Goal: Task Accomplishment & Management: Manage account settings

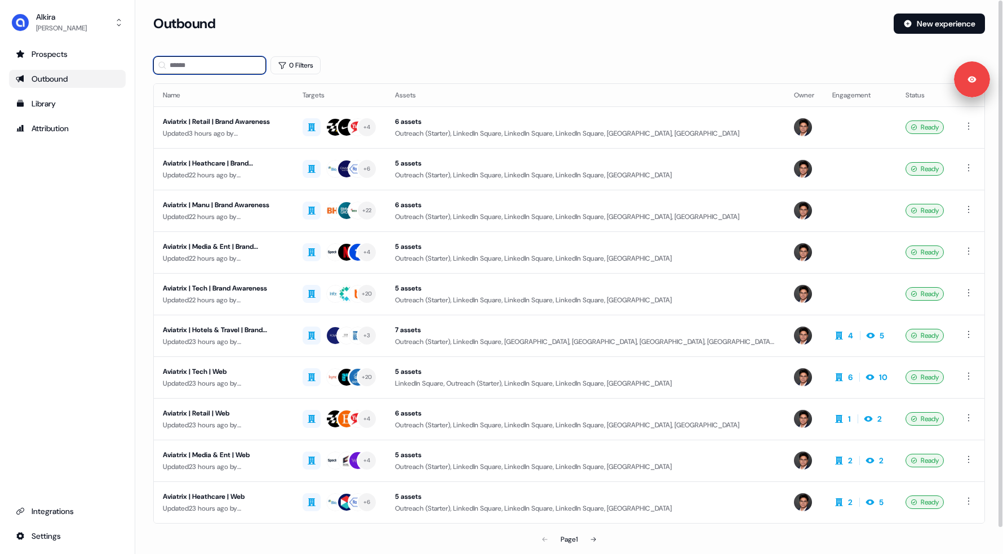
click at [207, 65] on input at bounding box center [209, 65] width 113 height 18
type input "*"
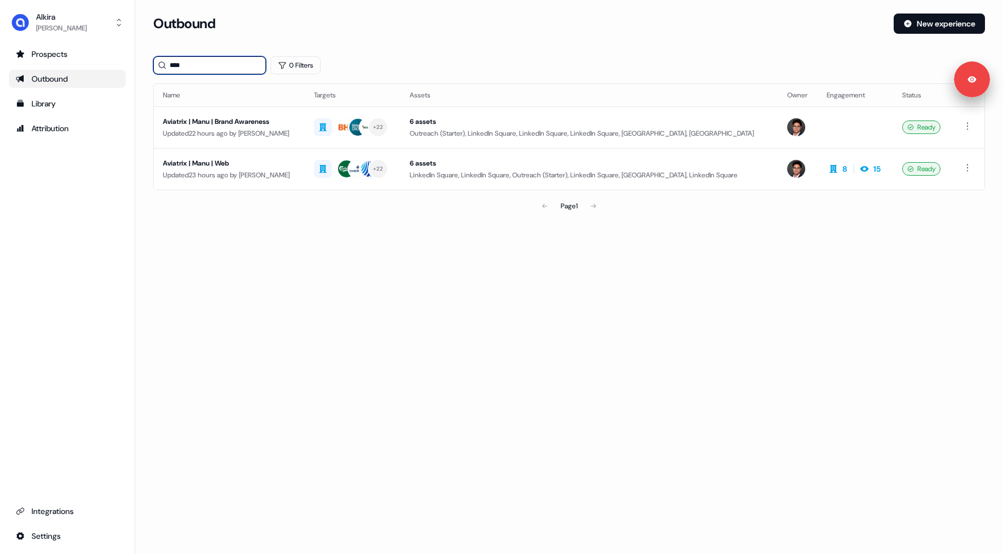
type input "****"
click at [274, 116] on div "Aviatrix | Manu | Brand Awareness" at bounding box center [229, 121] width 133 height 11
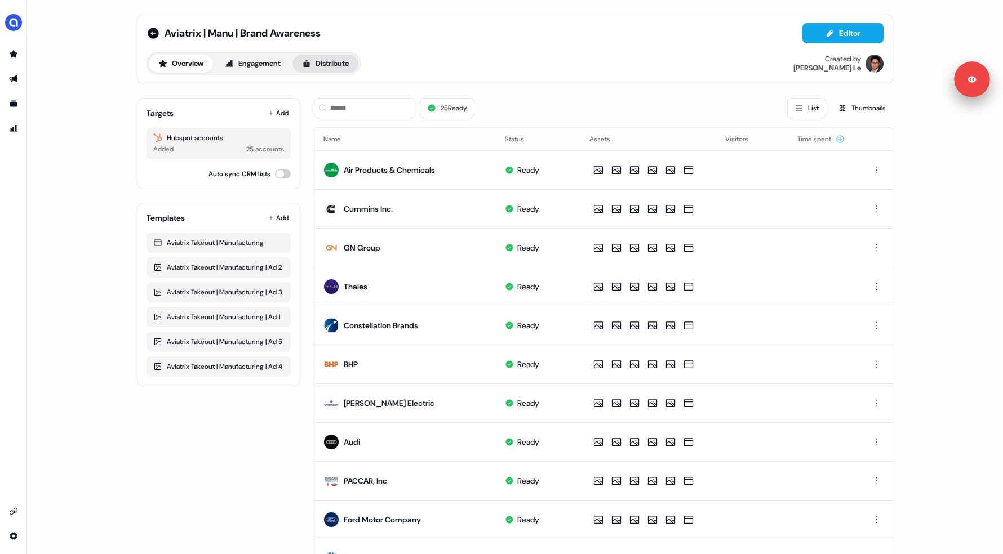
click at [323, 61] on button "Distribute" at bounding box center [325, 64] width 66 height 18
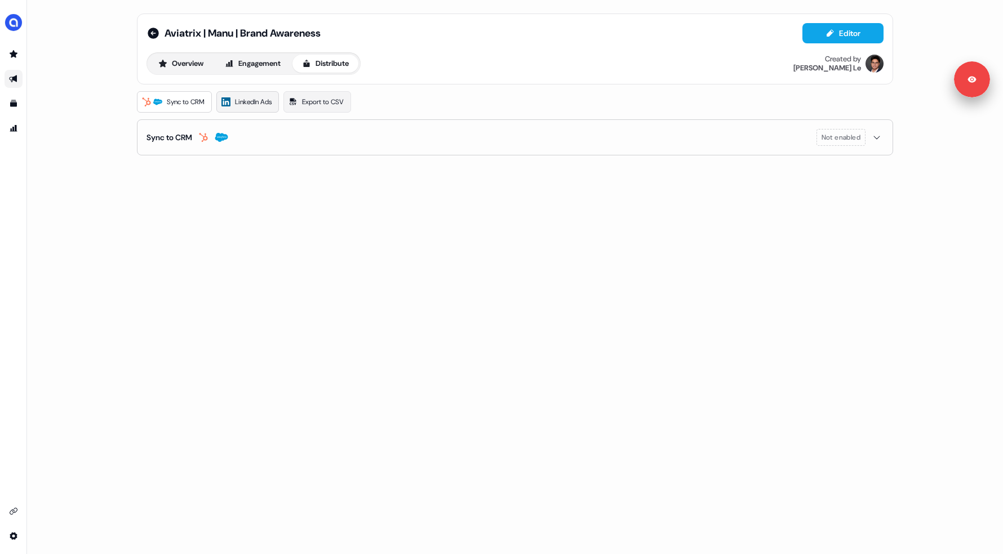
click at [251, 96] on link "LinkedIn Ads" at bounding box center [247, 101] width 63 height 21
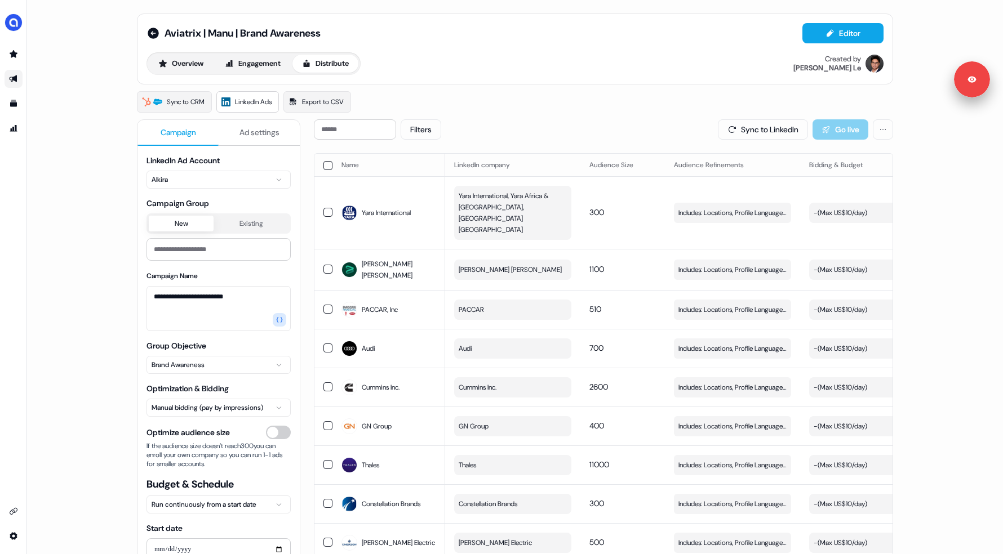
click at [98, 143] on div "**********" at bounding box center [515, 277] width 976 height 554
click at [500, 126] on div "Filters Sync to LinkedIn Go live" at bounding box center [603, 129] width 579 height 20
click at [324, 163] on button "button" at bounding box center [327, 165] width 9 height 9
click at [798, 129] on button "Update Bidding & Budget" at bounding box center [810, 129] width 119 height 20
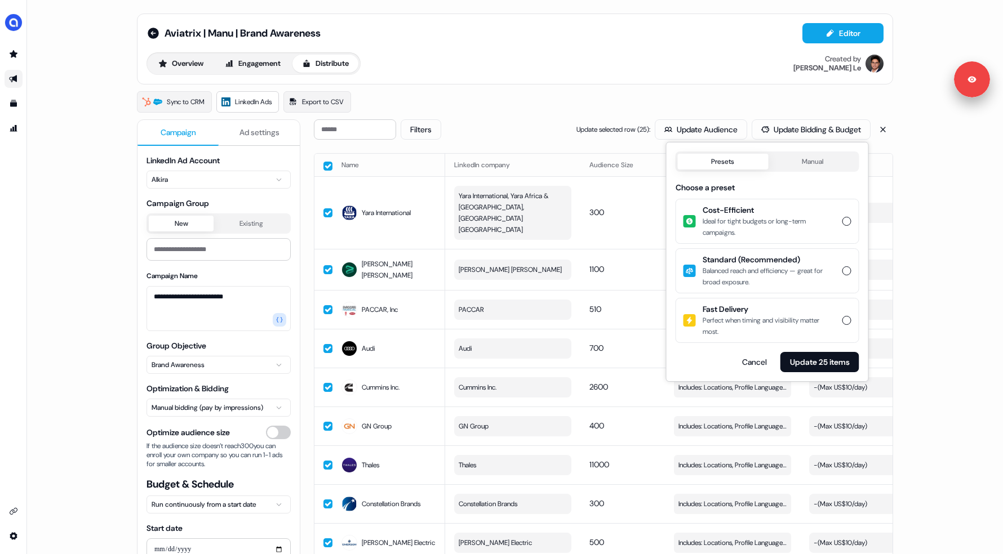
click at [801, 274] on div "Balanced reach and efficiency — great for broad exposure." at bounding box center [768, 276] width 133 height 23
click at [842, 274] on button "Standard (Recommended) Balanced reach and efficiency — great for broad exposure." at bounding box center [846, 270] width 9 height 9
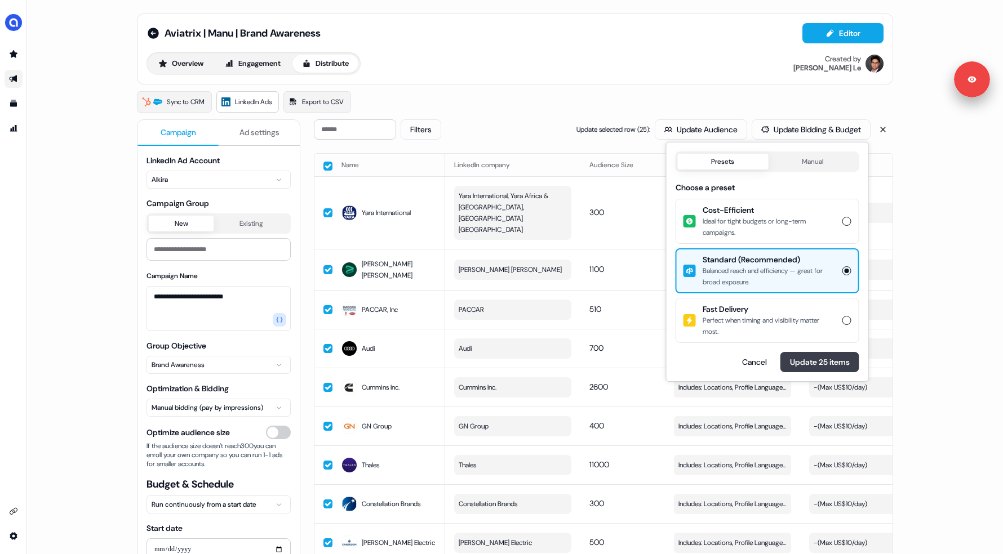
click at [802, 364] on button "Update 25 items" at bounding box center [819, 362] width 79 height 20
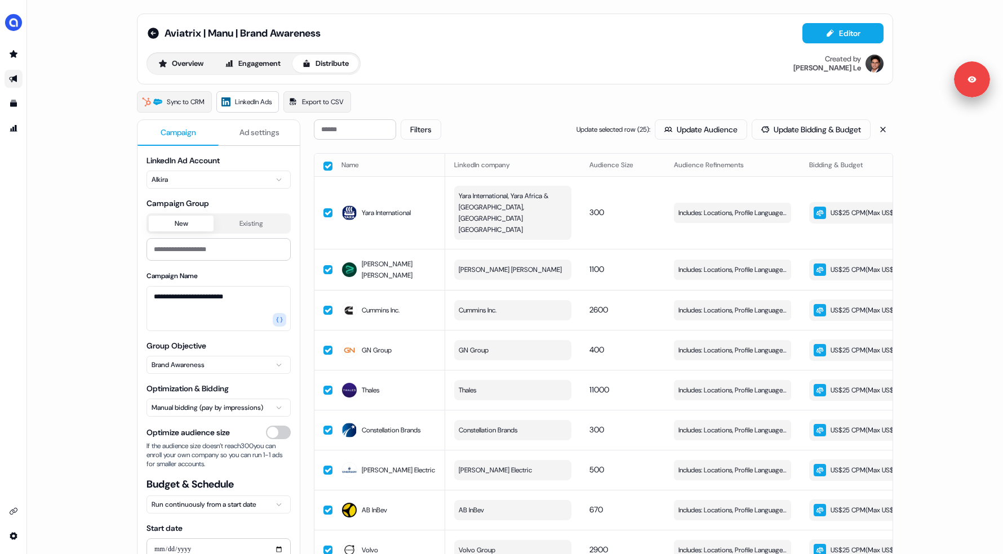
click at [497, 120] on div "Filters Update selected row ( 25 ): Update Audience Update Bidding & Budget" at bounding box center [603, 129] width 579 height 20
click at [324, 164] on button "button" at bounding box center [327, 166] width 9 height 9
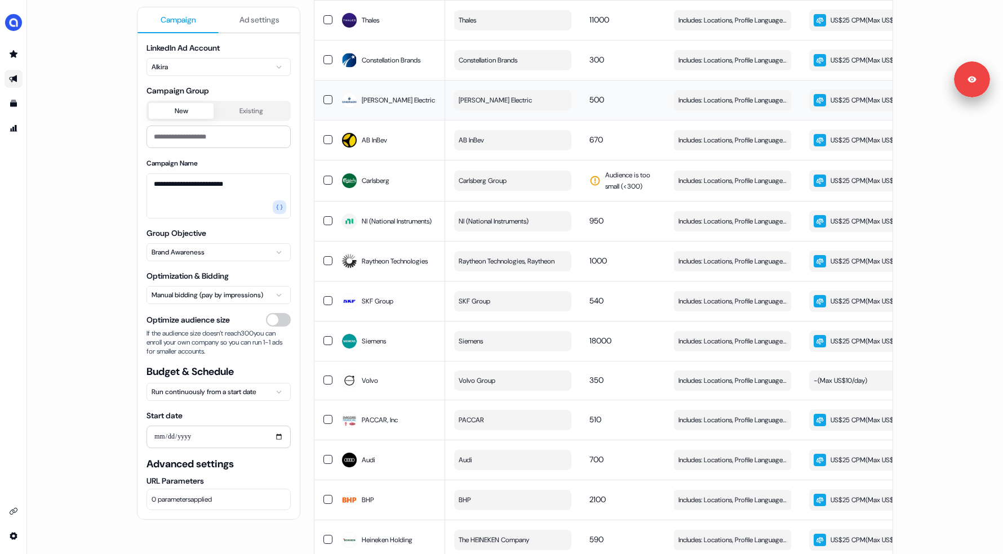
scroll to position [375, 0]
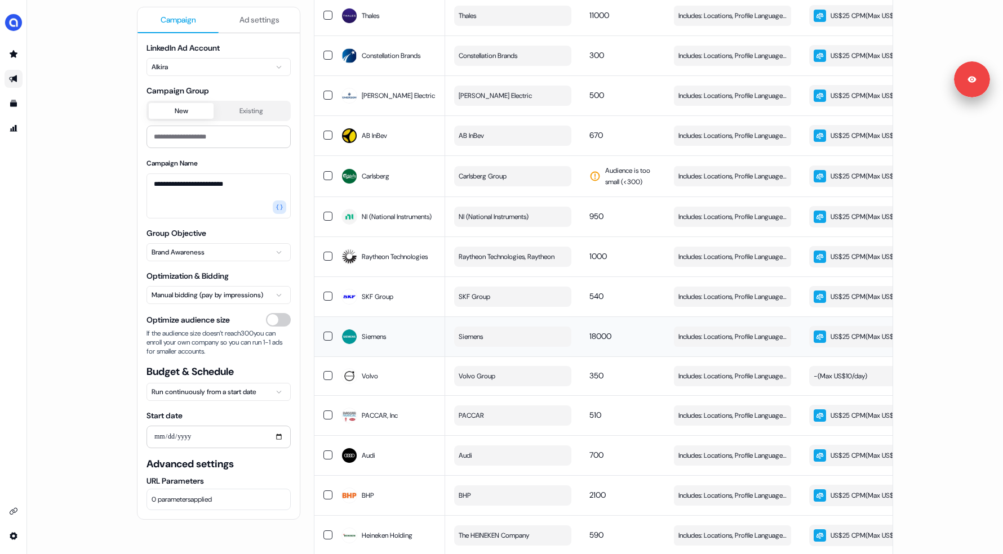
click at [324, 341] on button "button" at bounding box center [327, 336] width 9 height 9
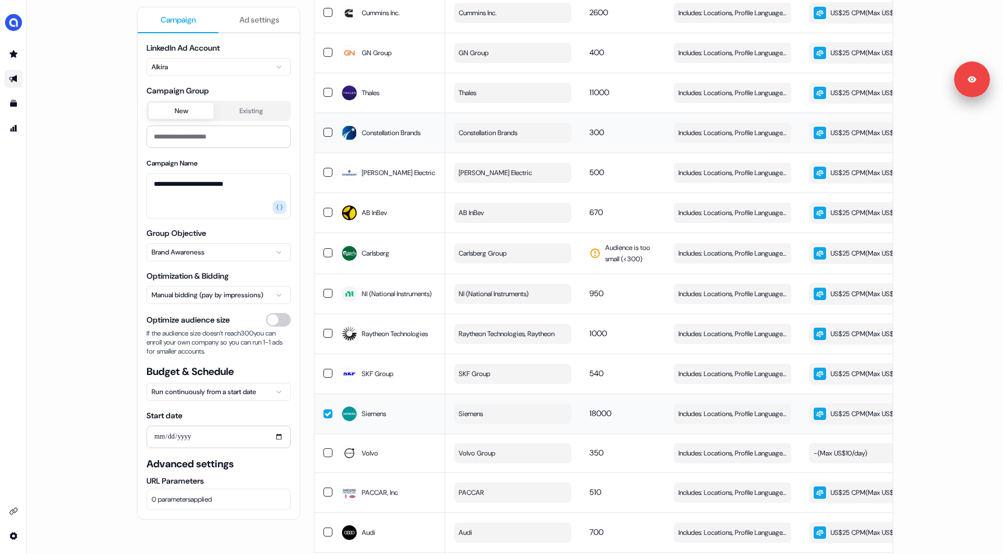
scroll to position [298, 0]
click at [326, 96] on button "button" at bounding box center [327, 91] width 9 height 9
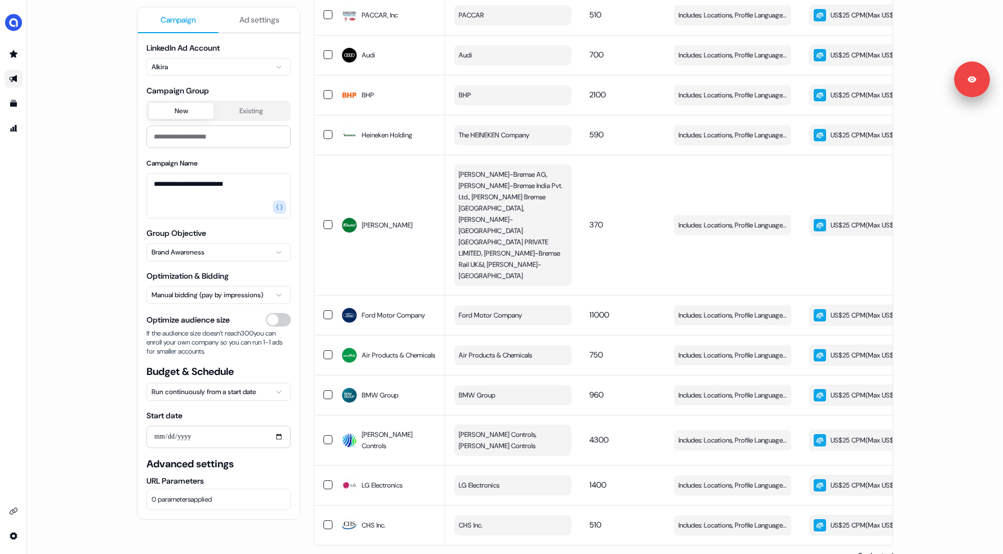
scroll to position [942, 0]
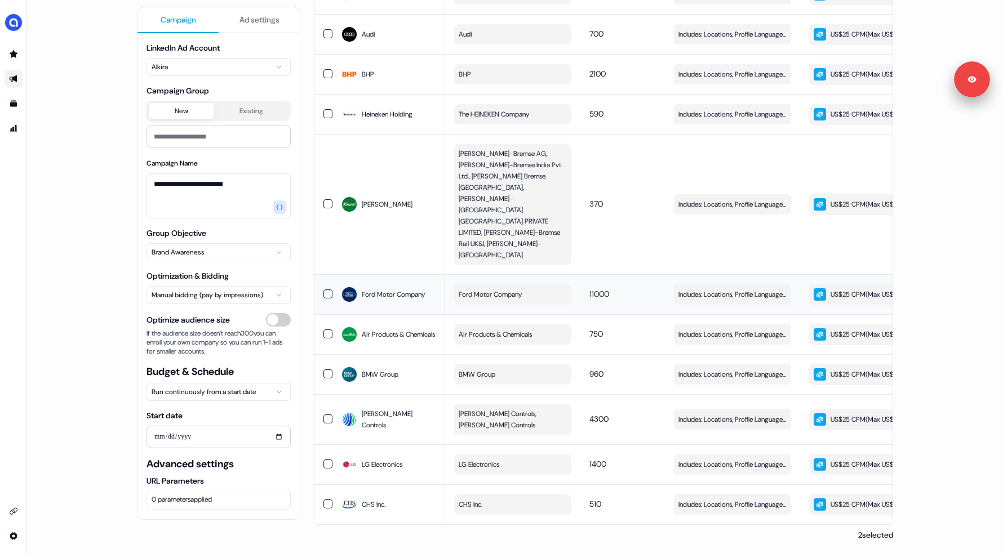
click at [324, 290] on button "button" at bounding box center [327, 294] width 9 height 9
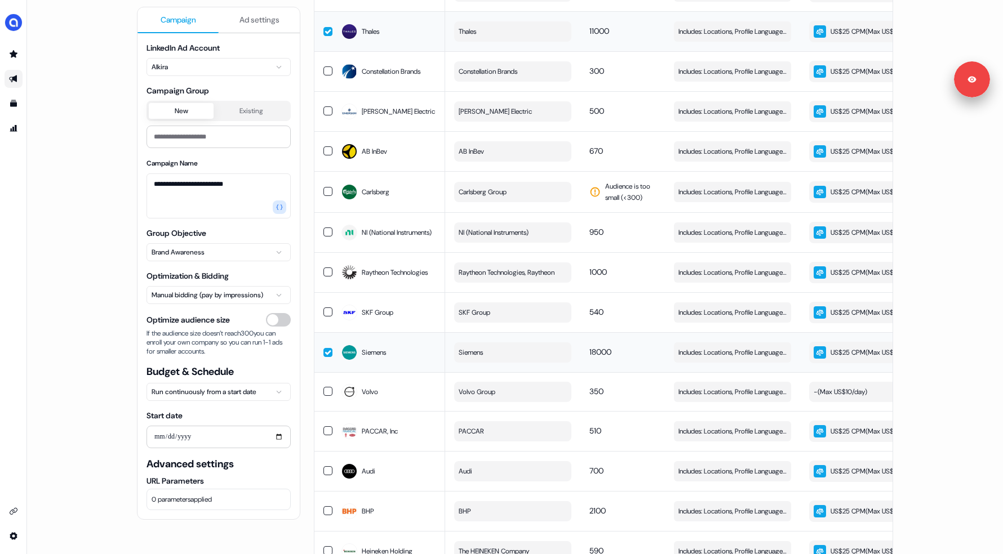
scroll to position [0, 0]
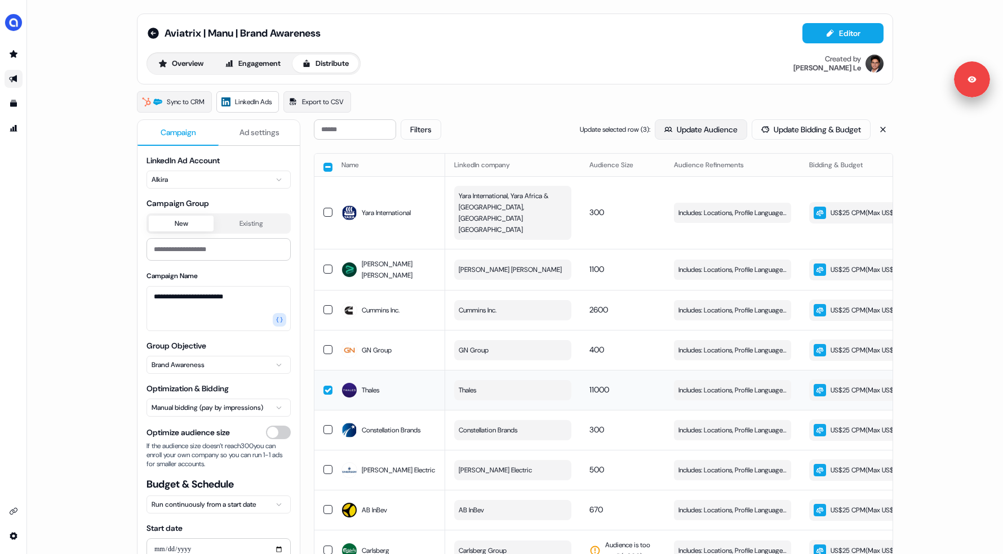
click at [696, 133] on button "Update Audience" at bounding box center [701, 129] width 92 height 20
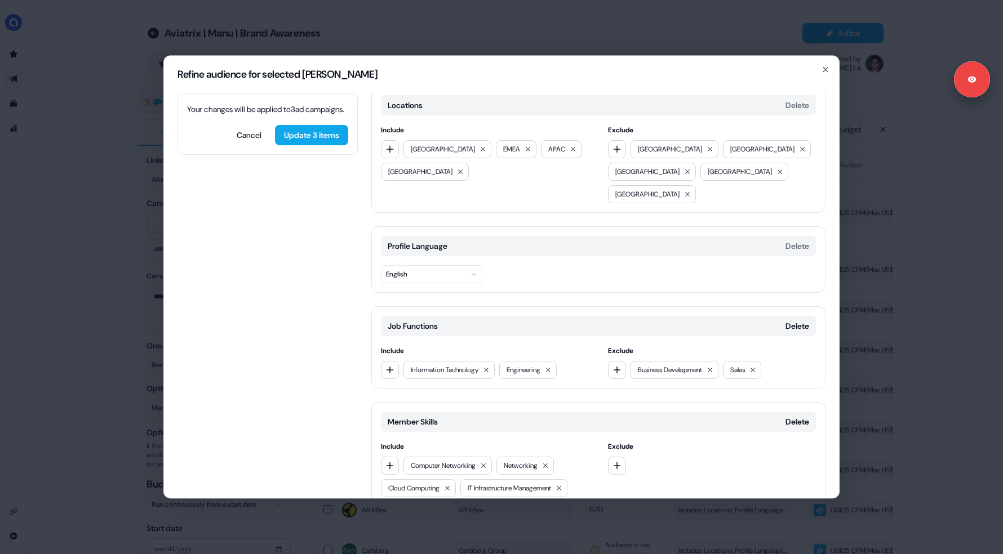
scroll to position [41, 0]
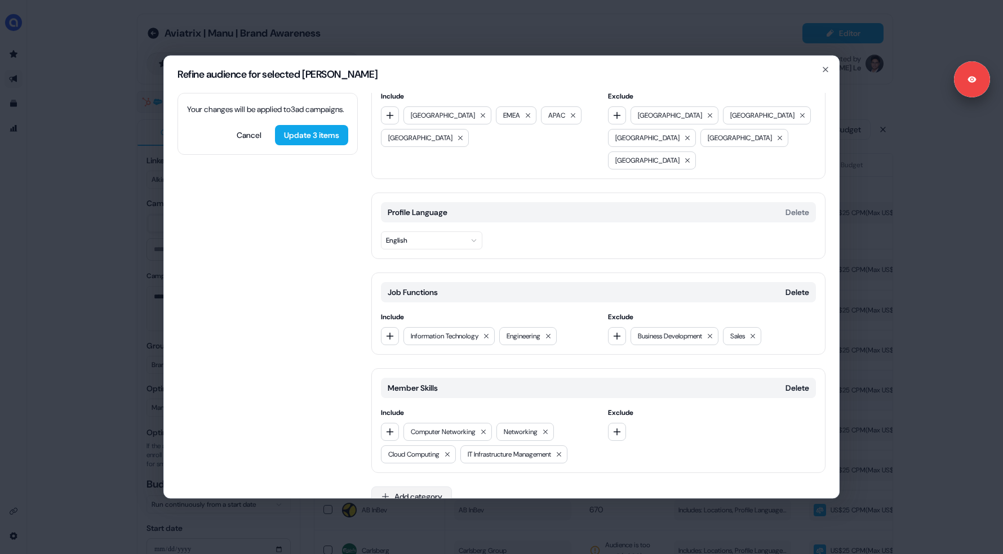
click at [427, 487] on button "Add category" at bounding box center [411, 497] width 81 height 20
type input "*****"
click at [421, 521] on div "Years of Experience" at bounding box center [452, 519] width 161 height 18
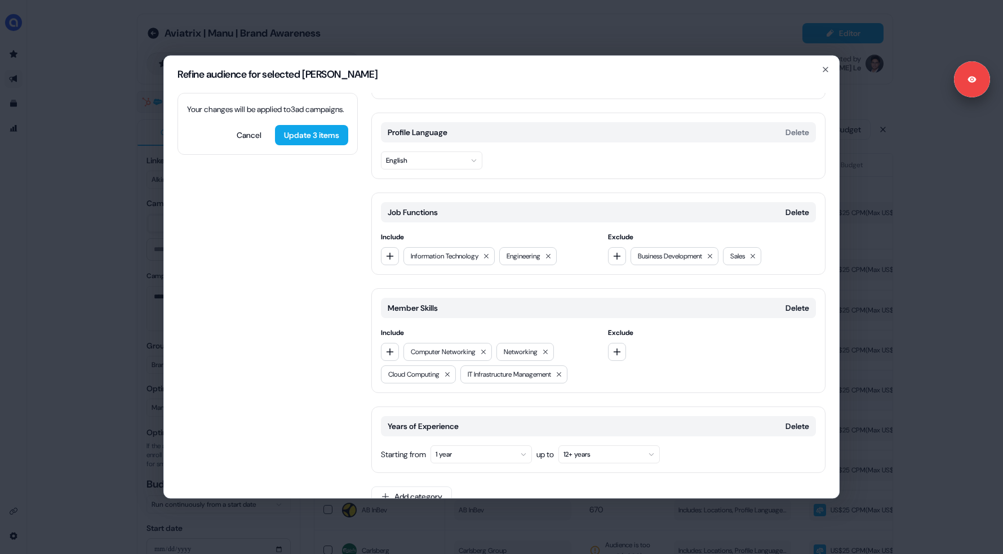
click at [447, 442] on div "Years of Experience Delete Starting from 1 year up to 12+ years" at bounding box center [598, 440] width 454 height 66
click at [452, 446] on button "1 year" at bounding box center [480, 455] width 101 height 18
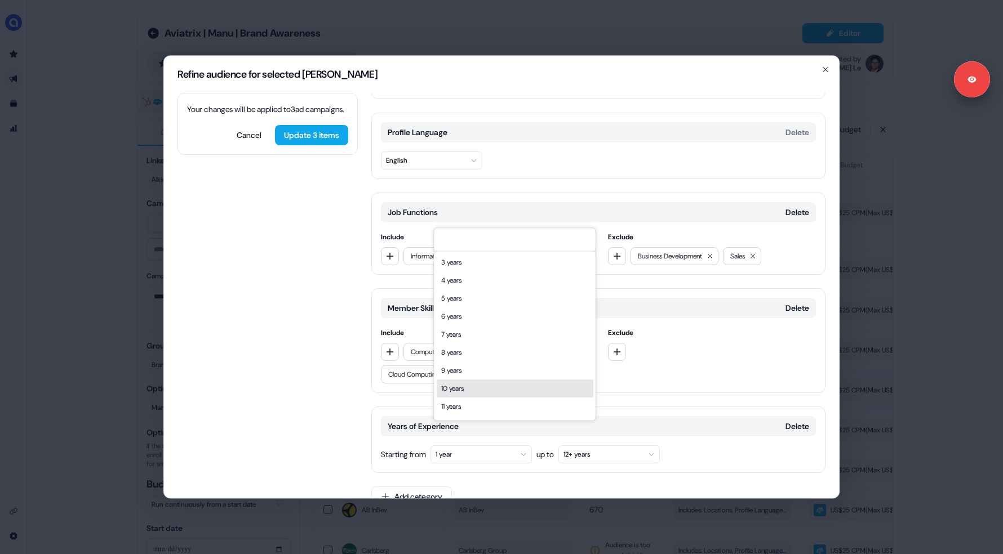
click at [453, 389] on div "10 years" at bounding box center [515, 389] width 157 height 18
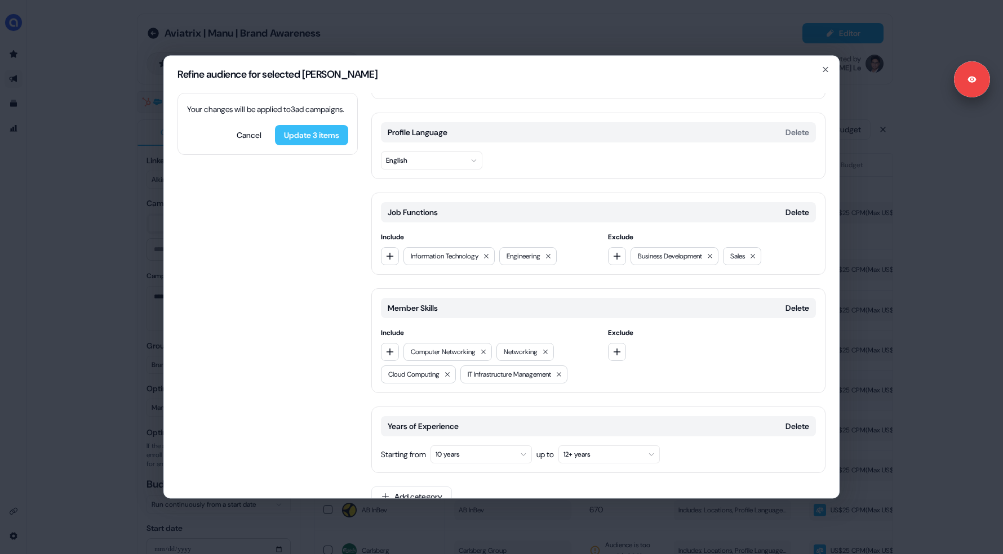
click at [313, 145] on button "Update 3 items" at bounding box center [311, 135] width 73 height 20
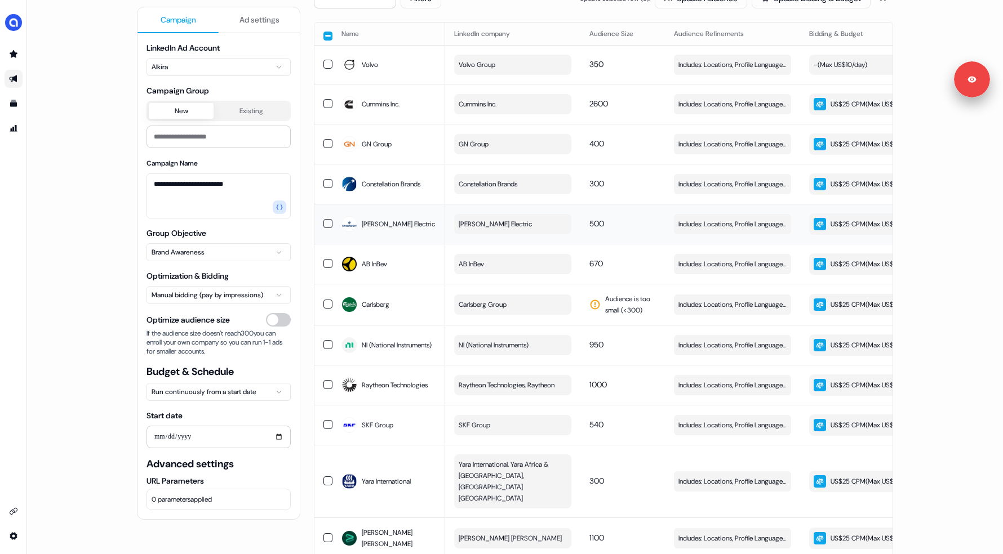
scroll to position [0, 0]
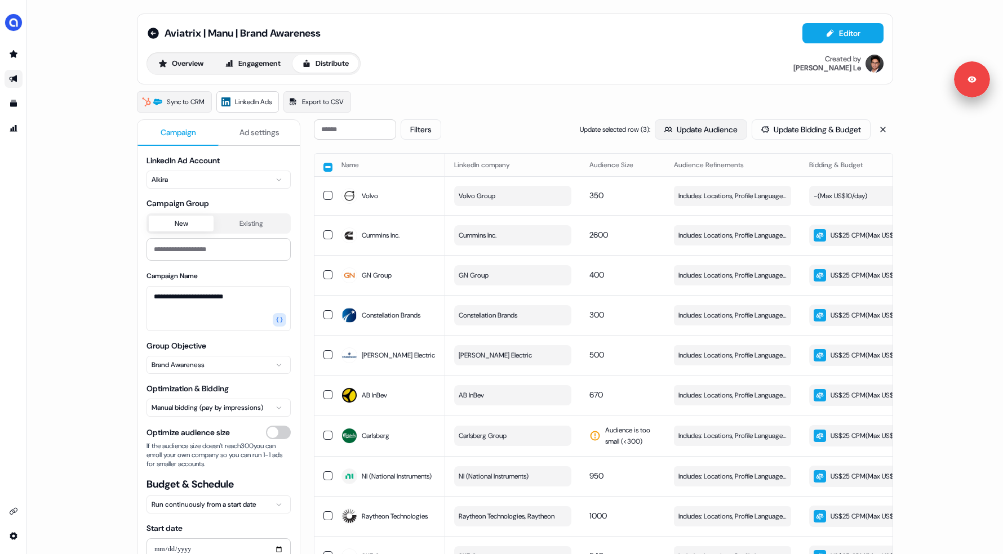
click at [704, 134] on button "Update Audience" at bounding box center [701, 129] width 92 height 20
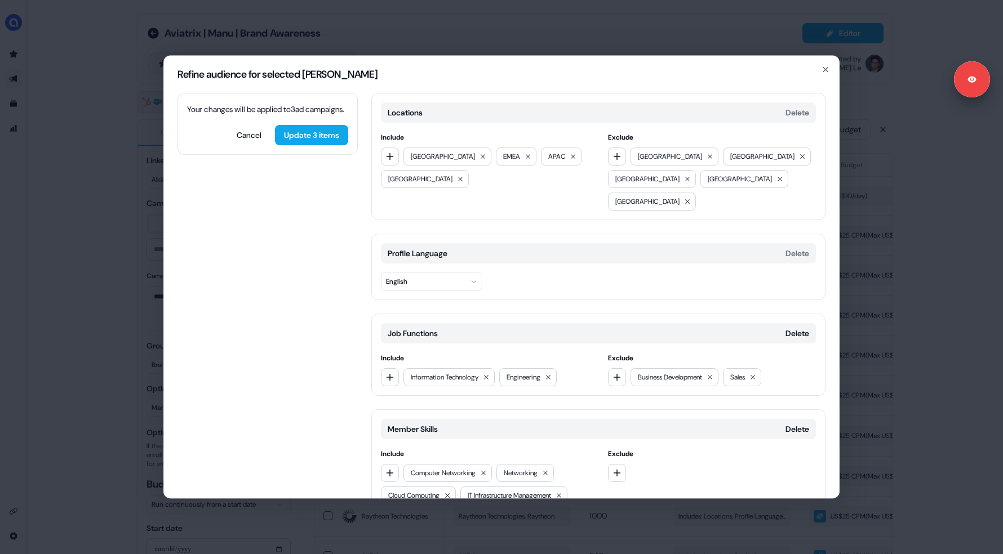
scroll to position [121, 0]
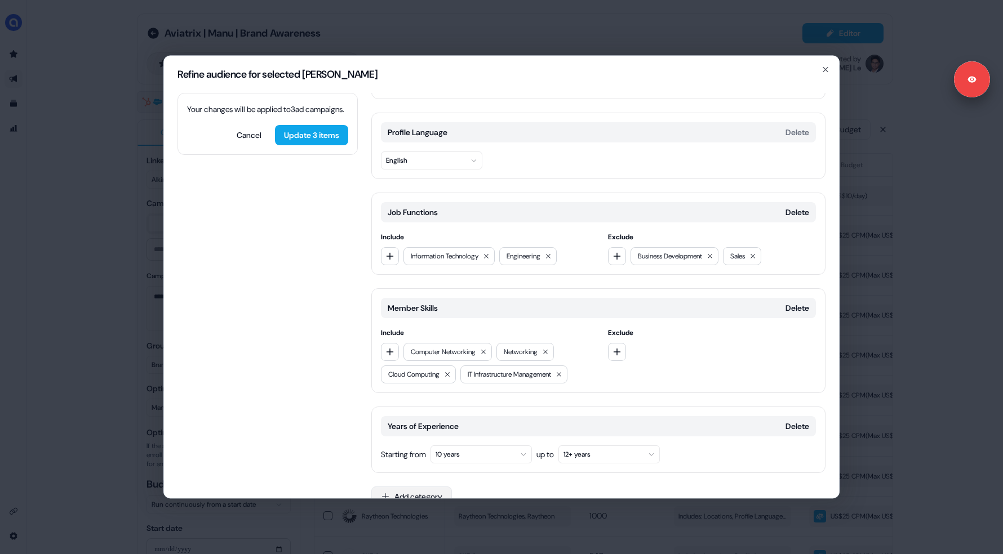
click at [428, 487] on button "Add category" at bounding box center [411, 497] width 81 height 20
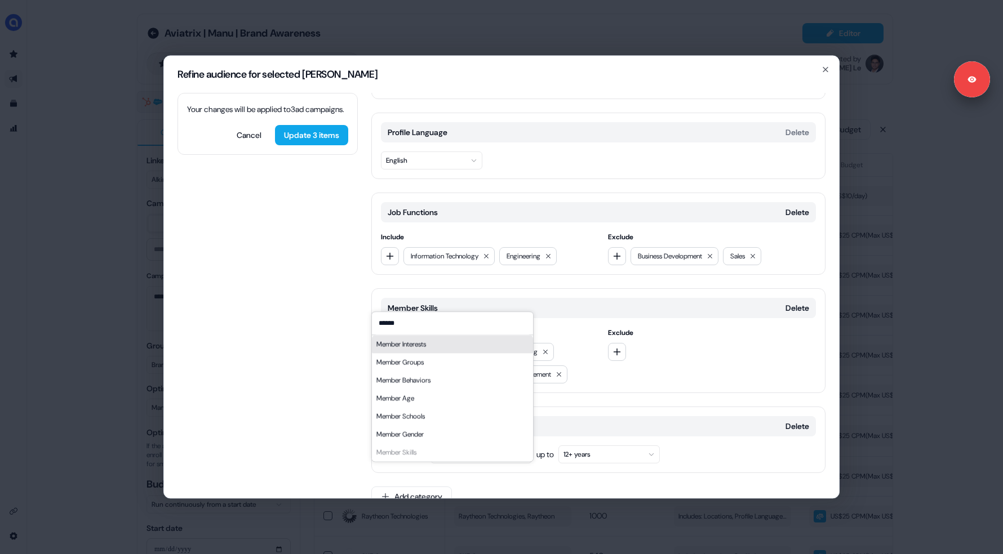
type input "******"
click at [415, 346] on div "Member Interests" at bounding box center [452, 344] width 161 height 18
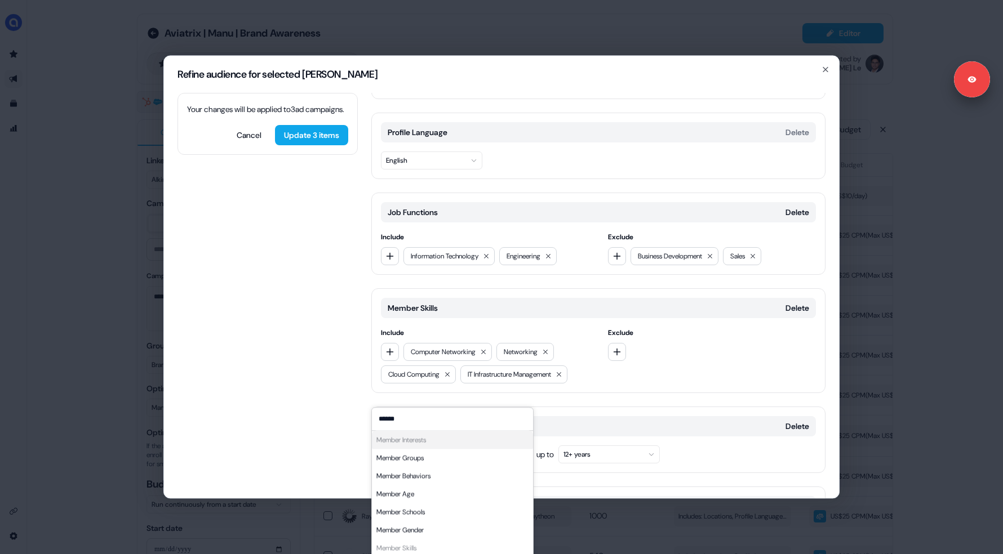
scroll to position [217, 0]
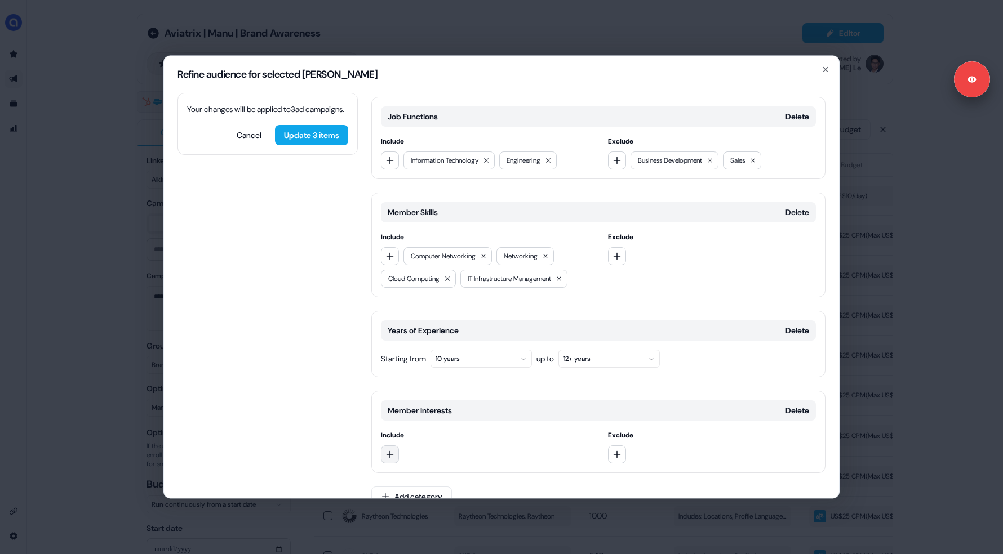
click at [393, 446] on button "button" at bounding box center [390, 455] width 18 height 18
type input "*******"
type input "********"
click at [798, 405] on button "Delete" at bounding box center [797, 410] width 24 height 11
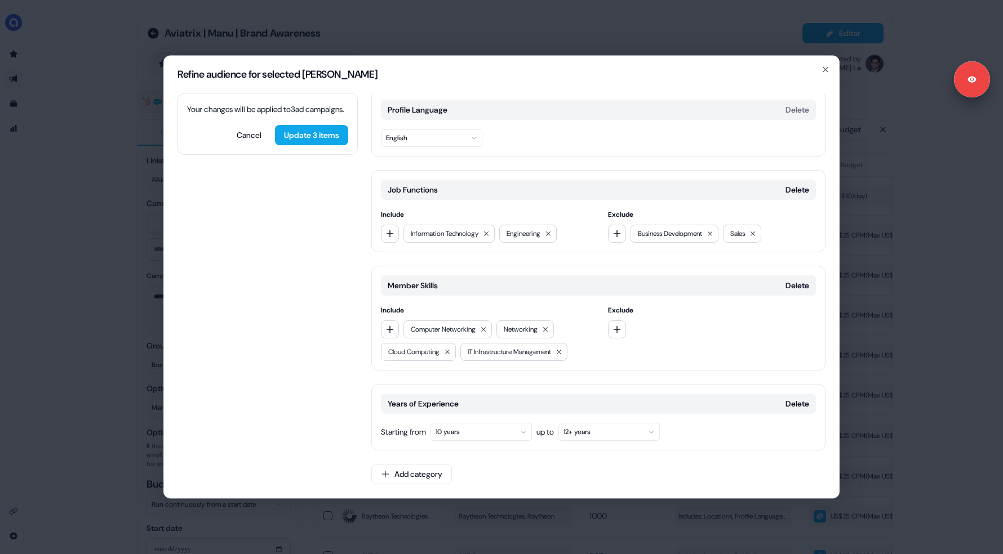
scroll to position [121, 0]
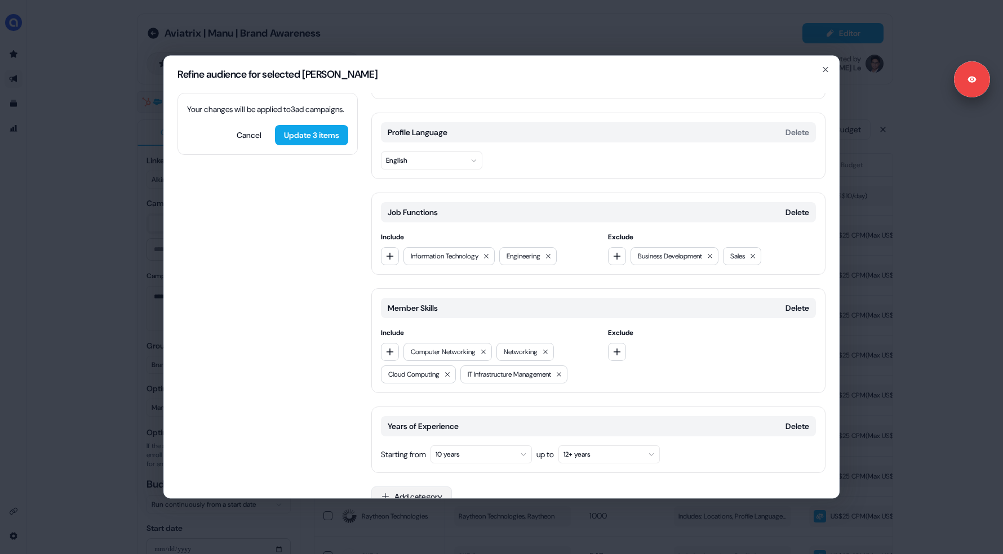
click at [425, 487] on button "Add category" at bounding box center [411, 497] width 81 height 20
type input "*******"
click at [404, 517] on div "Job Levels" at bounding box center [452, 519] width 161 height 18
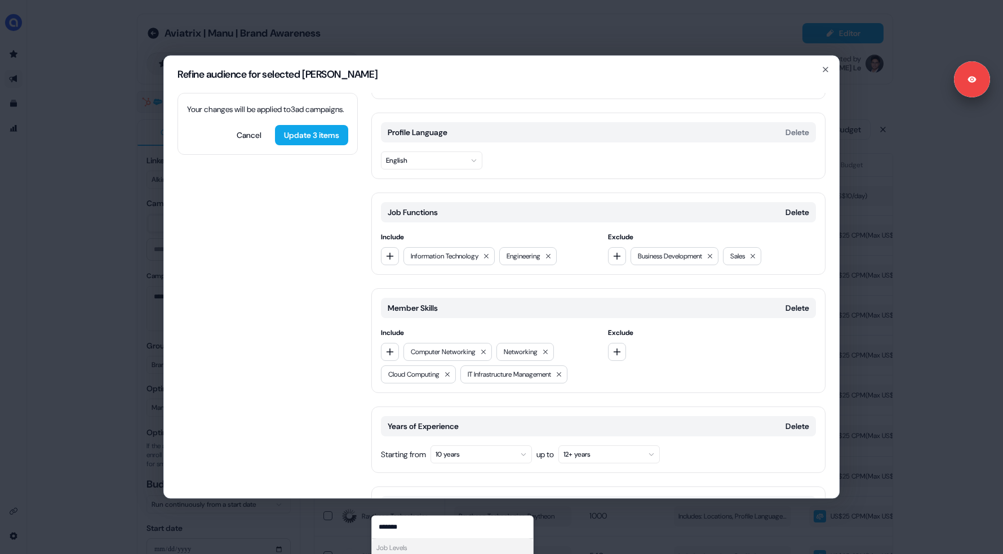
scroll to position [217, 0]
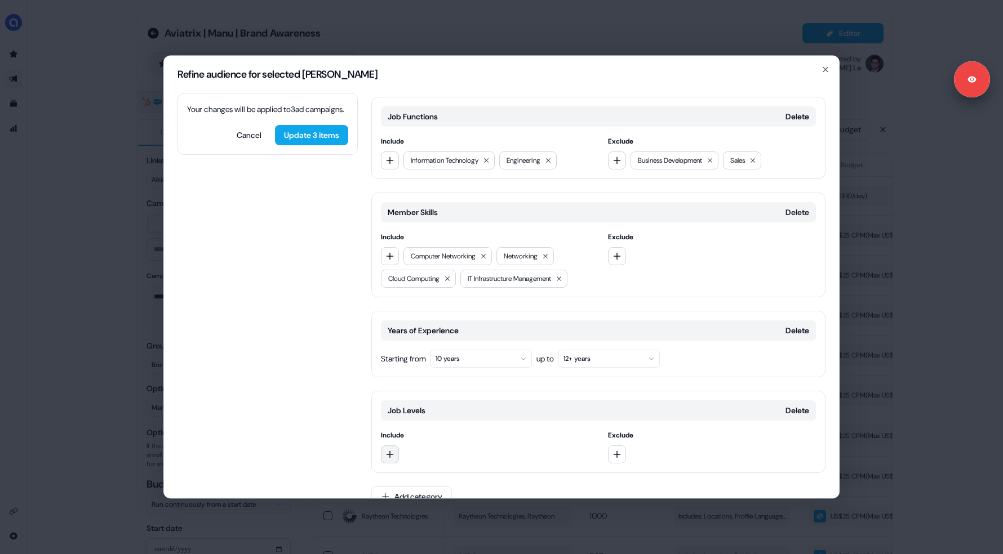
click at [392, 450] on icon "button" at bounding box center [389, 454] width 9 height 9
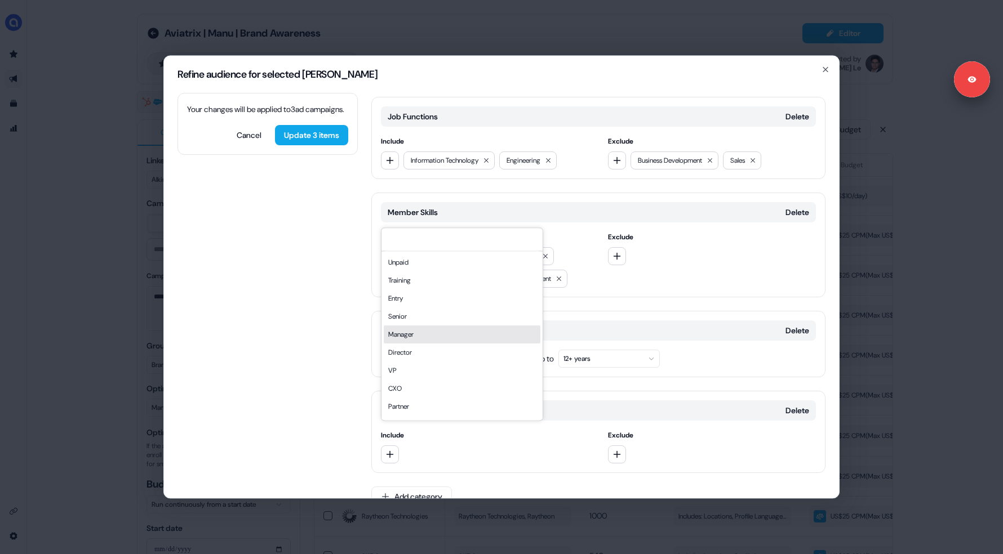
click at [398, 336] on div "Manager" at bounding box center [462, 335] width 157 height 18
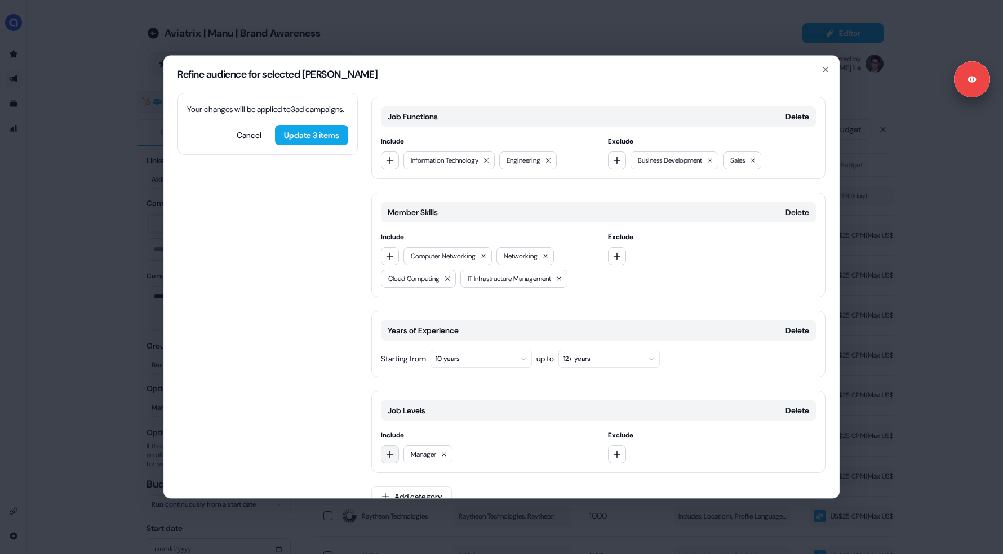
click at [394, 450] on icon "button" at bounding box center [389, 454] width 9 height 9
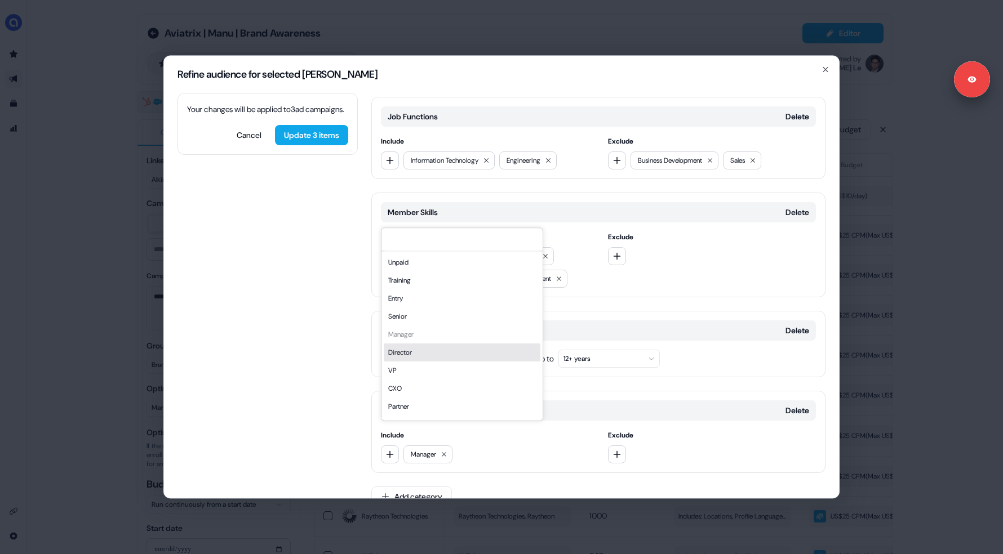
click at [404, 358] on div "Director" at bounding box center [462, 353] width 157 height 18
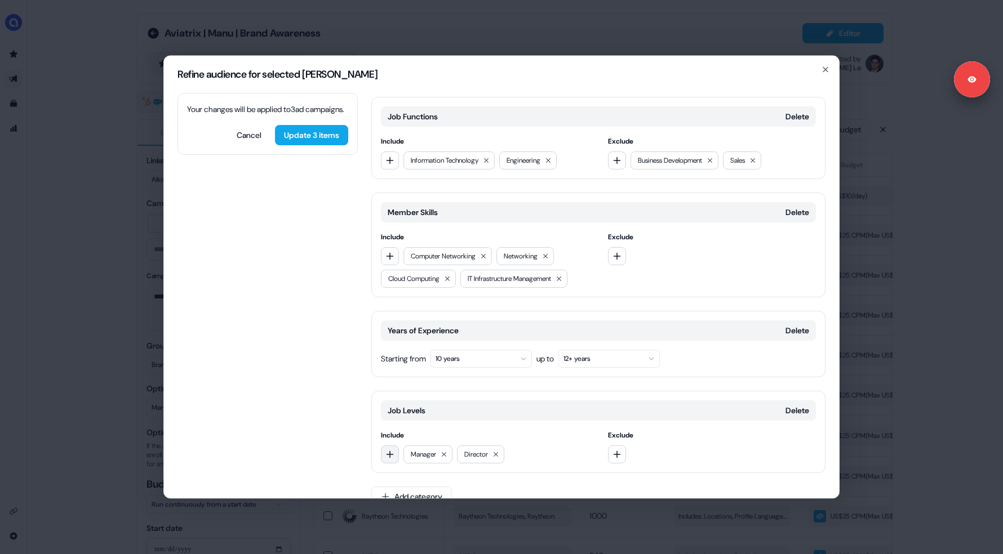
click at [388, 446] on button "button" at bounding box center [390, 455] width 18 height 18
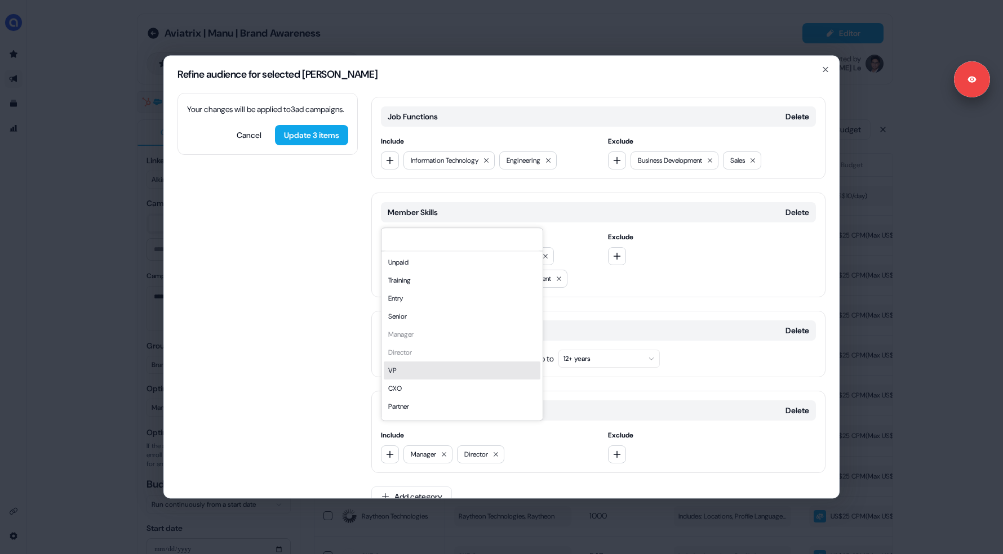
click at [404, 375] on div "VP" at bounding box center [462, 371] width 157 height 18
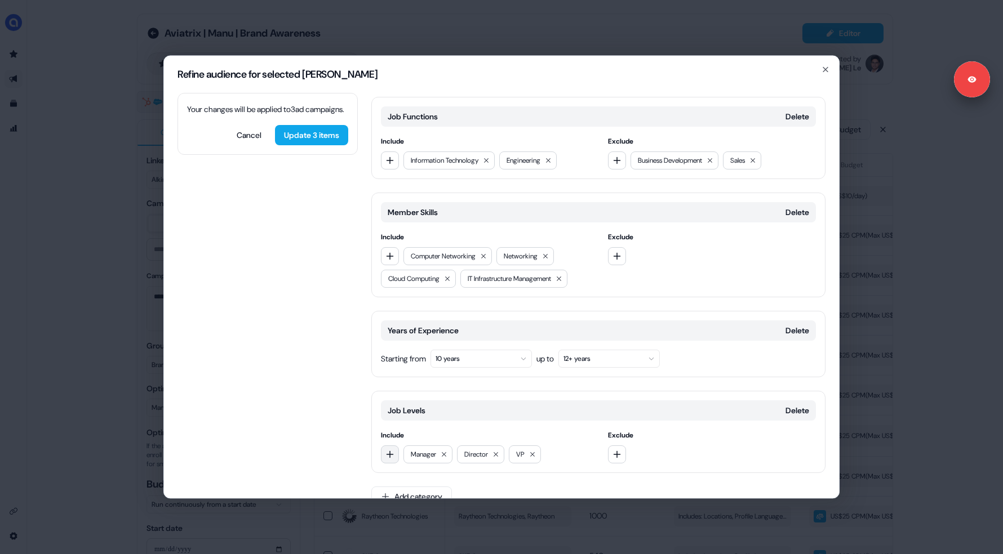
click at [389, 450] on icon "button" at bounding box center [389, 454] width 9 height 9
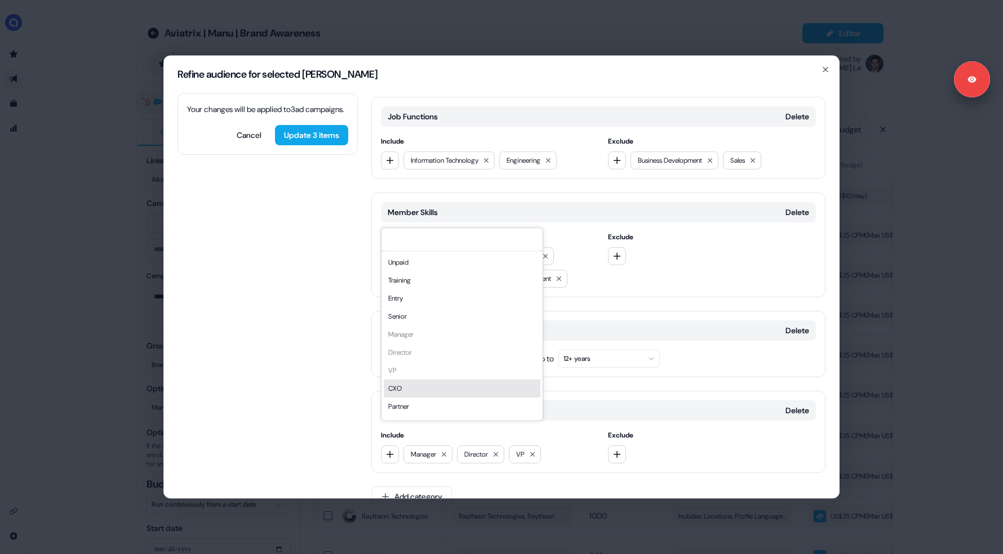
click at [397, 387] on div "CXO" at bounding box center [462, 389] width 157 height 18
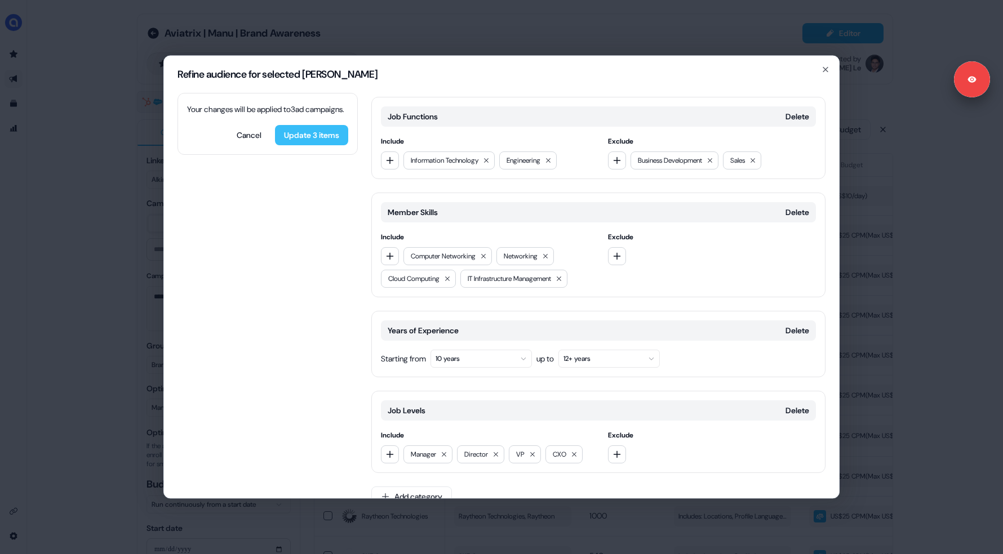
click at [304, 145] on button "Update 3 items" at bounding box center [311, 135] width 73 height 20
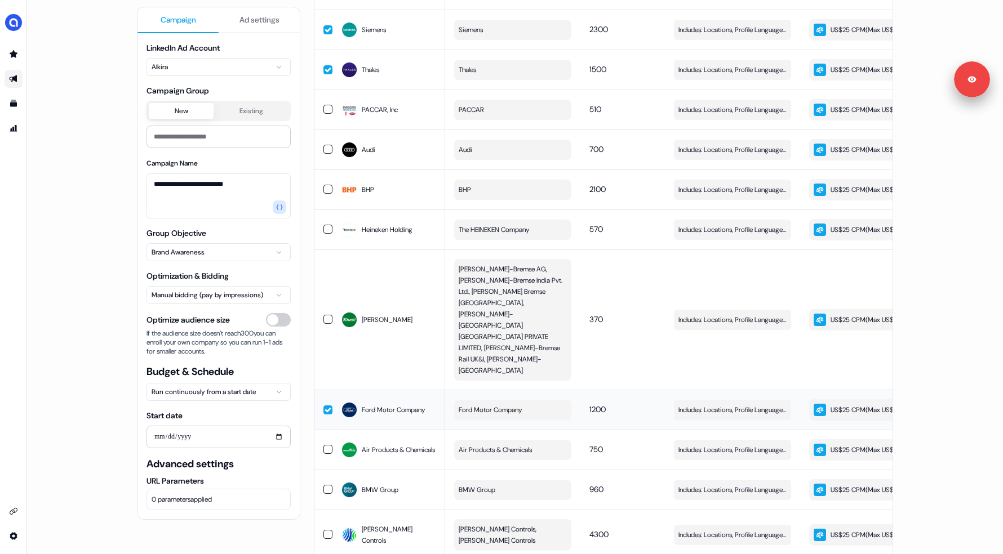
scroll to position [682, 0]
click at [323, 33] on button "button" at bounding box center [327, 28] width 9 height 9
click at [323, 73] on button "button" at bounding box center [327, 68] width 9 height 9
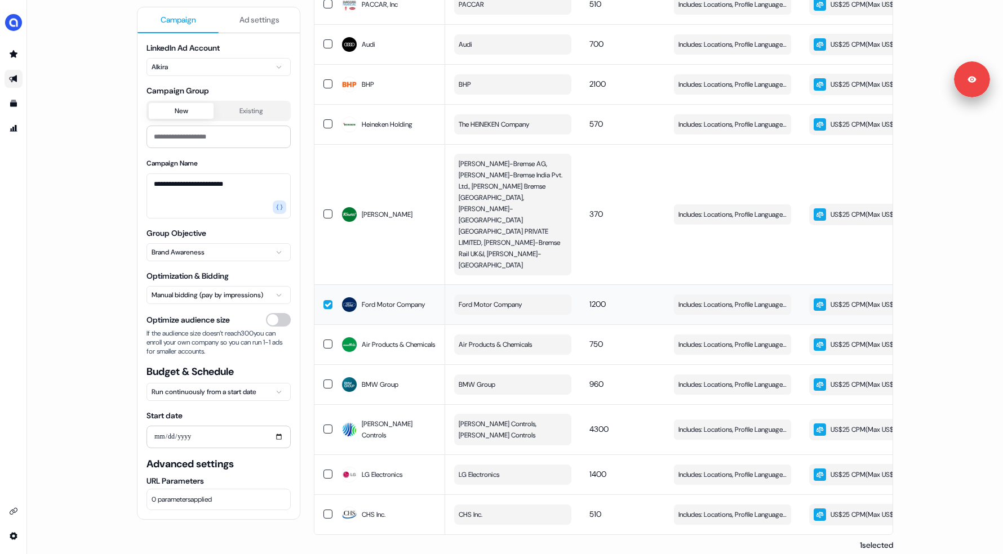
scroll to position [787, 0]
click at [328, 308] on button "button" at bounding box center [327, 303] width 9 height 9
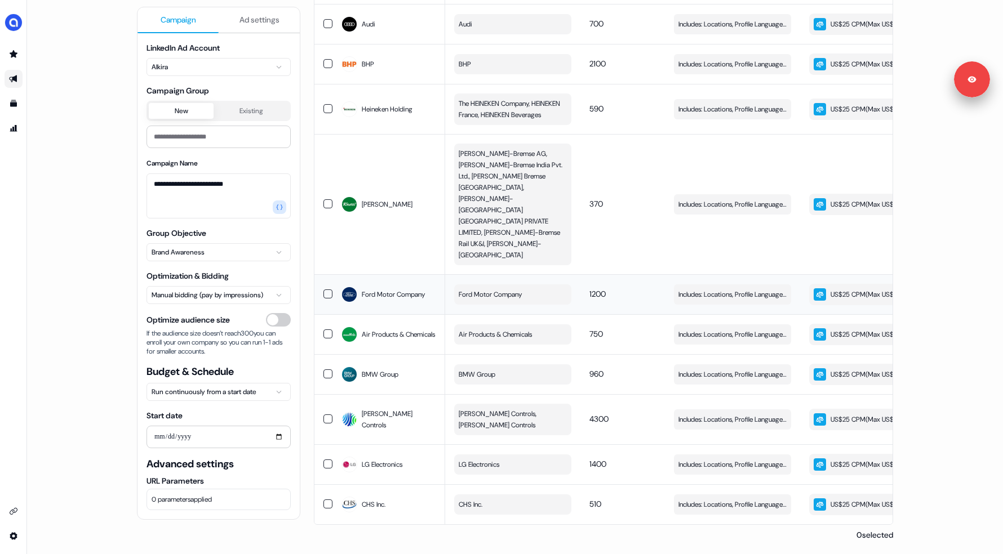
scroll to position [954, 0]
click at [772, 414] on span "Edit" at bounding box center [778, 419] width 12 height 11
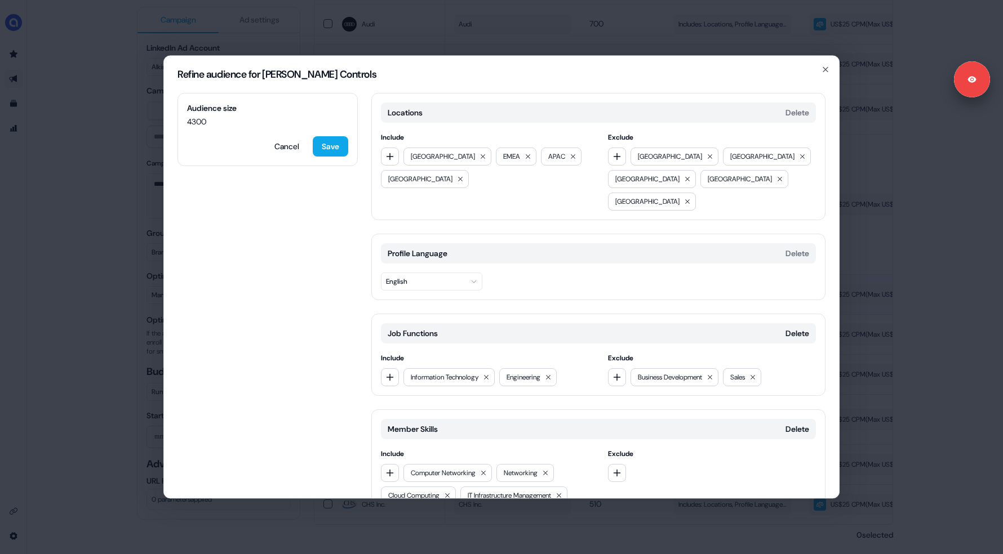
scroll to position [41, 0]
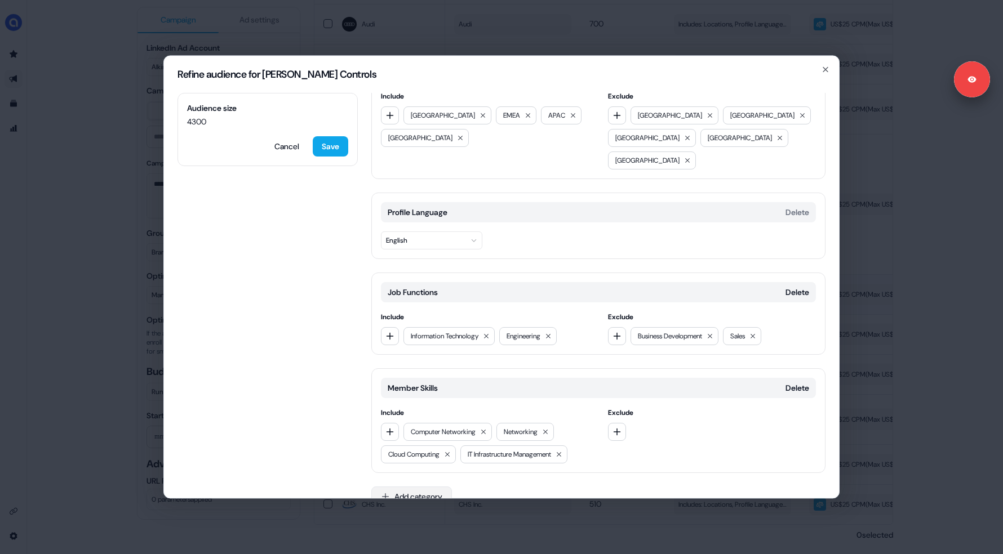
click at [429, 487] on button "Add category" at bounding box center [411, 497] width 81 height 20
type input "*******"
click at [406, 523] on div "Years of Experience" at bounding box center [452, 519] width 161 height 18
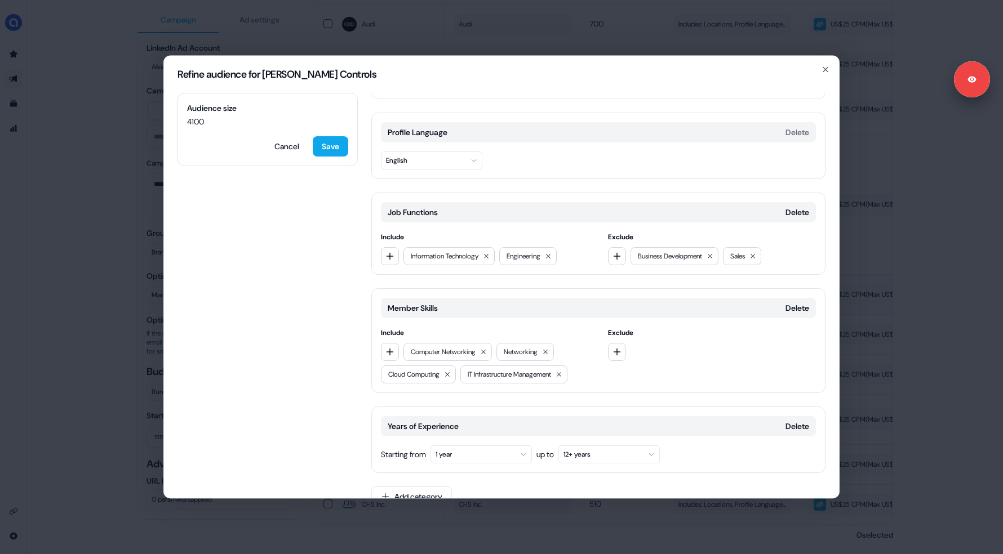
click at [464, 446] on button "1 year" at bounding box center [480, 455] width 101 height 18
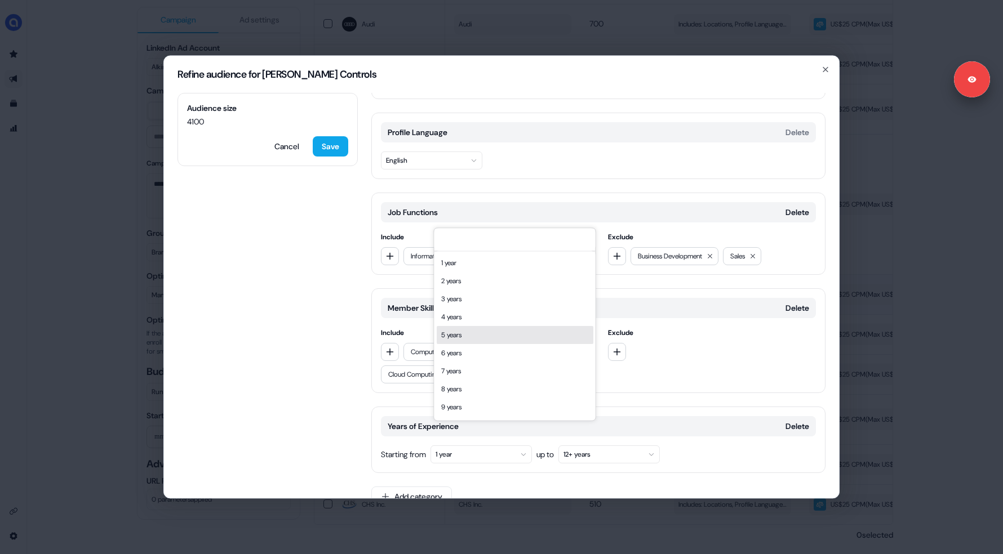
click at [484, 336] on div "5 years" at bounding box center [515, 335] width 157 height 18
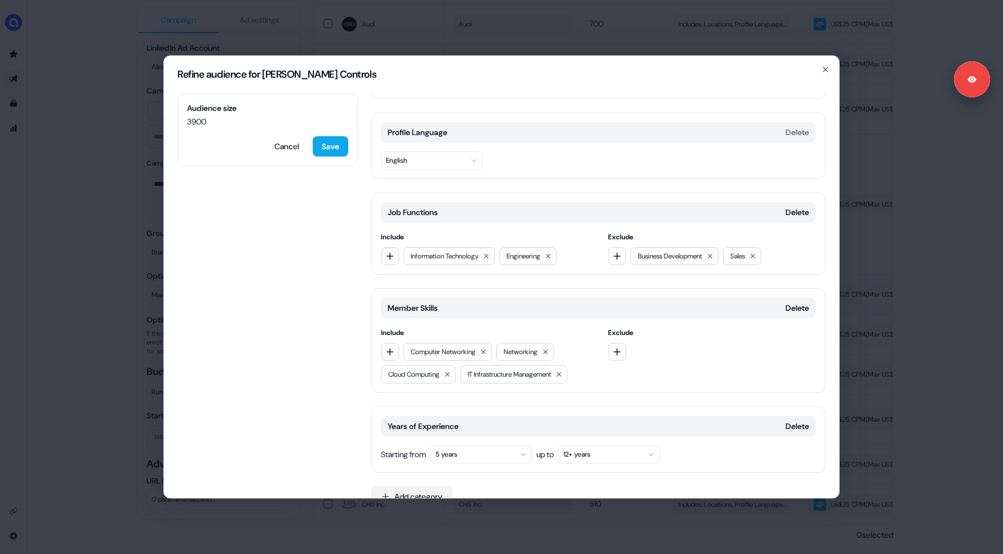
click at [417, 487] on button "Add category" at bounding box center [411, 497] width 81 height 20
type input "*****"
click at [402, 518] on div "Job Levels" at bounding box center [452, 519] width 161 height 18
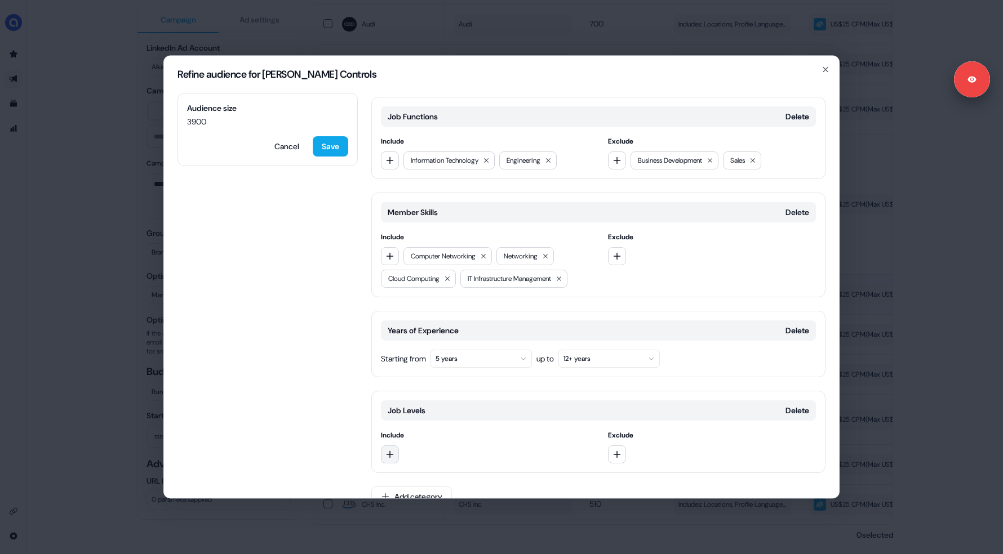
click at [388, 451] on icon "button" at bounding box center [389, 454] width 7 height 7
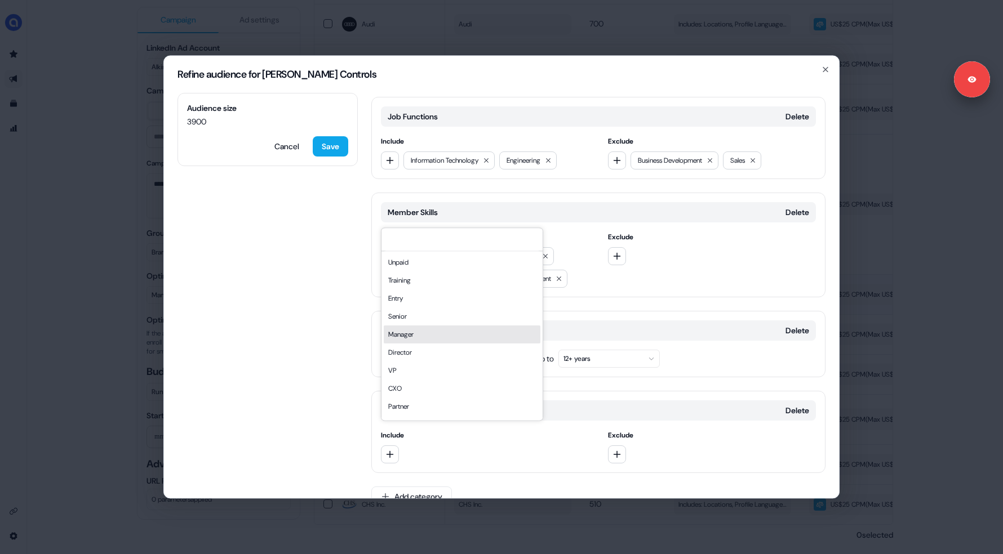
click at [426, 340] on div "Manager" at bounding box center [462, 335] width 157 height 18
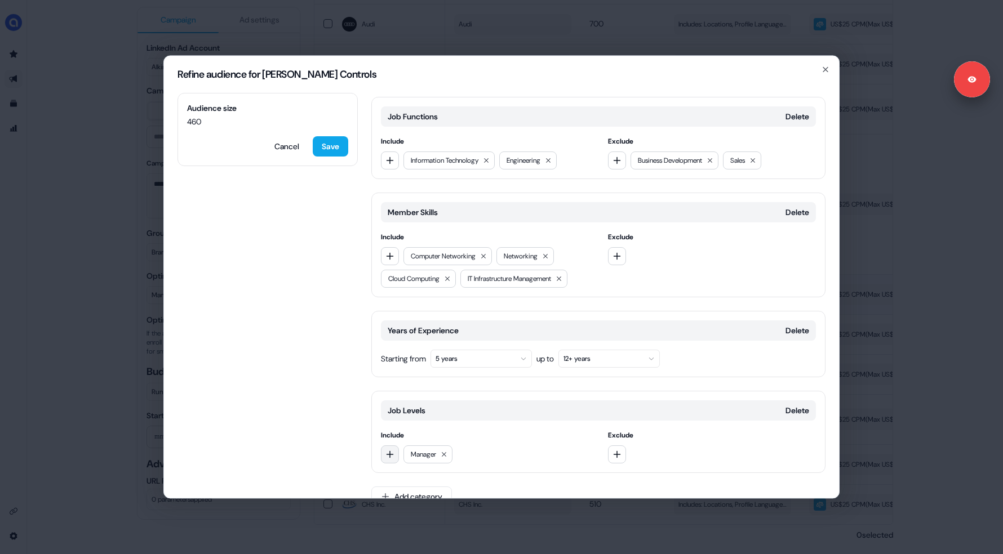
click at [392, 450] on icon "button" at bounding box center [389, 454] width 9 height 9
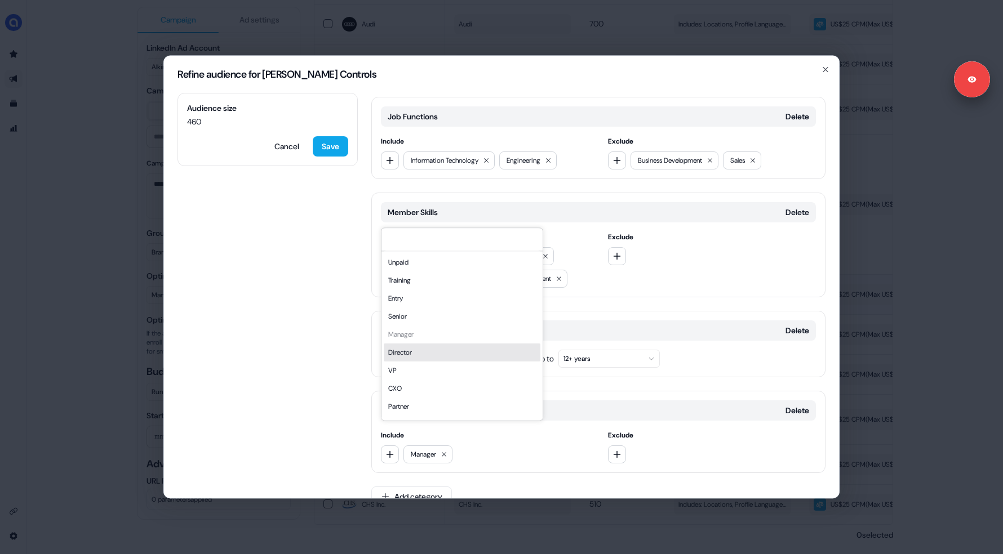
click at [410, 353] on div "Director" at bounding box center [462, 353] width 157 height 18
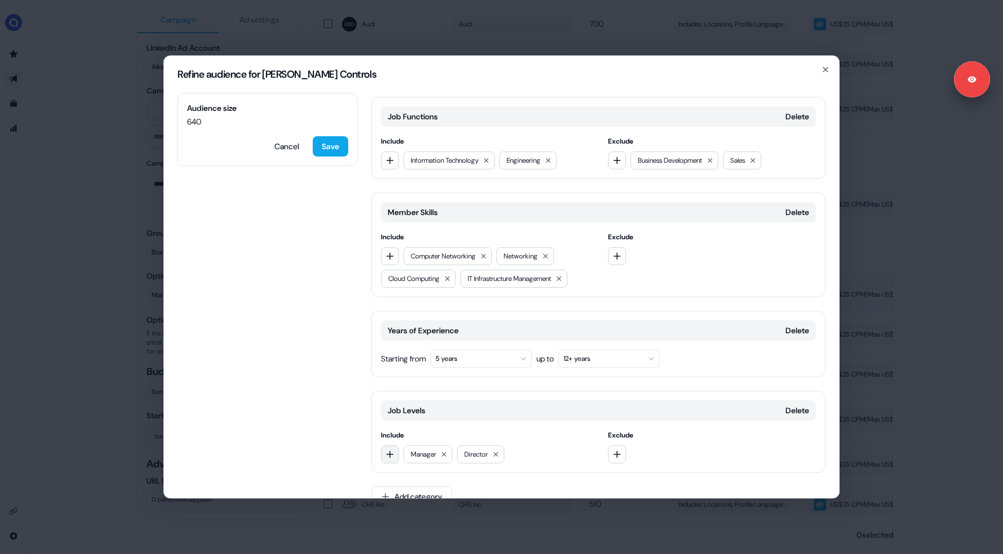
click at [390, 451] on icon "button" at bounding box center [389, 454] width 7 height 7
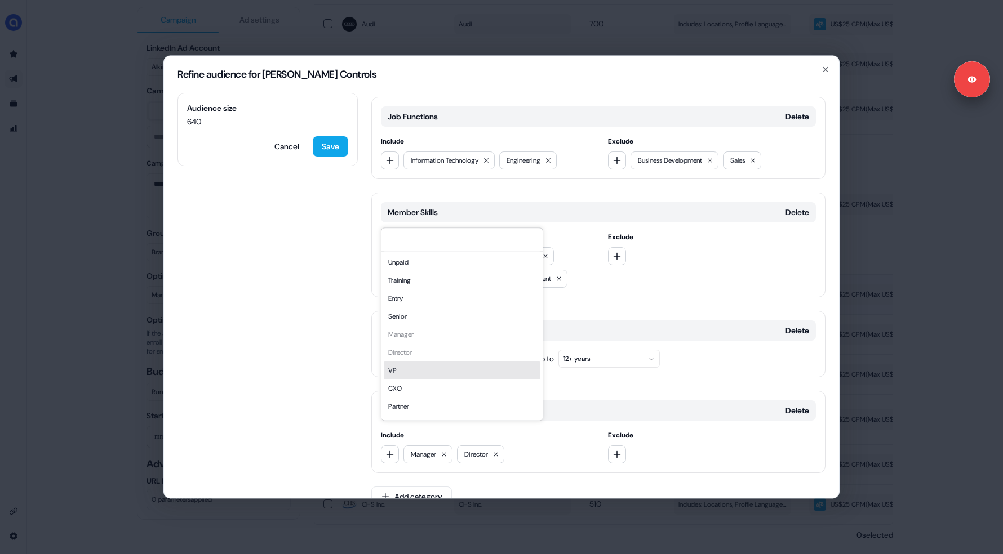
click at [401, 371] on div "VP" at bounding box center [462, 371] width 157 height 18
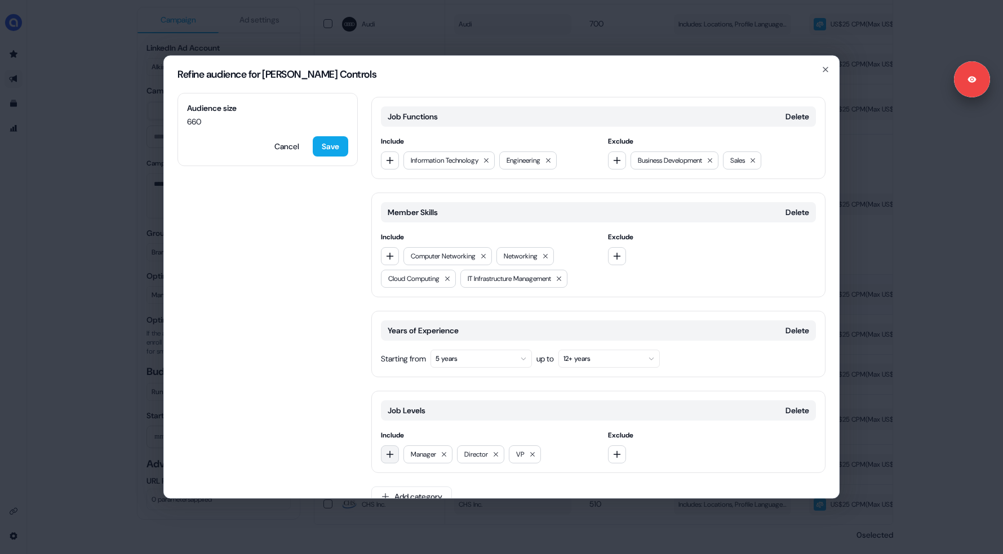
click at [392, 450] on icon "button" at bounding box center [389, 454] width 9 height 9
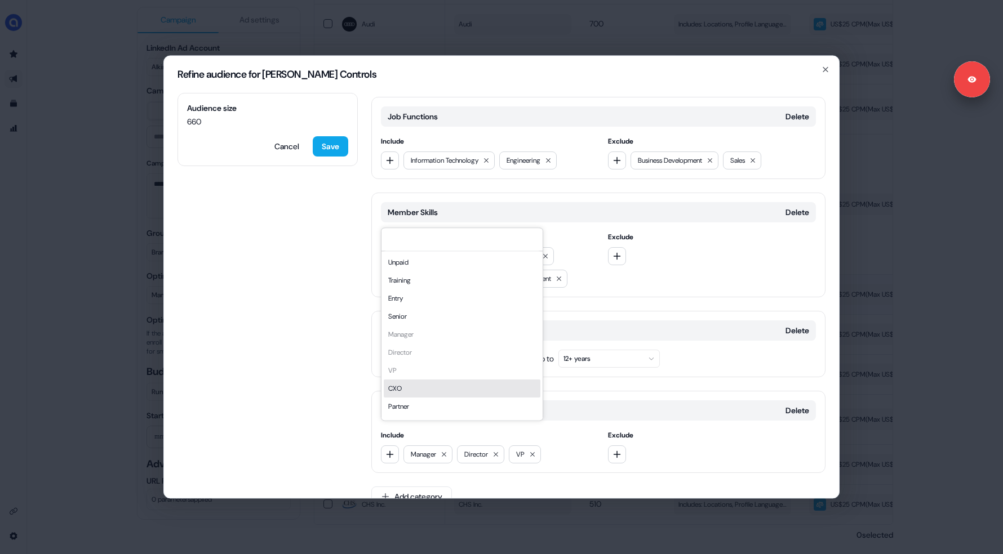
click at [405, 389] on div "CXO" at bounding box center [462, 389] width 157 height 18
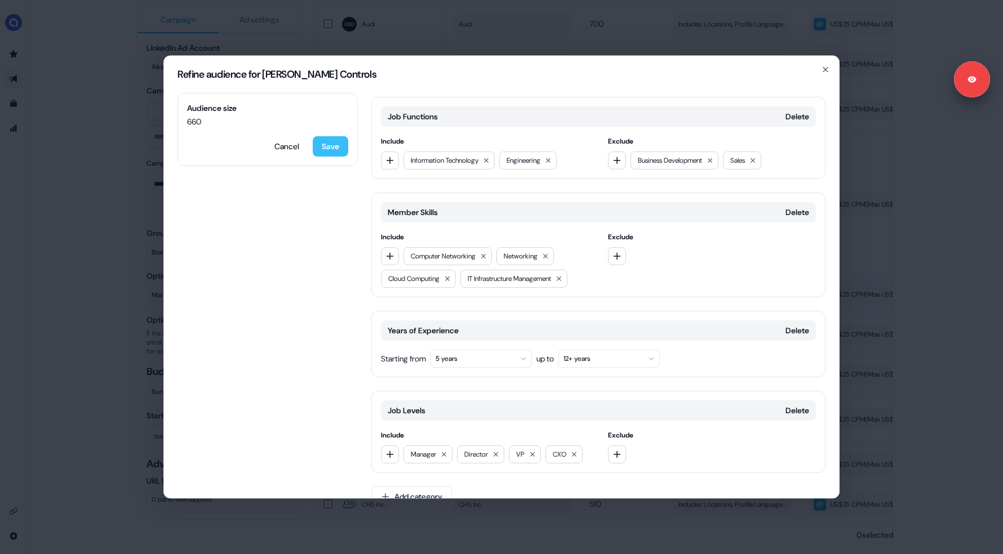
click at [334, 141] on button "Save" at bounding box center [330, 146] width 35 height 20
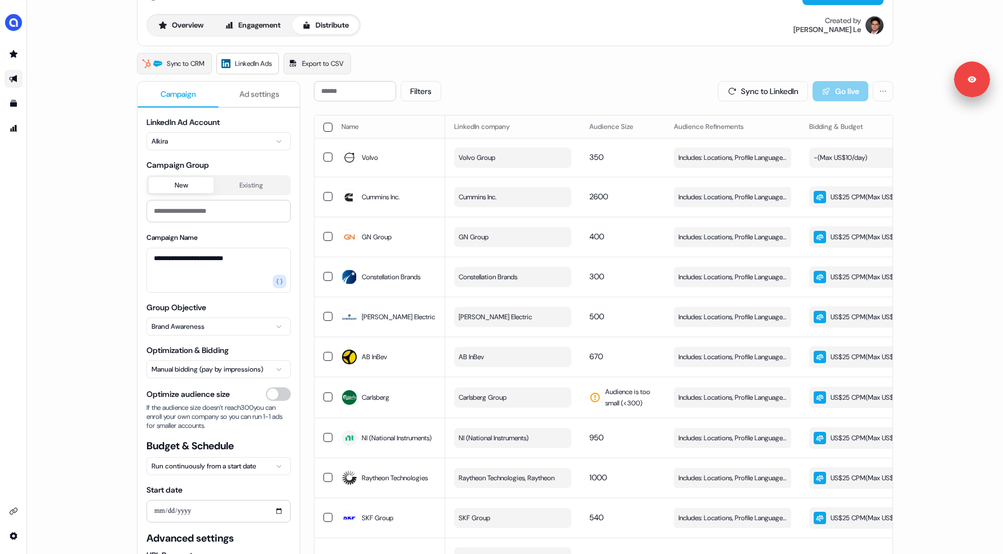
scroll to position [39, 0]
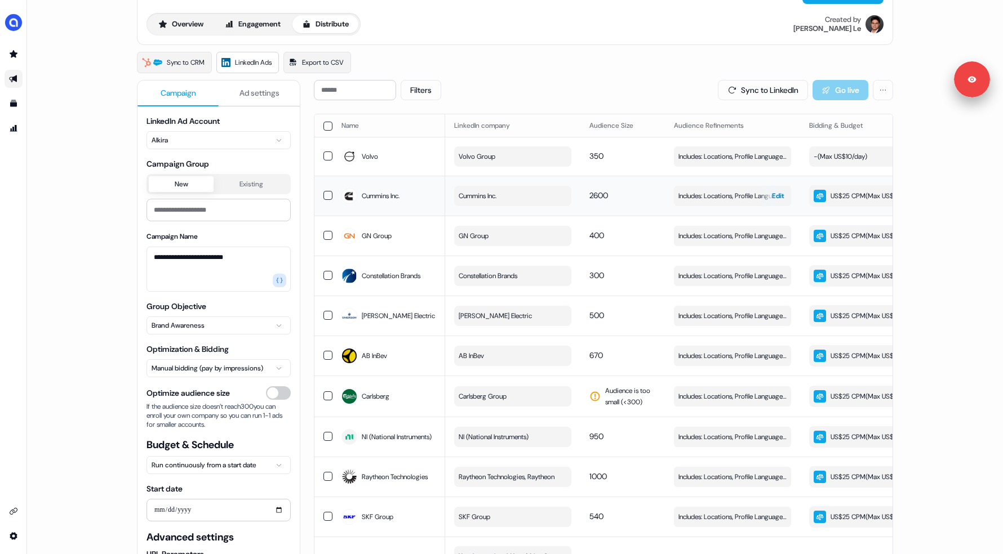
click at [776, 201] on span "Edit" at bounding box center [778, 195] width 12 height 11
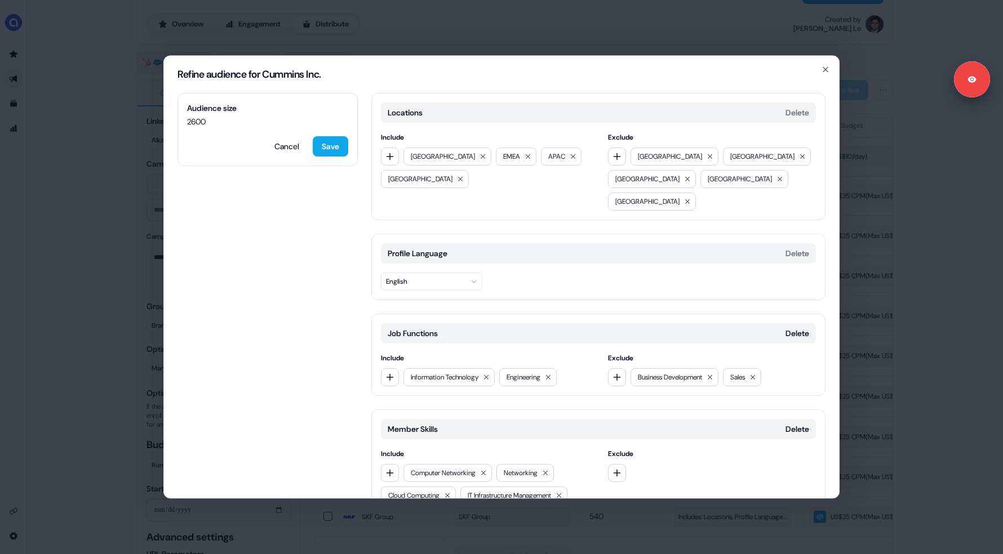
scroll to position [41, 0]
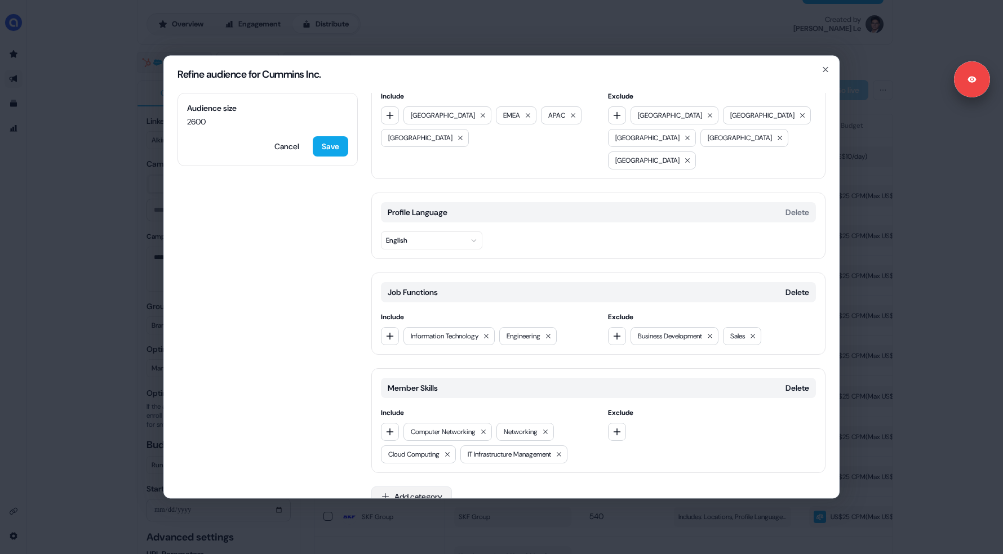
click at [420, 487] on button "Add category" at bounding box center [411, 497] width 81 height 20
type input "**"
click at [419, 520] on div "Years of Experience" at bounding box center [452, 519] width 161 height 18
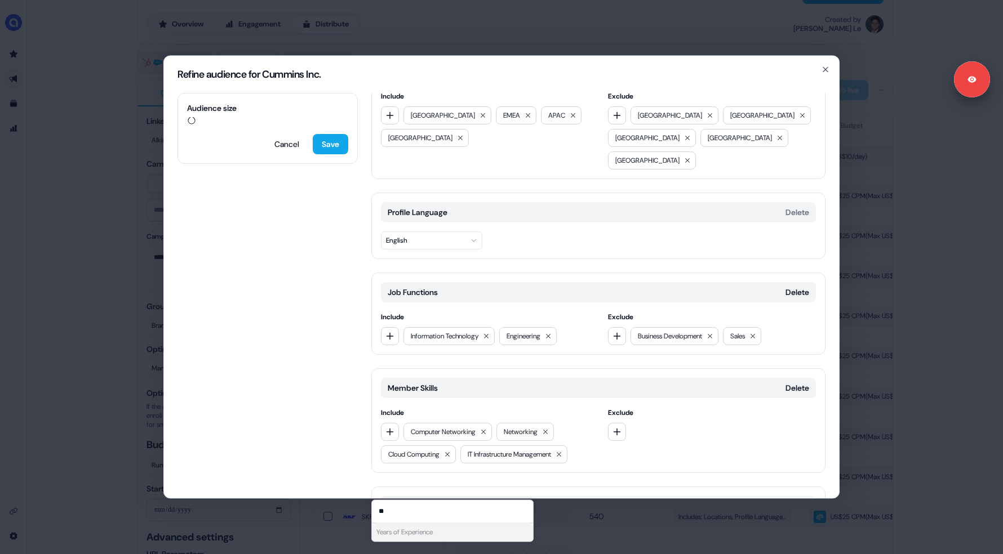
scroll to position [121, 0]
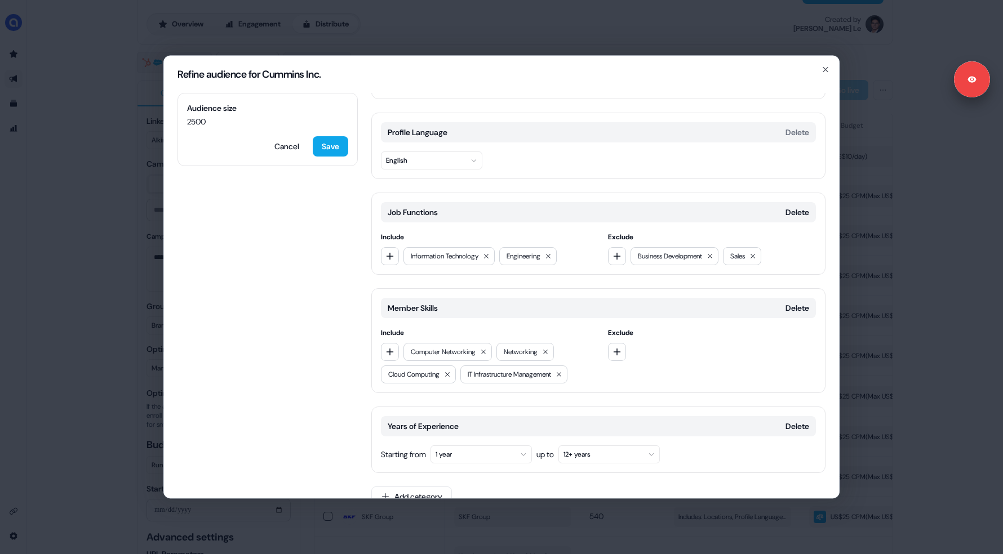
click at [470, 446] on button "1 year" at bounding box center [480, 455] width 101 height 18
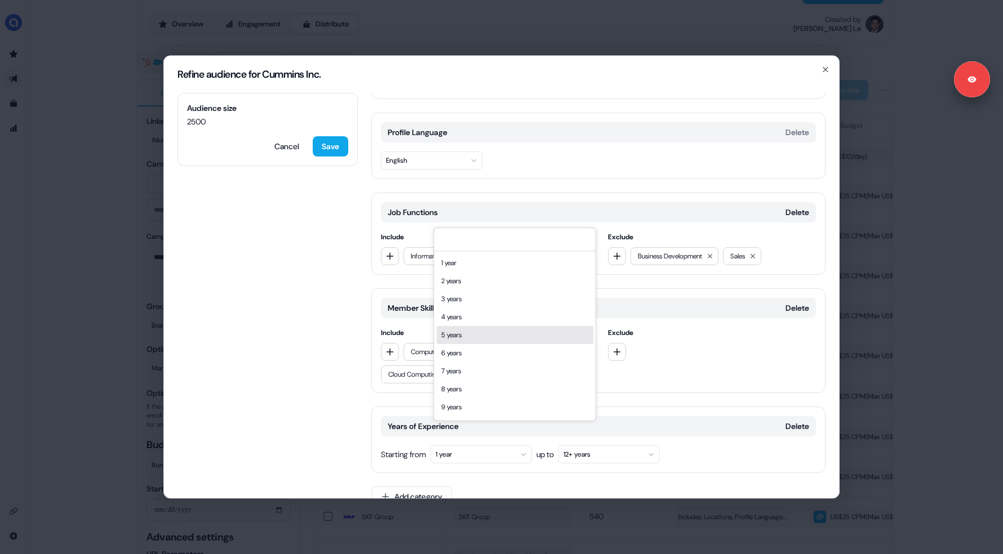
click at [472, 339] on div "5 years" at bounding box center [515, 335] width 157 height 18
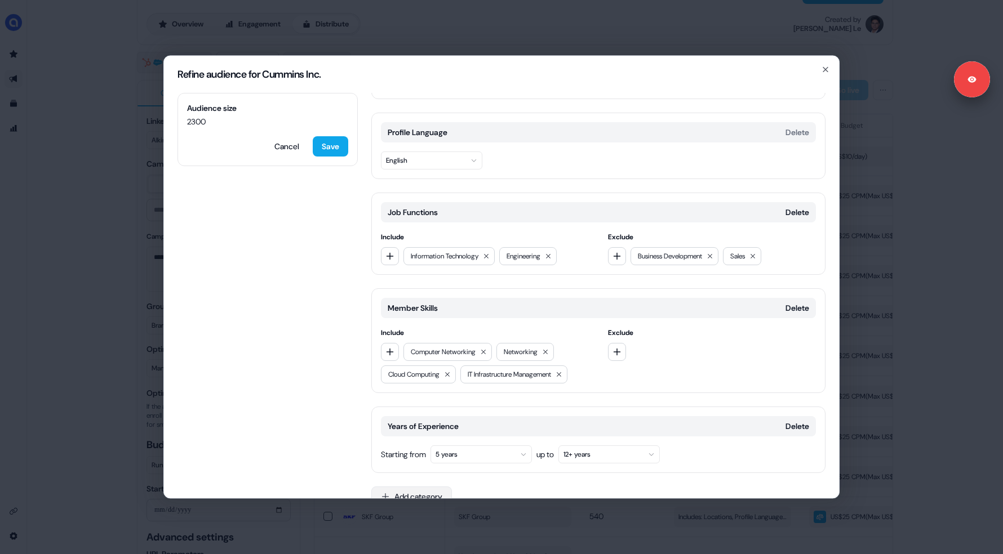
click at [408, 487] on button "Add category" at bounding box center [411, 497] width 81 height 20
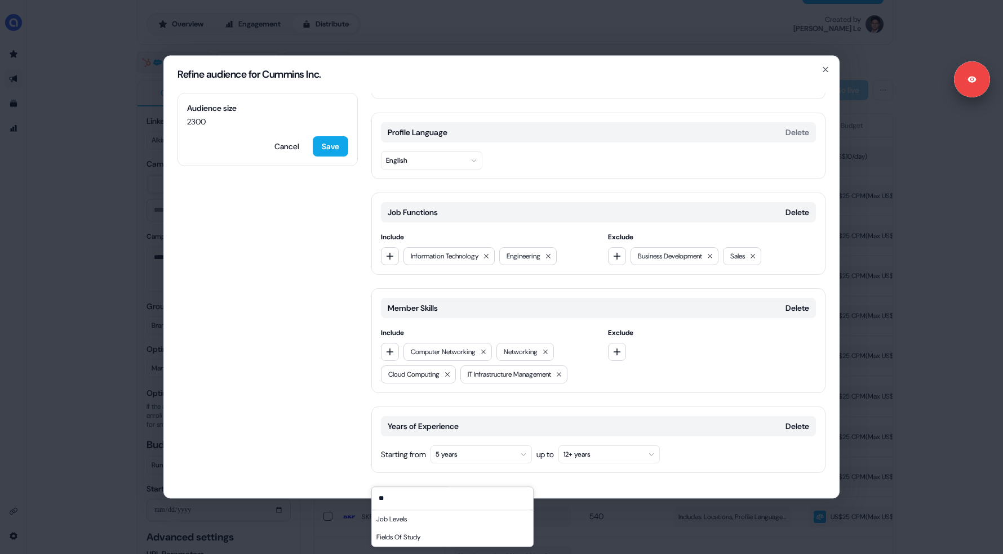
type input "*"
type input "*****"
click at [411, 520] on div "Job Levels" at bounding box center [452, 519] width 161 height 18
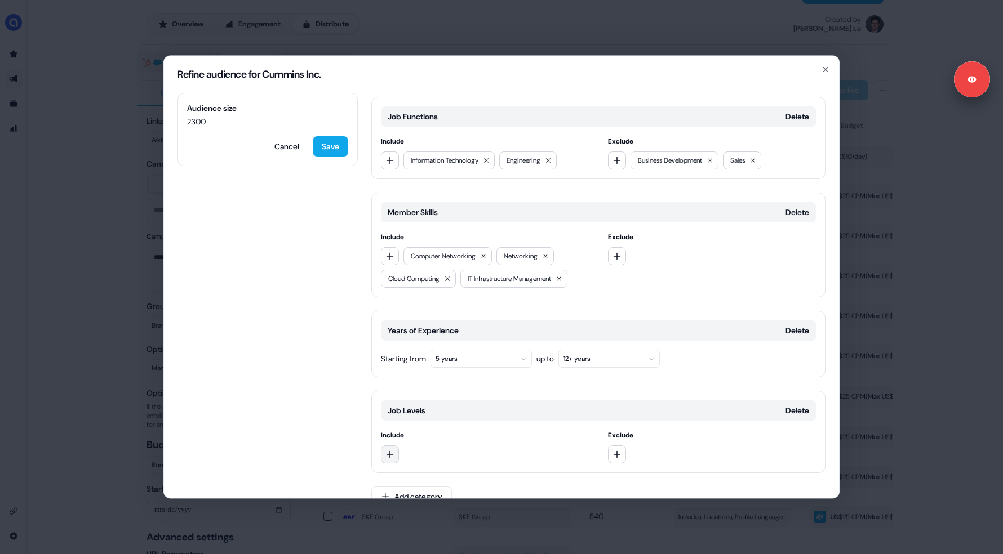
click at [393, 450] on icon "button" at bounding box center [389, 454] width 9 height 9
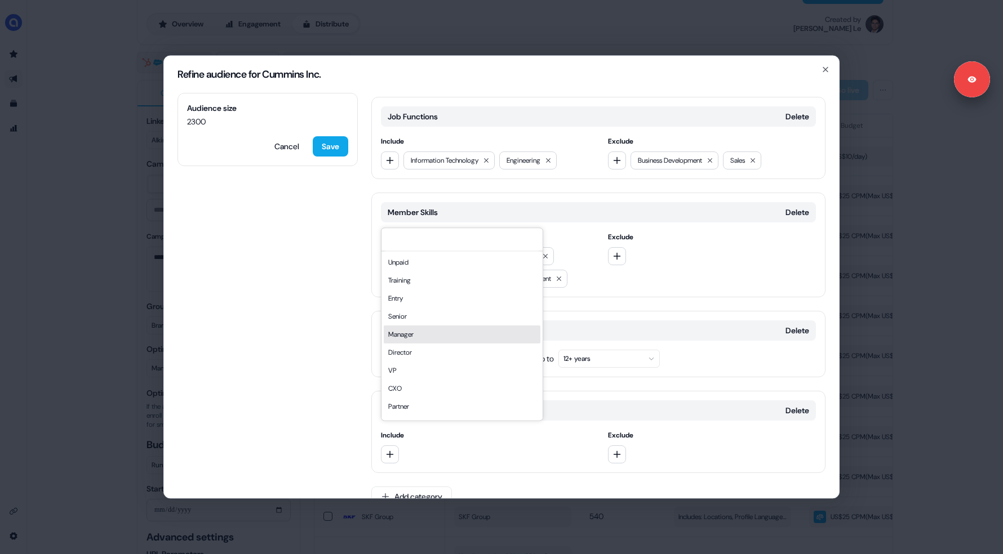
click at [420, 331] on div "Manager" at bounding box center [462, 335] width 157 height 18
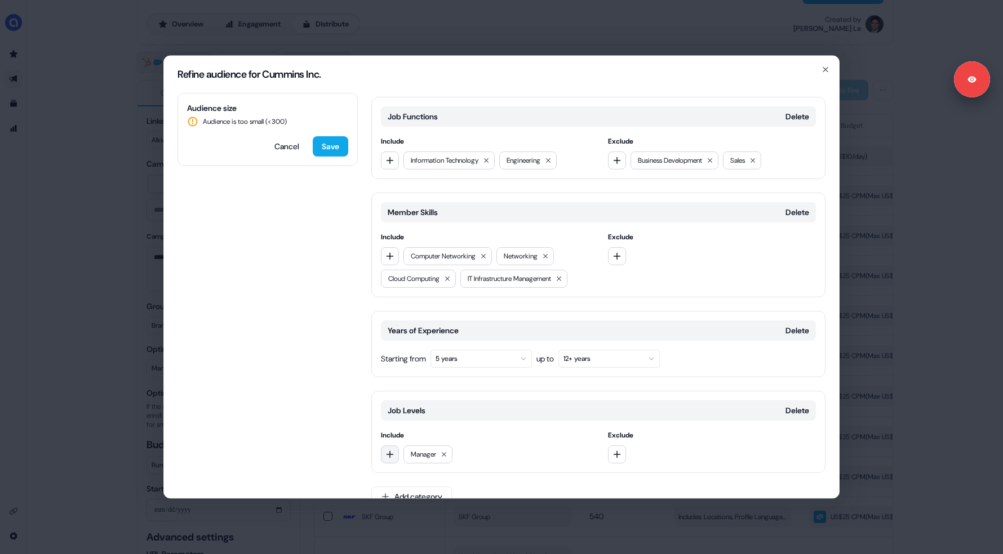
click at [393, 450] on icon "button" at bounding box center [389, 454] width 9 height 9
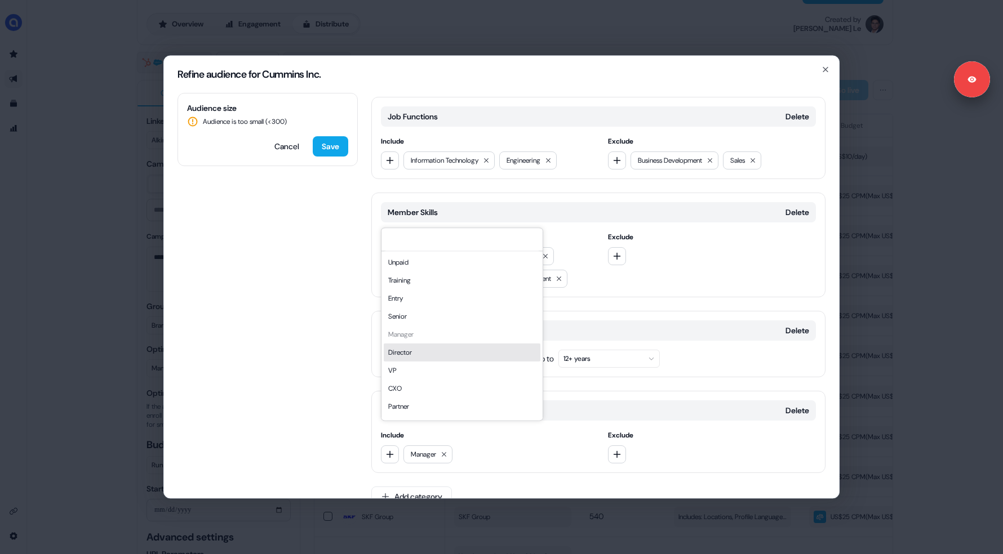
click at [417, 357] on div "Director" at bounding box center [462, 353] width 157 height 18
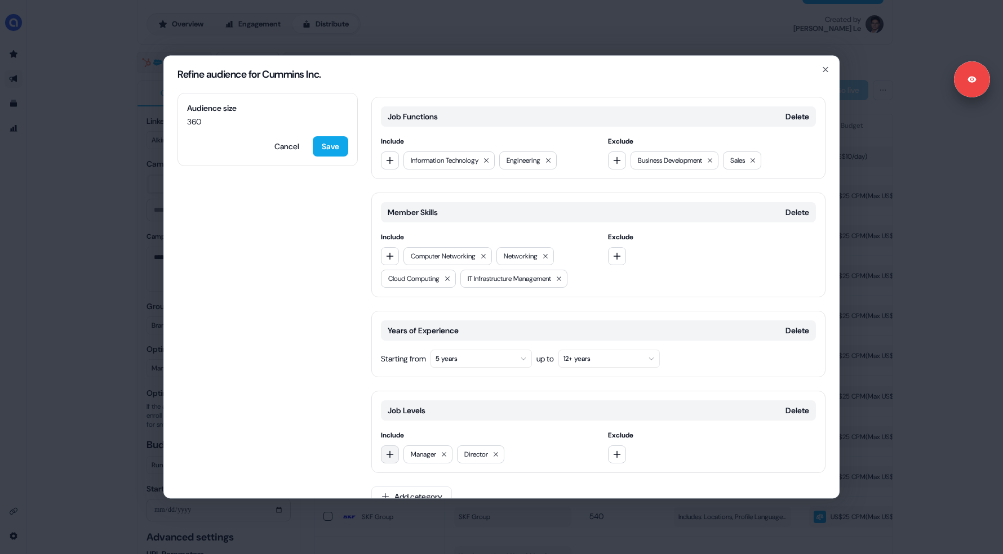
click at [389, 450] on icon "button" at bounding box center [389, 454] width 9 height 9
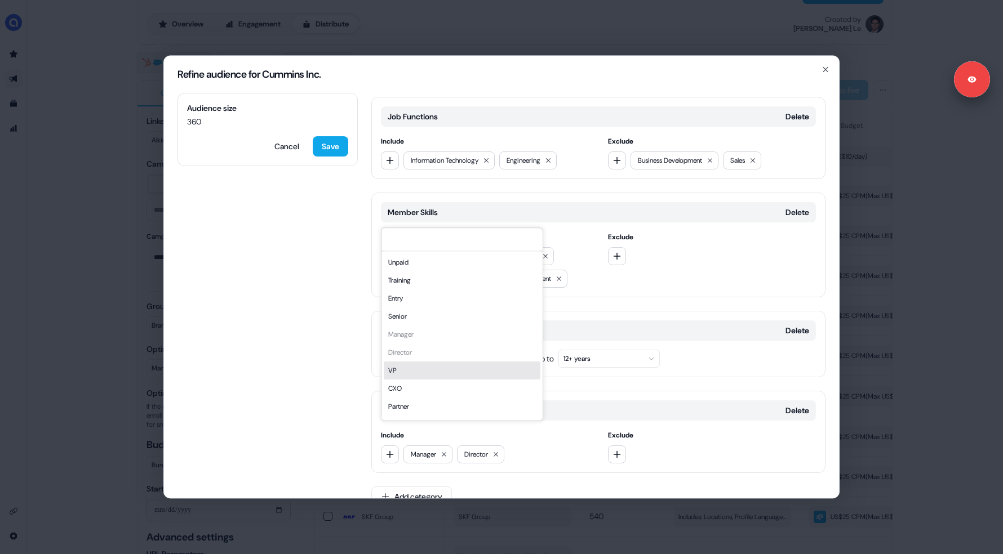
click at [416, 370] on div "VP" at bounding box center [462, 371] width 157 height 18
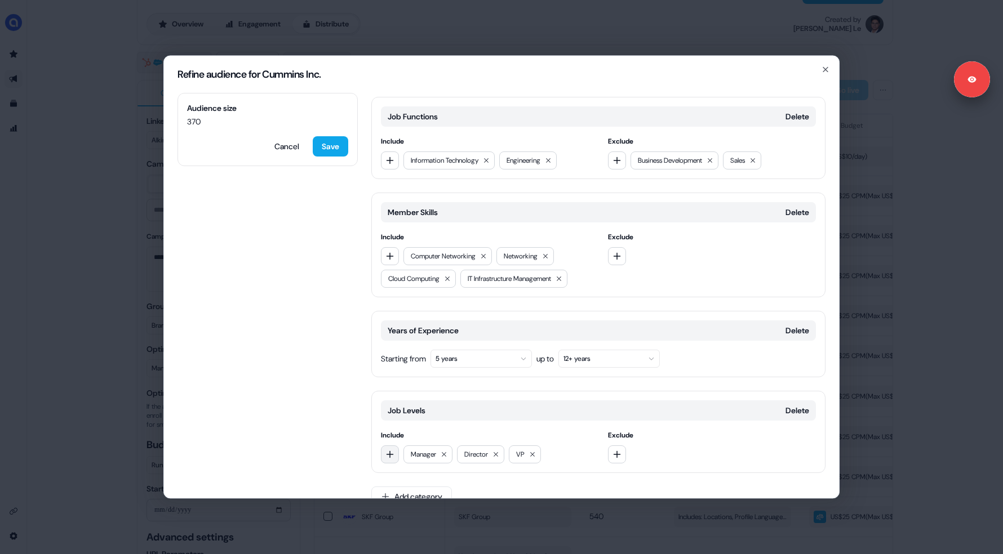
click at [386, 446] on button "button" at bounding box center [390, 455] width 18 height 18
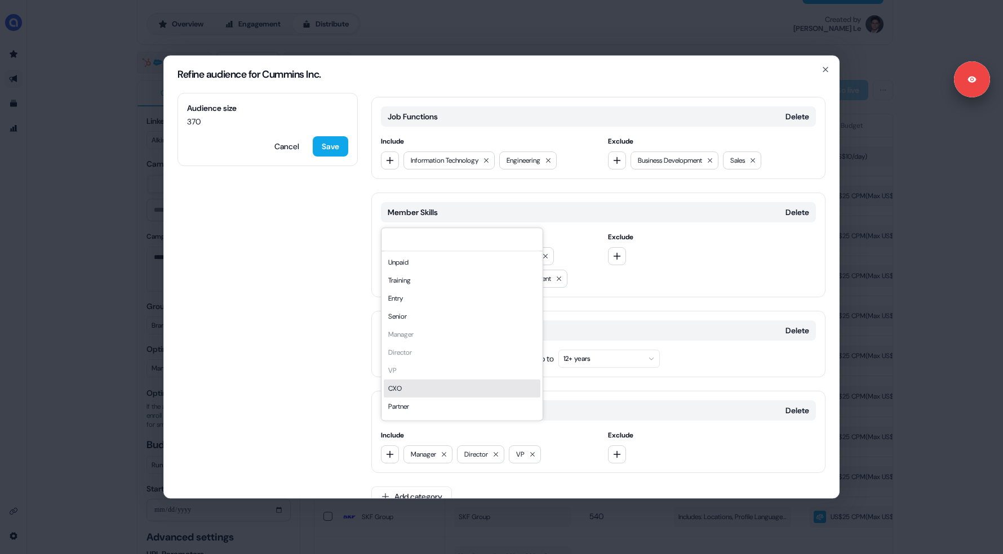
click at [410, 394] on div "CXO" at bounding box center [462, 389] width 157 height 18
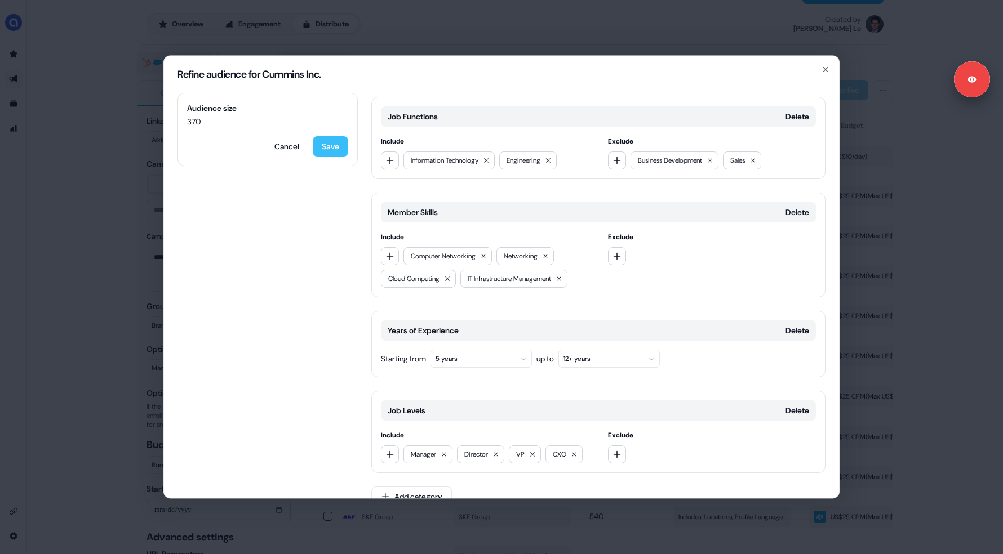
click at [331, 153] on button "Save" at bounding box center [330, 146] width 35 height 20
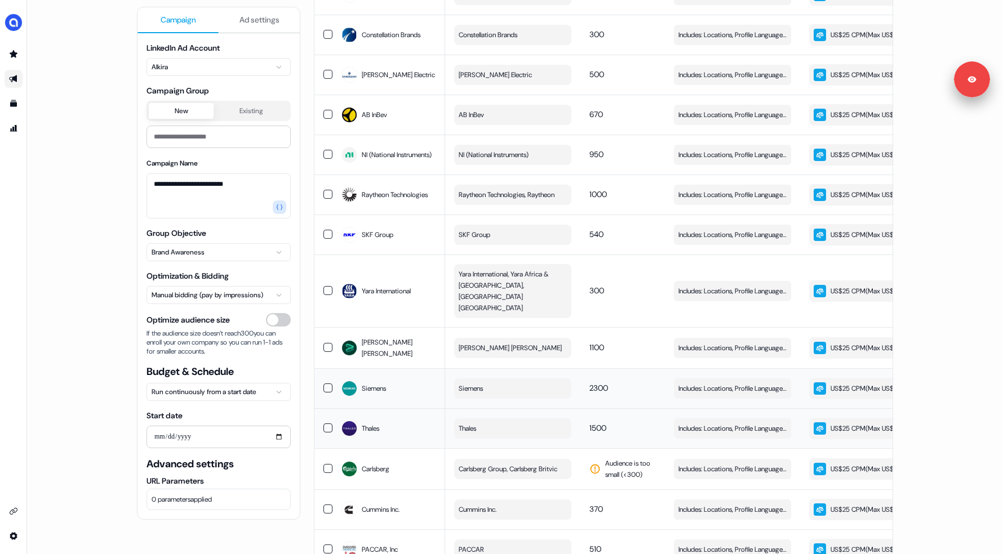
scroll to position [242, 0]
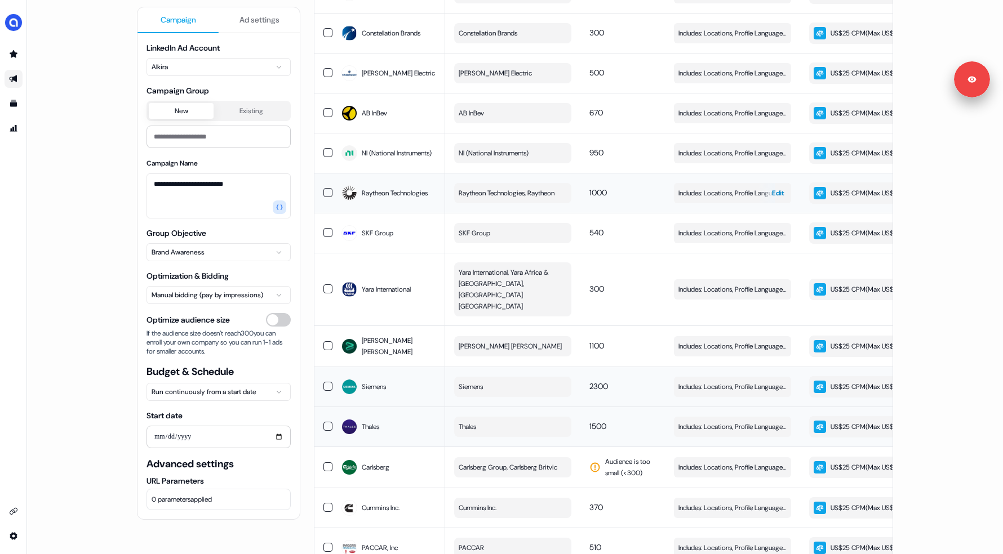
click at [772, 199] on span "Edit" at bounding box center [778, 193] width 12 height 11
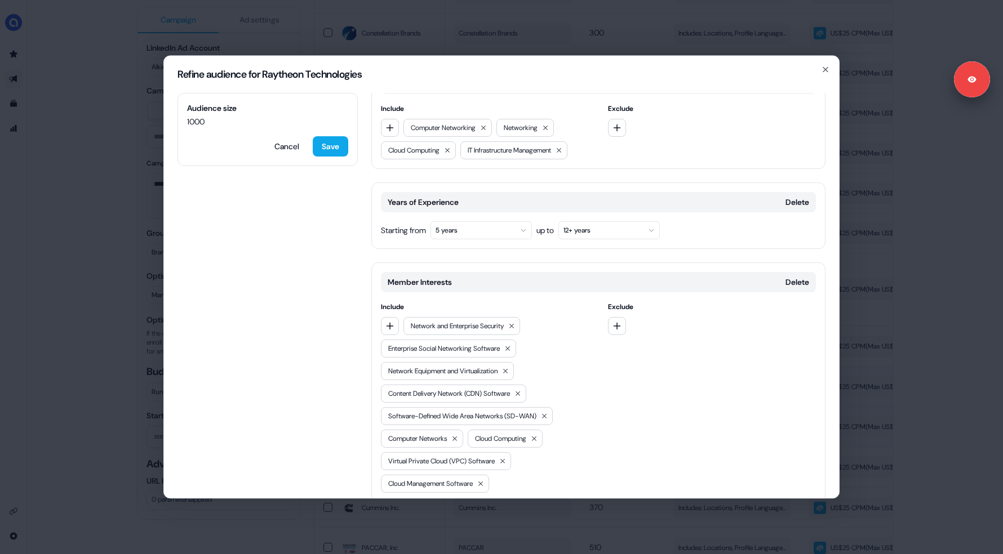
scroll to position [348, 0]
click at [110, 299] on div "Refine audience for Raytheon Technologies Audience size 1000 Cancel Save Locati…" at bounding box center [501, 277] width 1003 height 554
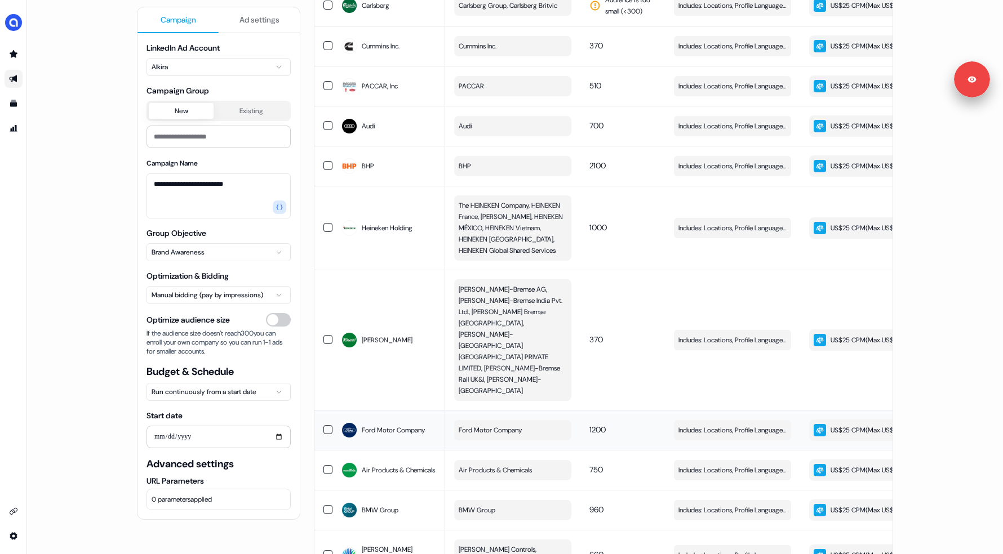
scroll to position [706, 0]
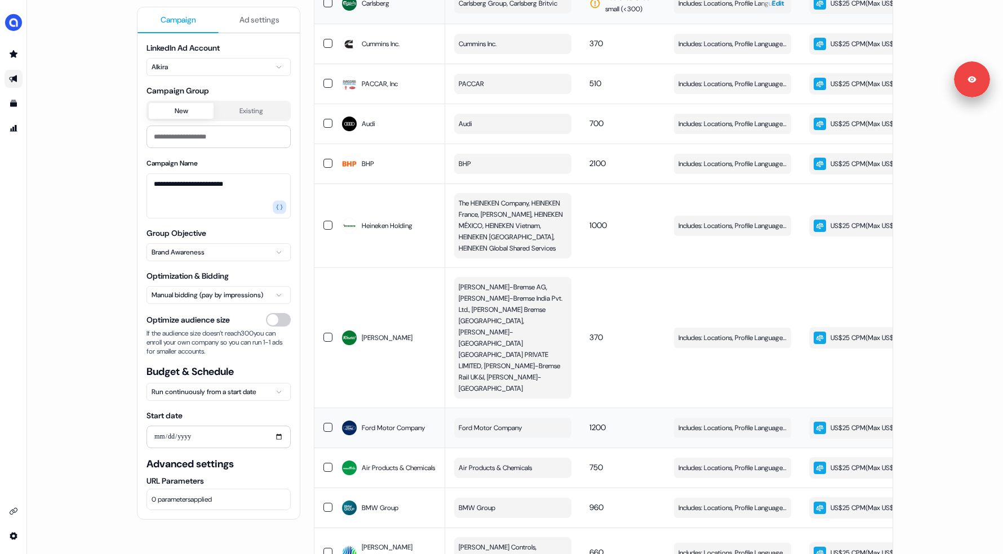
click at [752, 24] on td "Includes: Locations, Profile Language, Job Functions, Member Skills / Excludes:…" at bounding box center [732, 3] width 135 height 41
click at [761, 14] on div "button" at bounding box center [766, 3] width 16 height 20
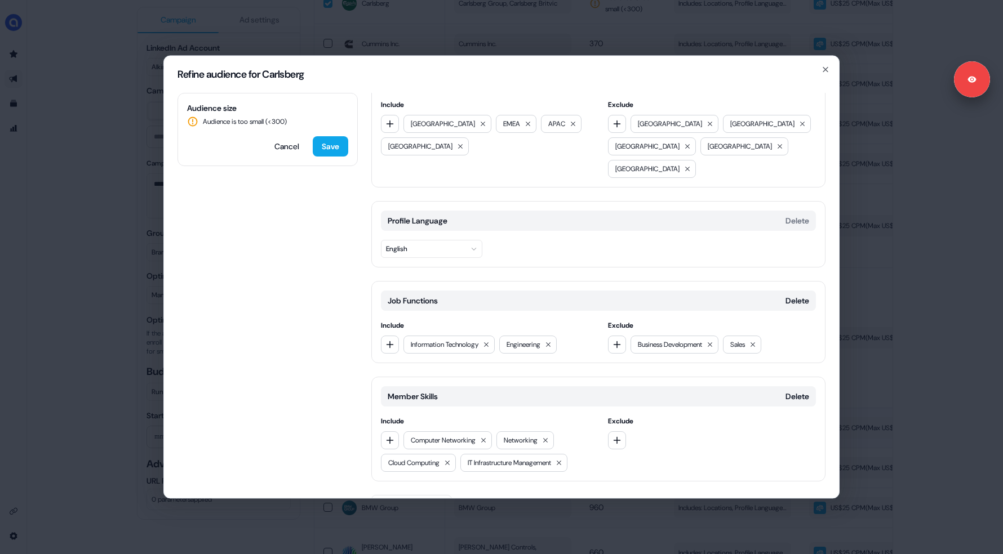
scroll to position [41, 0]
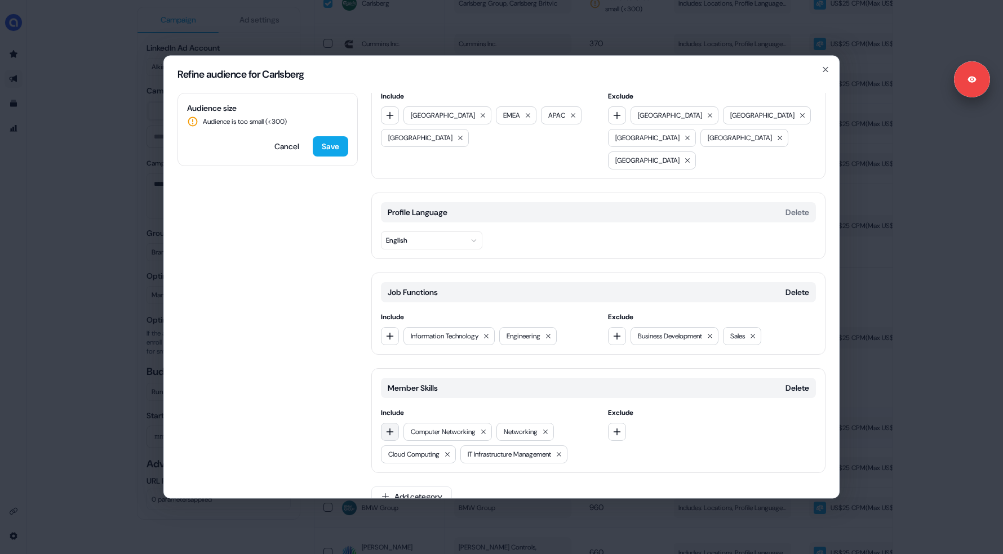
click at [390, 429] on icon "button" at bounding box center [389, 432] width 7 height 7
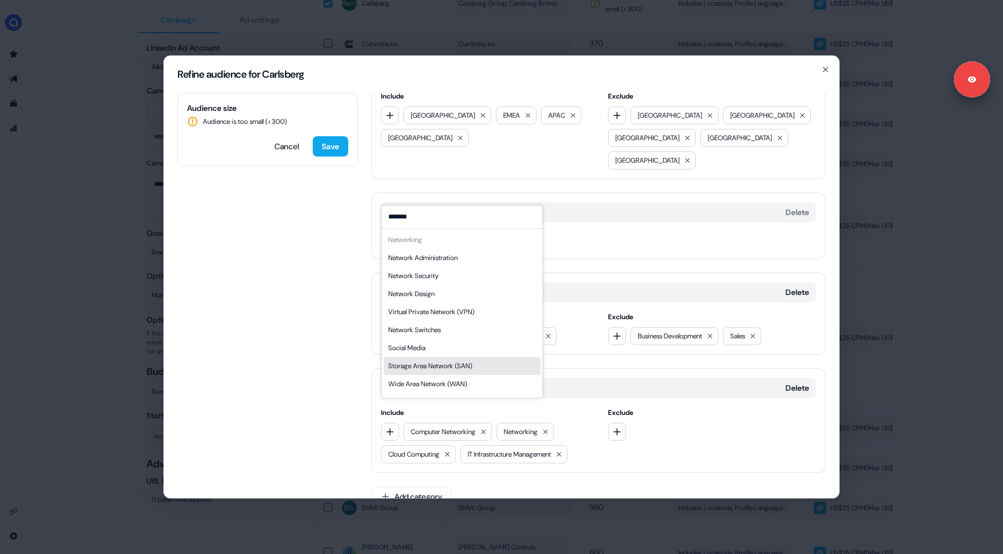
type input "*******"
click at [354, 362] on div "Audience size Audience is too small (< 300 ) Cancel Save Locations Delete Inclu…" at bounding box center [501, 295] width 675 height 405
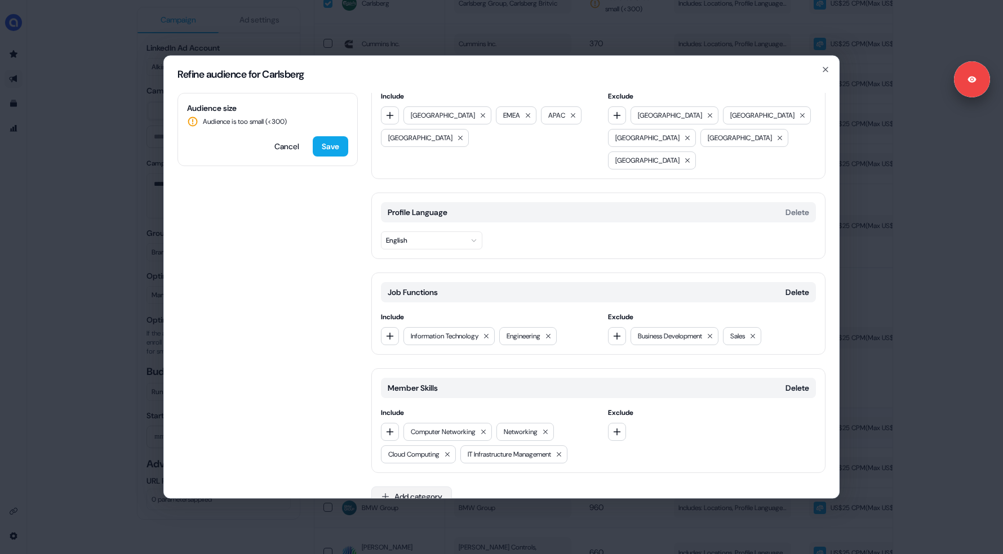
click at [418, 487] on button "Add category" at bounding box center [411, 497] width 81 height 20
type input "*******"
type input "**********"
type input "**"
click at [315, 466] on div "Audience size Audience is too small (< 300 ) Cancel Save Locations Delete Inclu…" at bounding box center [501, 295] width 675 height 405
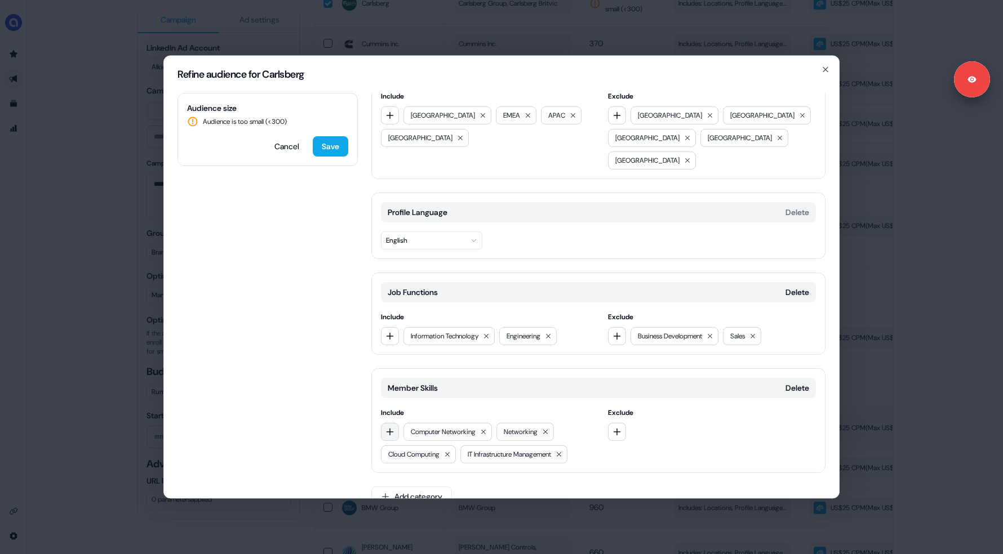
click at [388, 423] on button "button" at bounding box center [390, 432] width 18 height 18
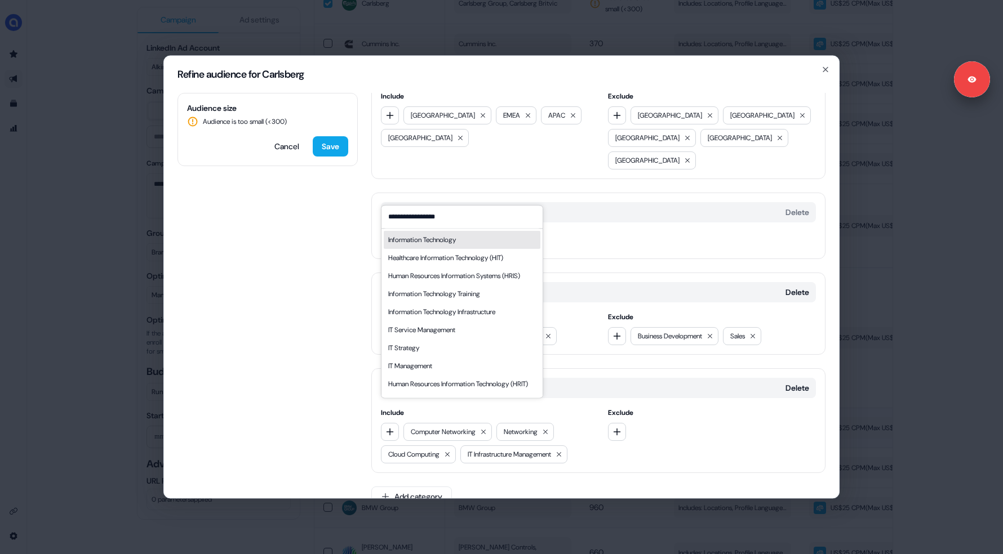
type input "**********"
click at [442, 239] on div "Information Technology" at bounding box center [422, 239] width 68 height 11
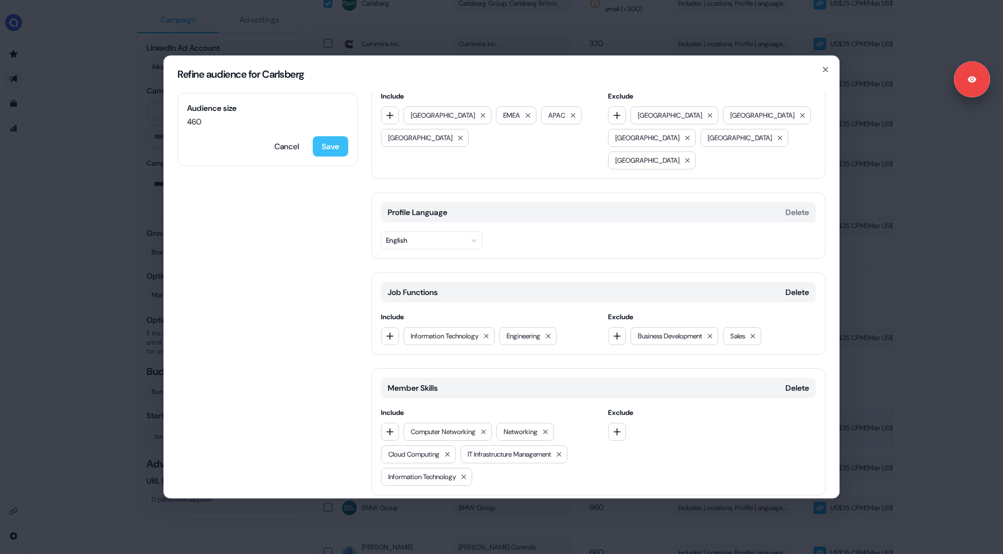
click at [331, 150] on button "Save" at bounding box center [330, 146] width 35 height 20
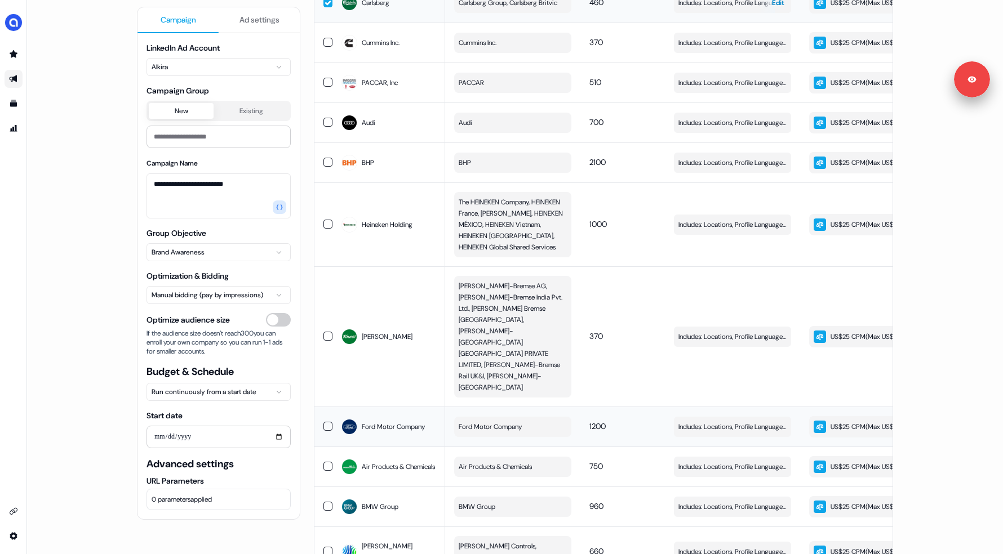
click at [772, 8] on span "Edit" at bounding box center [778, 2] width 12 height 11
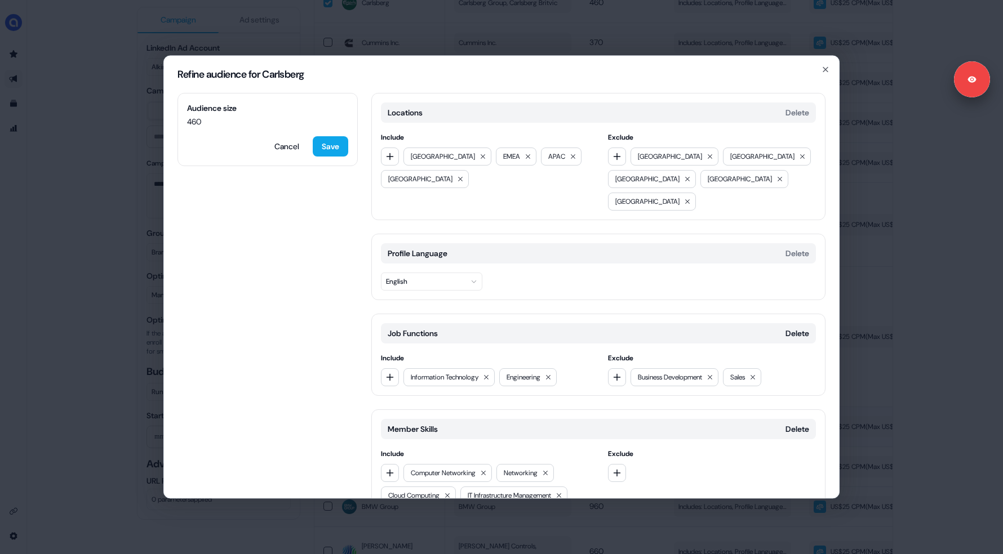
scroll to position [64, 0]
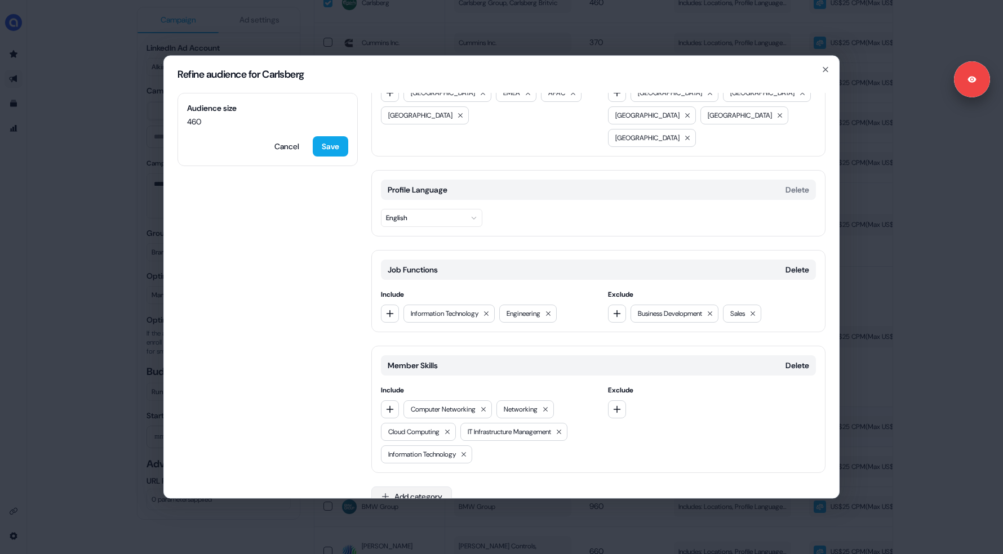
click at [430, 487] on button "Add category" at bounding box center [411, 497] width 81 height 20
type input "*****"
click at [404, 525] on div "Years of Experience" at bounding box center [452, 519] width 161 height 18
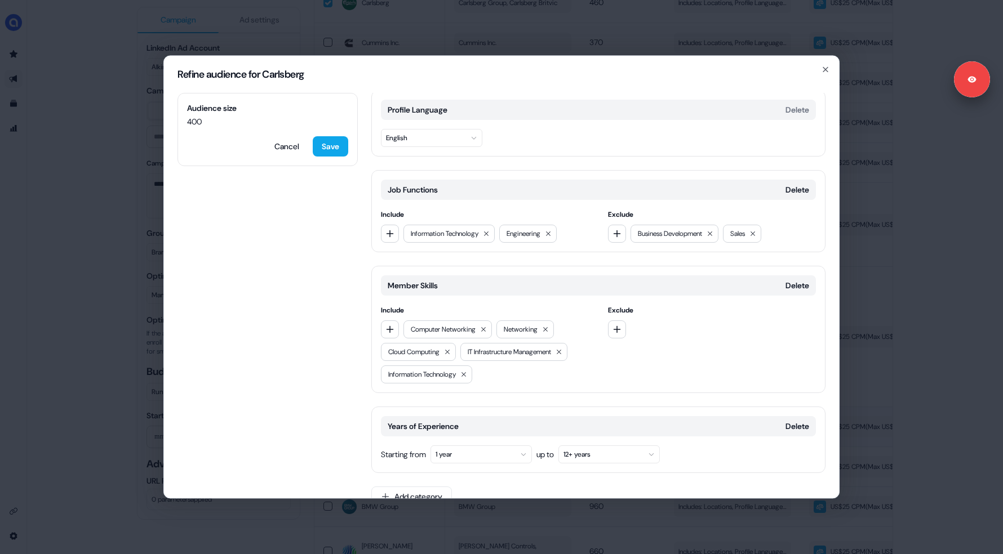
click at [478, 446] on button "1 year" at bounding box center [480, 455] width 101 height 18
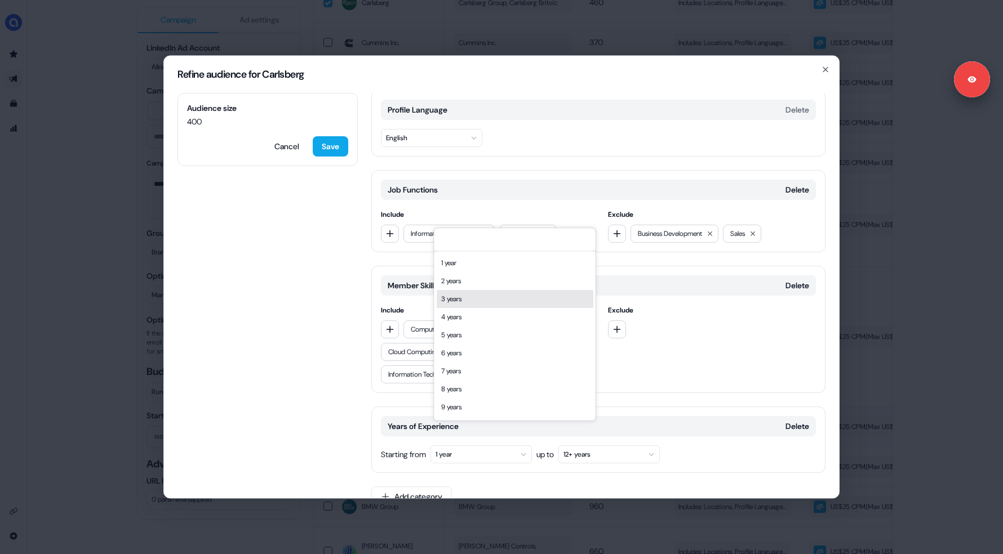
click at [517, 303] on div "3 years" at bounding box center [515, 299] width 157 height 18
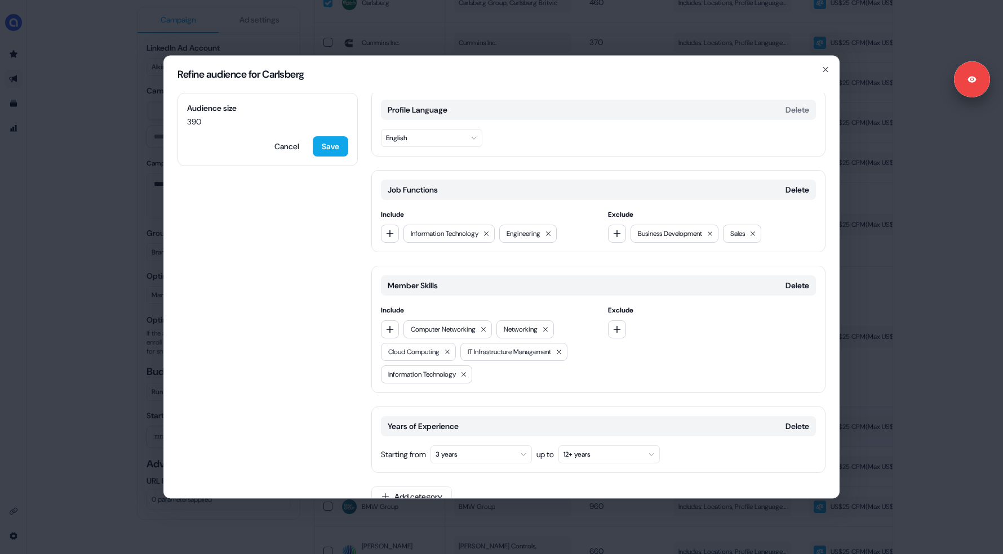
click at [477, 446] on button "3 years" at bounding box center [480, 455] width 101 height 18
click at [479, 334] on div "5 years" at bounding box center [515, 335] width 157 height 18
click at [486, 446] on button "5 years" at bounding box center [480, 455] width 101 height 18
click at [483, 355] on div "6 years" at bounding box center [515, 353] width 157 height 18
click at [493, 446] on button "6 years" at bounding box center [480, 455] width 101 height 18
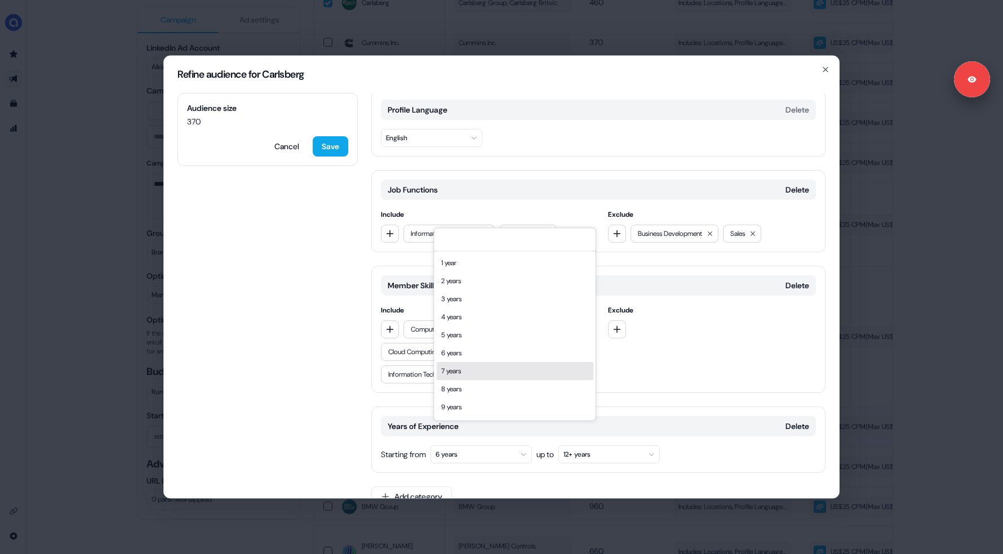
click at [473, 366] on div "7 years" at bounding box center [515, 371] width 157 height 18
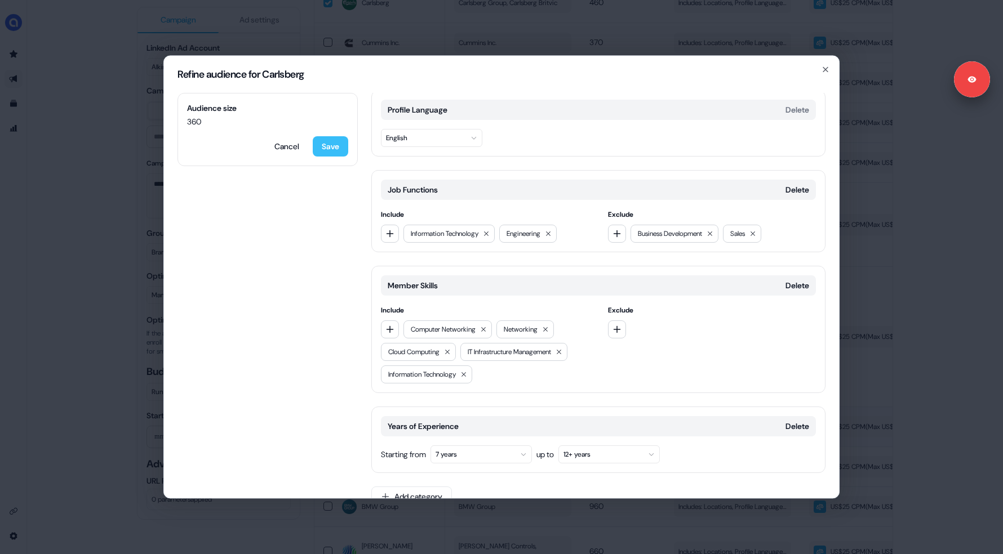
click at [337, 142] on button "Save" at bounding box center [330, 146] width 35 height 20
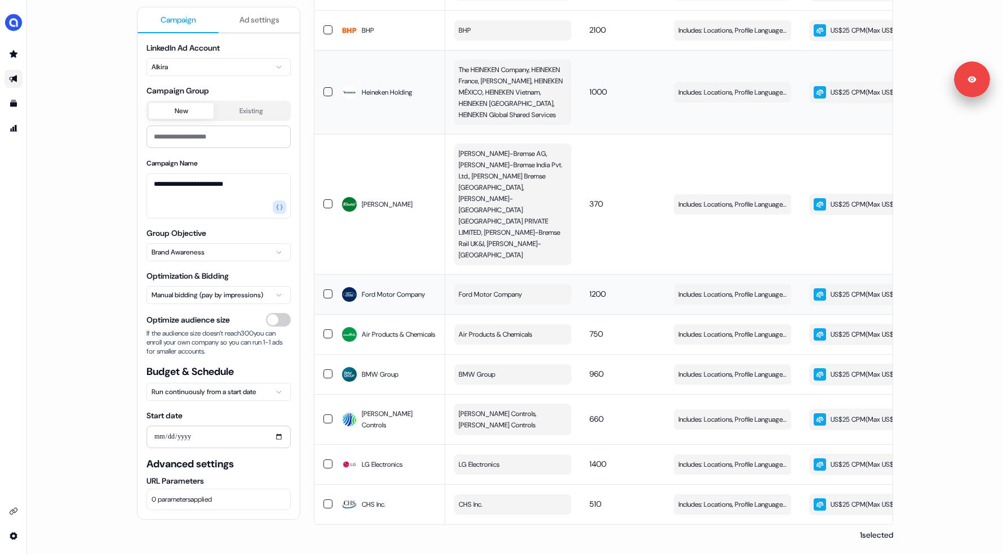
scroll to position [984, 0]
click at [773, 459] on span "Edit" at bounding box center [778, 464] width 12 height 11
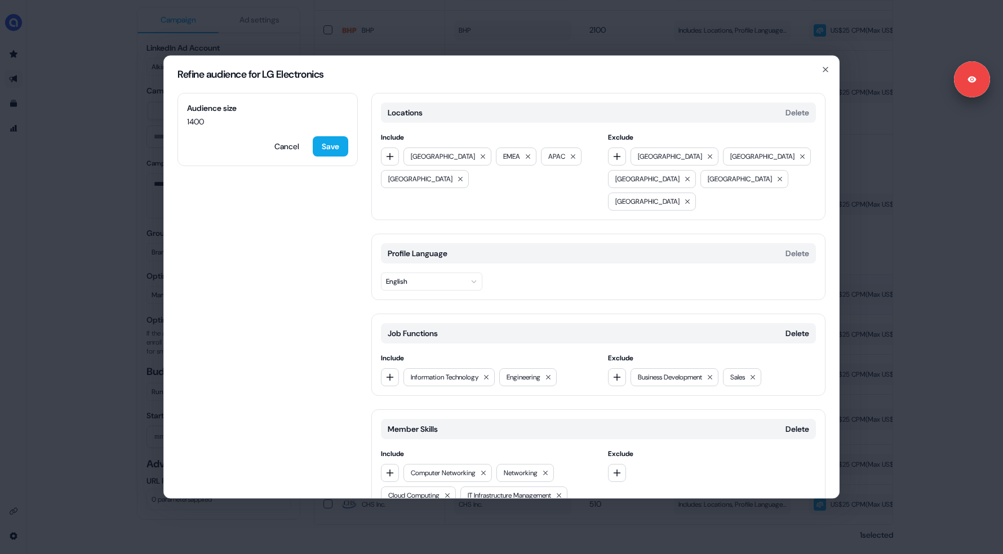
scroll to position [41, 0]
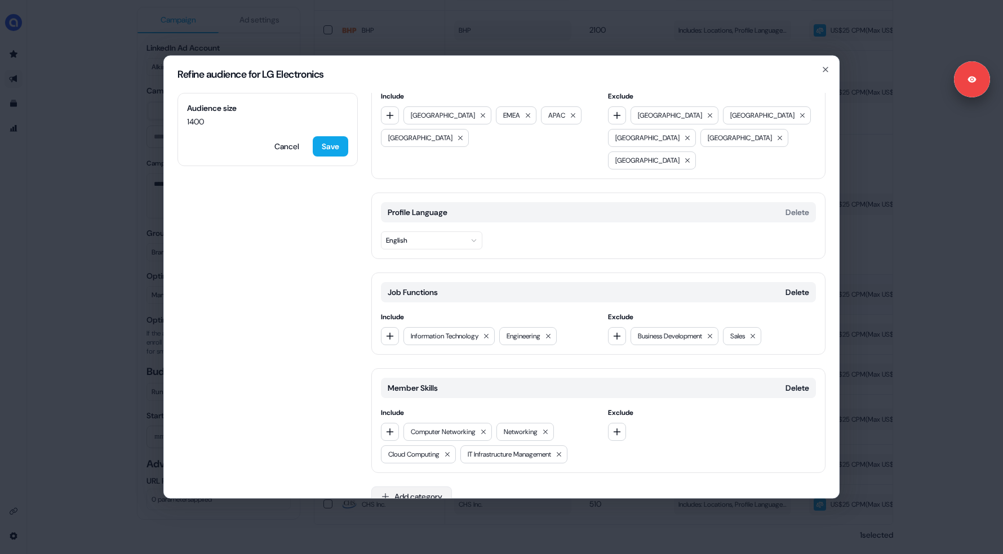
click at [416, 487] on button "Add category" at bounding box center [411, 497] width 81 height 20
type input "*****"
click at [418, 512] on div "Years of Experience" at bounding box center [452, 519] width 161 height 18
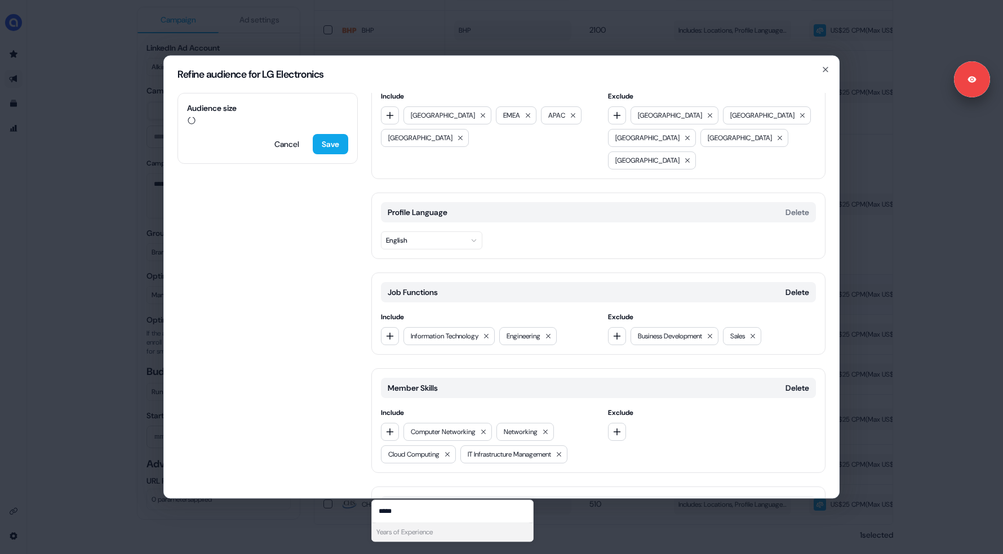
scroll to position [121, 0]
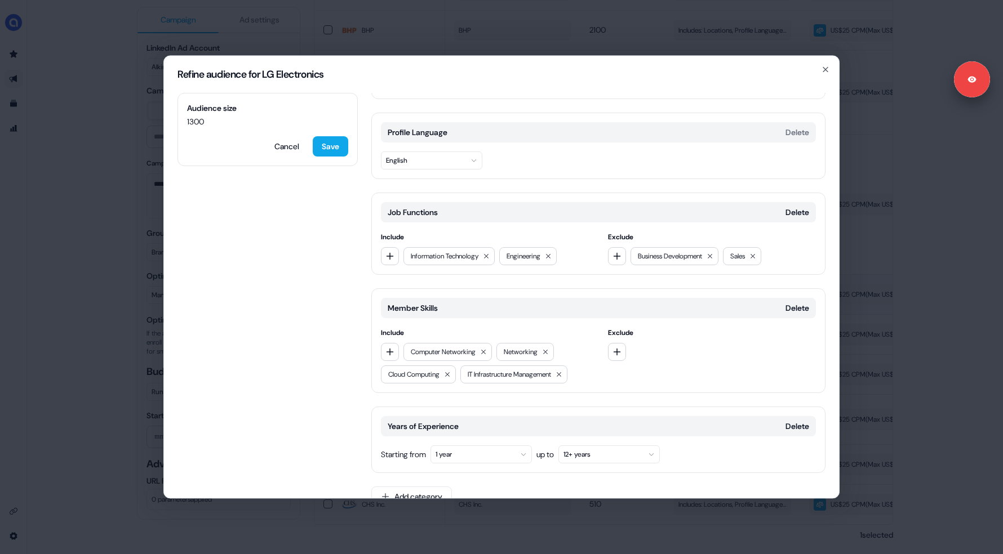
click at [479, 446] on button "1 year" at bounding box center [480, 455] width 101 height 18
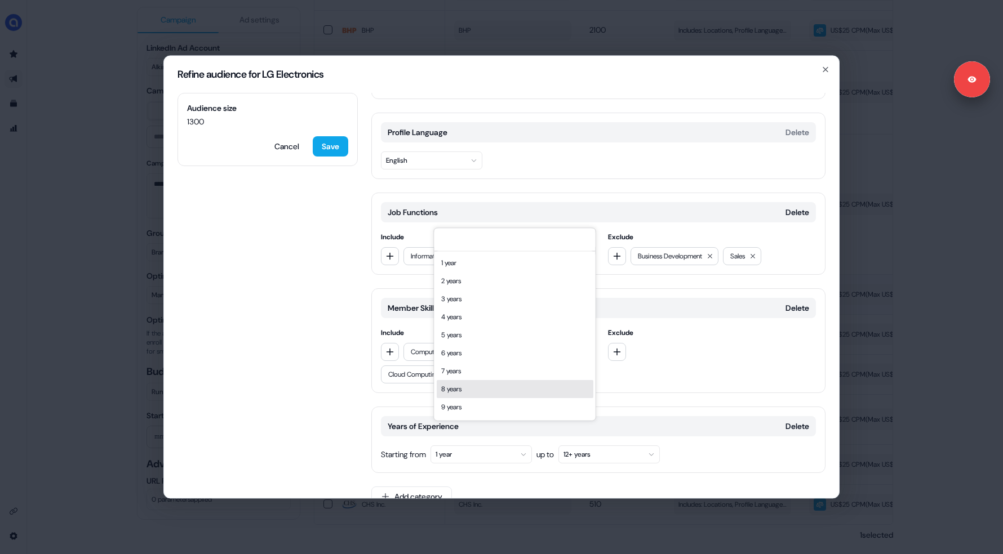
scroll to position [42, 0]
click at [500, 377] on div "10 years" at bounding box center [515, 384] width 157 height 18
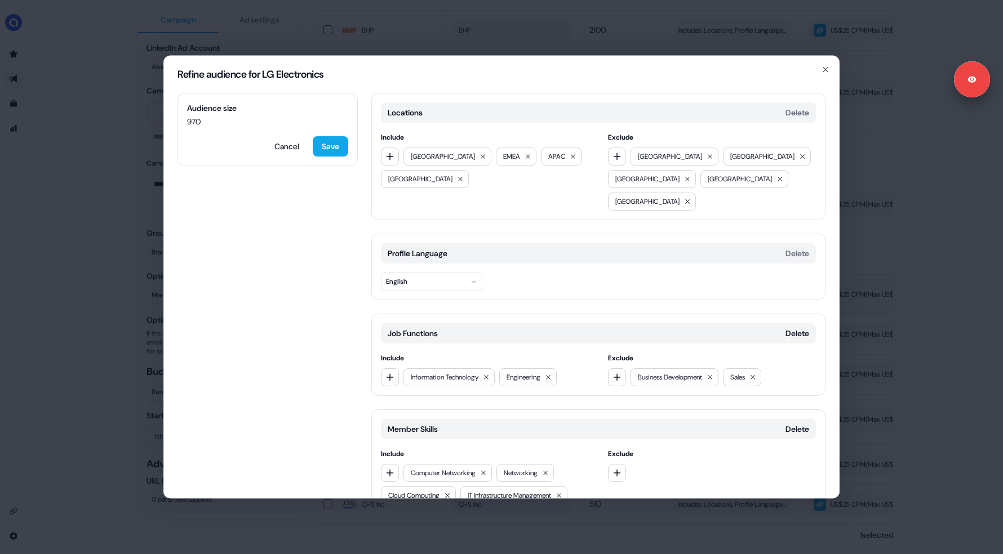
scroll to position [121, 0]
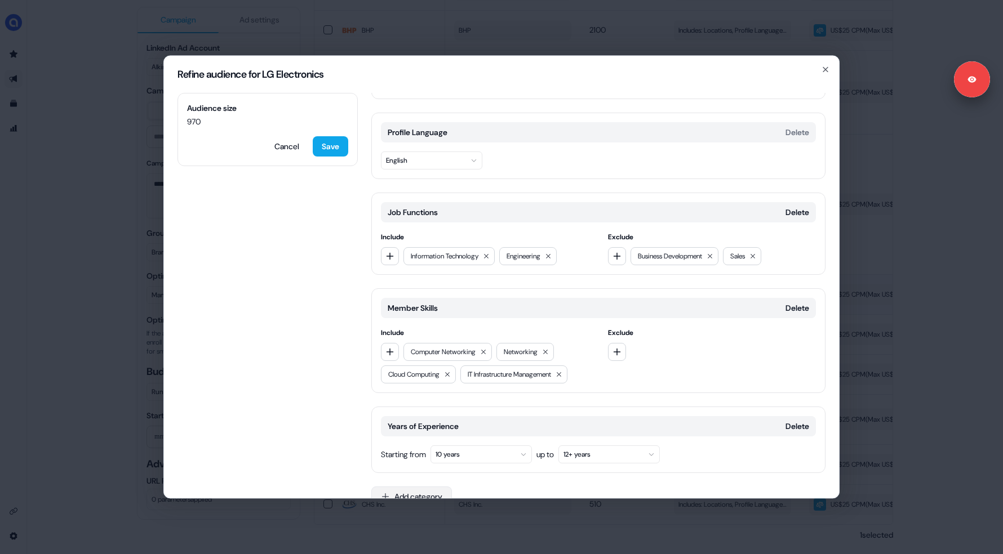
click at [423, 487] on button "Add category" at bounding box center [411, 497] width 81 height 20
type input "*****"
click at [407, 521] on div "Job Levels" at bounding box center [452, 519] width 161 height 18
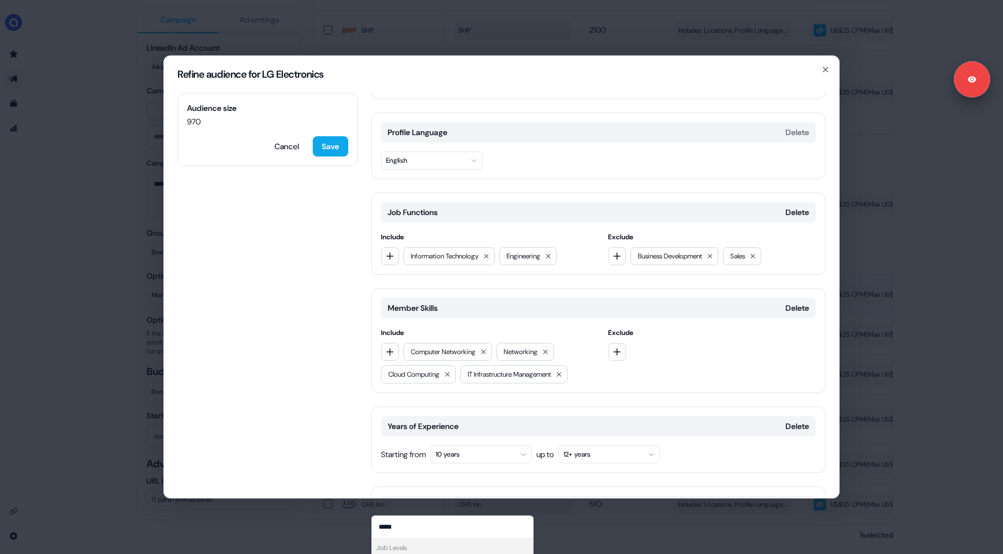
scroll to position [217, 0]
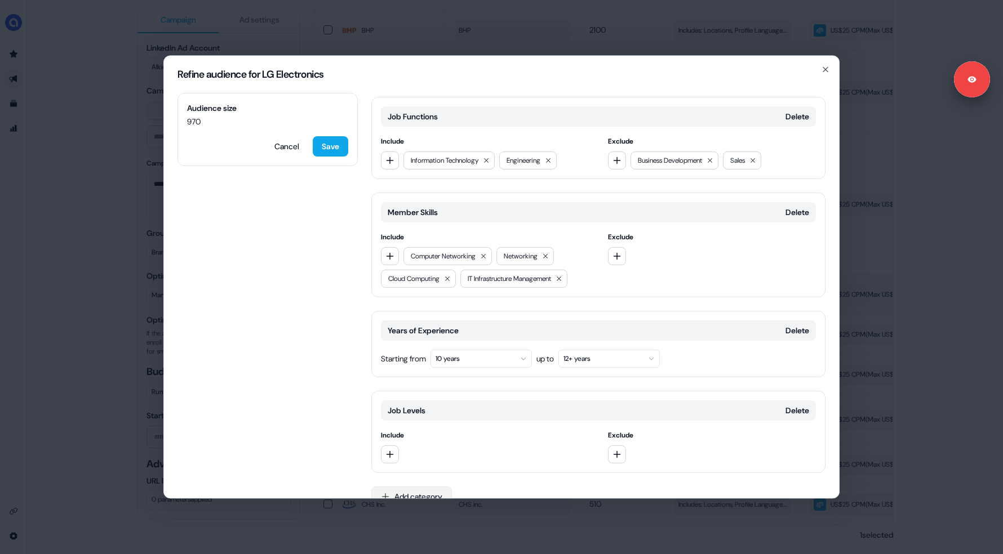
click at [407, 487] on button "Add category" at bounding box center [411, 497] width 81 height 20
click at [389, 450] on icon "button" at bounding box center [389, 454] width 9 height 9
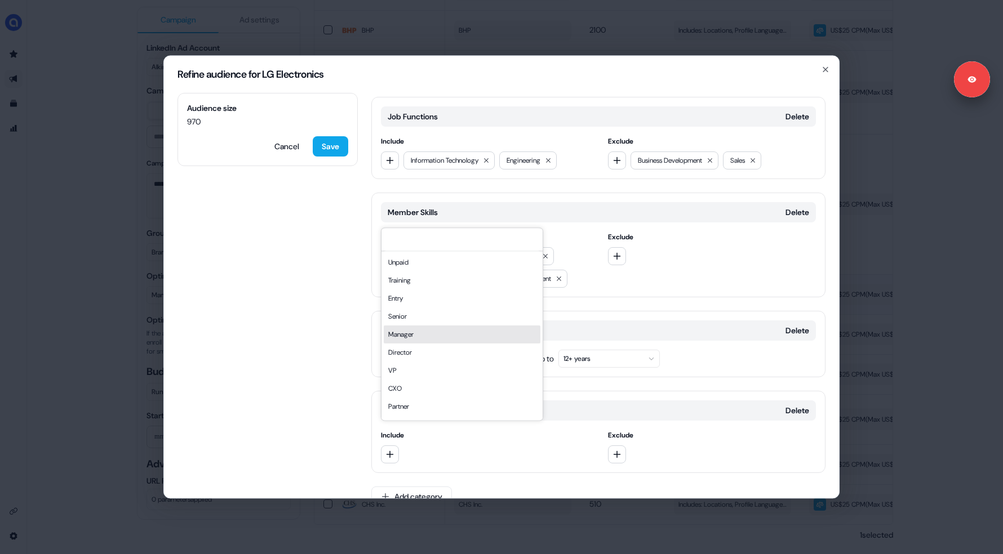
click at [414, 339] on div "Manager" at bounding box center [462, 335] width 157 height 18
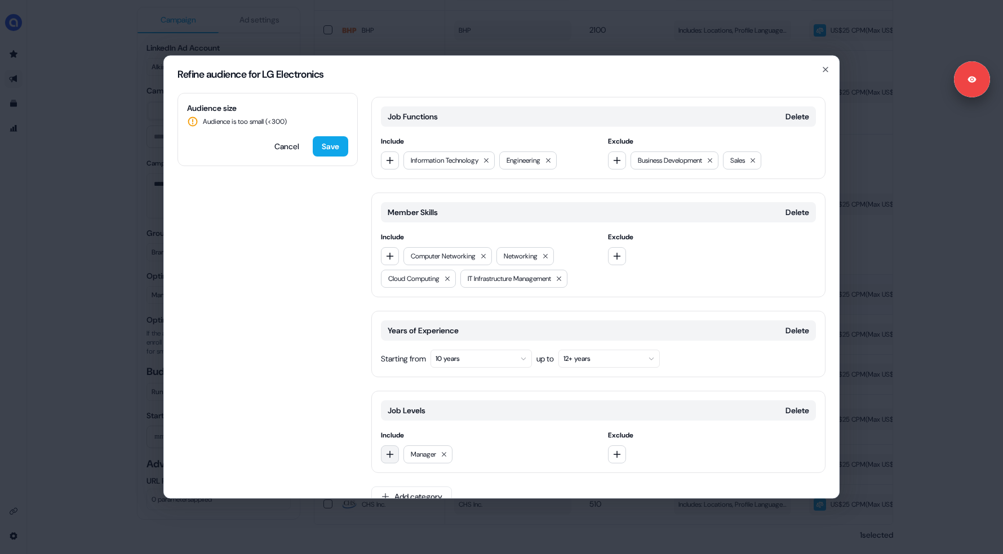
click at [386, 450] on icon "button" at bounding box center [389, 454] width 9 height 9
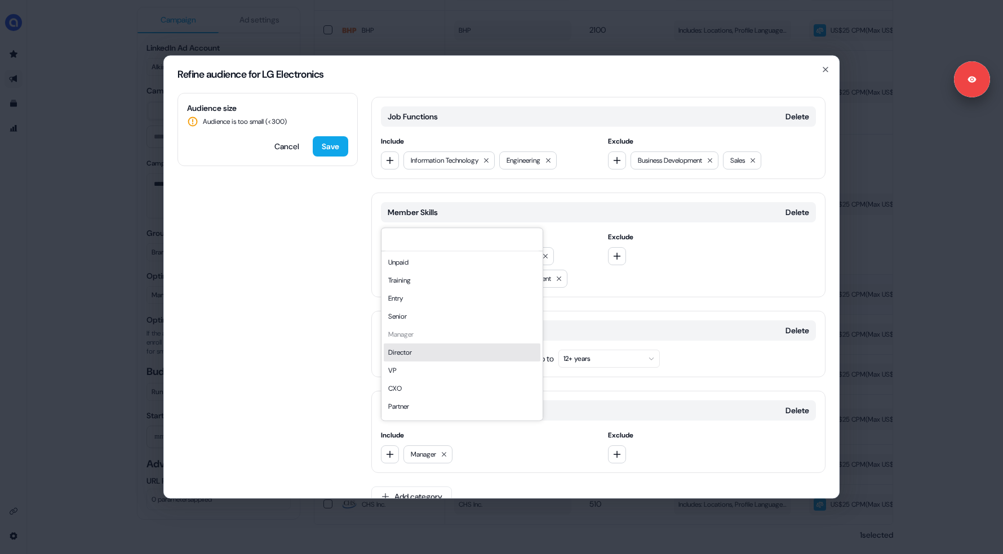
click at [411, 350] on div "Director" at bounding box center [462, 353] width 157 height 18
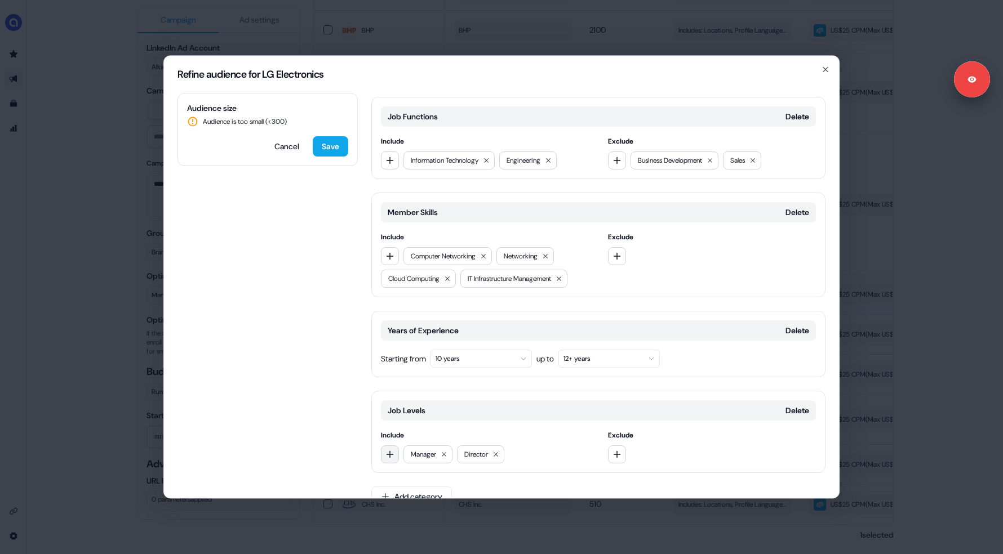
click at [393, 450] on icon "button" at bounding box center [389, 454] width 9 height 9
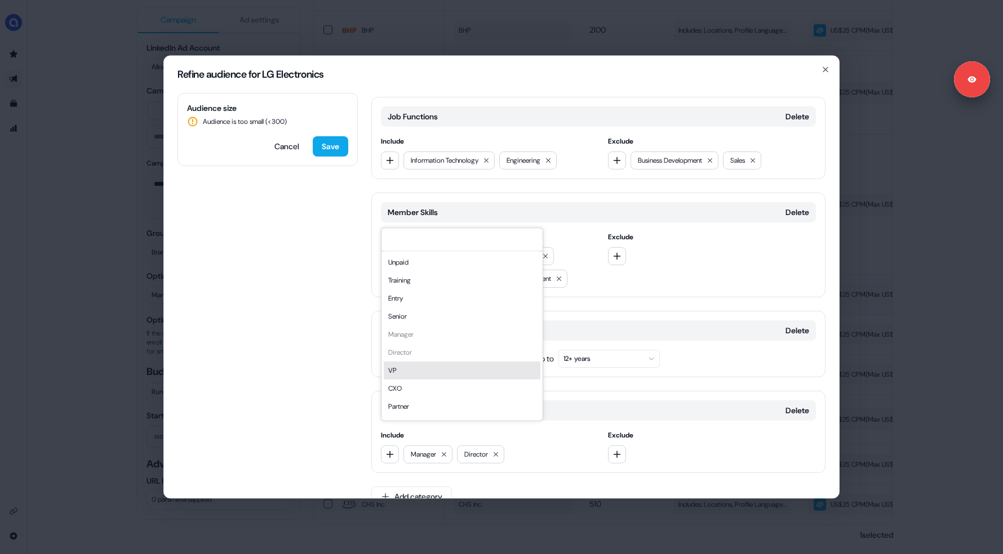
click at [427, 372] on div "VP" at bounding box center [462, 371] width 157 height 18
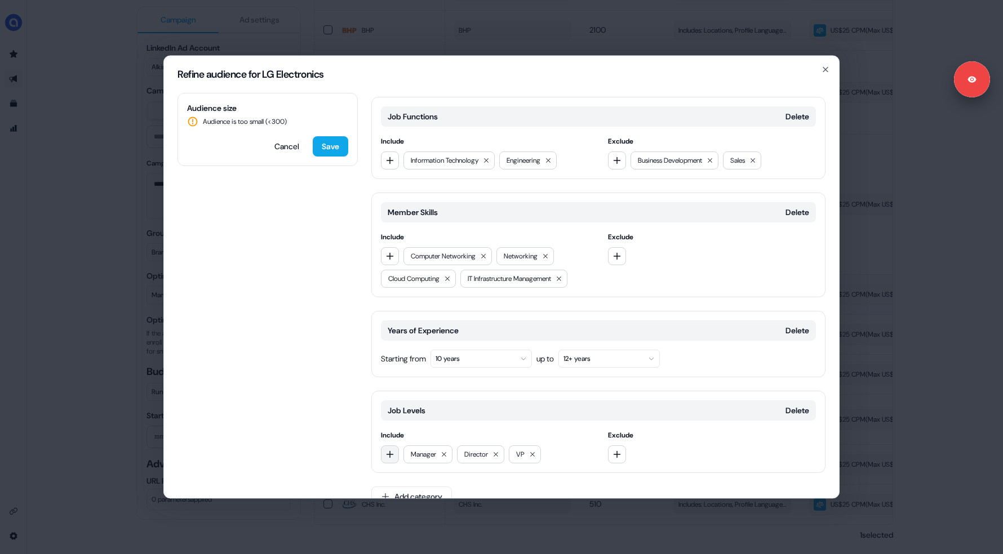
click at [391, 450] on icon "button" at bounding box center [389, 454] width 9 height 9
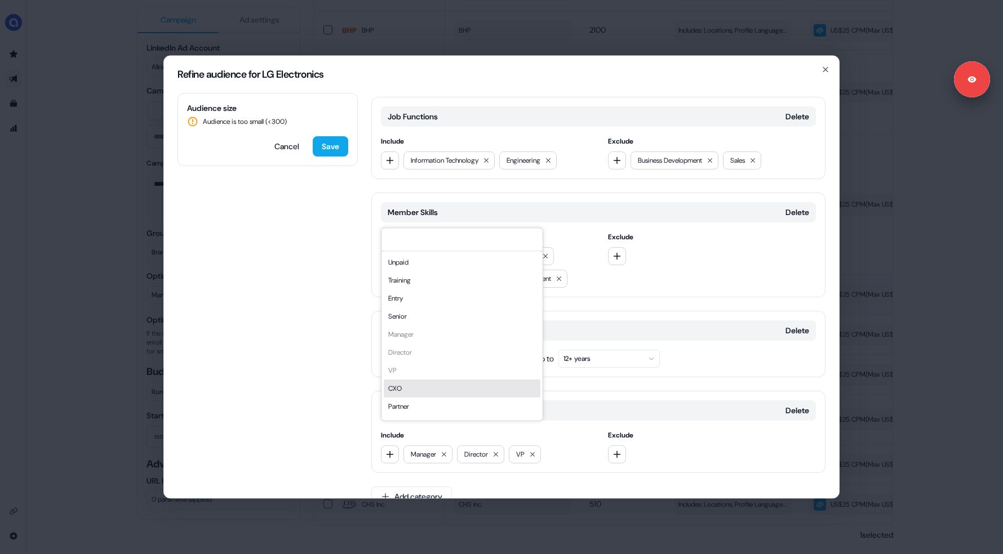
click at [417, 395] on div "CXO" at bounding box center [462, 389] width 157 height 18
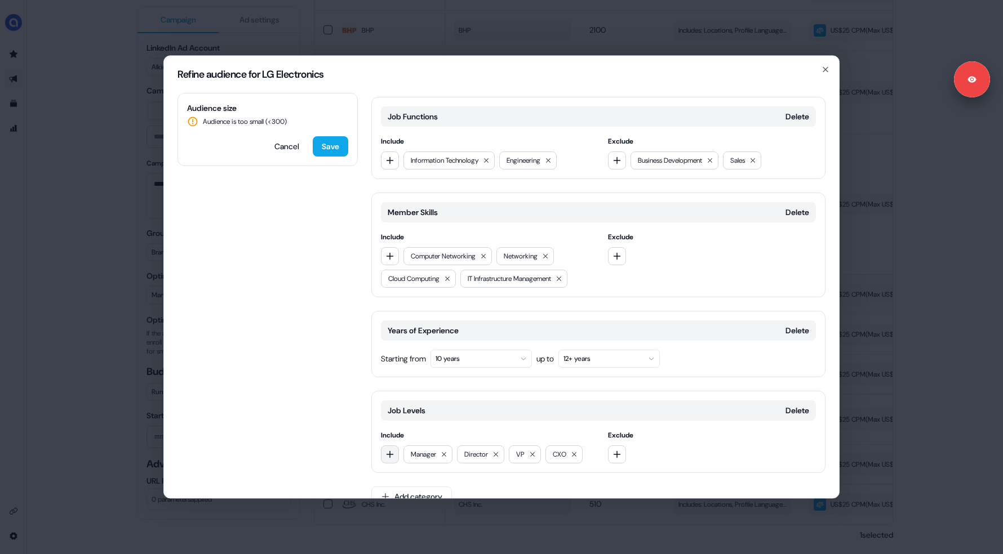
click at [395, 446] on button "button" at bounding box center [390, 455] width 18 height 18
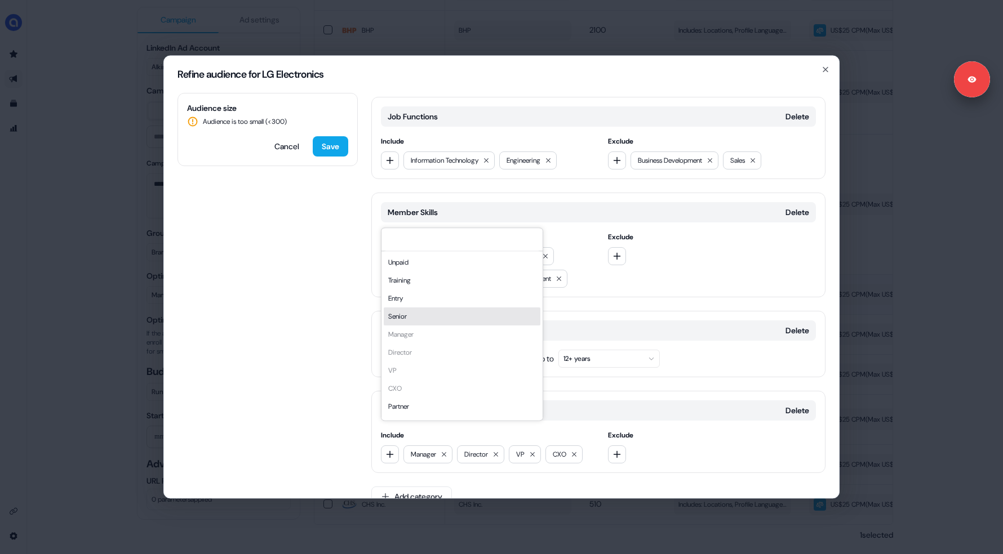
click at [415, 321] on div "Senior" at bounding box center [462, 317] width 157 height 18
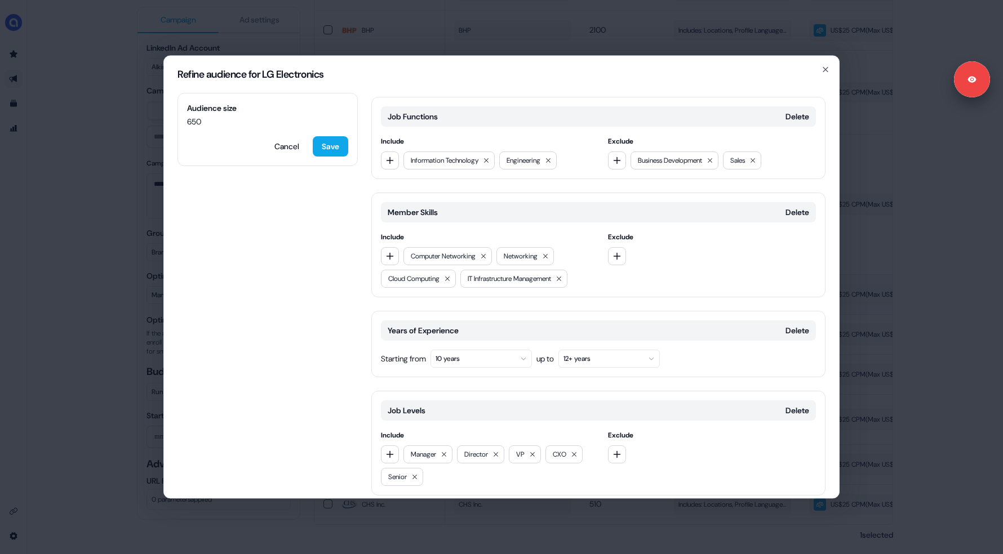
click at [482, 350] on button "10 years" at bounding box center [480, 359] width 101 height 18
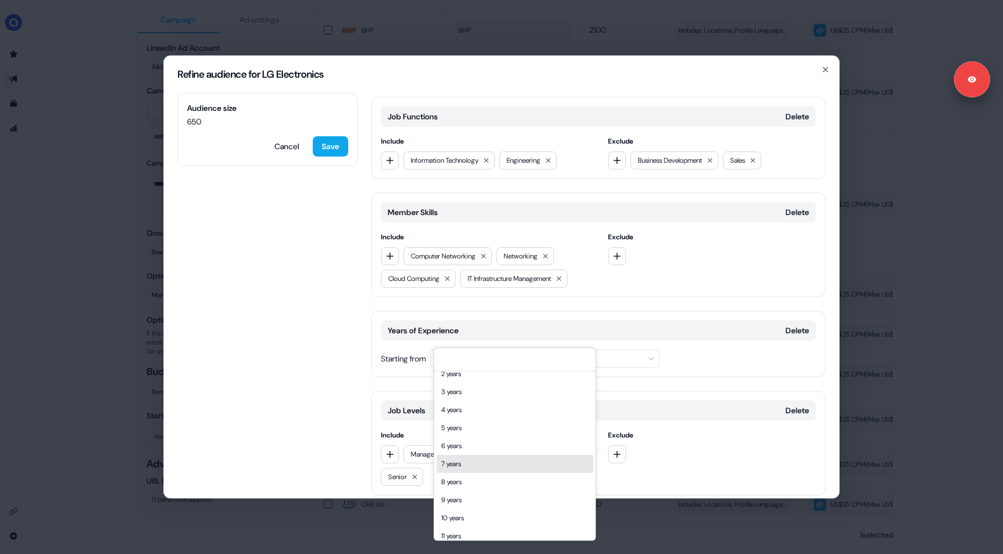
scroll to position [28, 0]
click at [468, 430] on div "5 years" at bounding box center [515, 427] width 157 height 18
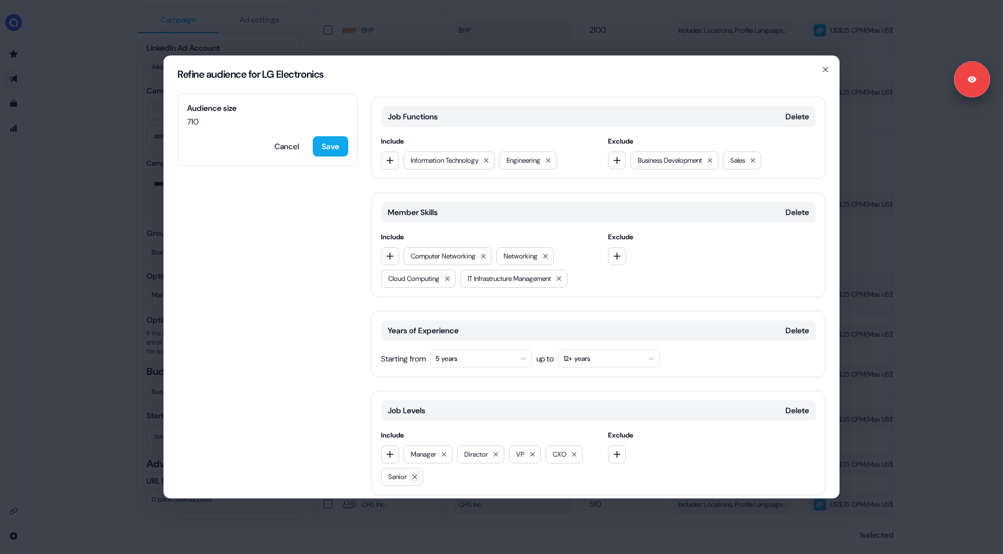
click at [417, 474] on icon at bounding box center [414, 477] width 7 height 7
click at [385, 446] on button "button" at bounding box center [390, 455] width 18 height 18
type input "**"
click at [412, 481] on div "Senior" at bounding box center [462, 478] width 157 height 18
click at [493, 350] on button "5 years" at bounding box center [480, 359] width 101 height 18
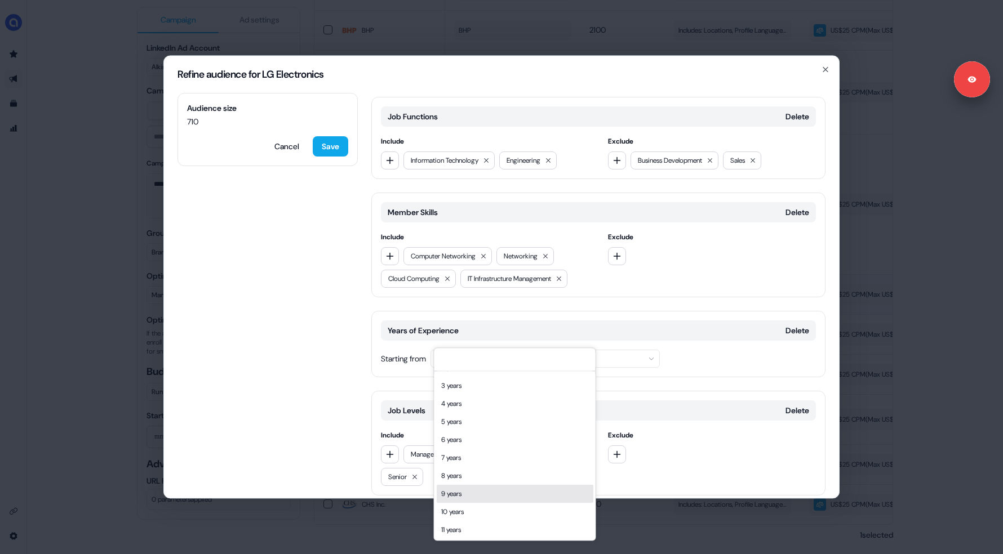
scroll to position [35, 0]
click at [493, 504] on div "10 years" at bounding box center [515, 510] width 157 height 18
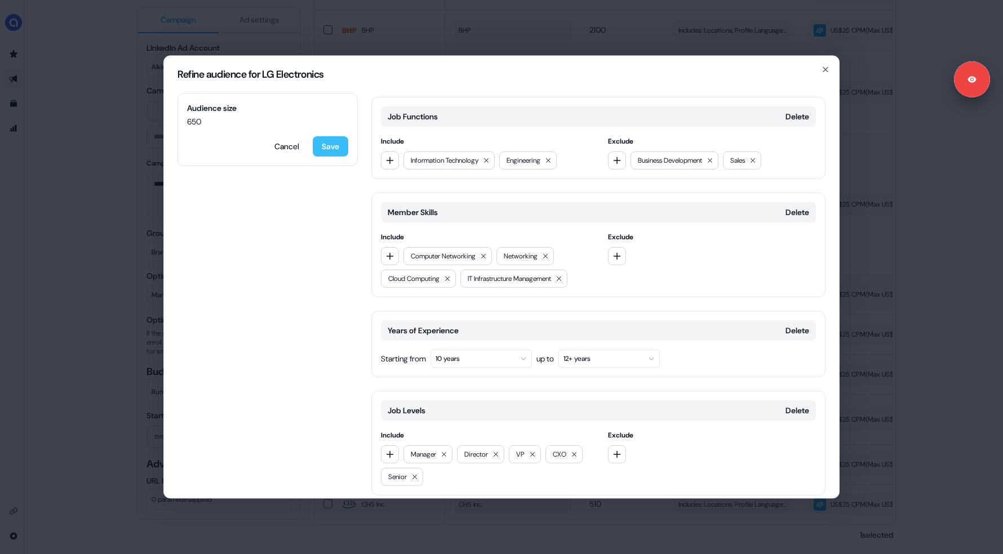
click at [328, 147] on button "Save" at bounding box center [330, 146] width 35 height 20
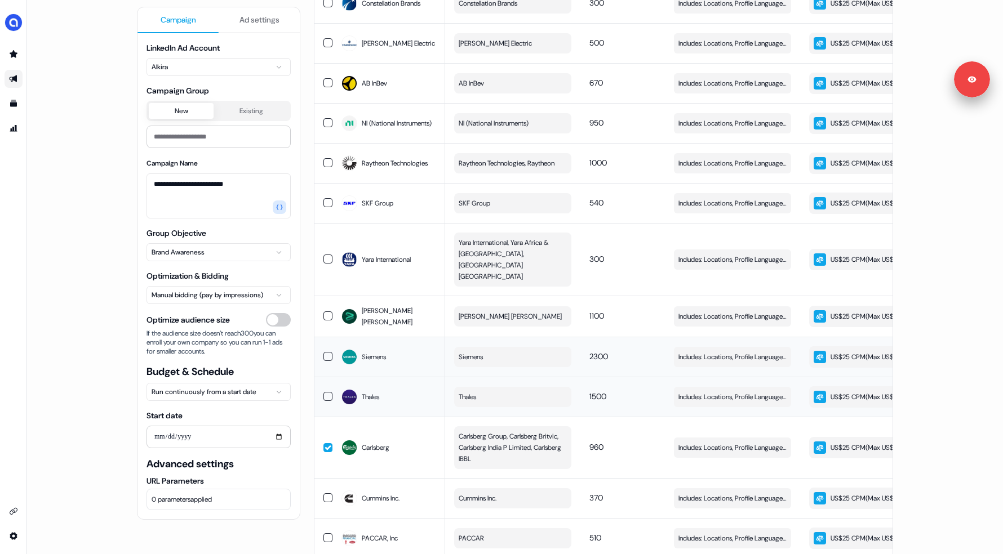
scroll to position [282, 0]
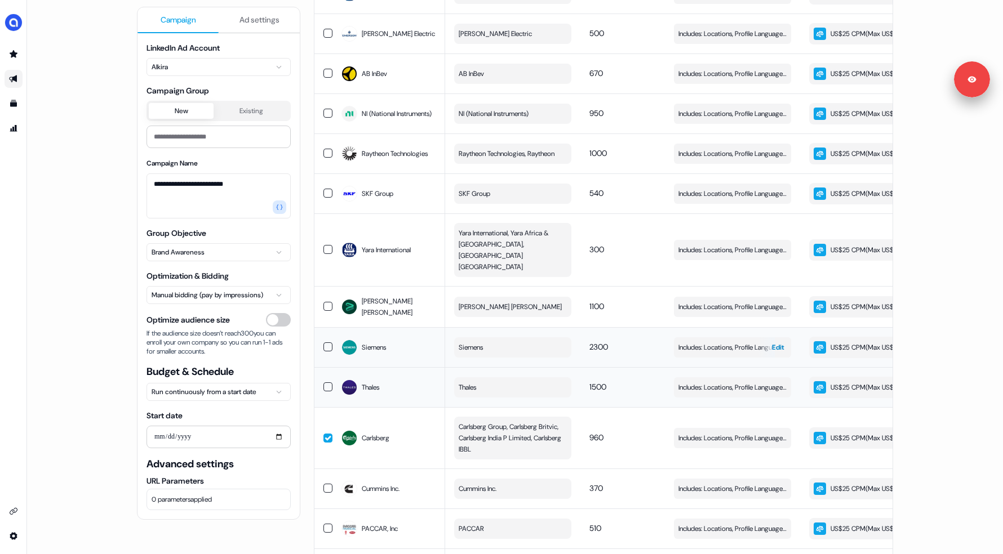
click at [774, 353] on span "Edit" at bounding box center [778, 347] width 12 height 11
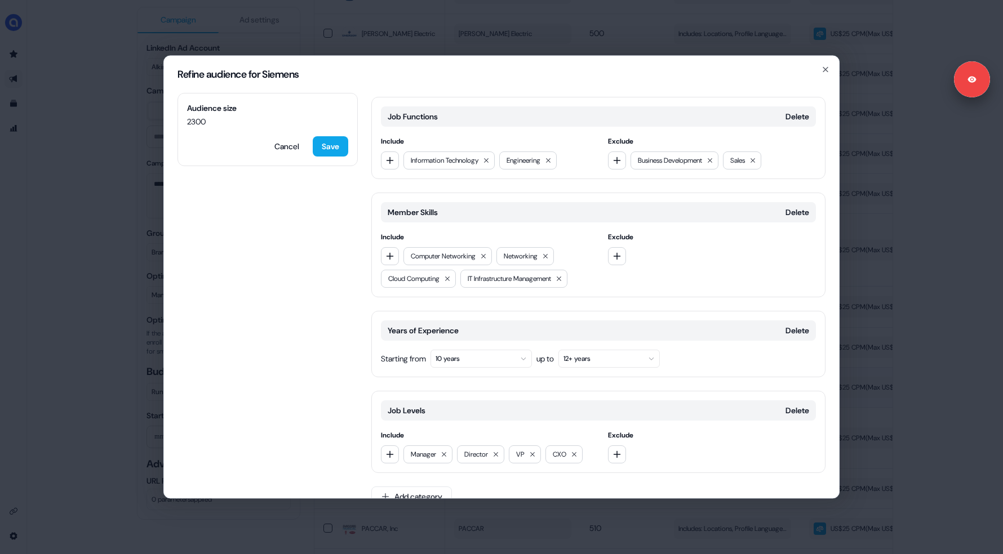
scroll to position [0, 0]
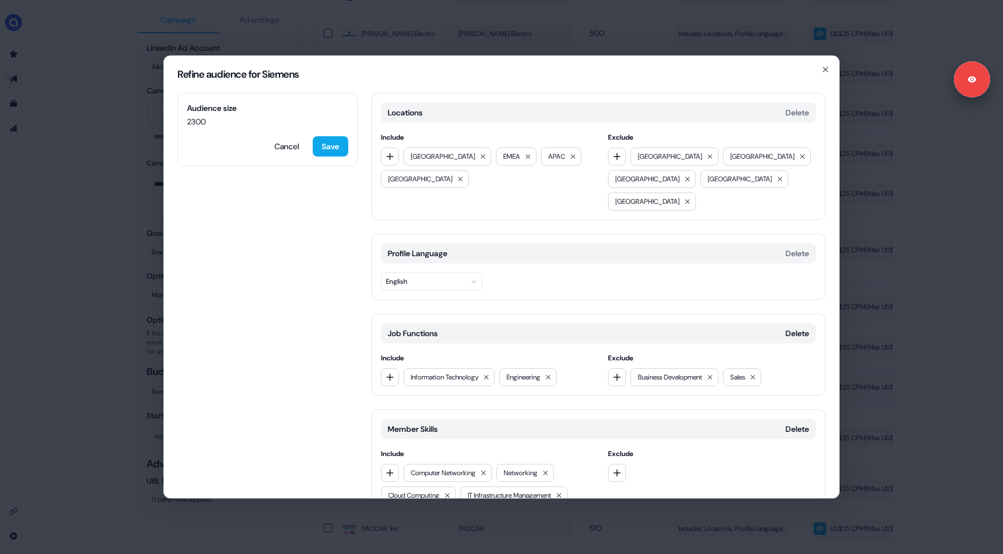
click at [137, 219] on div "Refine audience for Siemens Audience size 2300 Cancel Save Locations Delete Inc…" at bounding box center [501, 277] width 1003 height 554
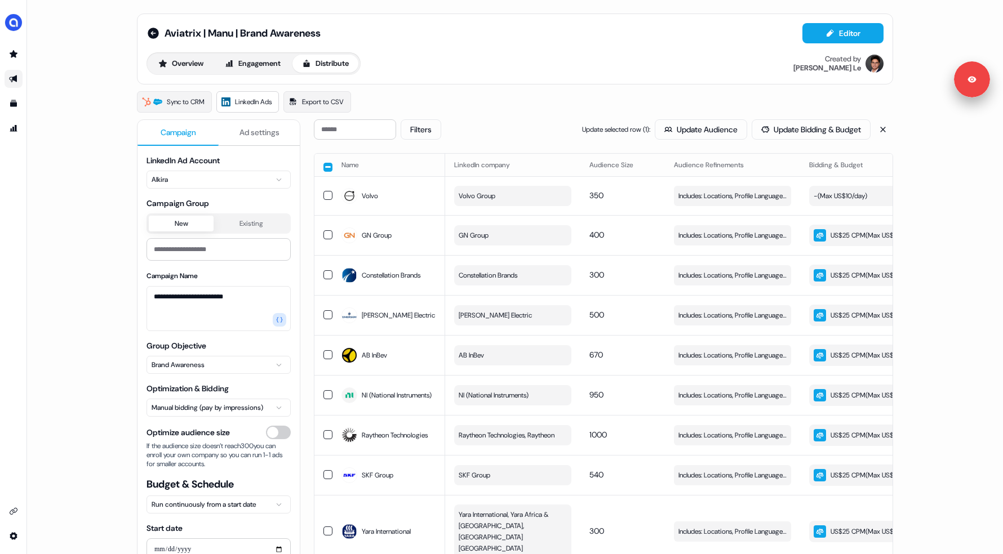
click at [609, 76] on div "Aviatrix | Manu | Brand Awareness Editor Overview Engagement Distribute Created…" at bounding box center [515, 49] width 756 height 71
click at [99, 118] on div "**********" at bounding box center [515, 277] width 976 height 554
click at [113, 182] on div "**********" at bounding box center [515, 277] width 976 height 554
click at [153, 34] on icon at bounding box center [153, 33] width 11 height 11
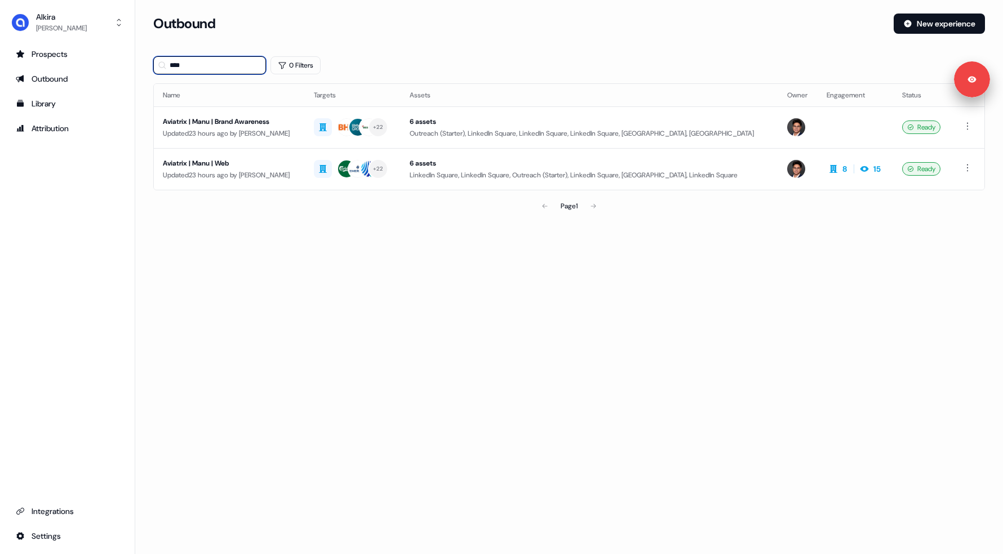
click at [193, 65] on input "****" at bounding box center [209, 65] width 113 height 18
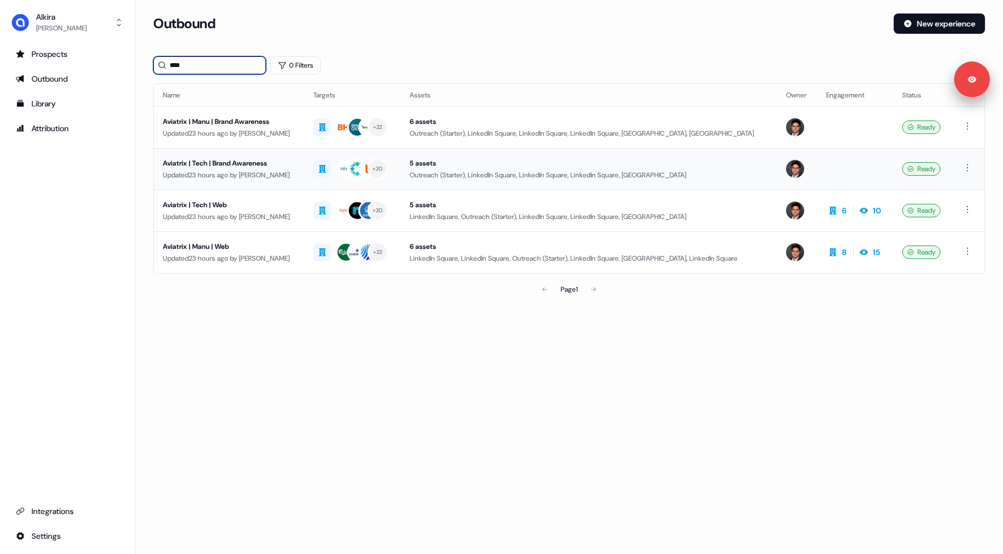
type input "****"
click at [253, 171] on div "Updated 23 hours ago by Hugh Le" at bounding box center [229, 175] width 132 height 11
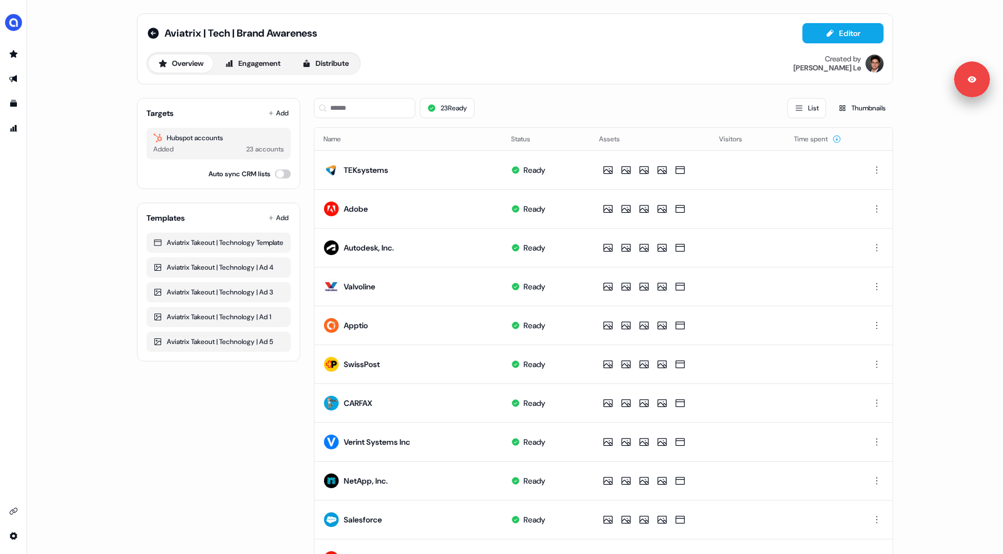
click at [344, 74] on div "Overview Engagement Distribute" at bounding box center [253, 63] width 214 height 23
click at [333, 66] on button "Distribute" at bounding box center [325, 64] width 66 height 18
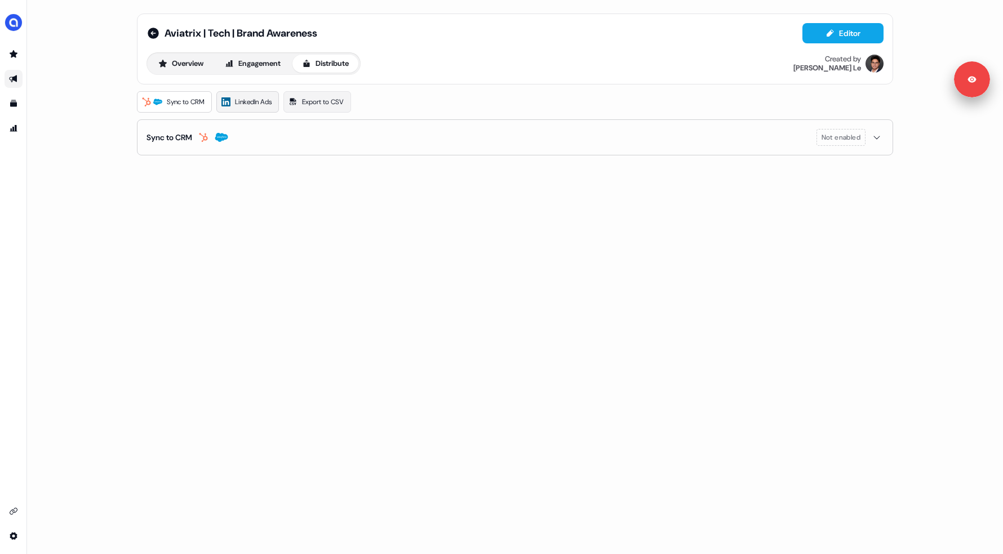
click at [246, 100] on span "LinkedIn Ads" at bounding box center [253, 101] width 37 height 11
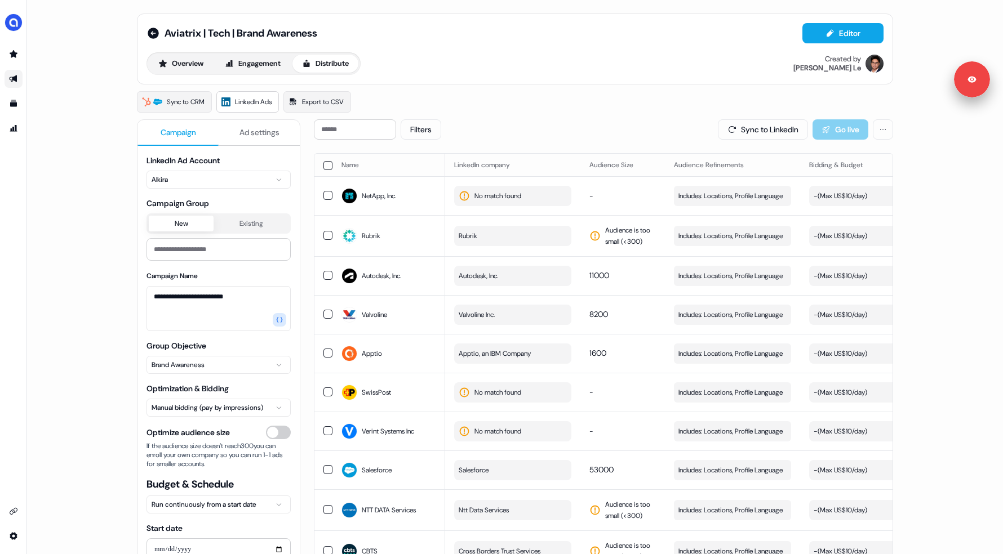
click at [326, 162] on button "button" at bounding box center [327, 165] width 9 height 9
click at [815, 131] on button "Update Bidding & Budget" at bounding box center [810, 129] width 119 height 20
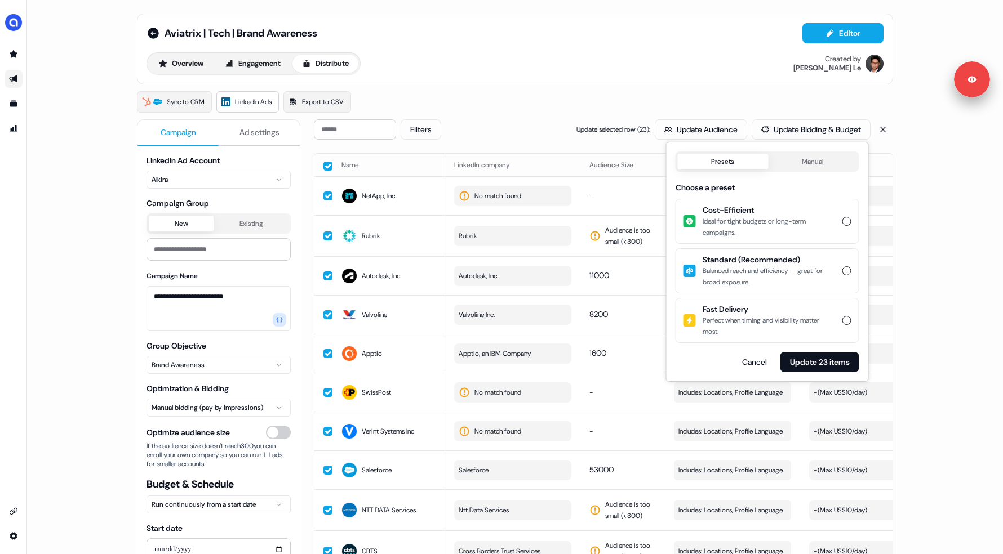
click at [755, 273] on div "Balanced reach and efficiency — great for broad exposure." at bounding box center [768, 276] width 133 height 23
click at [842, 273] on button "Standard (Recommended) Balanced reach and efficiency — great for broad exposure." at bounding box center [846, 270] width 9 height 9
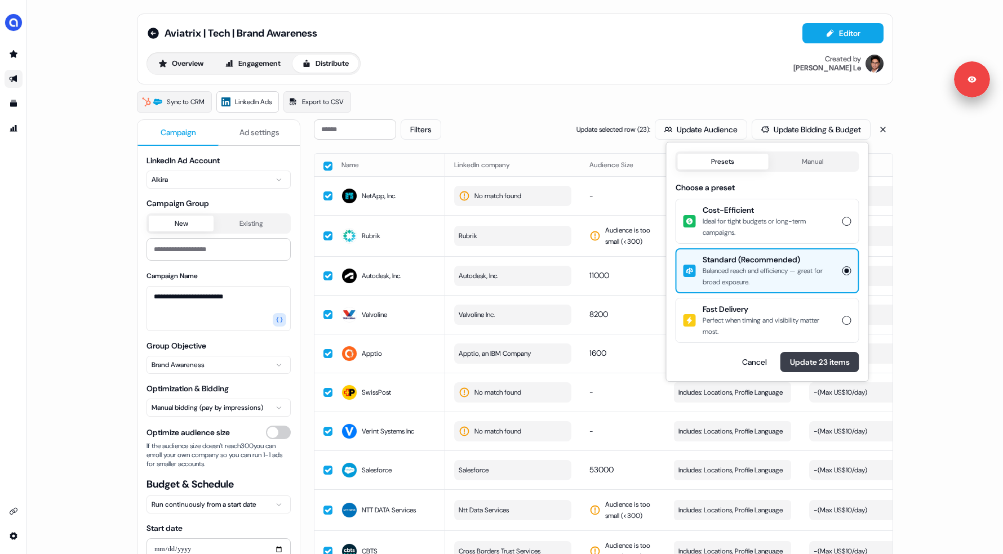
click at [812, 364] on button "Update 23 items" at bounding box center [819, 362] width 79 height 20
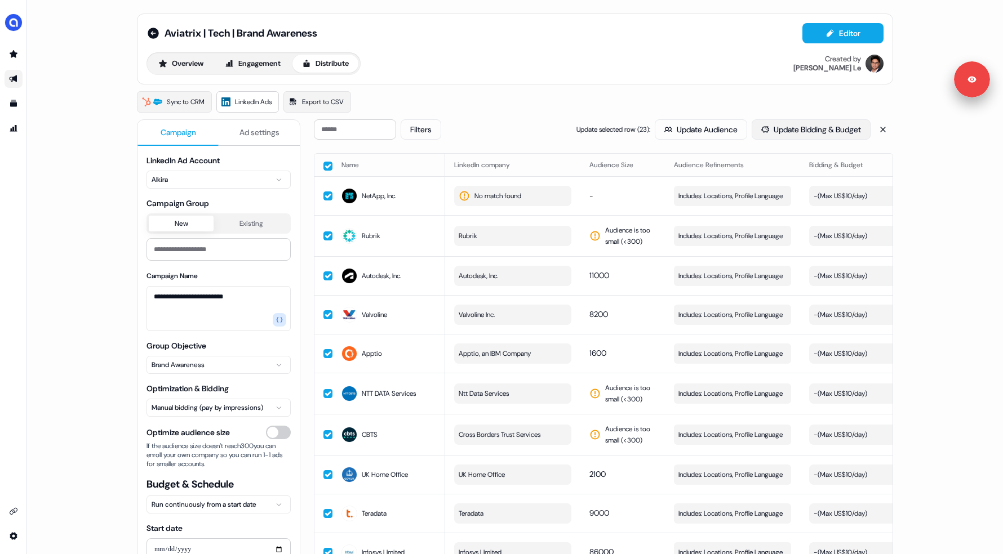
click at [790, 127] on button "Update Bidding & Budget" at bounding box center [810, 129] width 119 height 20
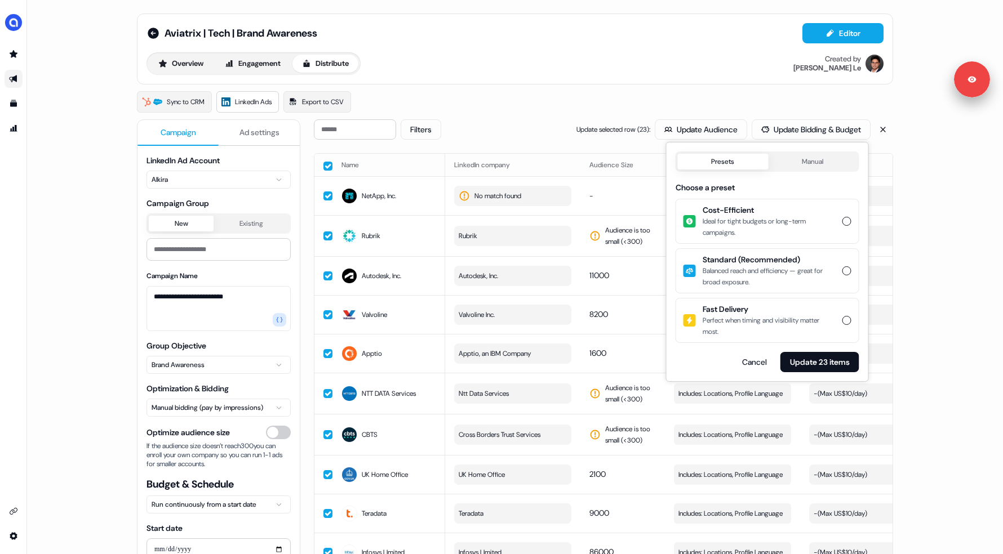
click at [801, 281] on div "Balanced reach and efficiency — great for broad exposure." at bounding box center [768, 276] width 133 height 23
click at [842, 275] on button "Standard (Recommended) Balanced reach and efficiency — great for broad exposure." at bounding box center [846, 270] width 9 height 9
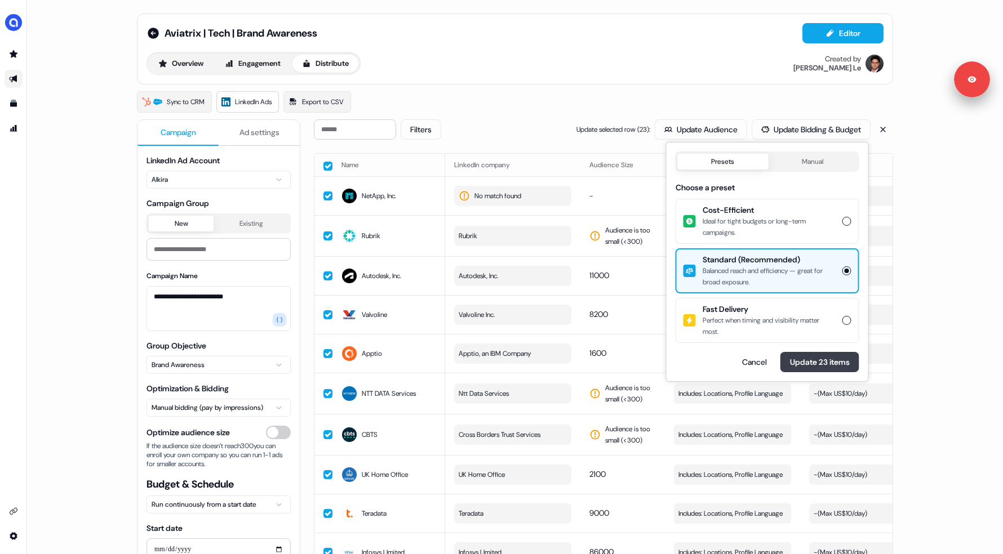
click at [805, 364] on button "Update 23 items" at bounding box center [819, 362] width 79 height 20
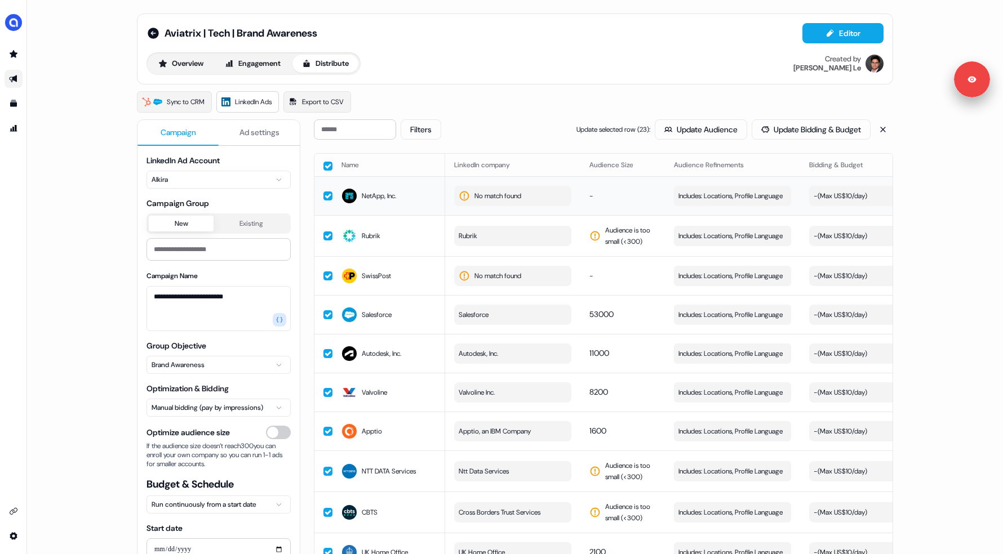
click at [499, 198] on span "No match found" at bounding box center [497, 195] width 47 height 11
type input "***"
paste input "**********"
type input "**********"
click at [496, 239] on button "NetApp" at bounding box center [533, 241] width 161 height 18
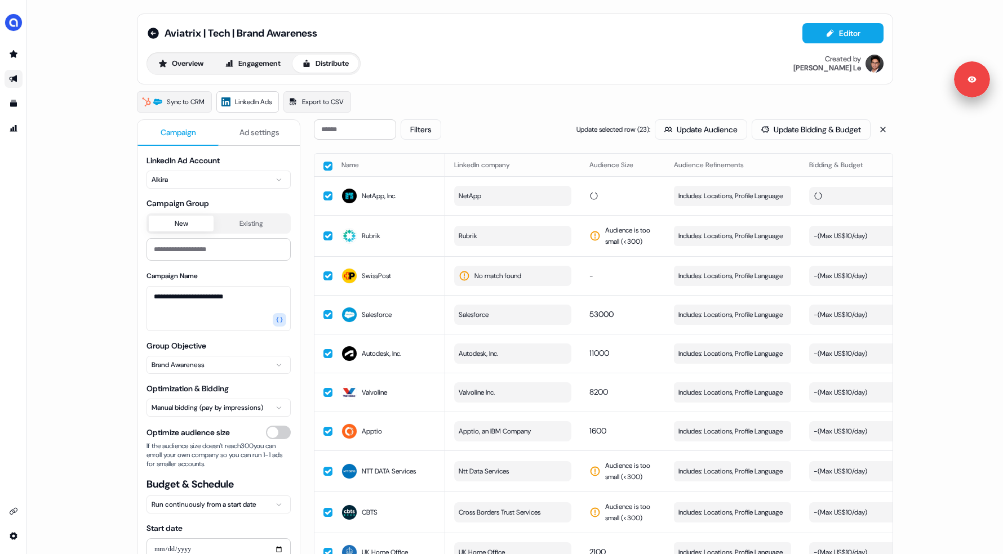
click at [499, 75] on div "Aviatrix | Tech | Brand Awareness Editor Overview Engagement Distribute Created…" at bounding box center [515, 49] width 756 height 71
click at [502, 237] on button "Rubrik" at bounding box center [512, 236] width 117 height 20
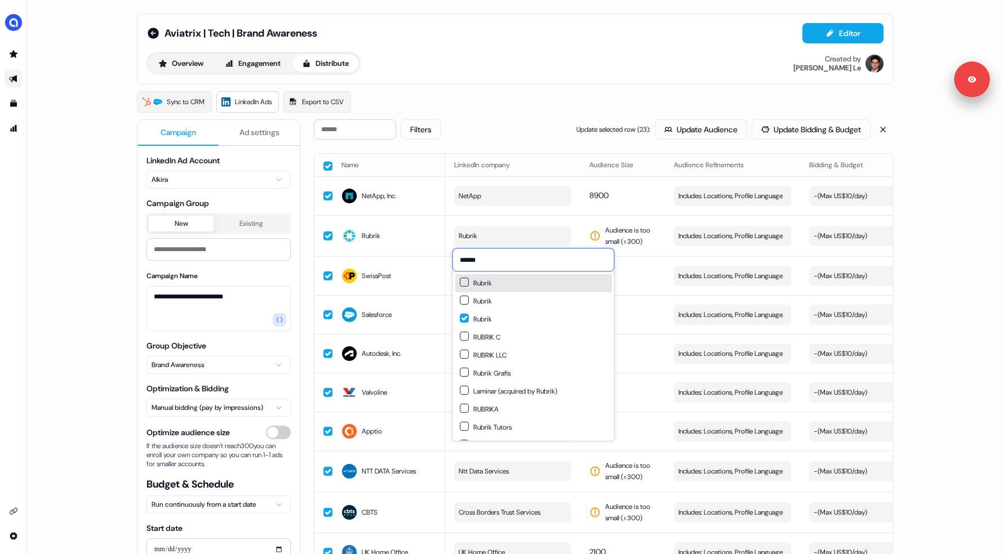
paste input "**********"
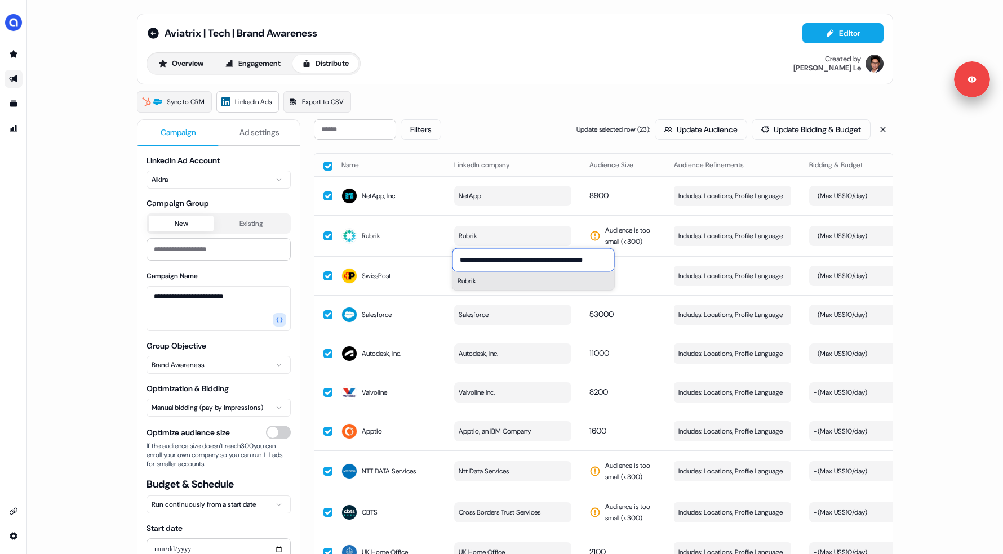
type input "**********"
click at [502, 283] on button "Rubrik" at bounding box center [533, 281] width 161 height 18
click at [101, 239] on div "**********" at bounding box center [515, 277] width 976 height 554
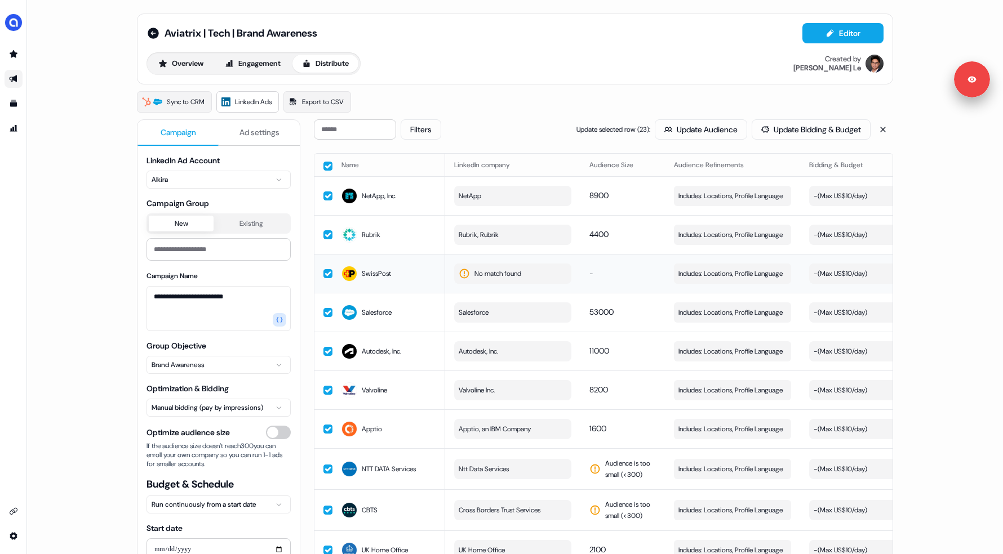
click at [533, 274] on button "No match found" at bounding box center [512, 274] width 117 height 20
click at [478, 300] on input "*********" at bounding box center [533, 298] width 161 height 23
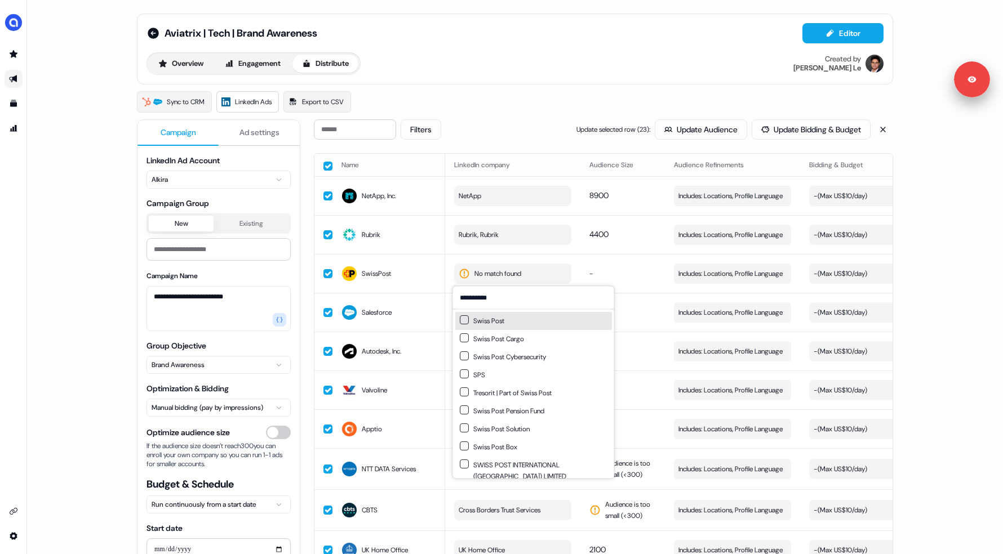
type input "**********"
click at [479, 318] on div "Swiss Post" at bounding box center [482, 320] width 45 height 11
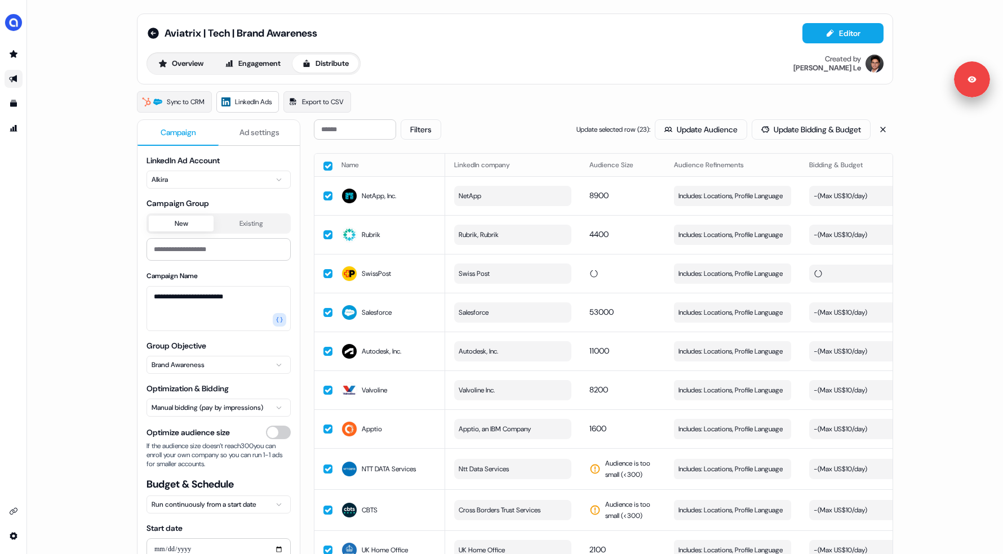
click at [86, 261] on div "**********" at bounding box center [515, 277] width 976 height 554
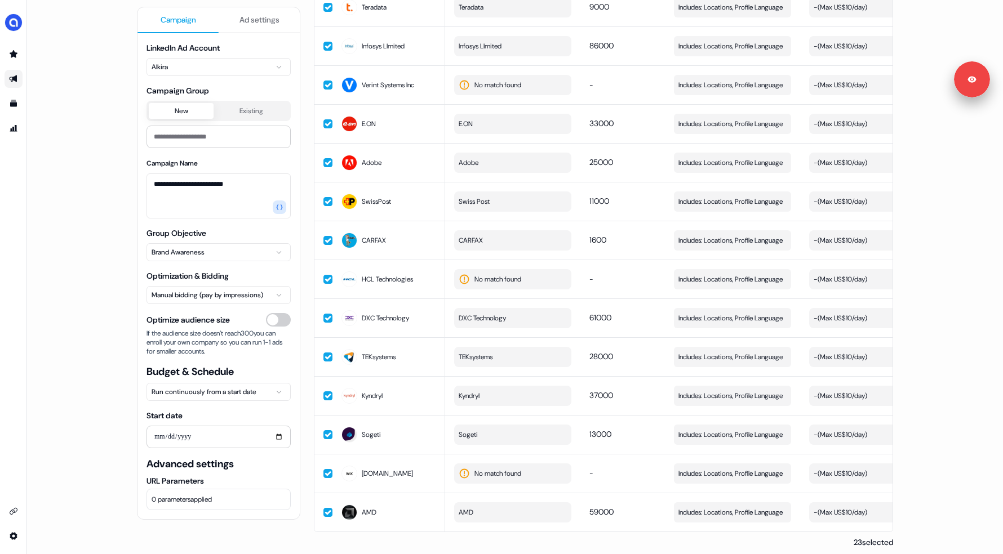
scroll to position [554, 0]
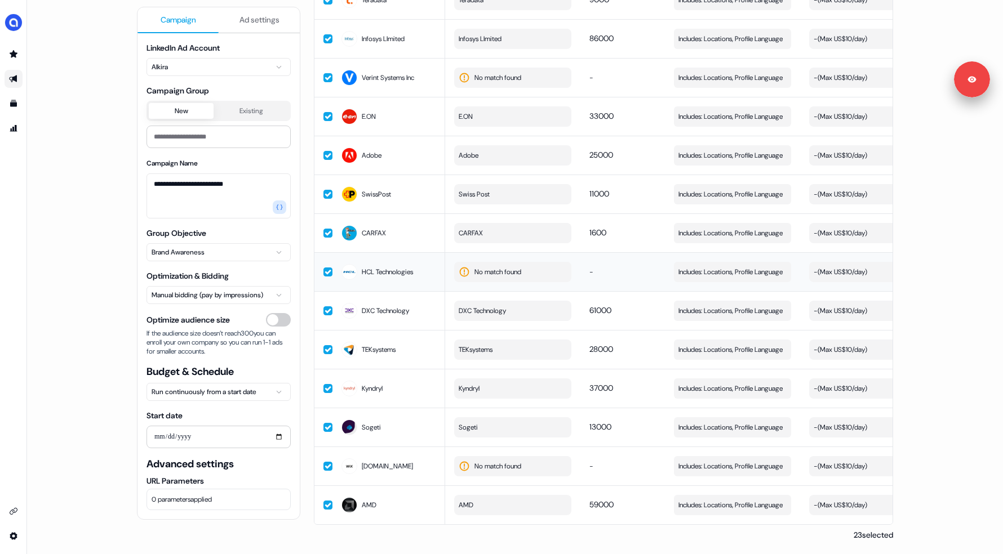
click at [520, 269] on span "No match found" at bounding box center [497, 271] width 47 height 11
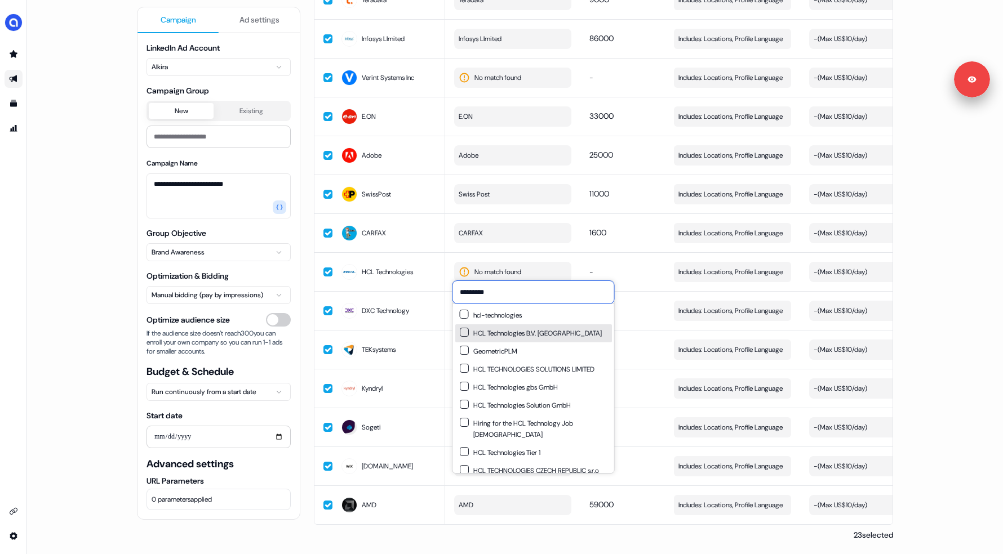
click at [495, 295] on input "*********" at bounding box center [533, 292] width 161 height 23
paste input "**********"
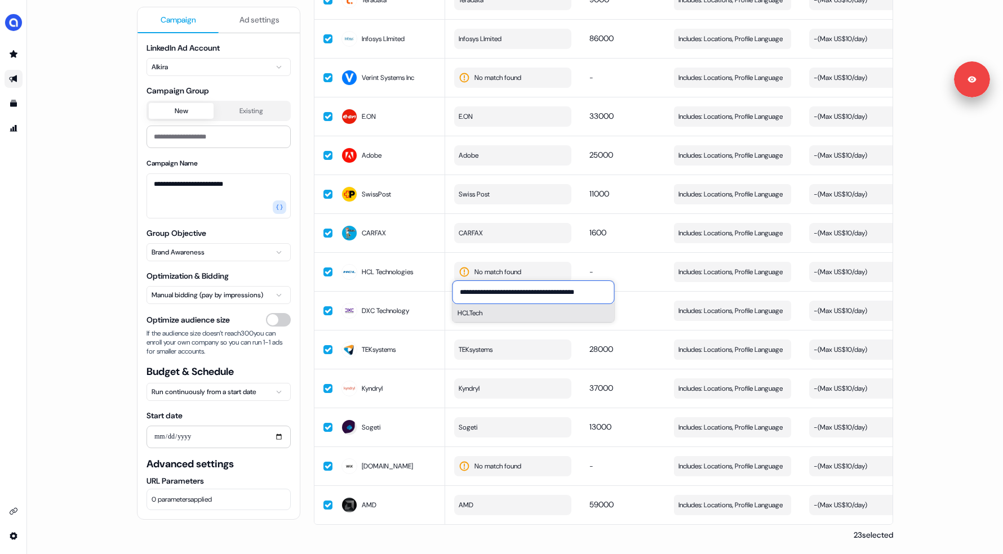
type input "**********"
click at [499, 315] on button "HCLTech" at bounding box center [533, 313] width 161 height 18
click at [302, 451] on div "**********" at bounding box center [515, 55] width 756 height 972
click at [484, 461] on span "No match found" at bounding box center [497, 466] width 47 height 11
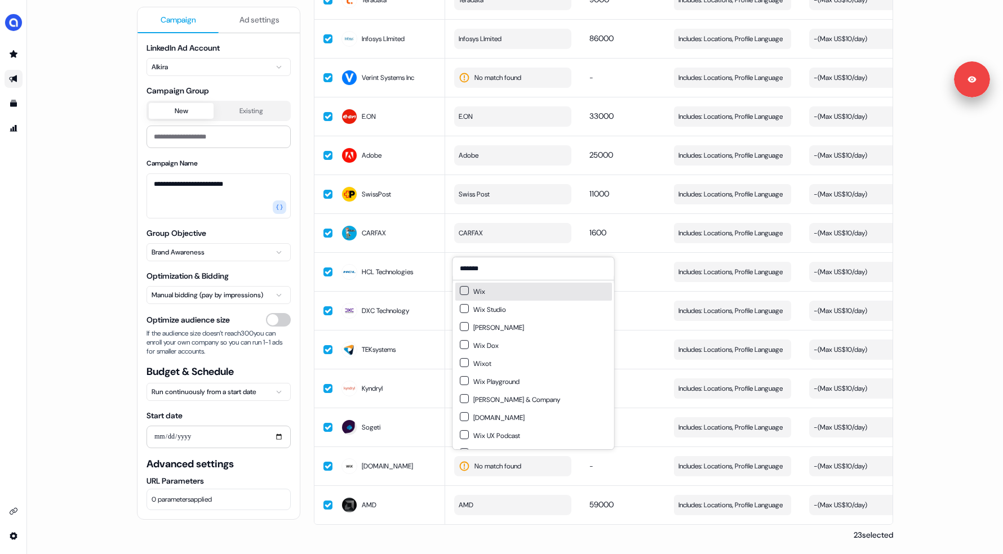
type input "*******"
click at [463, 291] on button "Suggestions" at bounding box center [464, 290] width 9 height 9
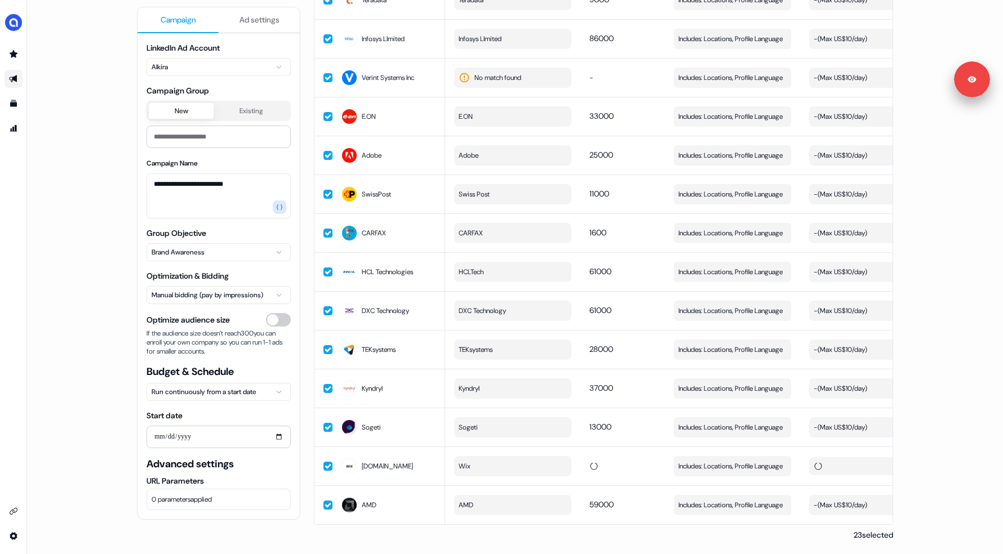
click at [306, 454] on div "**********" at bounding box center [515, 55] width 756 height 972
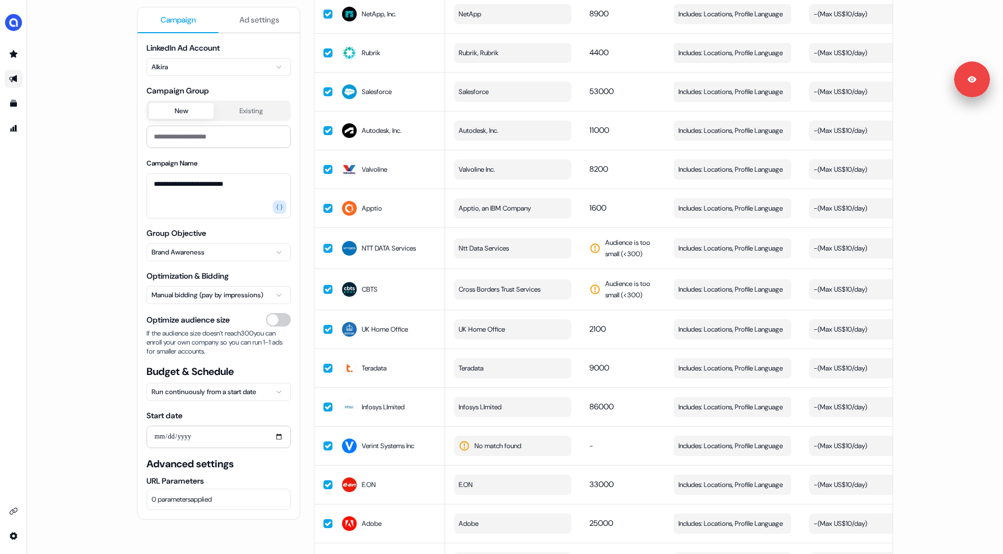
scroll to position [278, 0]
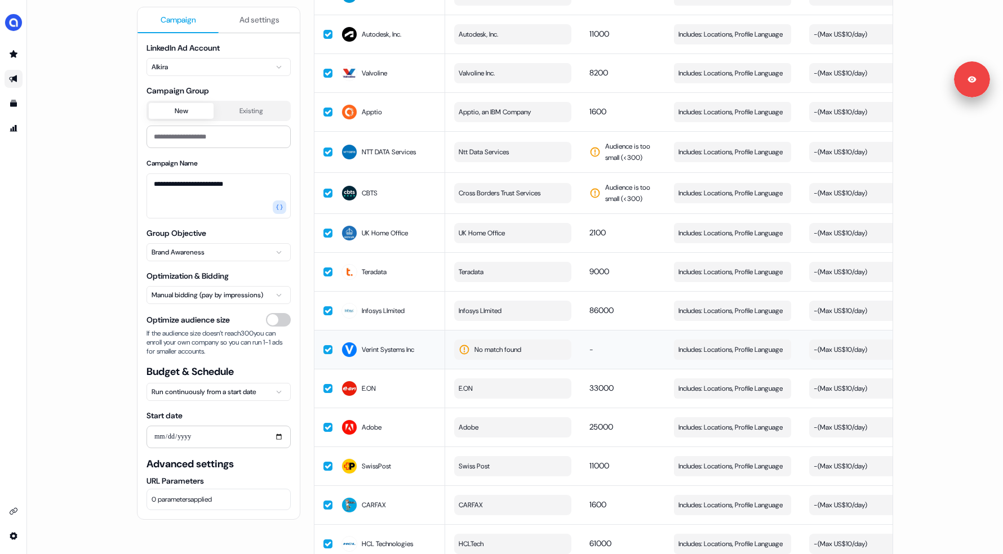
click at [486, 350] on span "No match found" at bounding box center [497, 349] width 47 height 11
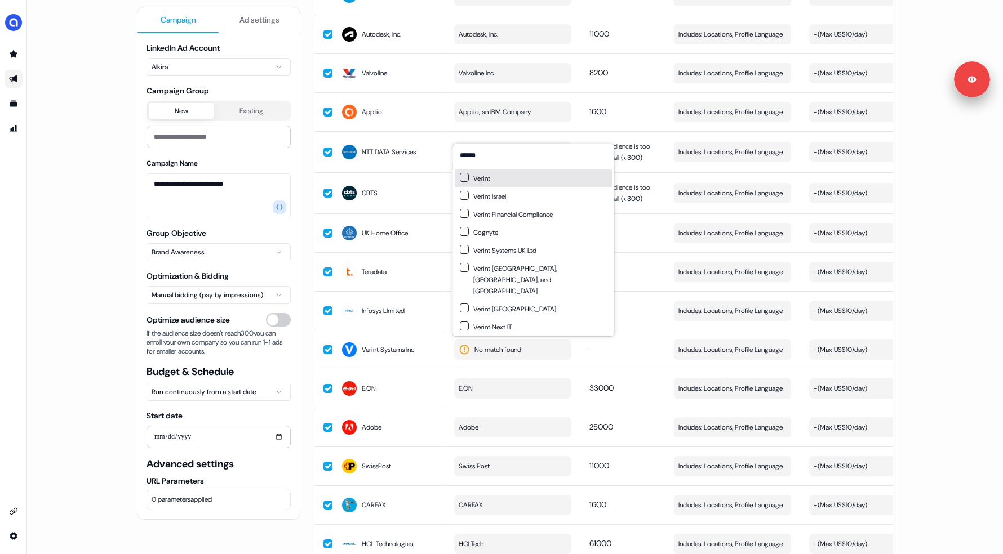
type input "******"
click at [464, 177] on button "Suggestions" at bounding box center [464, 177] width 9 height 9
click at [304, 304] on div "**********" at bounding box center [515, 327] width 756 height 972
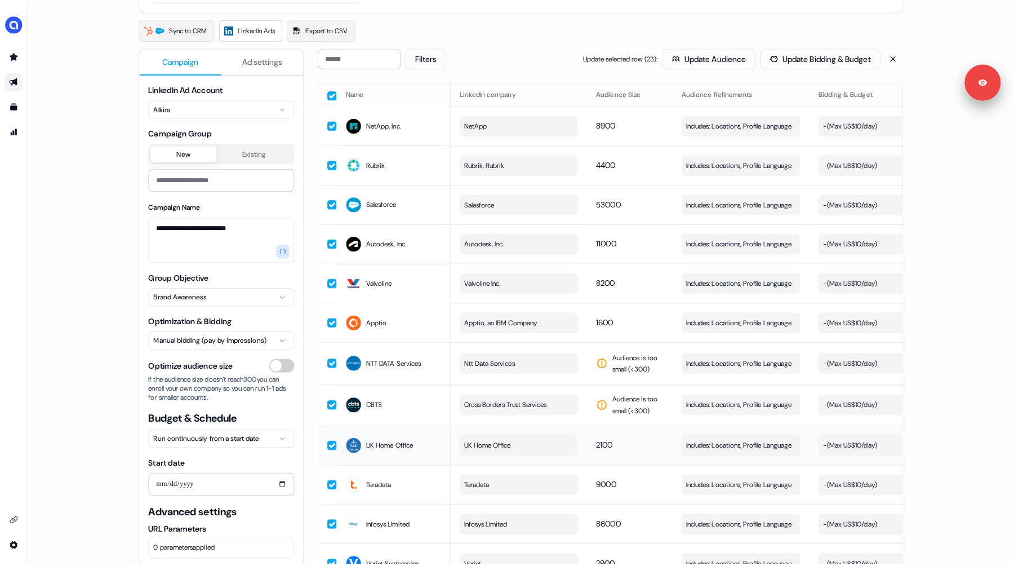
scroll to position [0, 0]
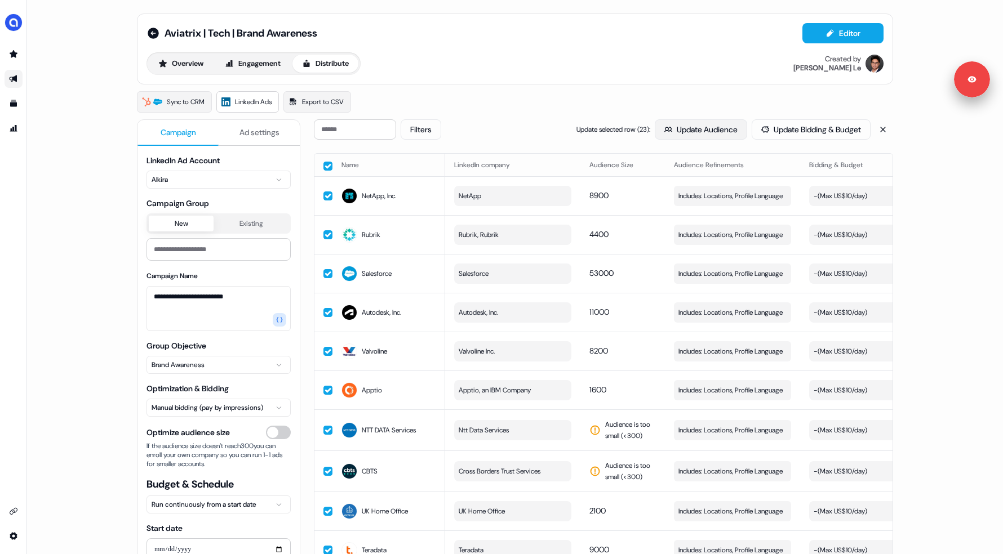
click at [696, 132] on button "Update Audience" at bounding box center [701, 129] width 92 height 20
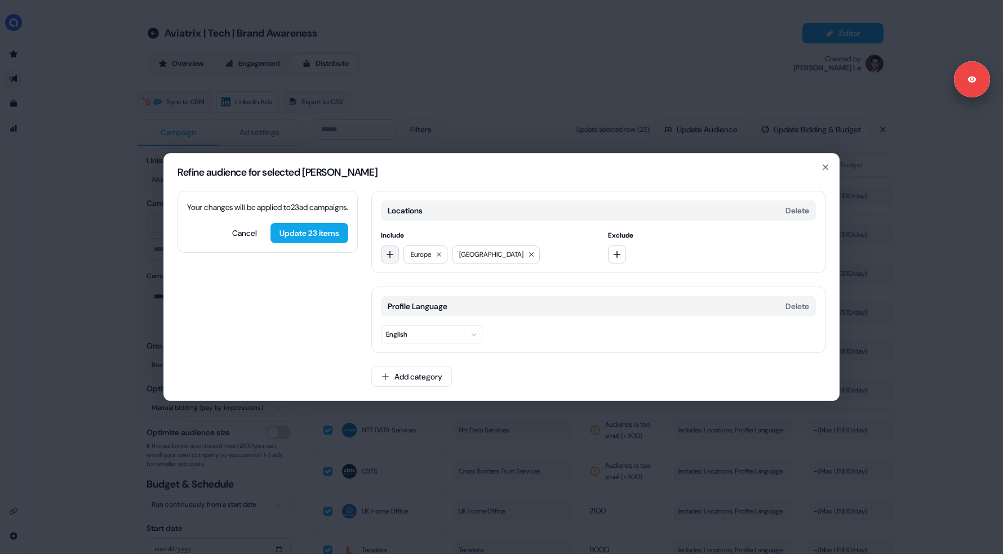
click at [395, 253] on button "button" at bounding box center [390, 255] width 18 height 18
type input "****"
click at [415, 299] on div "EMEA" at bounding box center [462, 301] width 157 height 18
click at [440, 255] on icon at bounding box center [438, 254] width 7 height 7
click at [390, 255] on icon "button" at bounding box center [389, 254] width 7 height 7
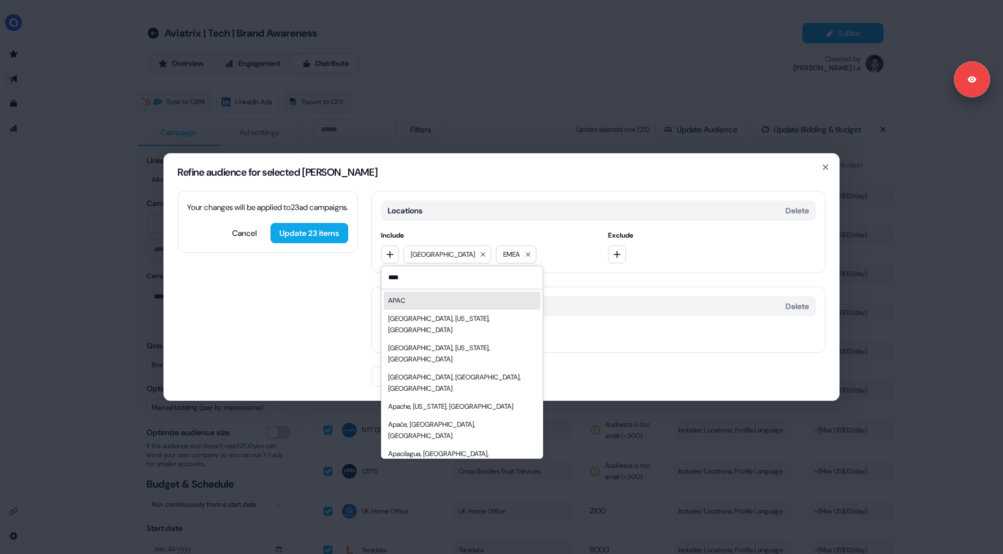
type input "****"
click at [403, 299] on div "APAC" at bounding box center [396, 300] width 17 height 11
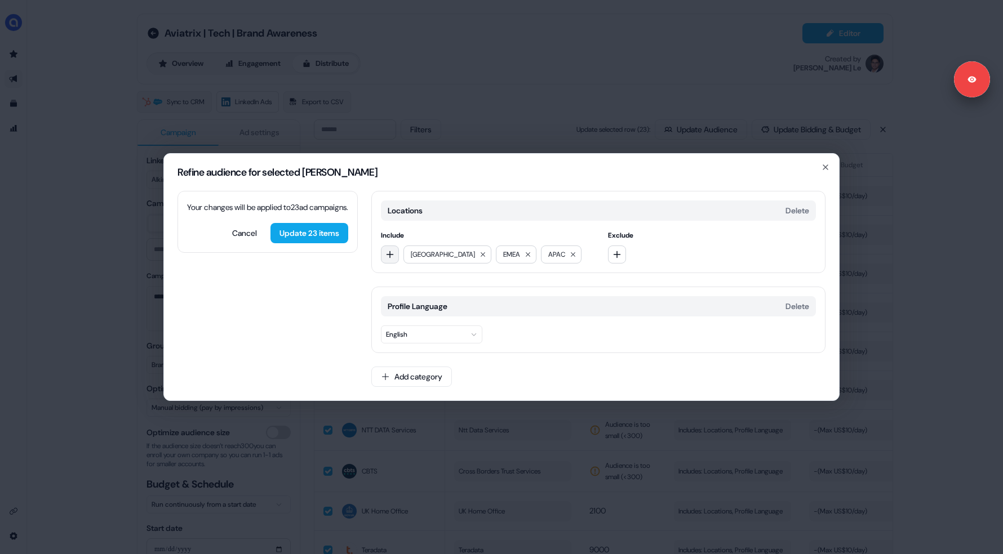
click at [386, 259] on icon "button" at bounding box center [389, 254] width 9 height 9
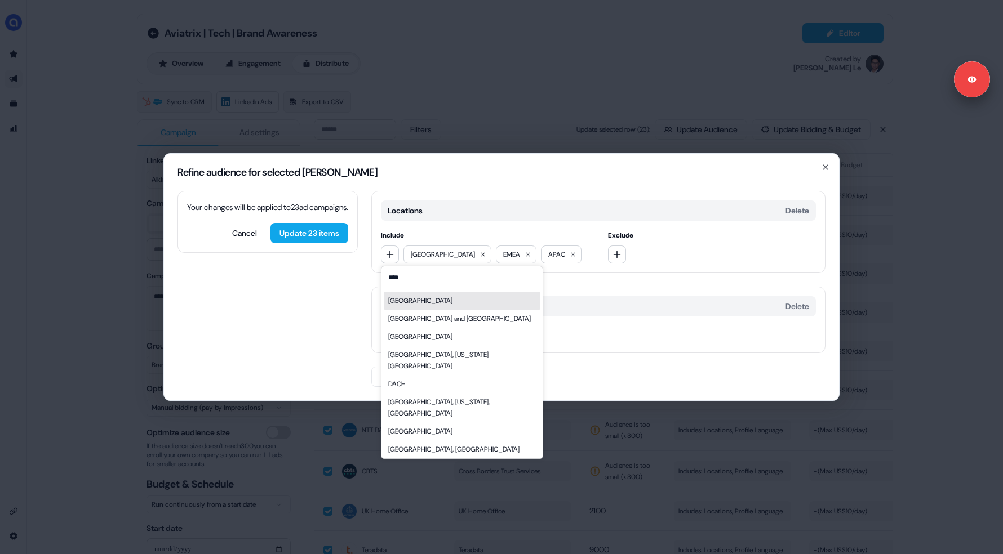
type input "****"
click at [410, 319] on div "Australia and New Zealand" at bounding box center [459, 318] width 143 height 11
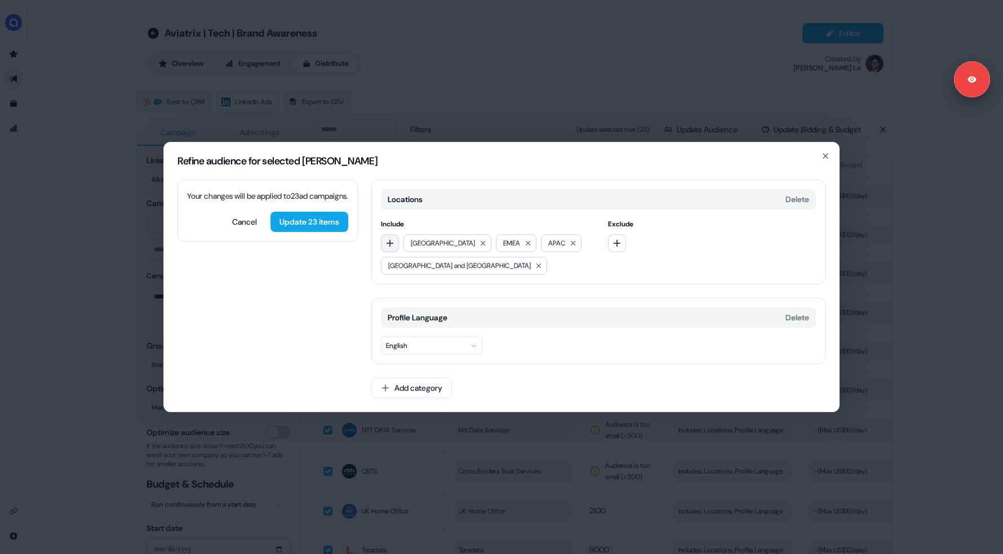
click at [386, 244] on icon "button" at bounding box center [389, 243] width 9 height 9
type input "**********"
click at [421, 288] on div "Middle East" at bounding box center [420, 289] width 64 height 11
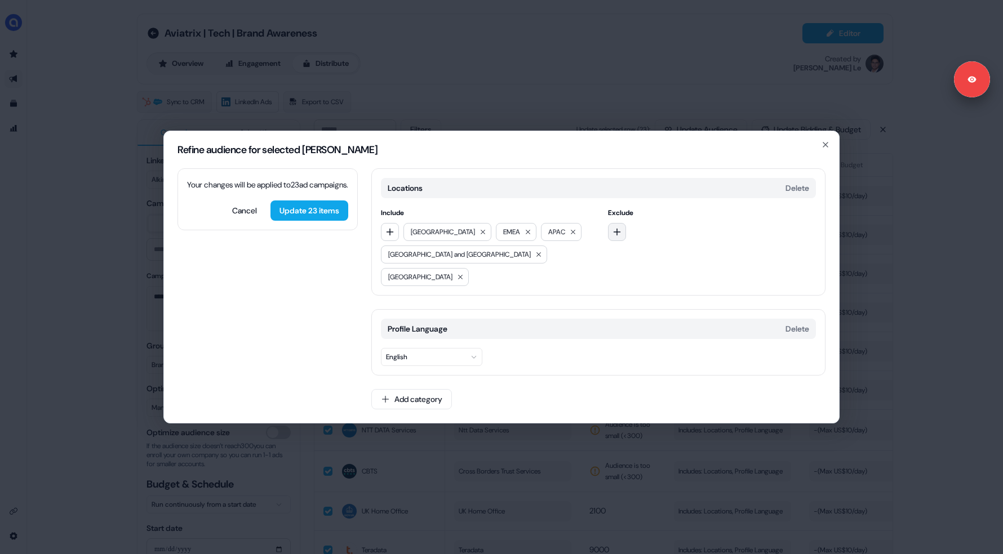
click at [617, 236] on icon "button" at bounding box center [616, 232] width 7 height 7
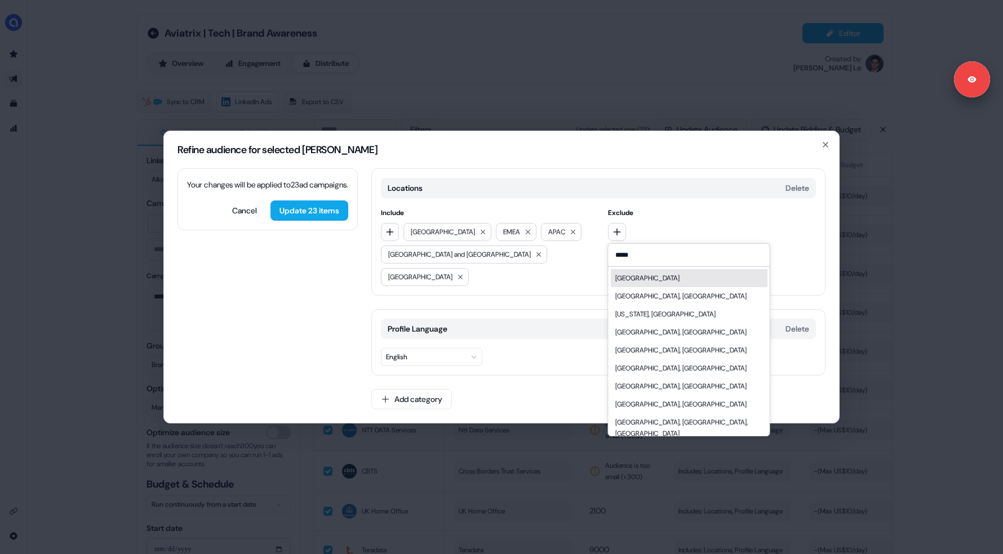
type input "*****"
click at [632, 287] on div "India" at bounding box center [689, 278] width 157 height 18
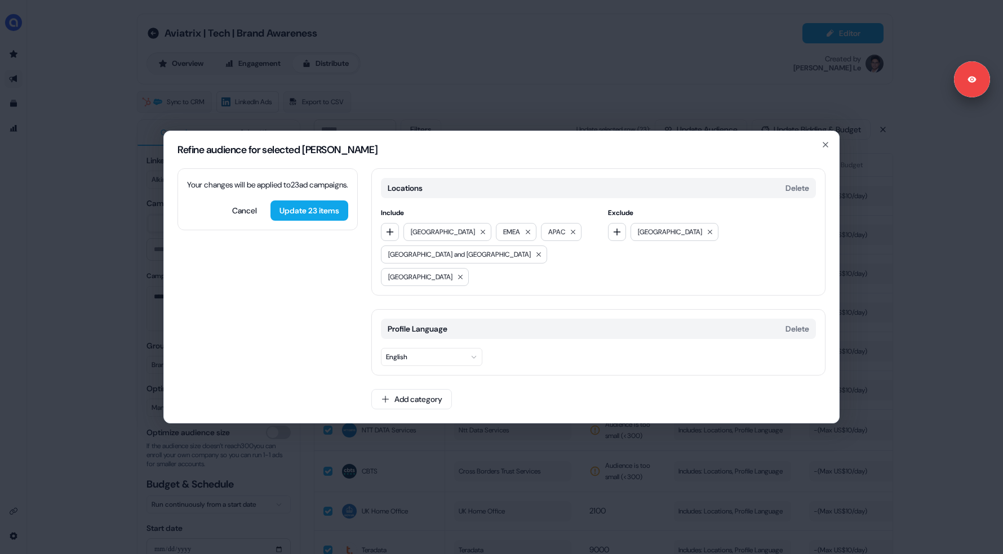
click at [622, 253] on div "Exclude India" at bounding box center [712, 246] width 208 height 79
click at [617, 241] on button "button" at bounding box center [617, 232] width 18 height 18
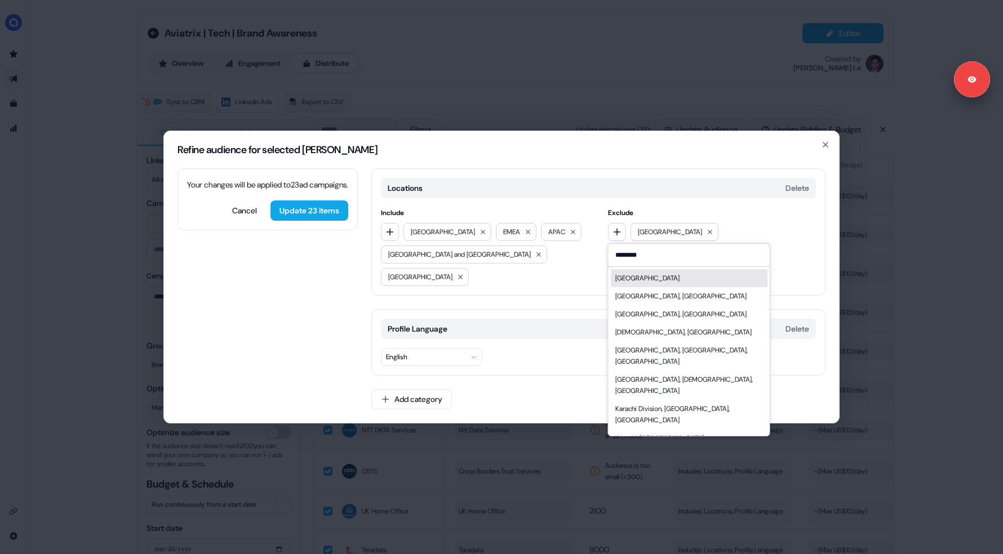
type input "********"
click at [636, 284] on div "Pakistan" at bounding box center [647, 278] width 64 height 11
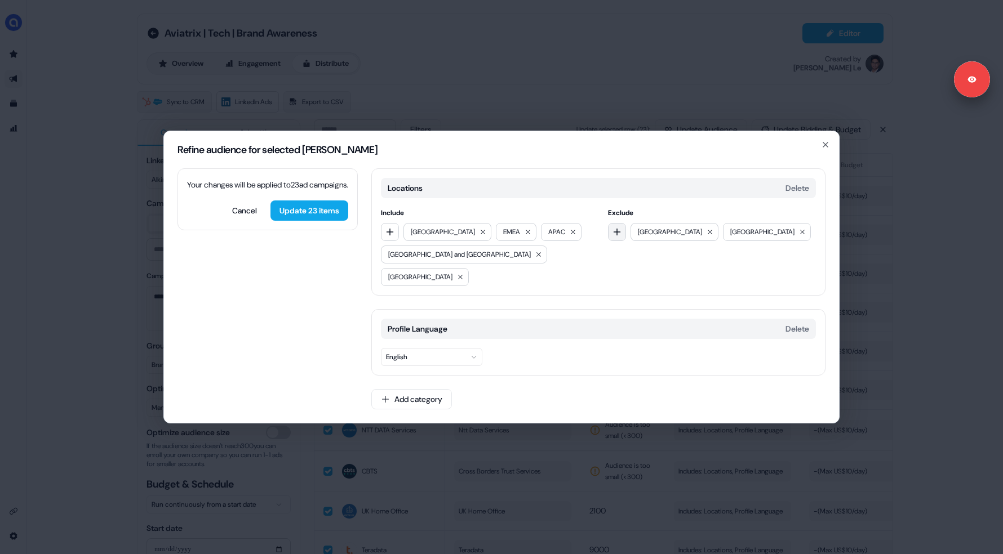
click at [611, 237] on button "button" at bounding box center [617, 232] width 18 height 18
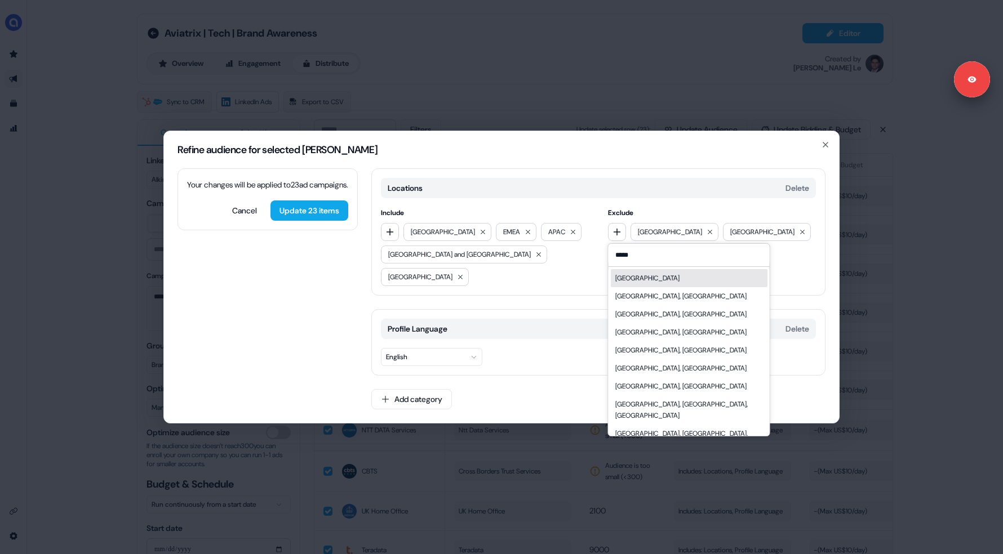
type input "*****"
click at [630, 284] on div "China" at bounding box center [647, 278] width 64 height 11
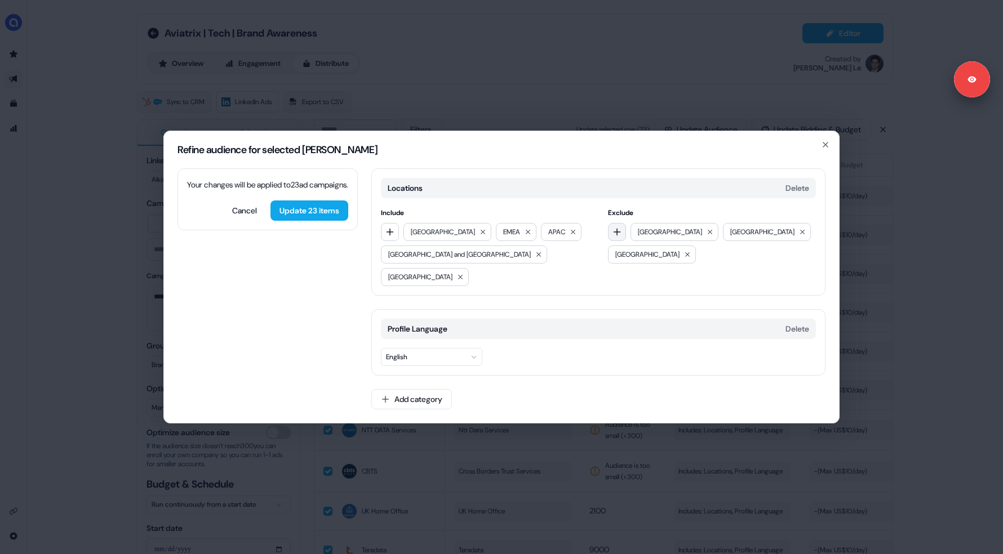
click at [613, 237] on icon "button" at bounding box center [616, 232] width 9 height 9
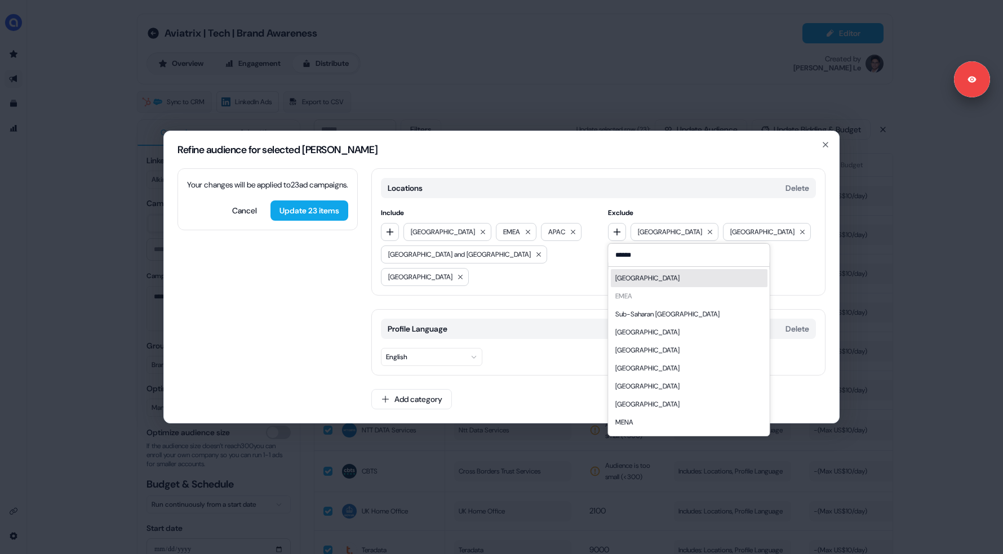
type input "******"
click at [634, 287] on div "Africa" at bounding box center [689, 278] width 157 height 18
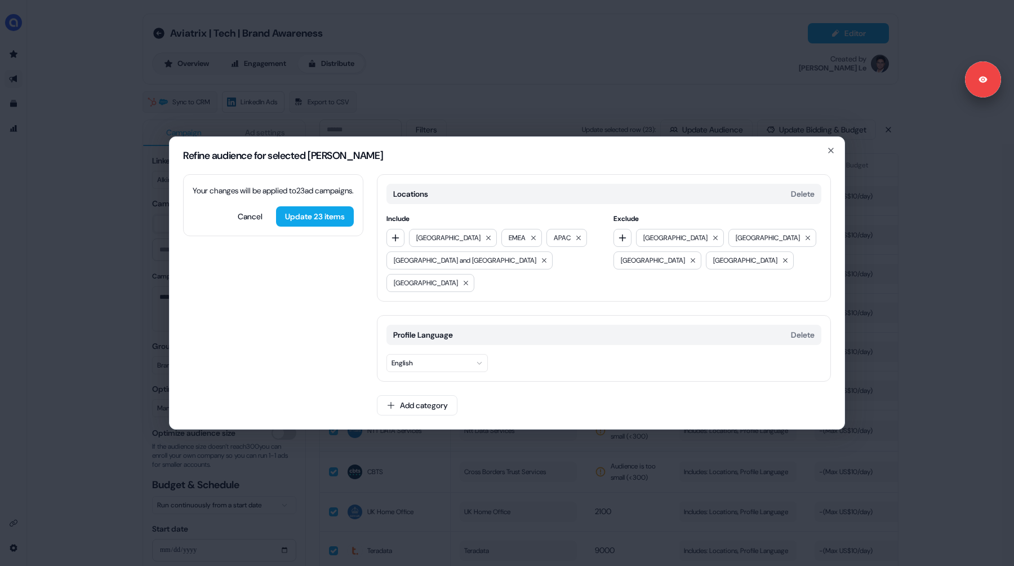
click at [404, 356] on button "English" at bounding box center [436, 363] width 101 height 18
click at [404, 395] on button "Add category" at bounding box center [417, 405] width 81 height 20
type input "******"
click at [406, 437] on div "Job Functions" at bounding box center [457, 428] width 161 height 18
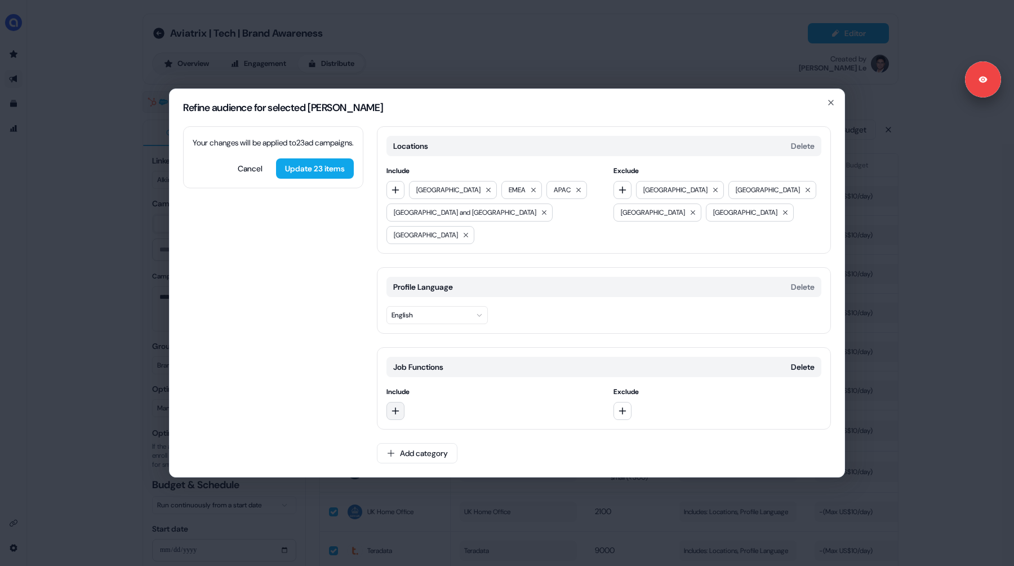
click at [398, 406] on icon "button" at bounding box center [395, 410] width 9 height 9
type input "******"
click at [414, 443] on div "Engineering" at bounding box center [467, 434] width 157 height 18
click at [400, 402] on button "button" at bounding box center [395, 411] width 18 height 18
type input "**********"
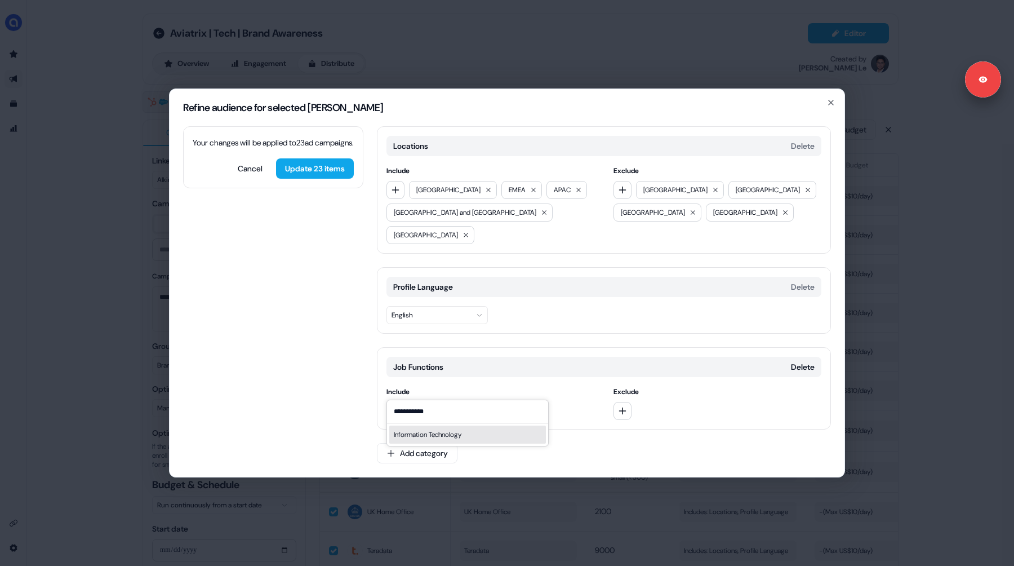
click at [431, 443] on div "Information Technology" at bounding box center [467, 434] width 157 height 18
click at [621, 407] on icon "button" at bounding box center [622, 410] width 7 height 7
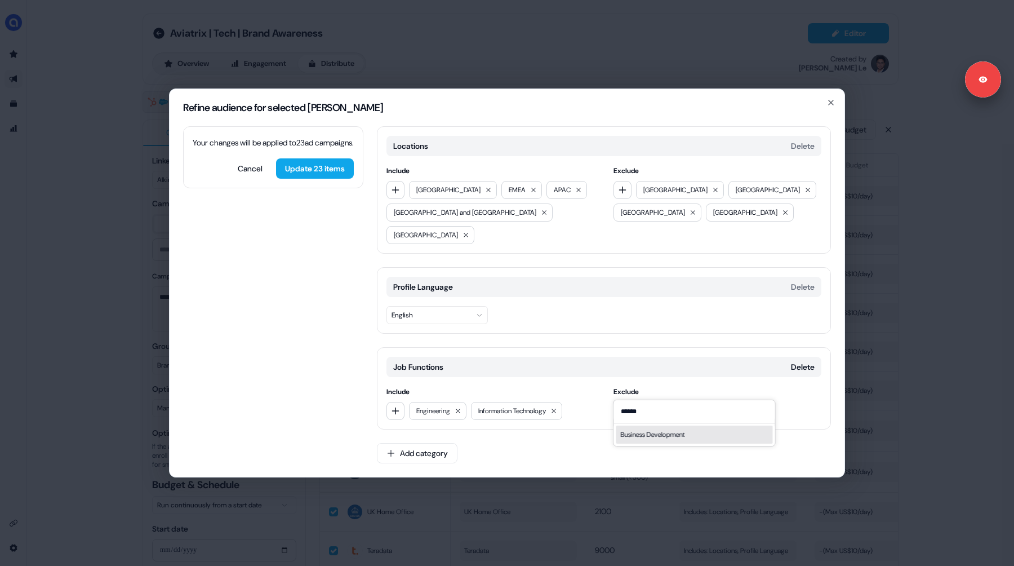
type input "******"
click at [638, 443] on div "Business Development" at bounding box center [694, 434] width 157 height 18
click at [623, 406] on icon "button" at bounding box center [622, 410] width 9 height 9
type input "*****"
click at [636, 443] on div "Sales" at bounding box center [694, 434] width 157 height 18
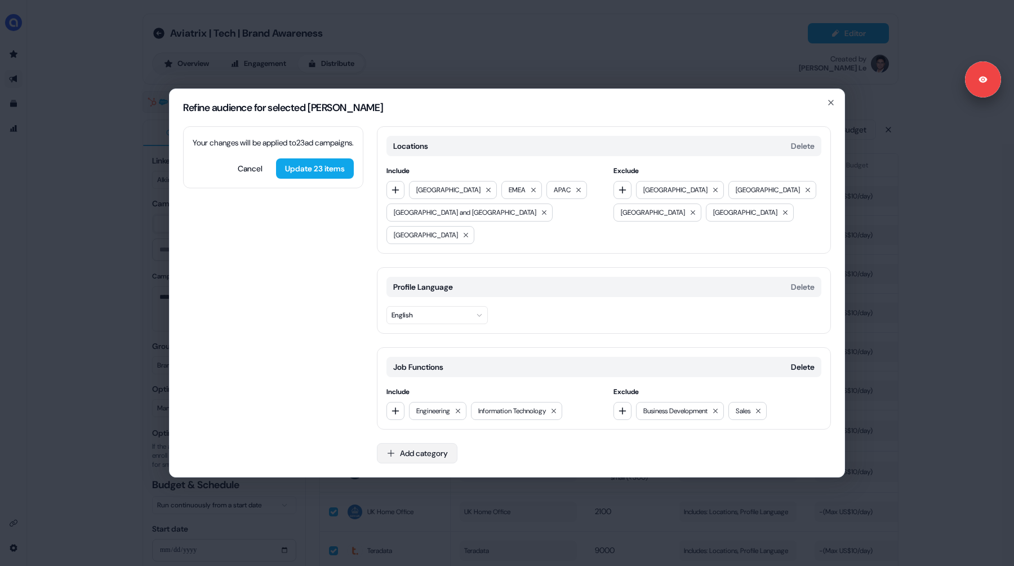
click at [416, 446] on button "Add category" at bounding box center [417, 453] width 81 height 20
type input "**********"
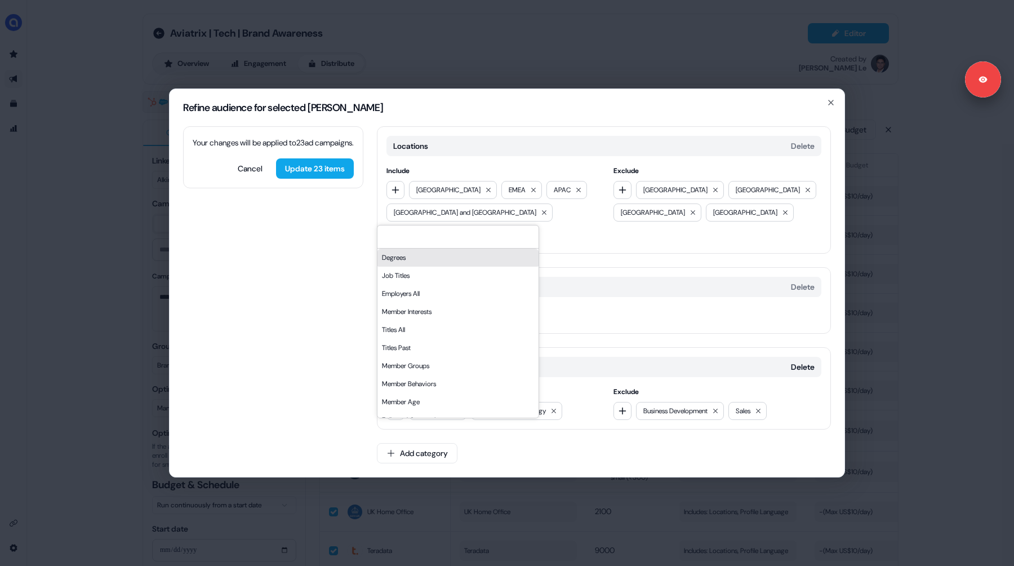
type input "*"
click at [422, 461] on div "Locations Delete Include North America EMEA APAC Australia and New Zealand Midd…" at bounding box center [604, 301] width 454 height 350
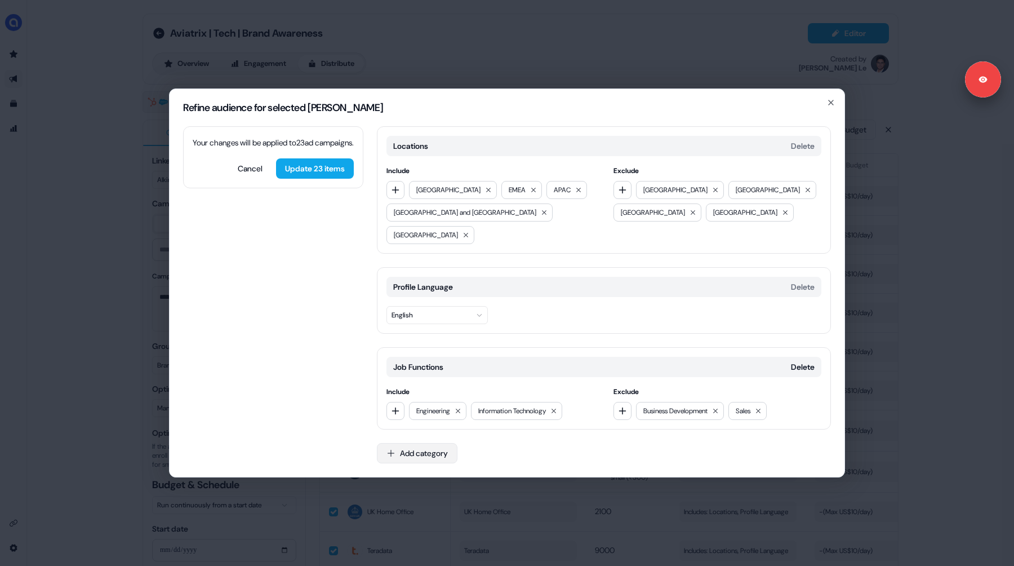
click at [402, 443] on button "Add category" at bounding box center [417, 453] width 81 height 20
type input "*****"
click at [413, 484] on div "Years of Experience" at bounding box center [457, 475] width 161 height 18
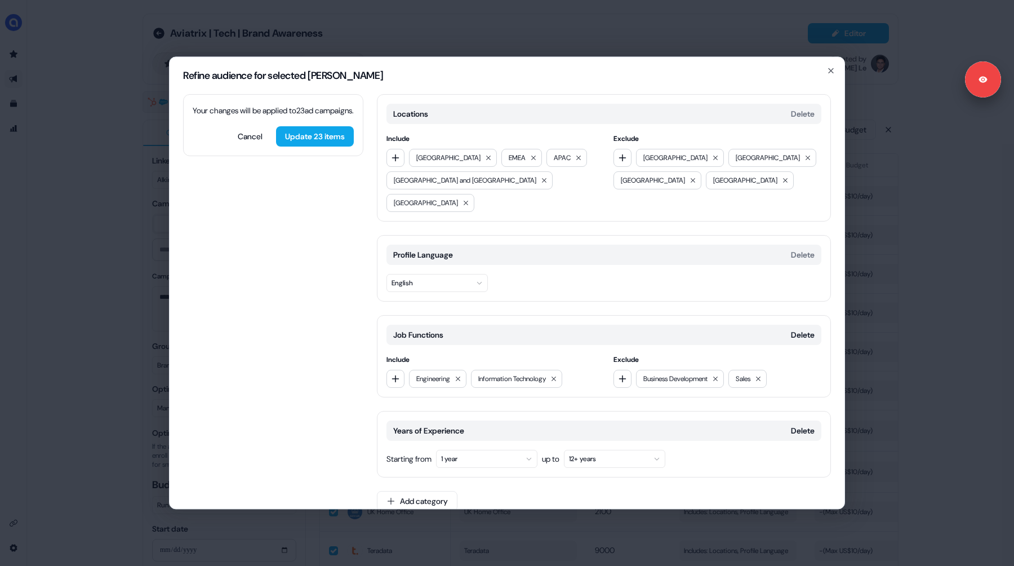
click at [459, 450] on button "1 year" at bounding box center [486, 459] width 101 height 18
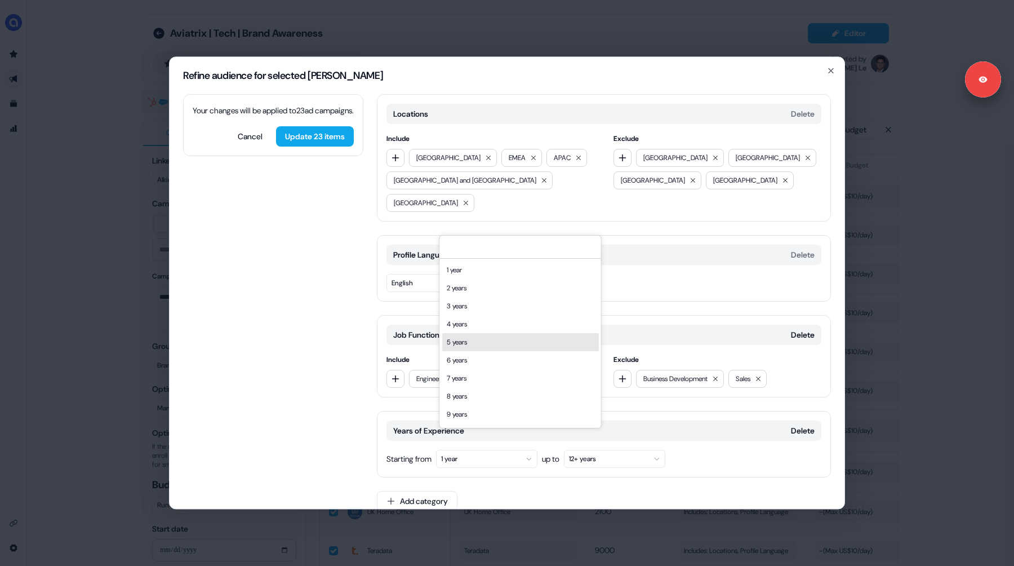
click at [466, 342] on div "5 years" at bounding box center [520, 342] width 157 height 18
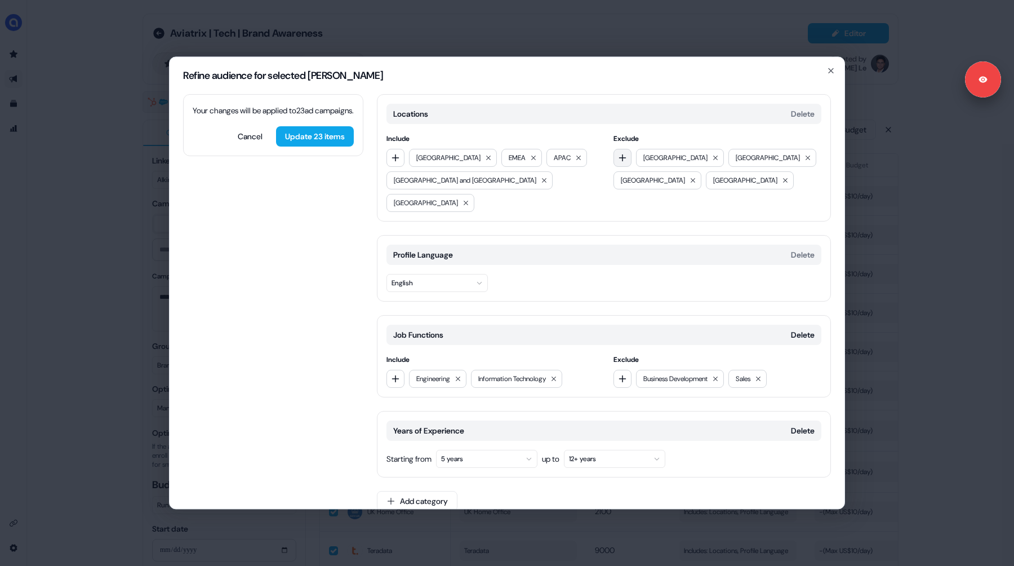
click at [619, 159] on icon "button" at bounding box center [622, 157] width 9 height 9
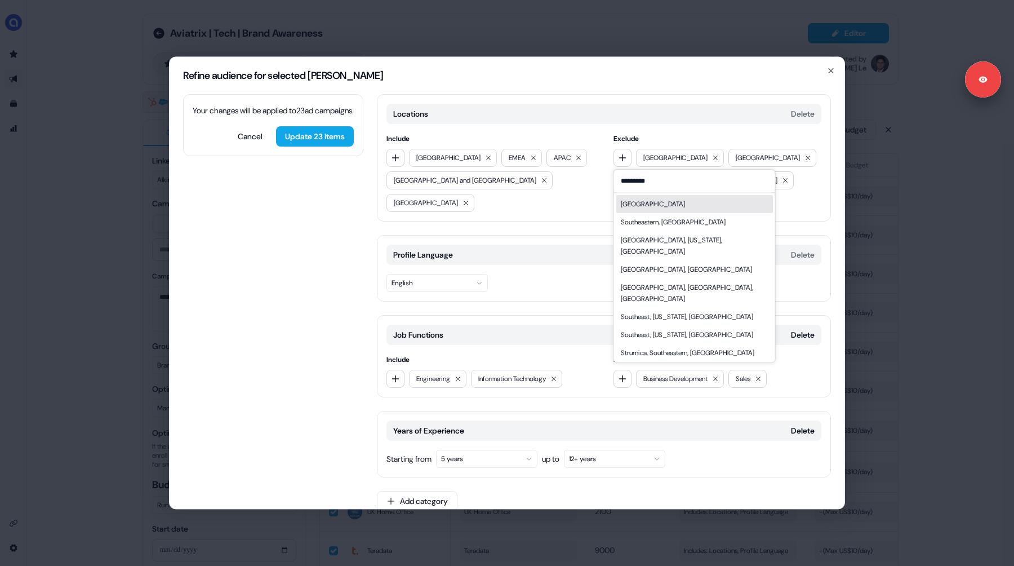
type input "*********"
click at [653, 210] on div "Southeast Asia" at bounding box center [653, 203] width 64 height 11
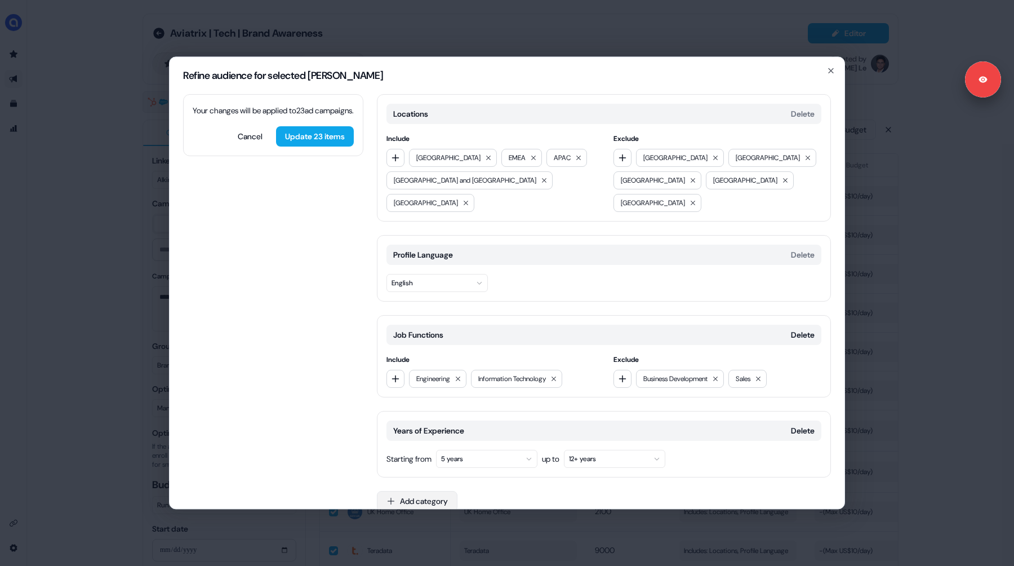
click at [417, 491] on button "Add category" at bounding box center [417, 501] width 81 height 20
type input "**********"
click at [416, 527] on div "Member Skills" at bounding box center [457, 523] width 161 height 18
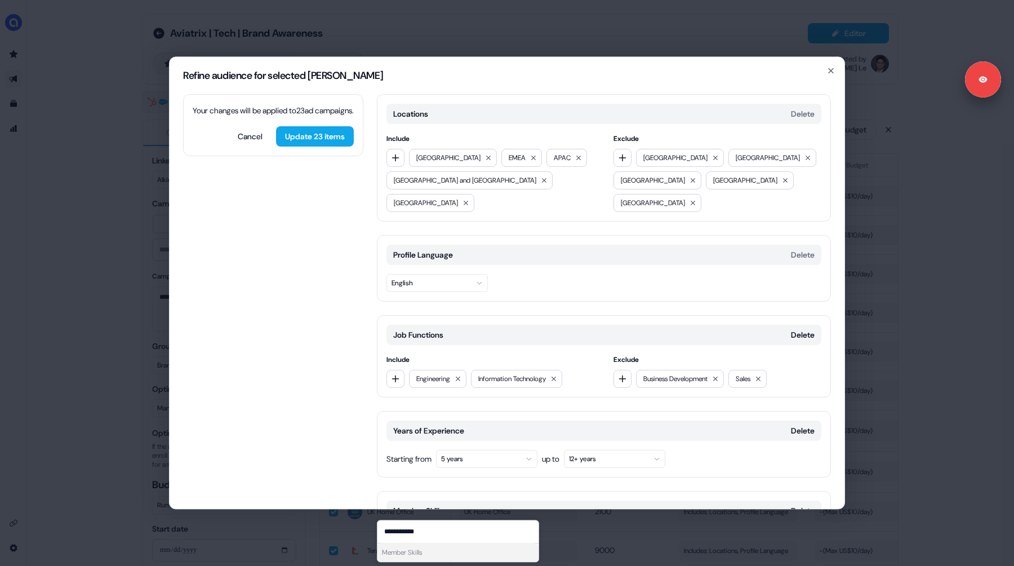
scroll to position [90, 0]
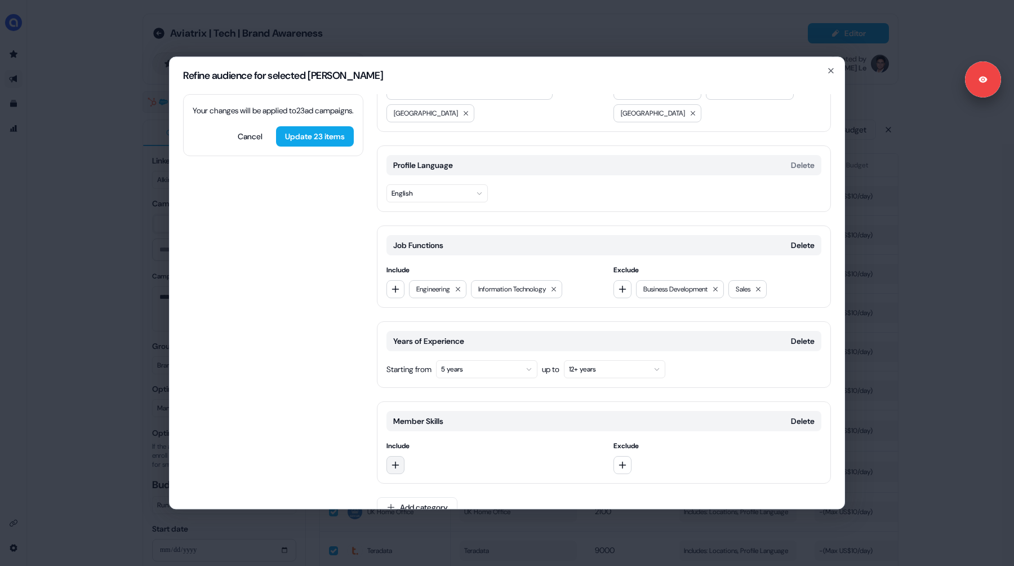
click at [396, 456] on button "button" at bounding box center [395, 465] width 18 height 18
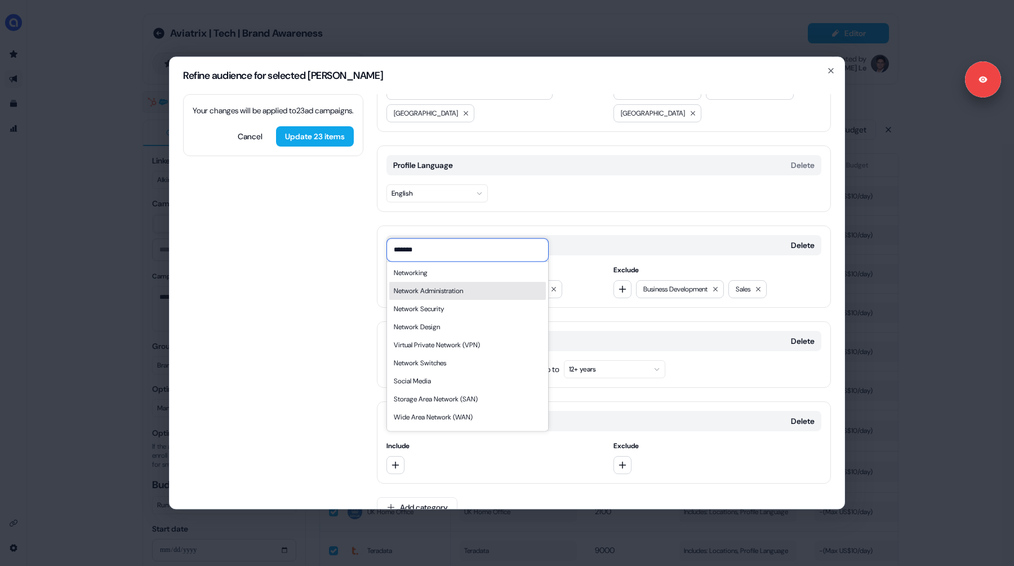
type input "*******"
click at [436, 296] on div "Network Administration" at bounding box center [428, 290] width 69 height 11
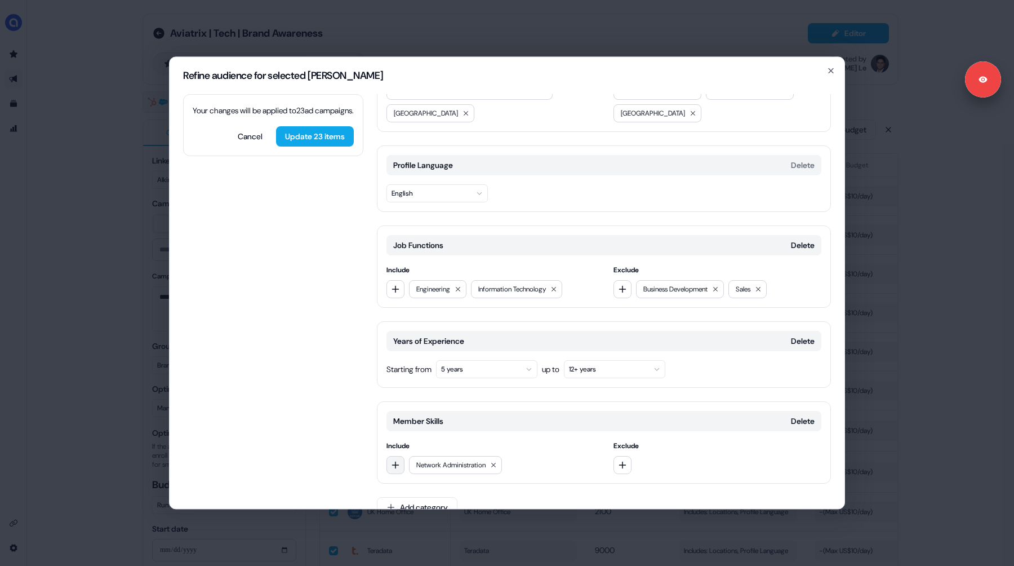
click at [394, 460] on icon "button" at bounding box center [395, 464] width 9 height 9
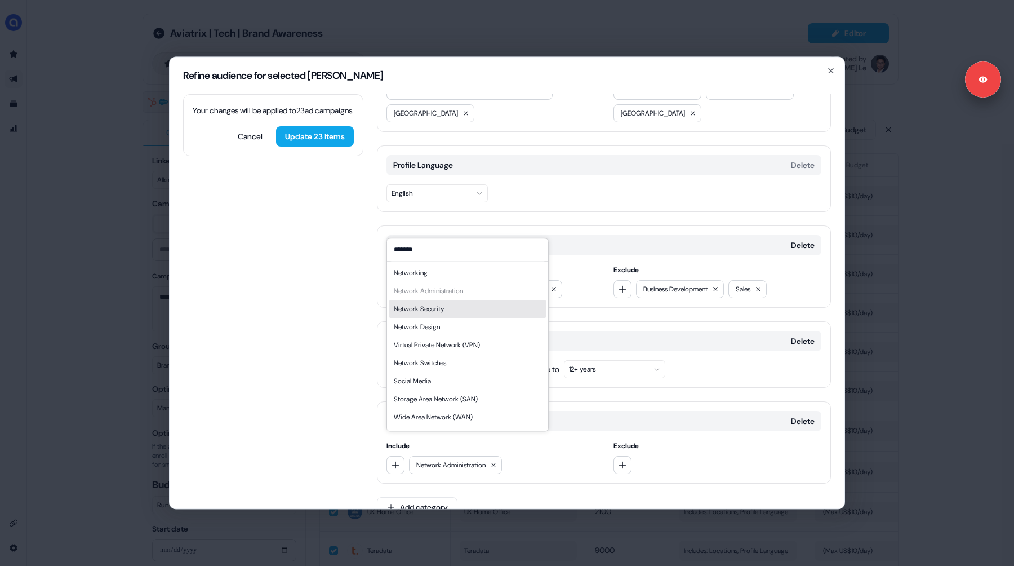
type input "*******"
click at [437, 312] on div "Network Security" at bounding box center [419, 308] width 50 height 11
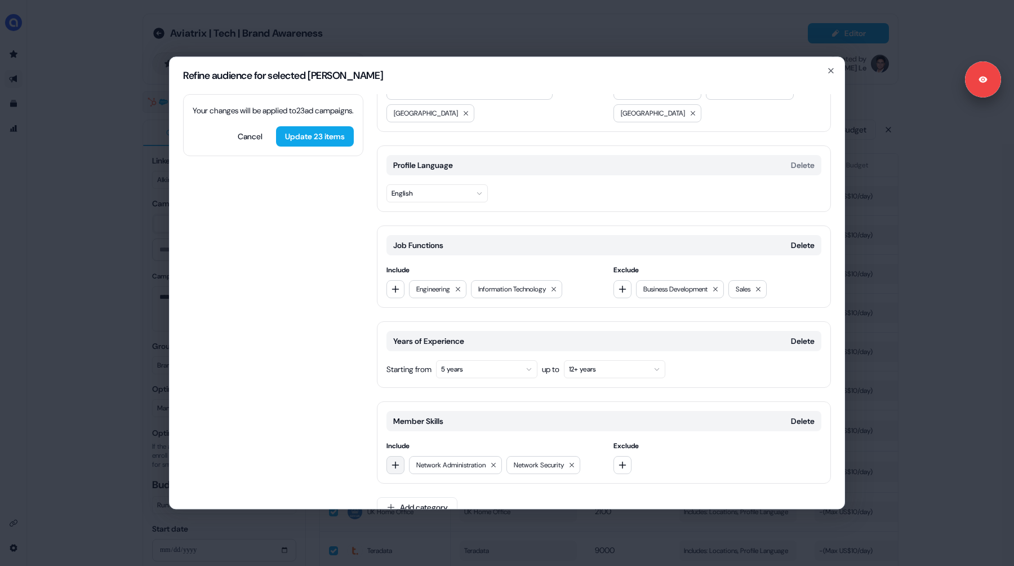
click at [395, 461] on icon "button" at bounding box center [395, 464] width 7 height 7
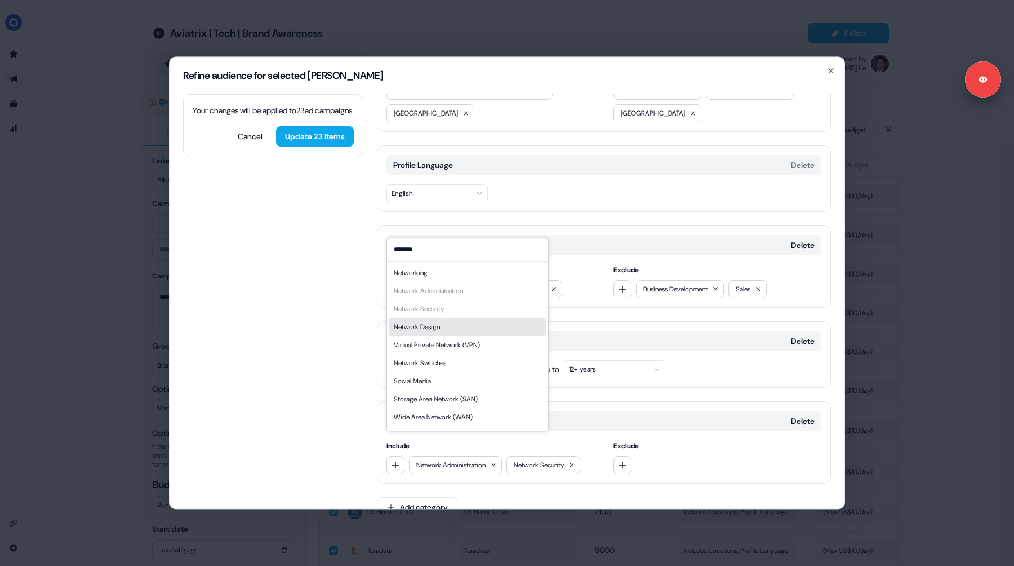
type input "*******"
click at [417, 325] on div "Network Design" at bounding box center [417, 326] width 46 height 11
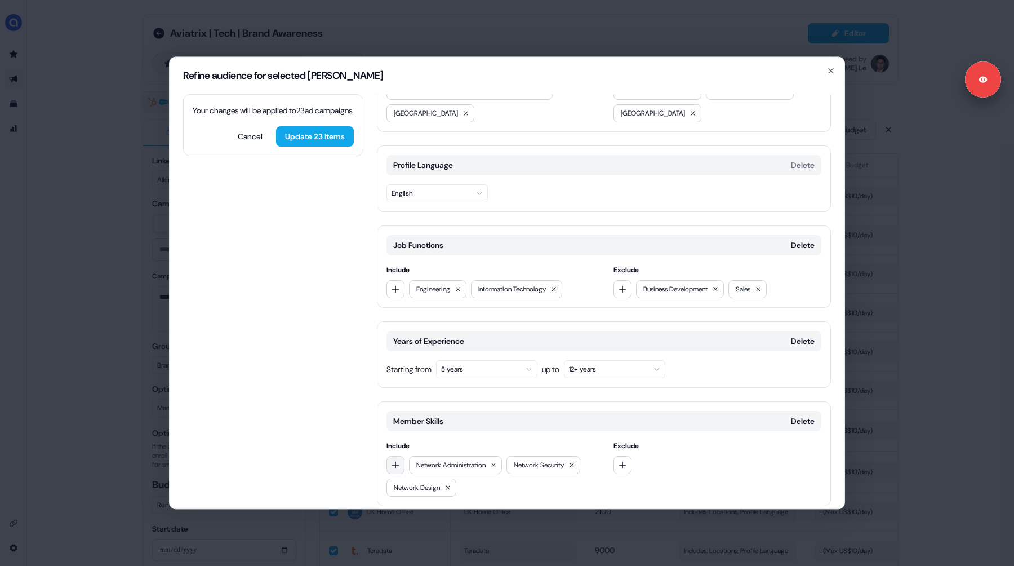
click at [399, 456] on button "button" at bounding box center [395, 465] width 18 height 18
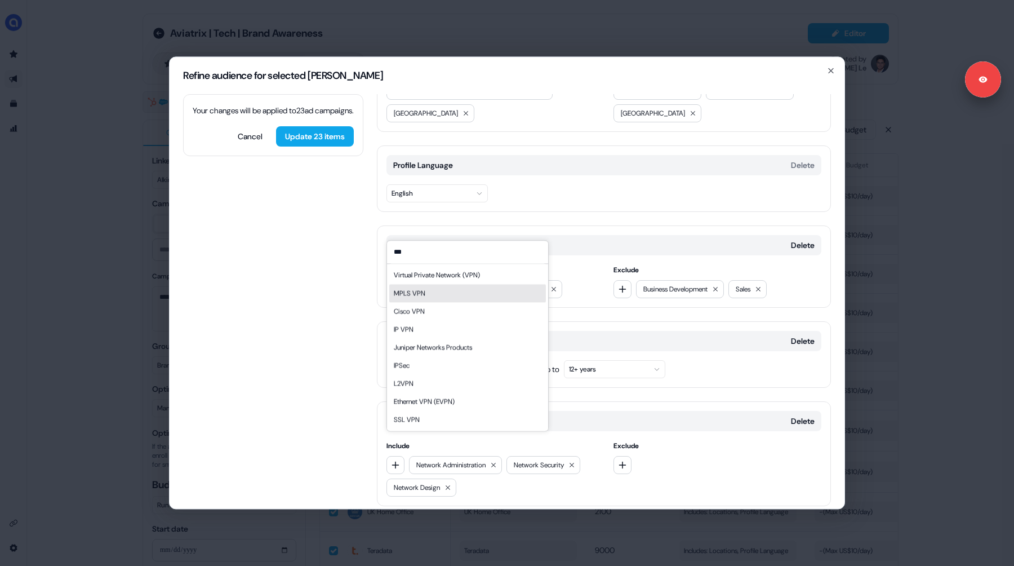
type input "***"
click at [437, 278] on div "Virtual Private Network (VPN)" at bounding box center [437, 274] width 86 height 11
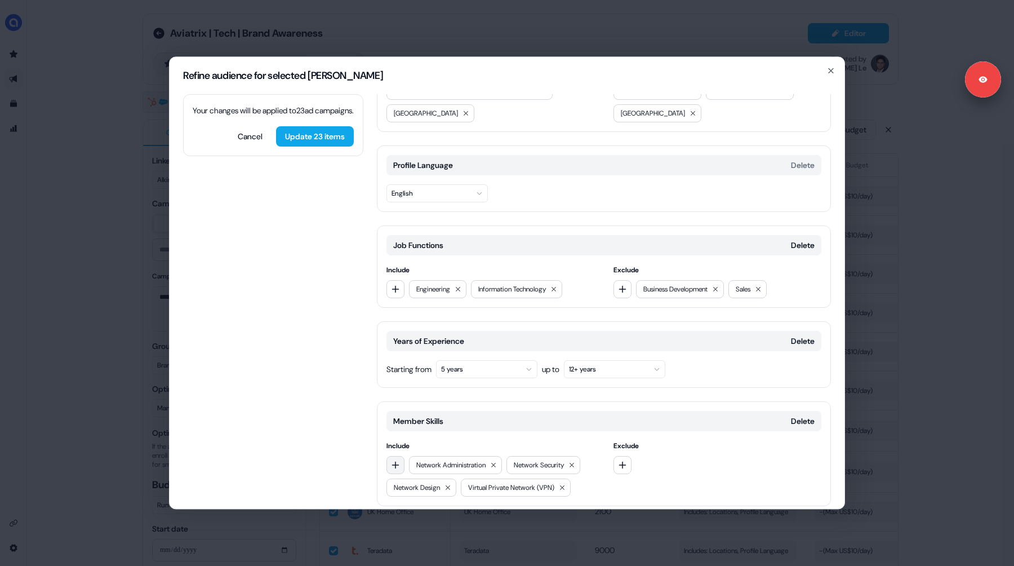
click at [398, 456] on button "button" at bounding box center [395, 465] width 18 height 18
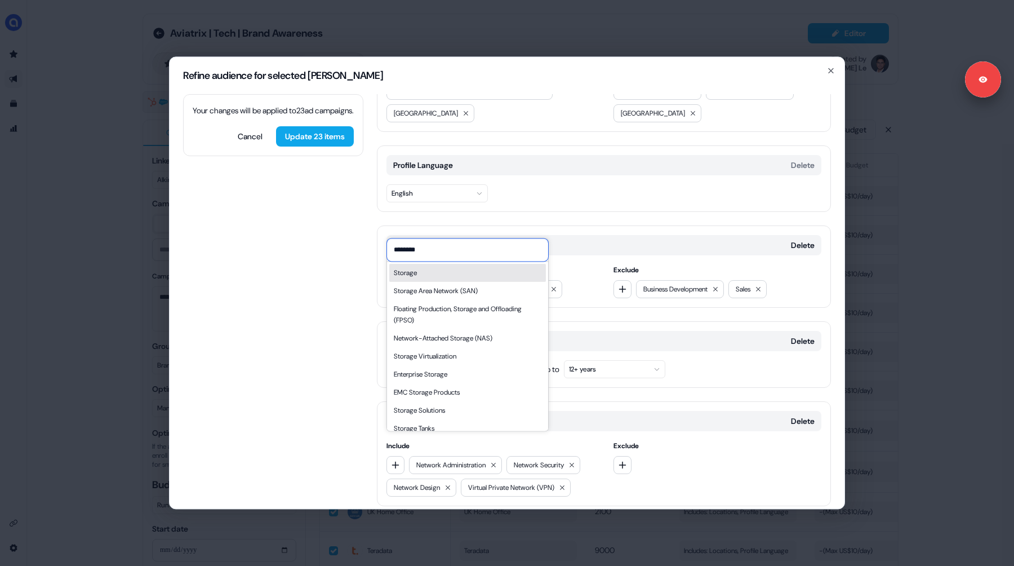
type input "*******"
click at [451, 292] on div "Storage Area Network (SAN)" at bounding box center [436, 290] width 84 height 11
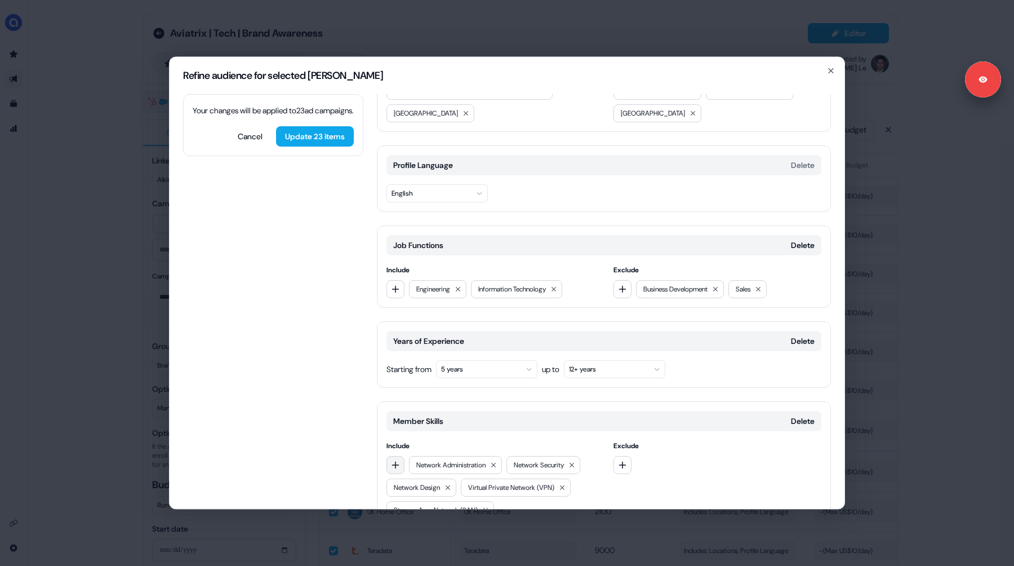
click at [397, 460] on icon "button" at bounding box center [395, 464] width 9 height 9
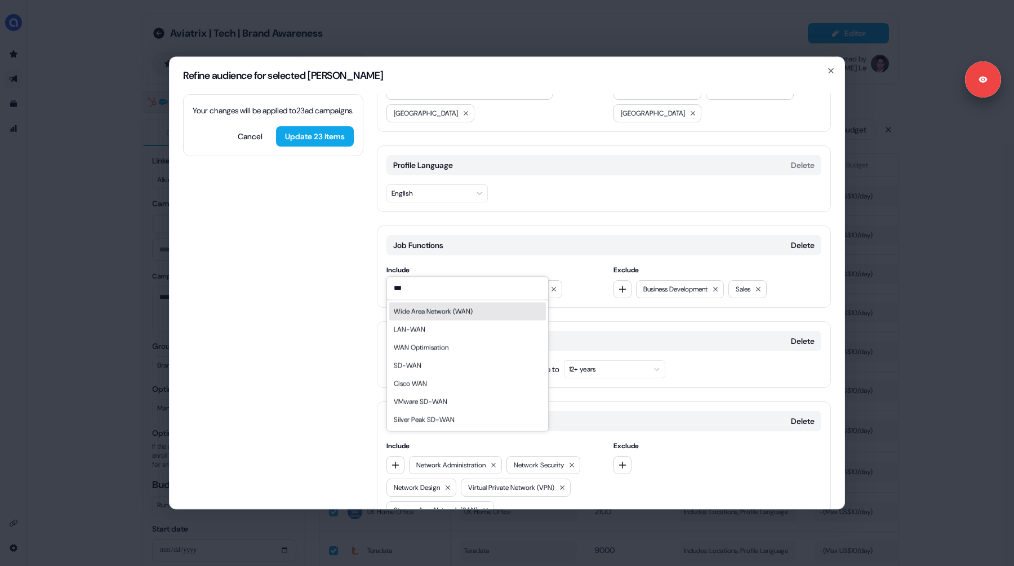
type input "***"
click at [430, 310] on div "Wide Area Network (WAN)" at bounding box center [433, 310] width 79 height 11
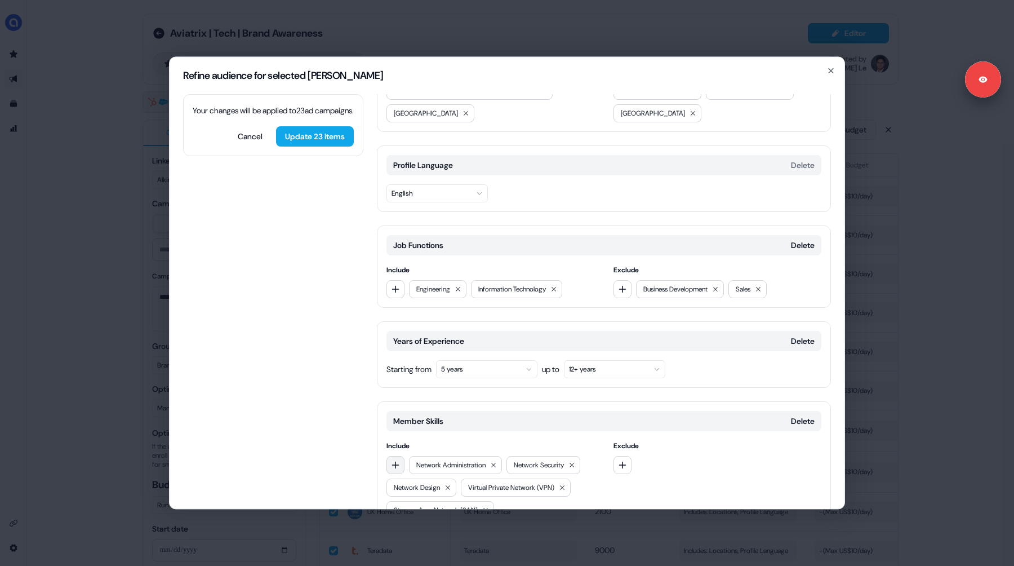
click at [393, 460] on icon "button" at bounding box center [395, 464] width 9 height 9
type input "**********"
click at [417, 486] on div "Network Engineering" at bounding box center [424, 488] width 60 height 11
click at [389, 456] on button "button" at bounding box center [395, 465] width 18 height 18
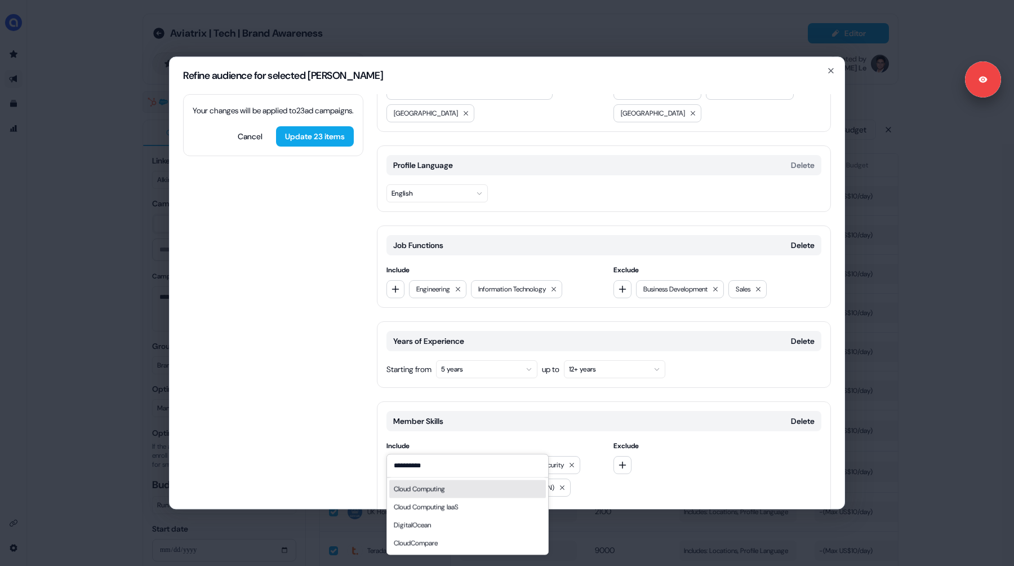
type input "**********"
click at [422, 486] on div "Cloud Computing" at bounding box center [419, 488] width 51 height 11
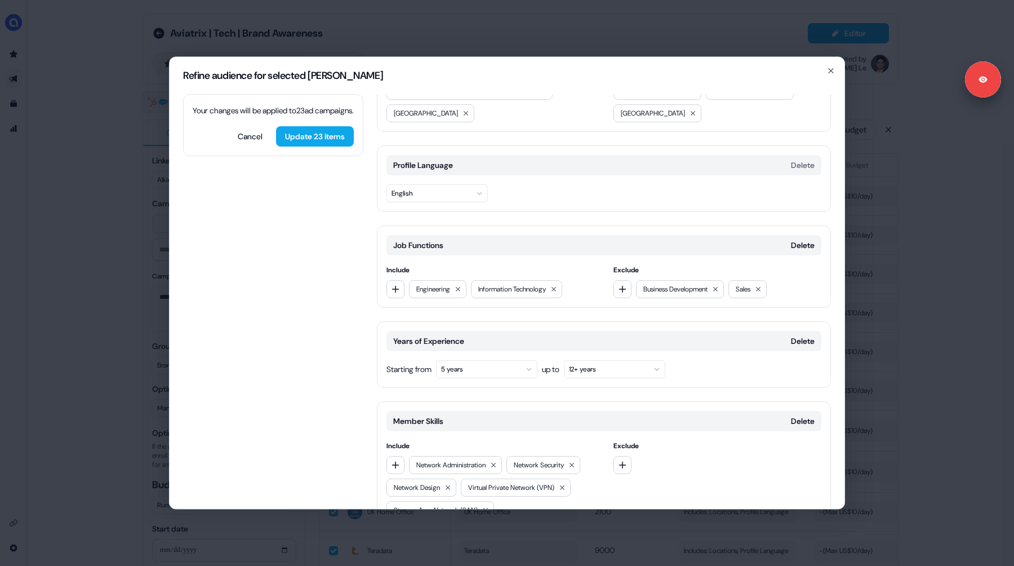
scroll to position [180, 0]
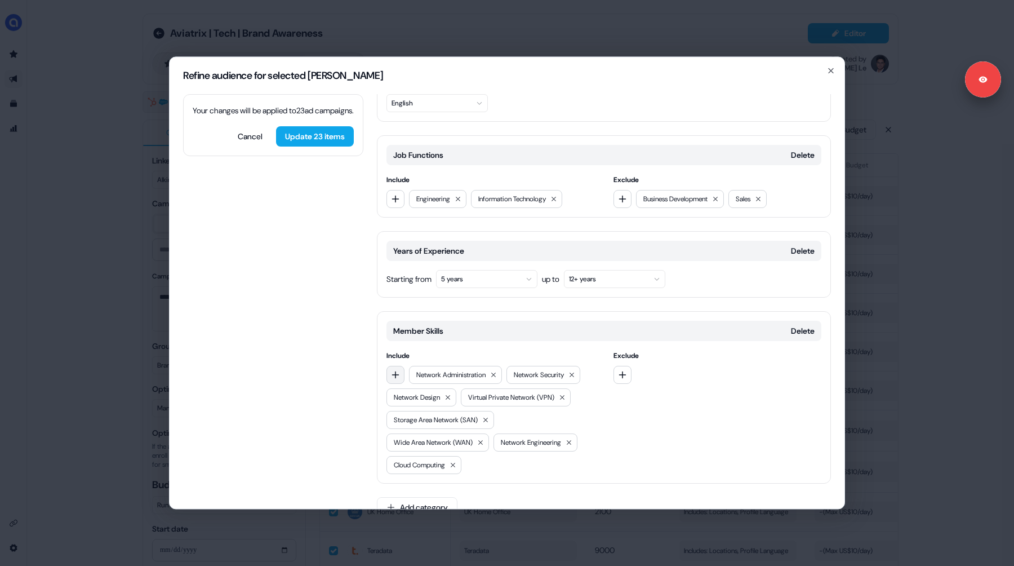
click at [397, 370] on icon "button" at bounding box center [395, 374] width 9 height 9
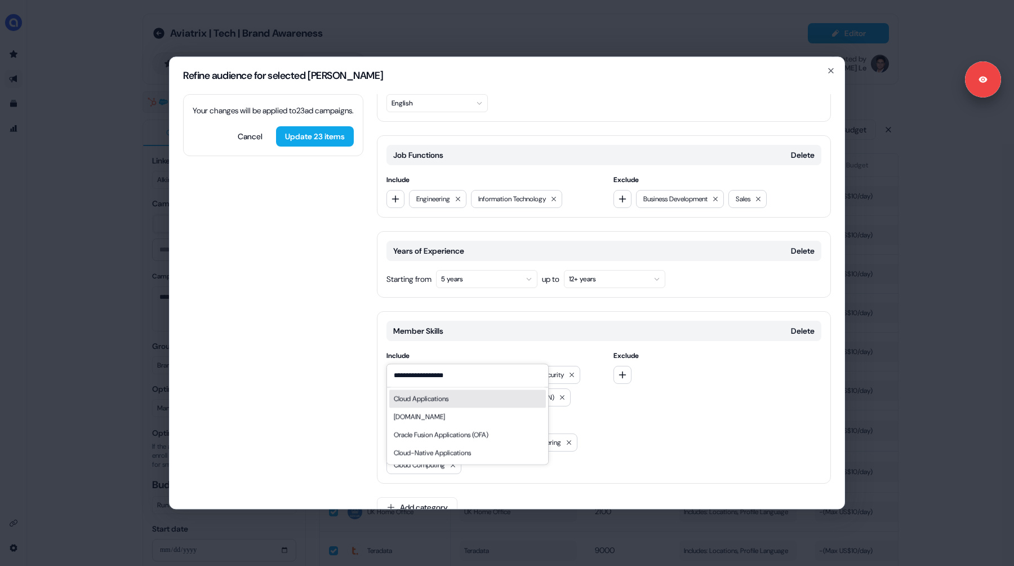
type input "**********"
click at [430, 398] on div "Cloud Applications" at bounding box center [421, 398] width 55 height 11
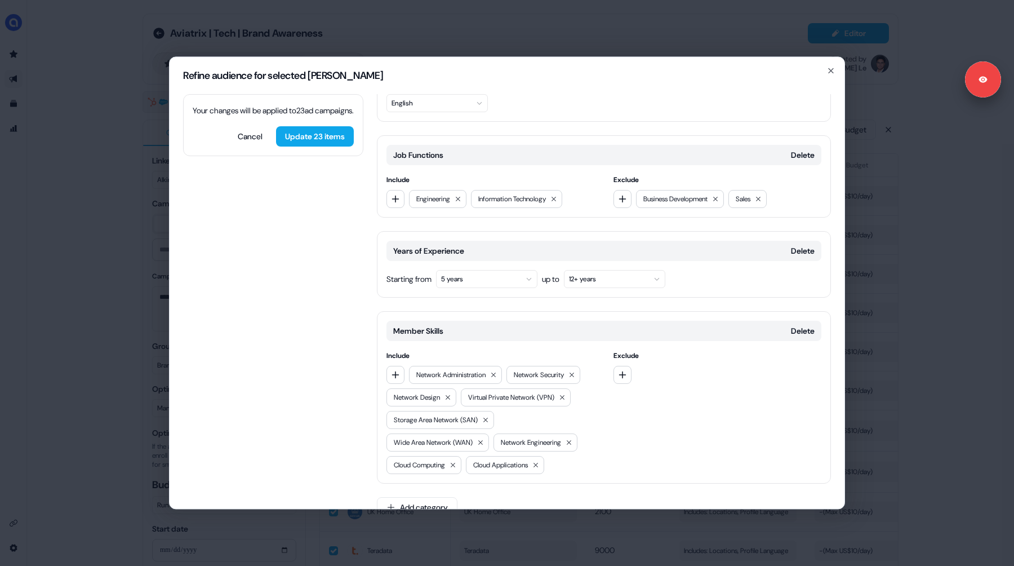
click at [399, 366] on div "Network Administration Network Security Network Design Virtual Private Network …" at bounding box center [490, 420] width 208 height 108
click at [398, 366] on button "button" at bounding box center [395, 375] width 18 height 18
type input "******"
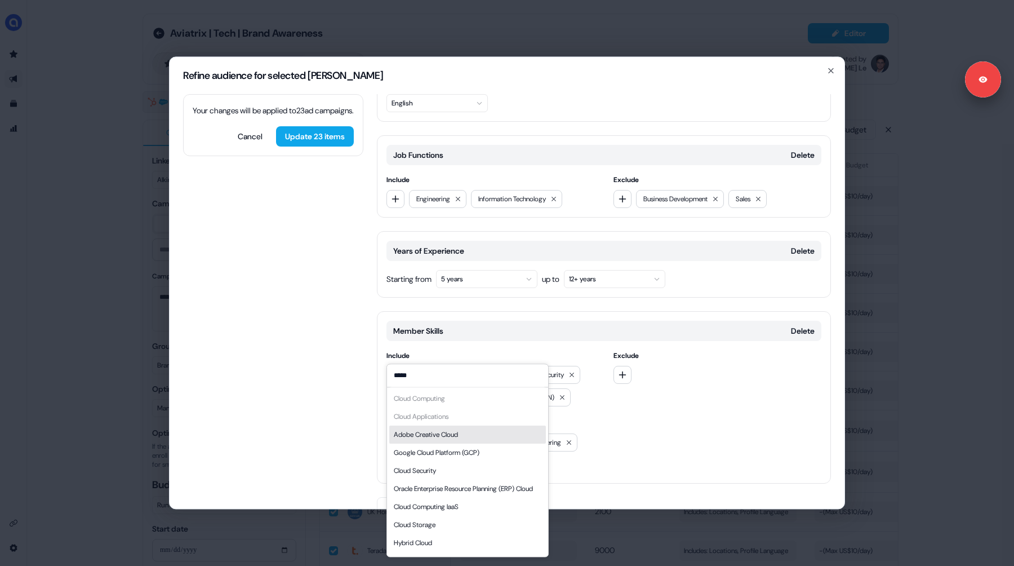
type input "*****"
click at [408, 473] on div "Cloud Security" at bounding box center [415, 470] width 42 height 11
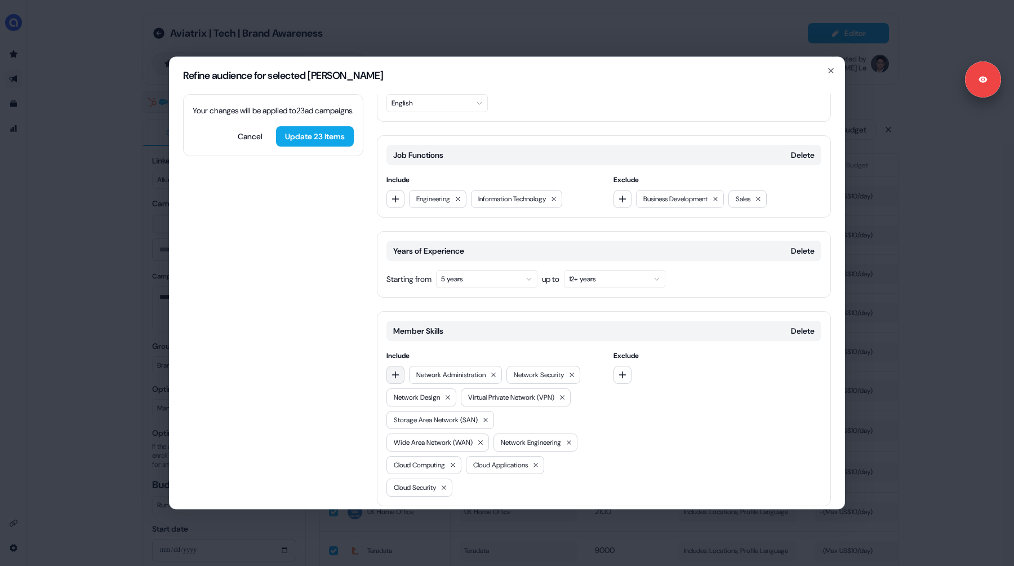
click at [398, 370] on icon "button" at bounding box center [395, 374] width 9 height 9
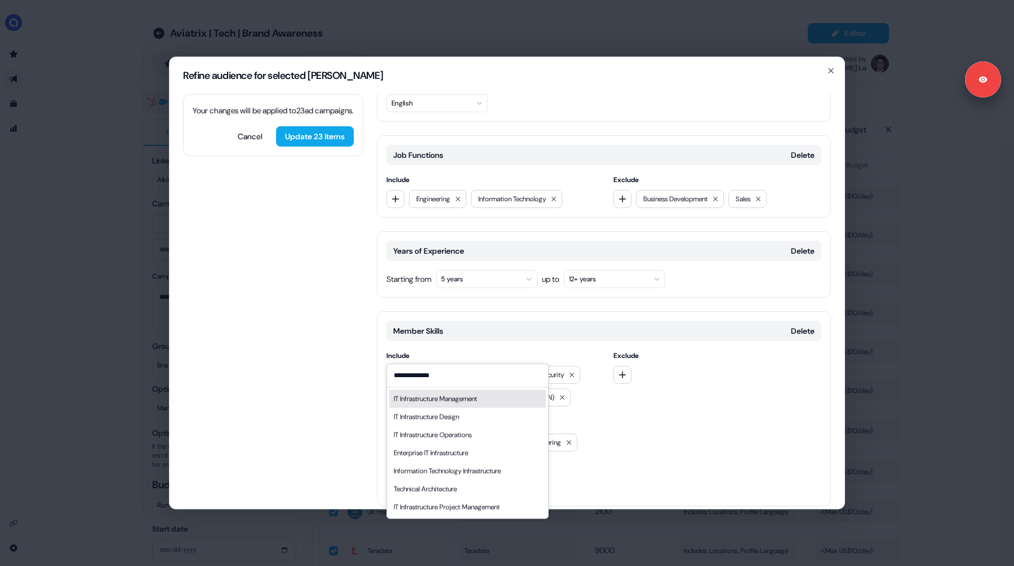
type input "**********"
click at [426, 398] on div "IT Infrastructure Management" at bounding box center [435, 398] width 83 height 11
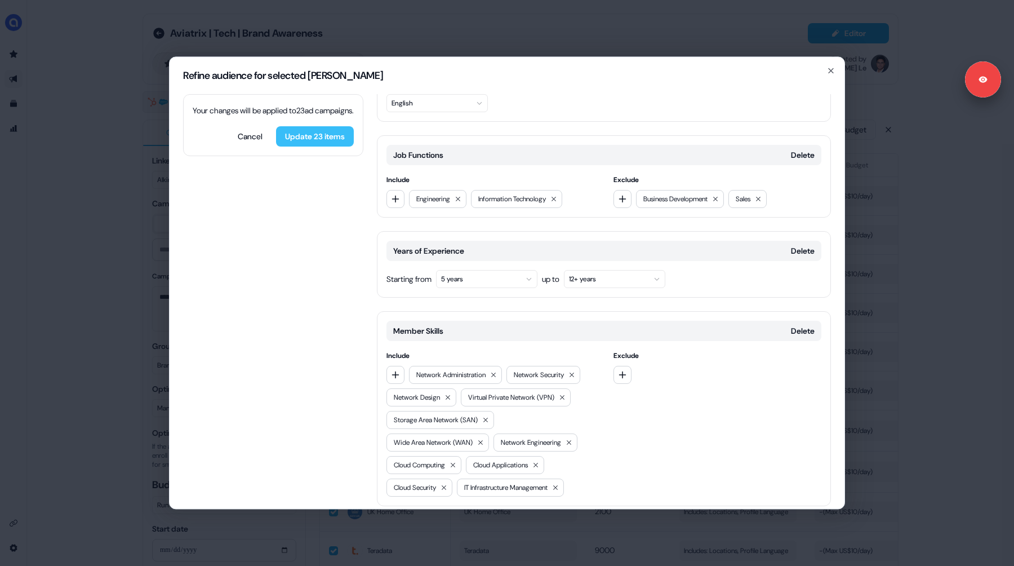
click at [315, 146] on button "Update 23 items" at bounding box center [315, 136] width 78 height 20
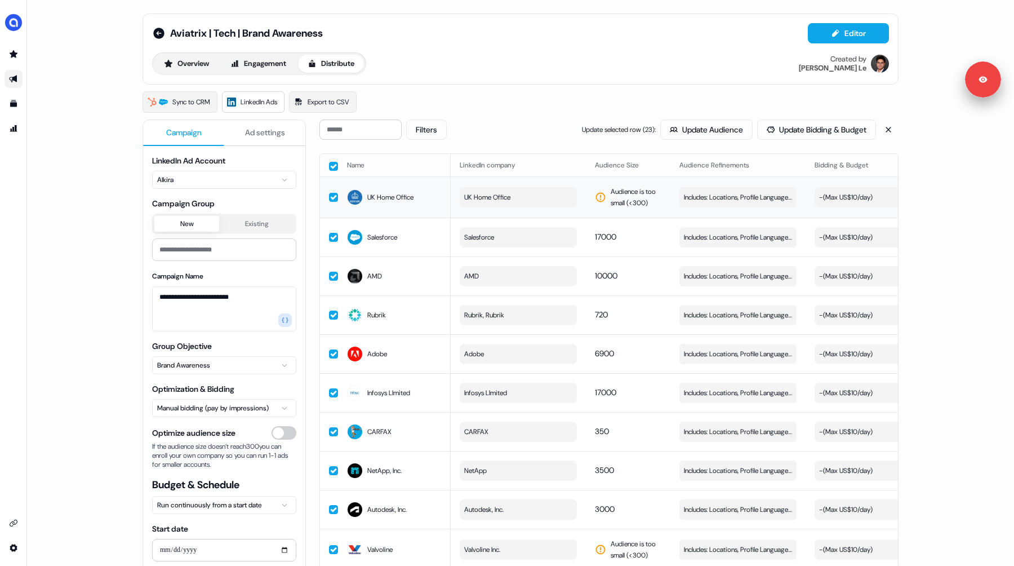
click at [502, 199] on span "UK Home Office" at bounding box center [487, 197] width 46 height 11
type input "**********"
click at [472, 241] on button "Suggestions" at bounding box center [469, 243] width 9 height 9
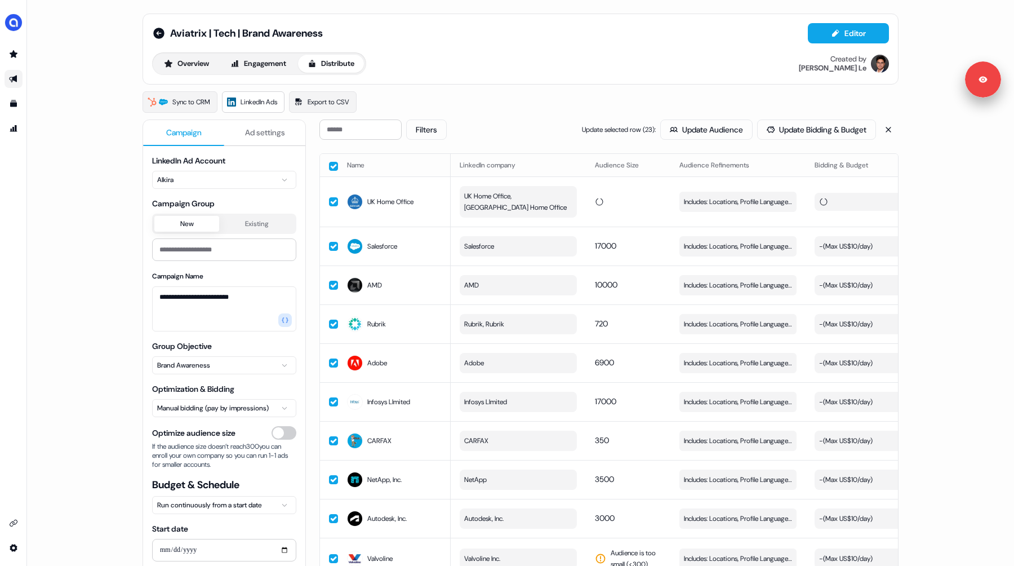
click at [512, 104] on div "Sync to CRM LinkedIn Ads Export to CSV" at bounding box center [521, 101] width 756 height 21
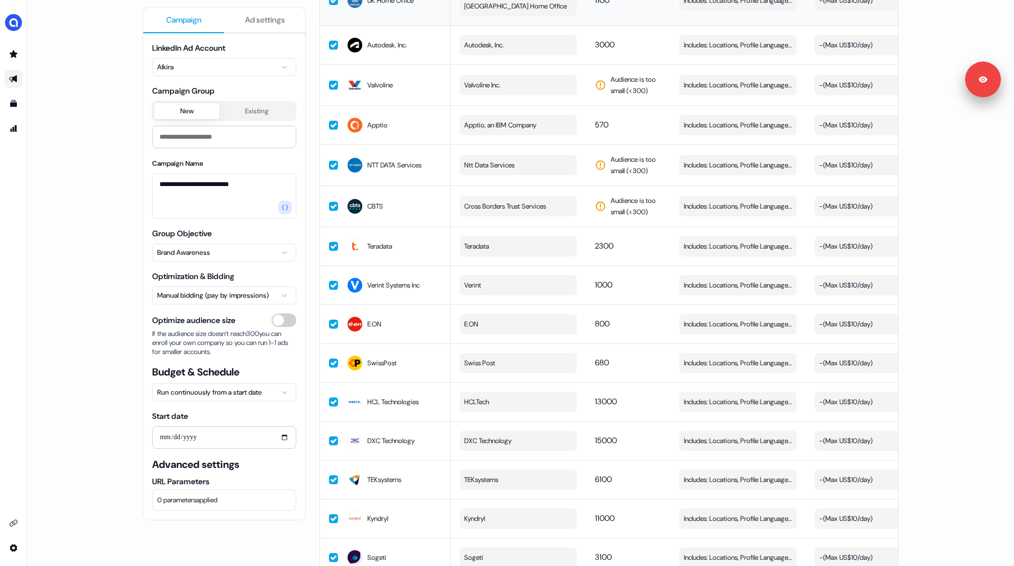
scroll to position [545, 0]
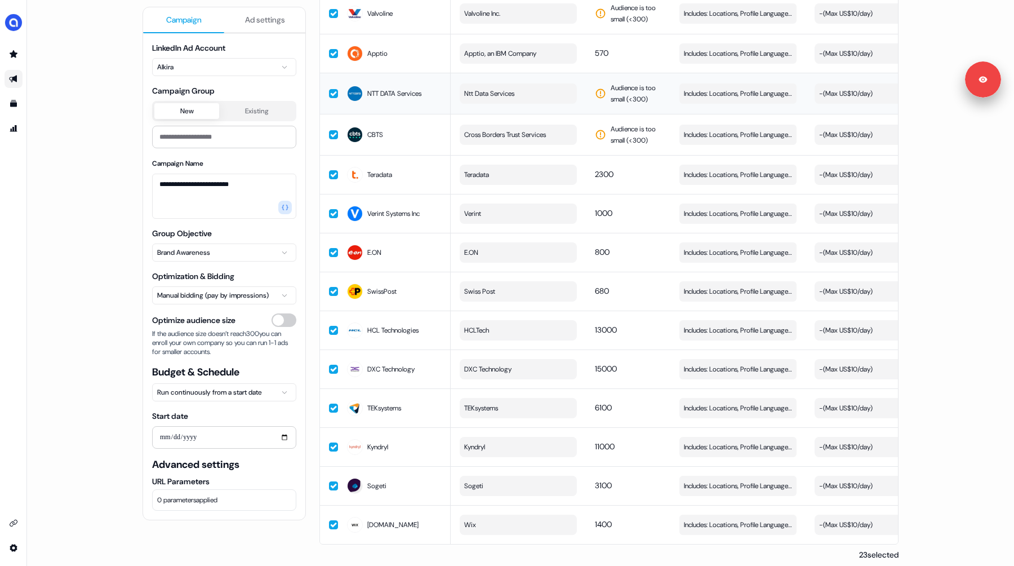
click at [505, 88] on span "Ntt Data Services" at bounding box center [489, 93] width 50 height 11
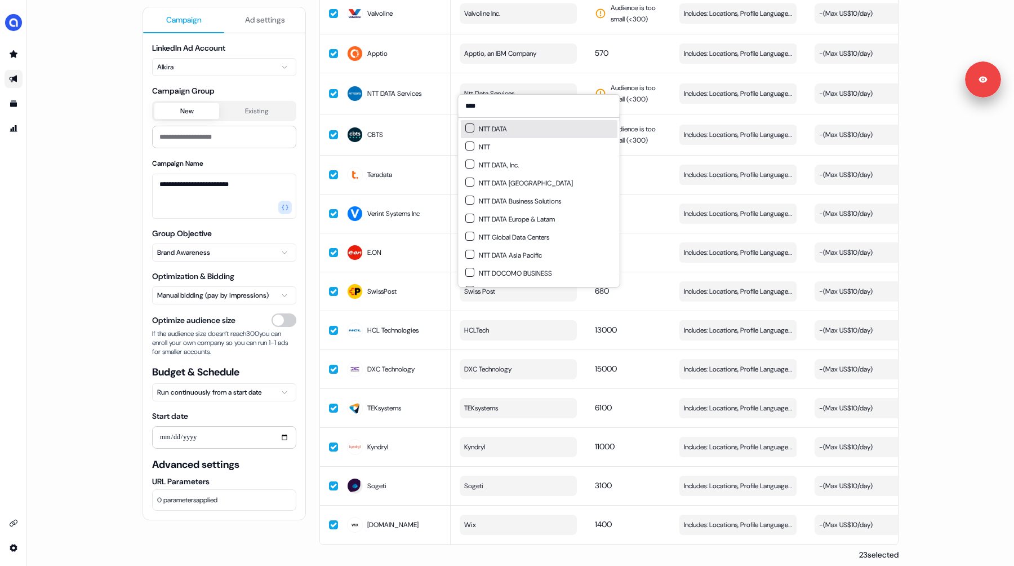
type input "***"
click at [467, 129] on button "Suggestions" at bounding box center [469, 127] width 9 height 9
type button "on"
click at [468, 166] on button "Suggestions" at bounding box center [469, 163] width 9 height 9
click at [468, 184] on button "Suggestions" at bounding box center [469, 181] width 9 height 9
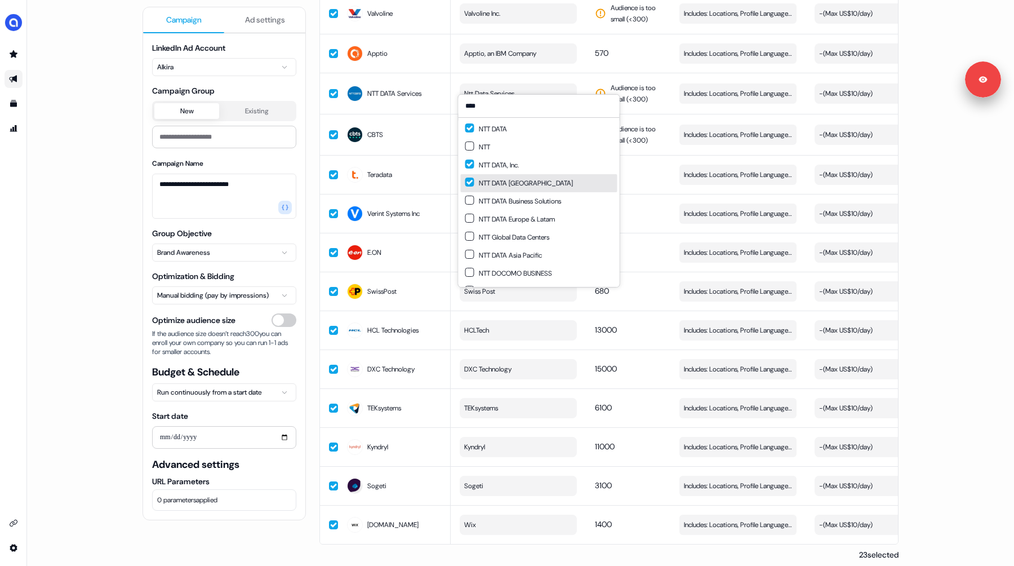
click at [469, 205] on div "NTT DATA Business Solutions" at bounding box center [513, 200] width 96 height 11
click at [475, 232] on div "NTT Global Data Centers" at bounding box center [507, 237] width 84 height 11
click at [472, 220] on button "Suggestions" at bounding box center [469, 218] width 9 height 9
click at [472, 238] on button "Suggestions" at bounding box center [469, 236] width 9 height 9
click at [465, 255] on button "Suggestions" at bounding box center [469, 254] width 9 height 9
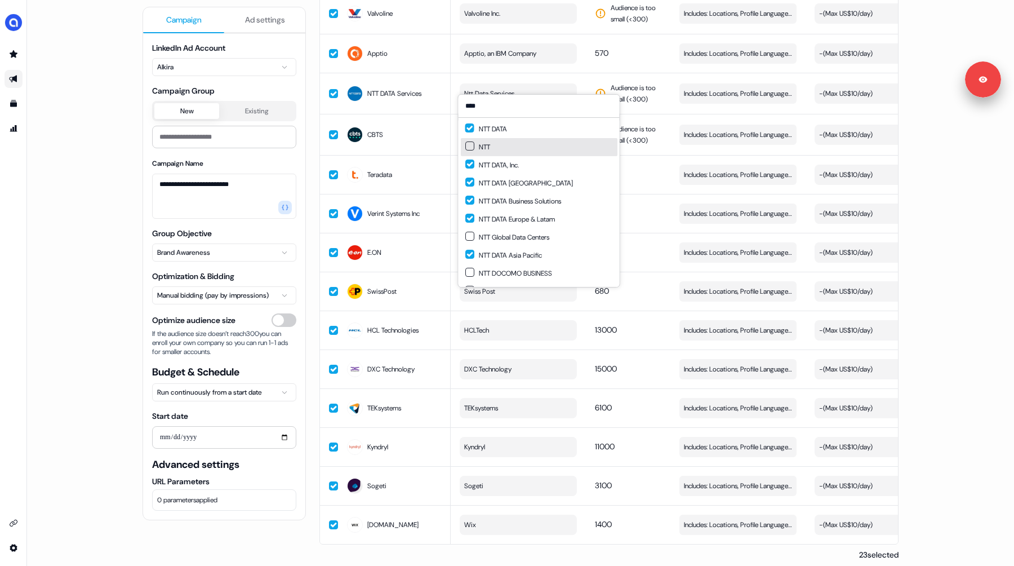
type button "on"
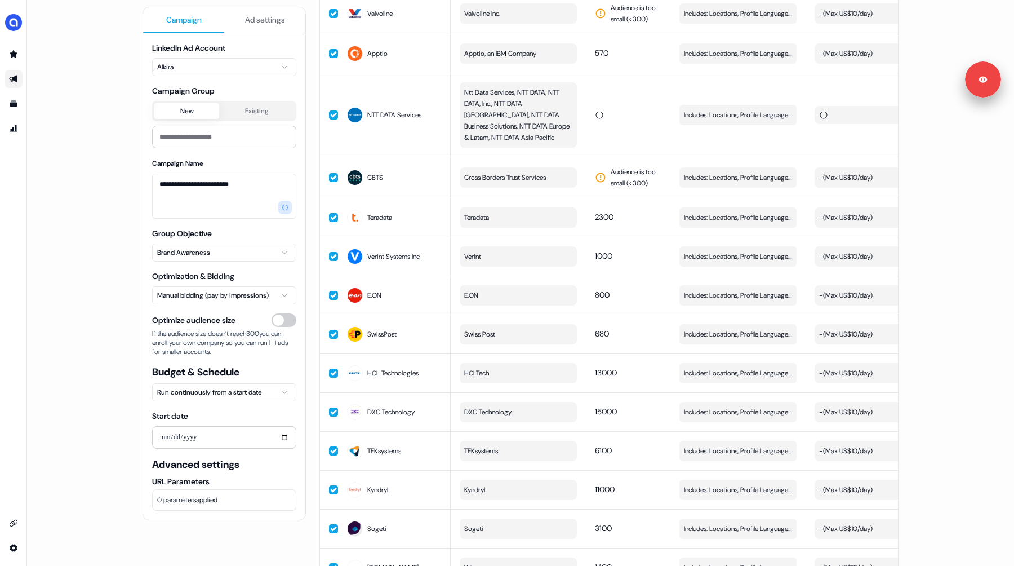
click at [97, 179] on div "**********" at bounding box center [520, 283] width 987 height 566
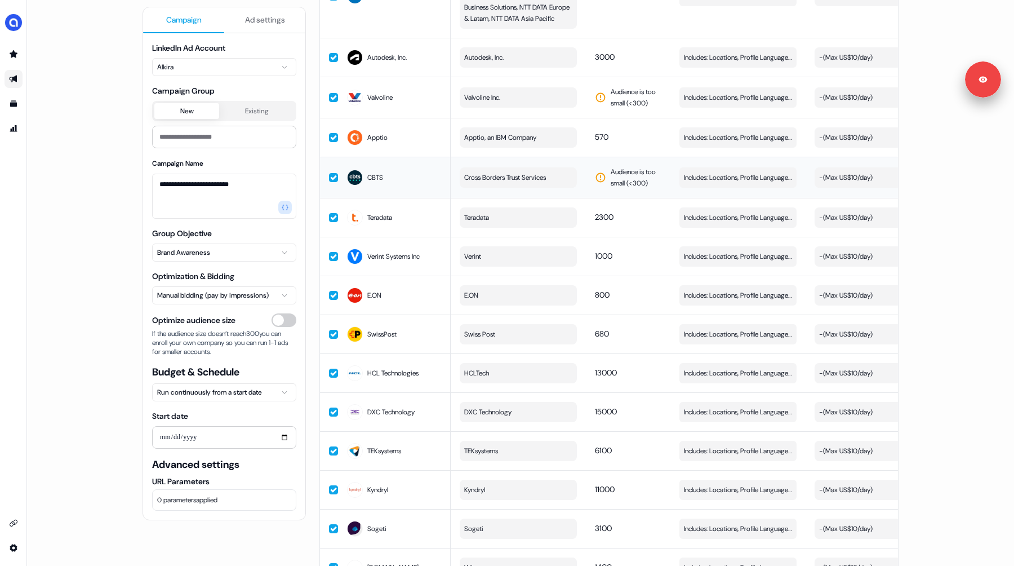
click at [504, 172] on span "Cross Borders Trust Services" at bounding box center [505, 177] width 82 height 11
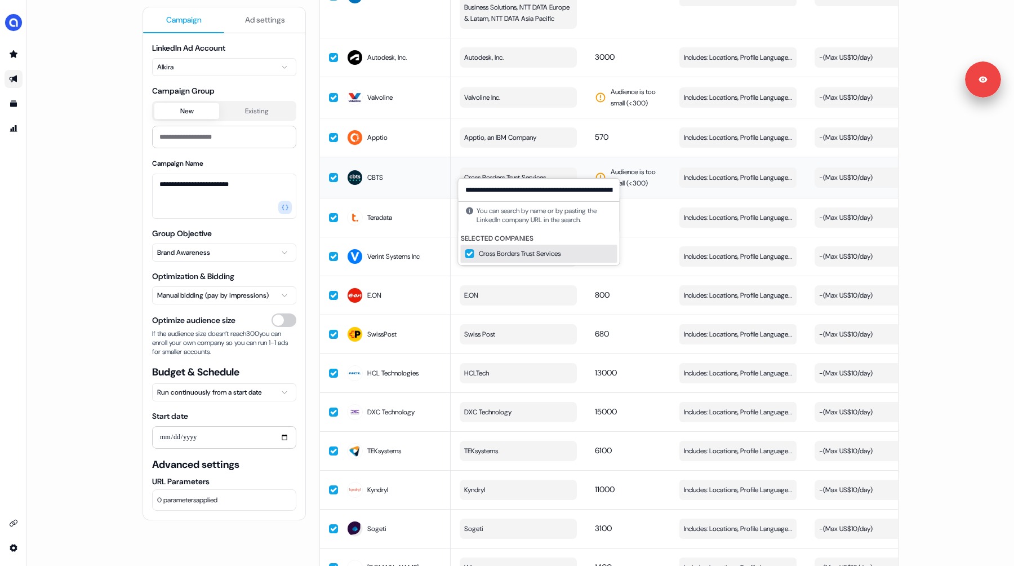
scroll to position [0, 54]
type input "**********"
click at [519, 211] on button "CBTS" at bounding box center [539, 211] width 161 height 18
click at [51, 165] on div "**********" at bounding box center [520, 283] width 987 height 566
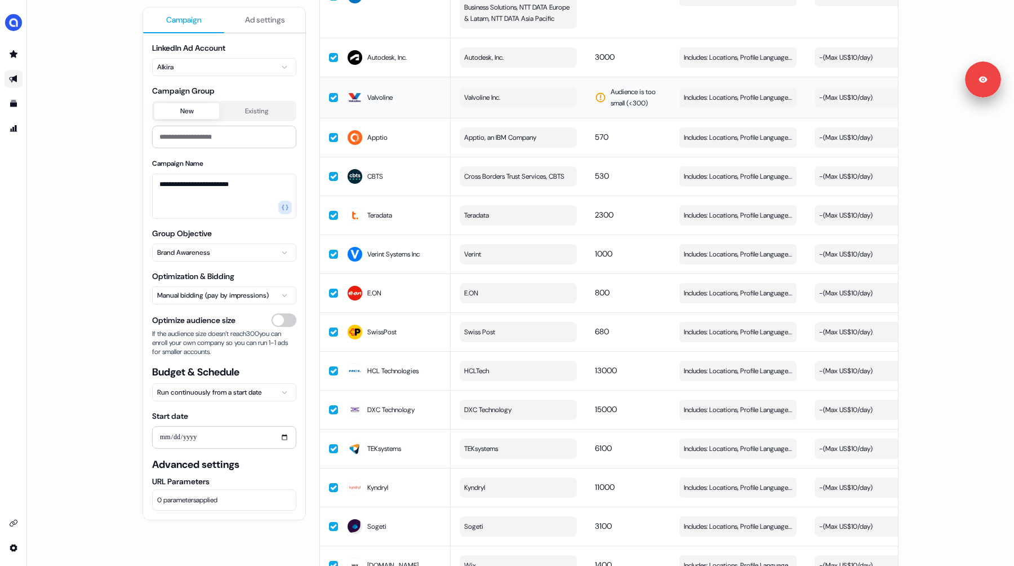
click at [495, 92] on span "Valvoline Inc." at bounding box center [482, 97] width 36 height 11
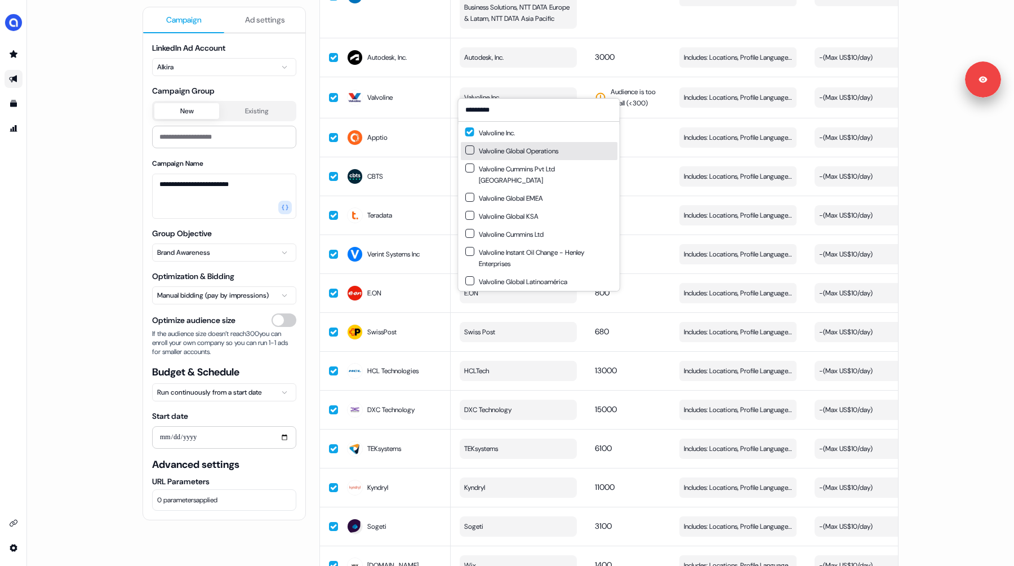
type input "*********"
click at [123, 213] on div "**********" at bounding box center [520, 283] width 987 height 566
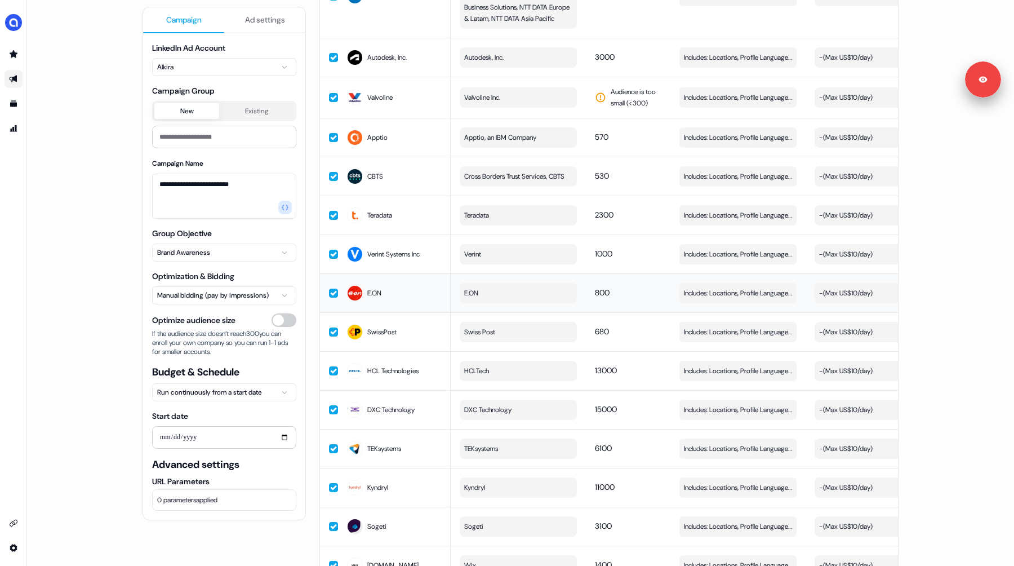
click at [497, 296] on button "E.ON" at bounding box center [518, 293] width 117 height 20
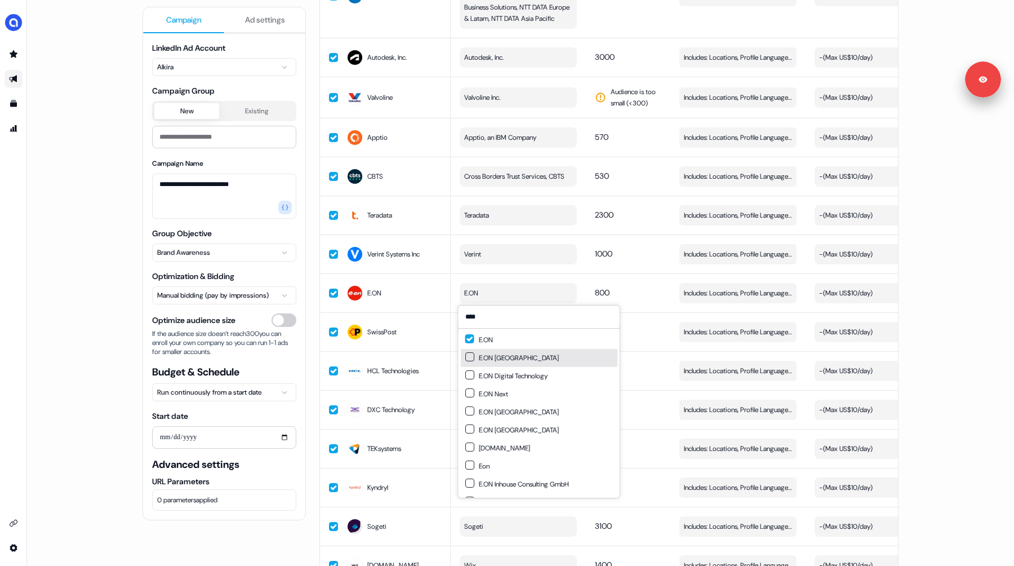
type input "****"
click at [470, 353] on button "Suggestions" at bounding box center [469, 356] width 9 height 9
click at [469, 428] on button "Suggestions" at bounding box center [469, 428] width 9 height 9
click at [470, 375] on button "Suggestions" at bounding box center [469, 374] width 9 height 9
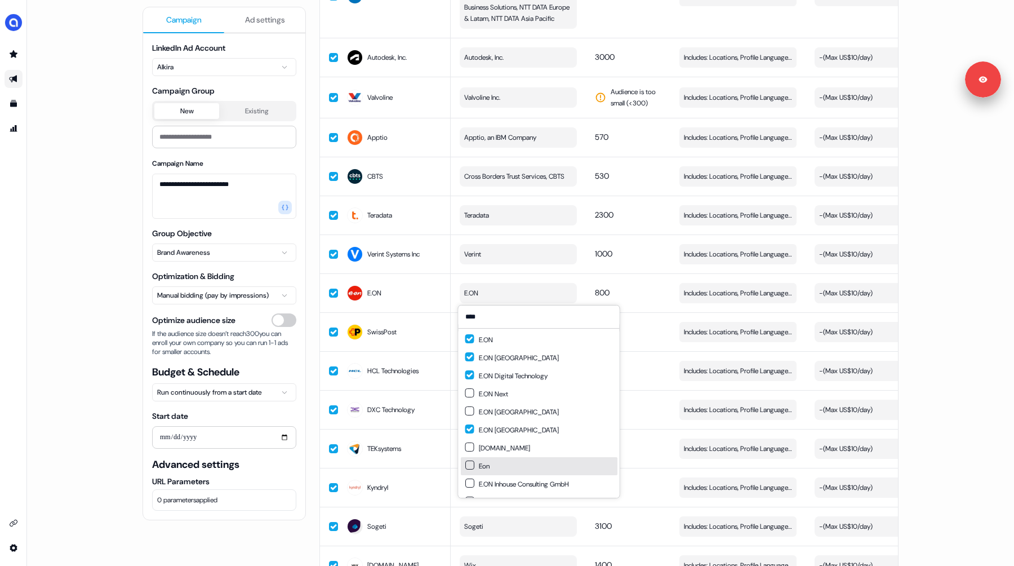
click at [101, 226] on div "**********" at bounding box center [520, 283] width 987 height 566
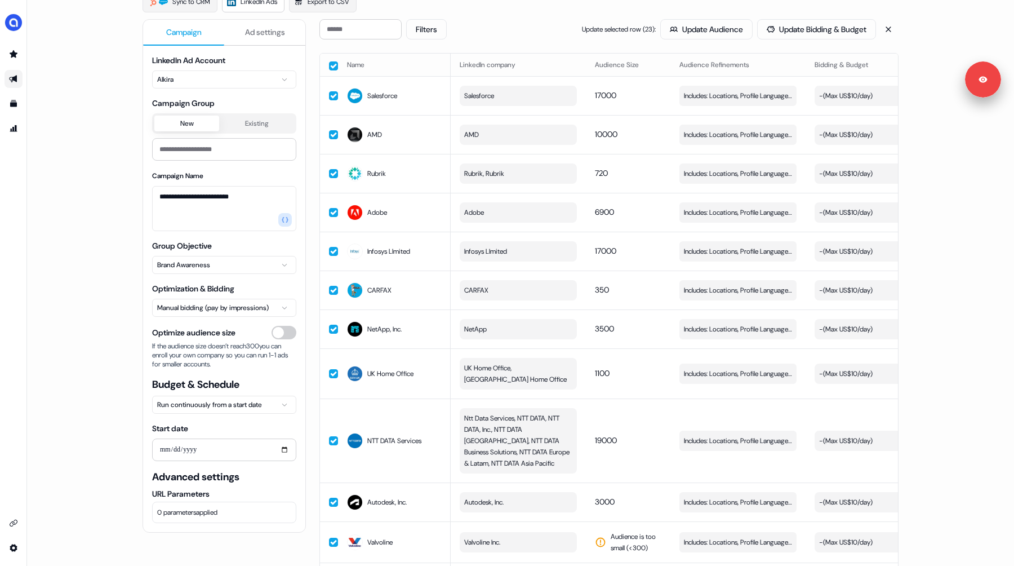
scroll to position [83, 0]
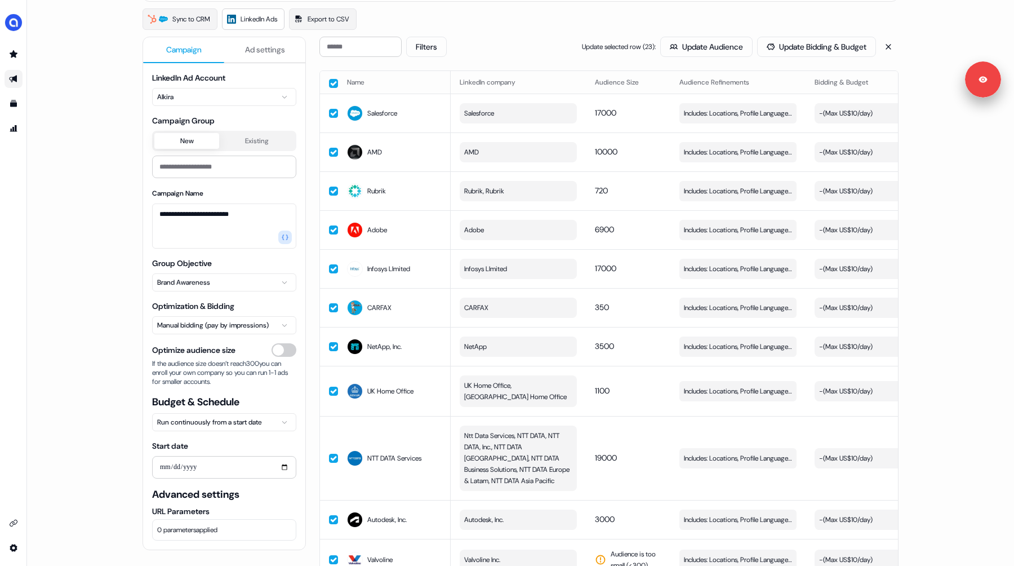
click at [330, 83] on button "button" at bounding box center [333, 83] width 9 height 9
click at [332, 155] on button "button" at bounding box center [333, 151] width 9 height 9
click at [332, 111] on button "button" at bounding box center [333, 112] width 9 height 9
click at [330, 225] on button "button" at bounding box center [333, 229] width 9 height 9
click at [332, 257] on td at bounding box center [329, 268] width 18 height 39
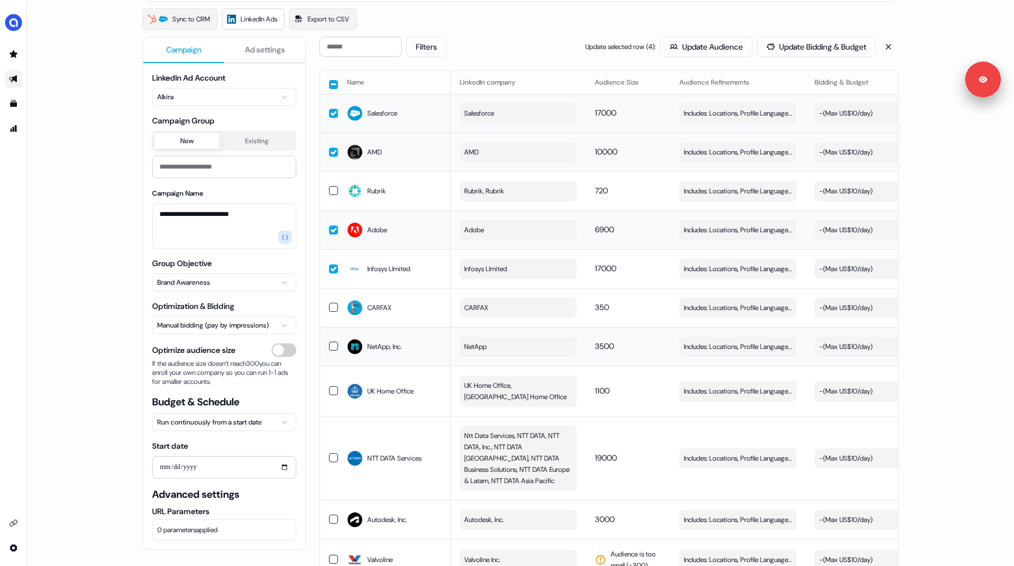
click at [331, 347] on button "button" at bounding box center [333, 345] width 9 height 9
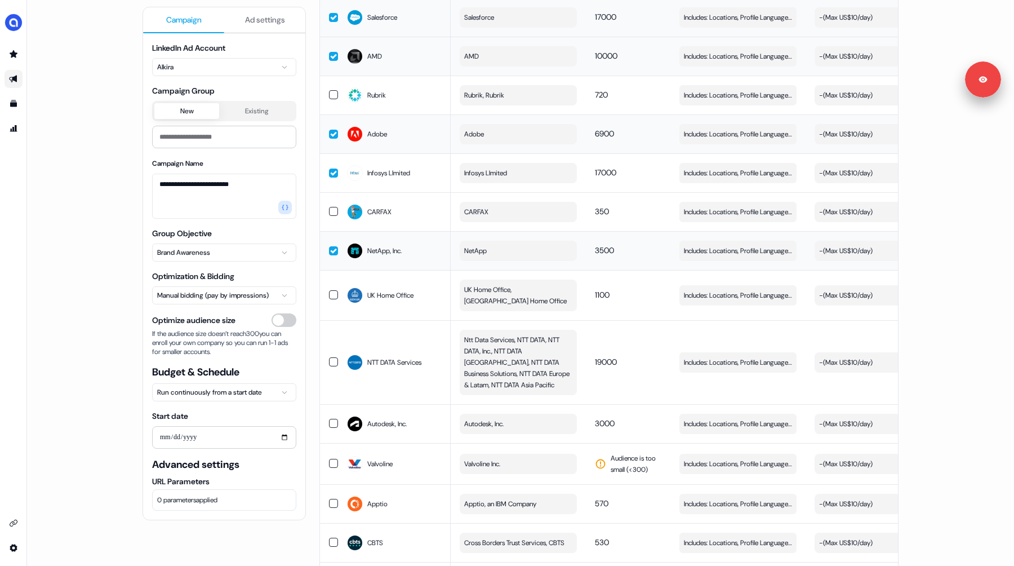
scroll to position [199, 0]
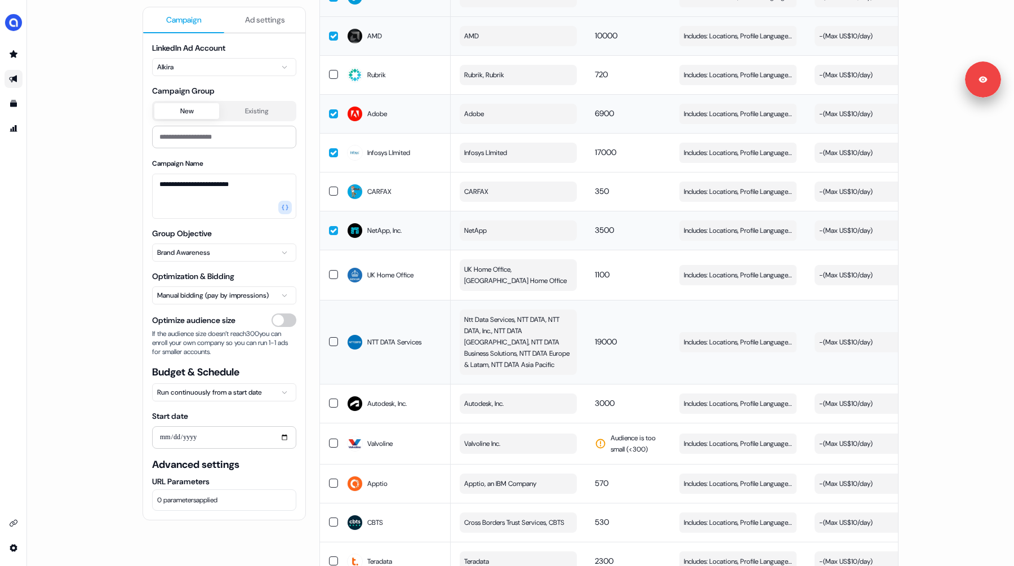
click at [330, 337] on button "button" at bounding box center [333, 341] width 9 height 9
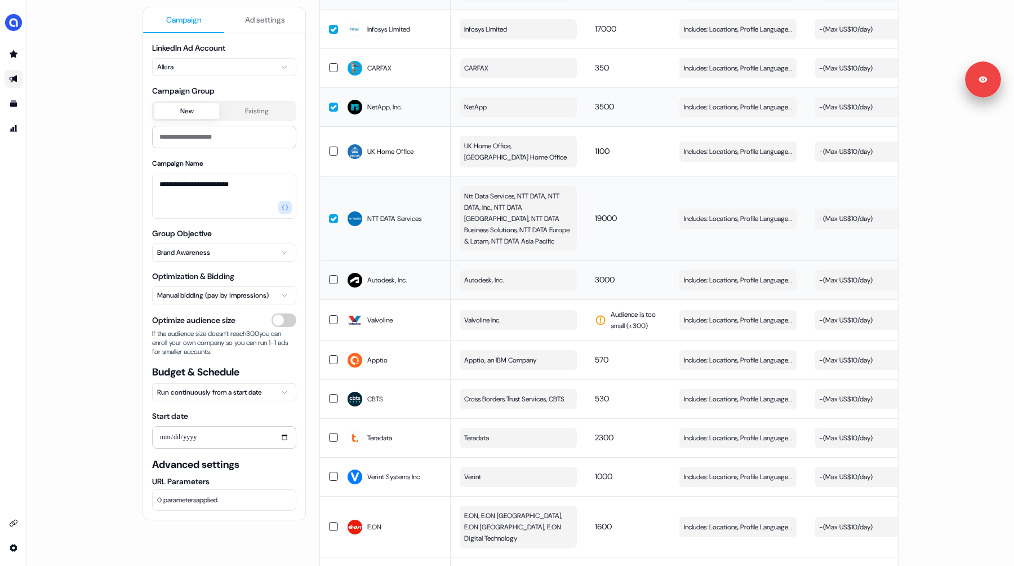
click at [331, 275] on button "button" at bounding box center [333, 279] width 9 height 9
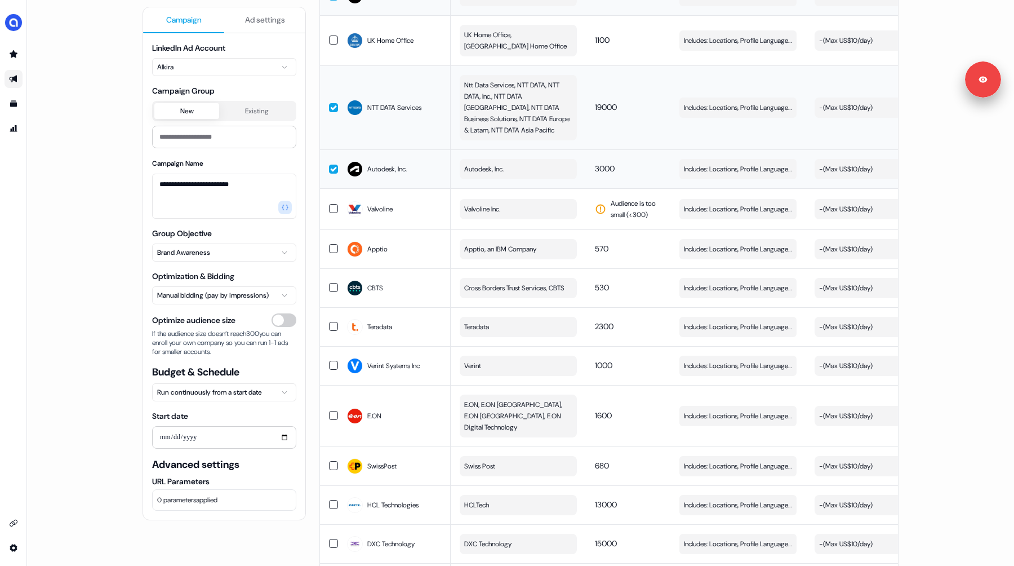
scroll to position [434, 0]
click at [329, 323] on button "button" at bounding box center [333, 325] width 9 height 9
click at [330, 365] on button "button" at bounding box center [333, 363] width 9 height 9
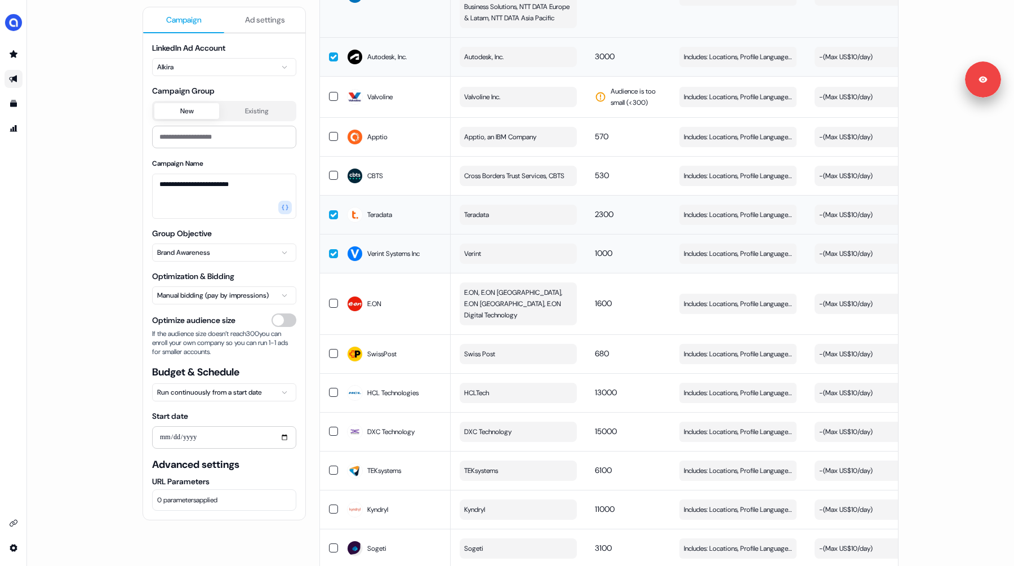
scroll to position [550, 0]
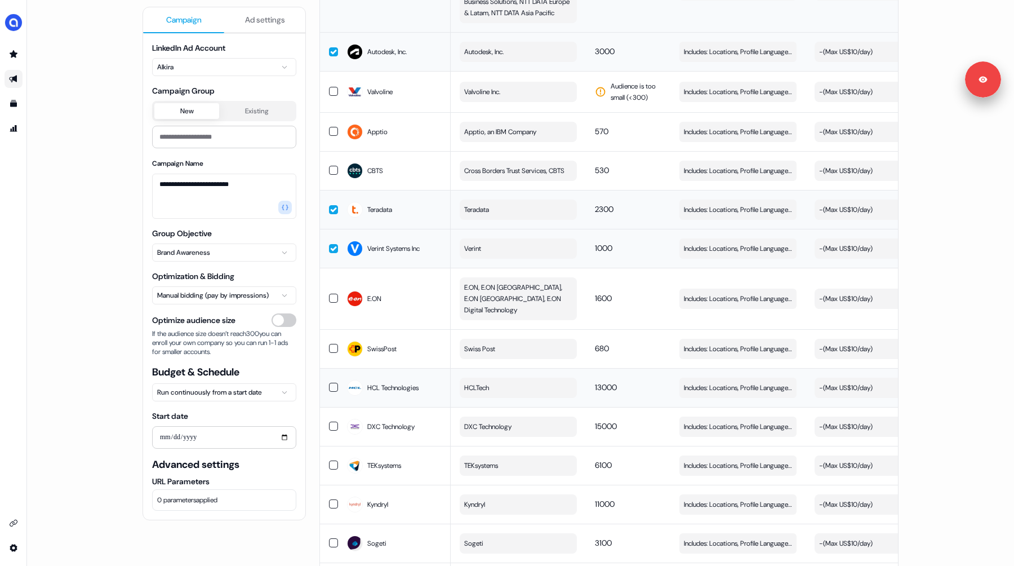
click at [331, 383] on button "button" at bounding box center [333, 387] width 9 height 9
click at [331, 407] on td at bounding box center [329, 426] width 18 height 39
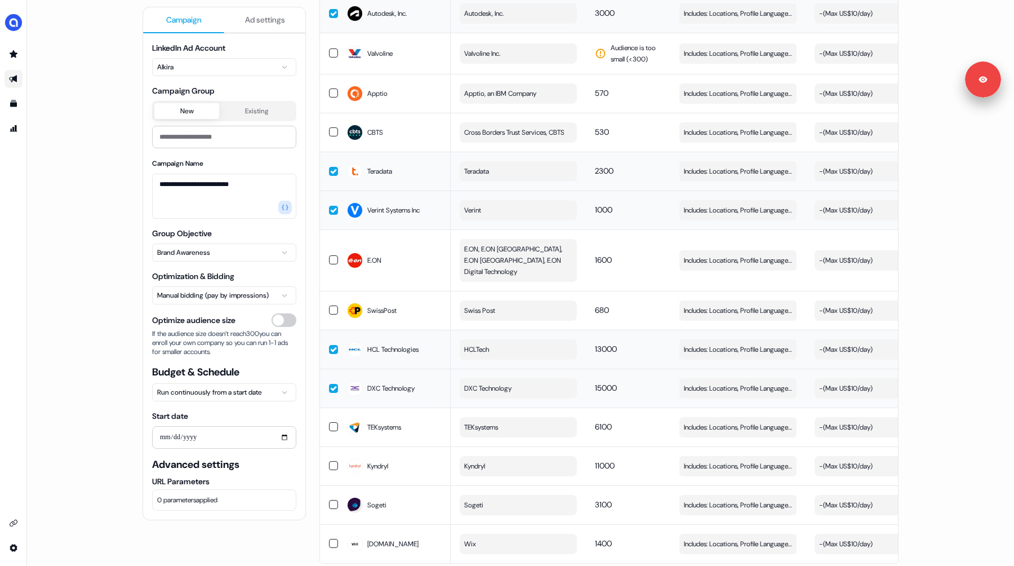
scroll to position [608, 0]
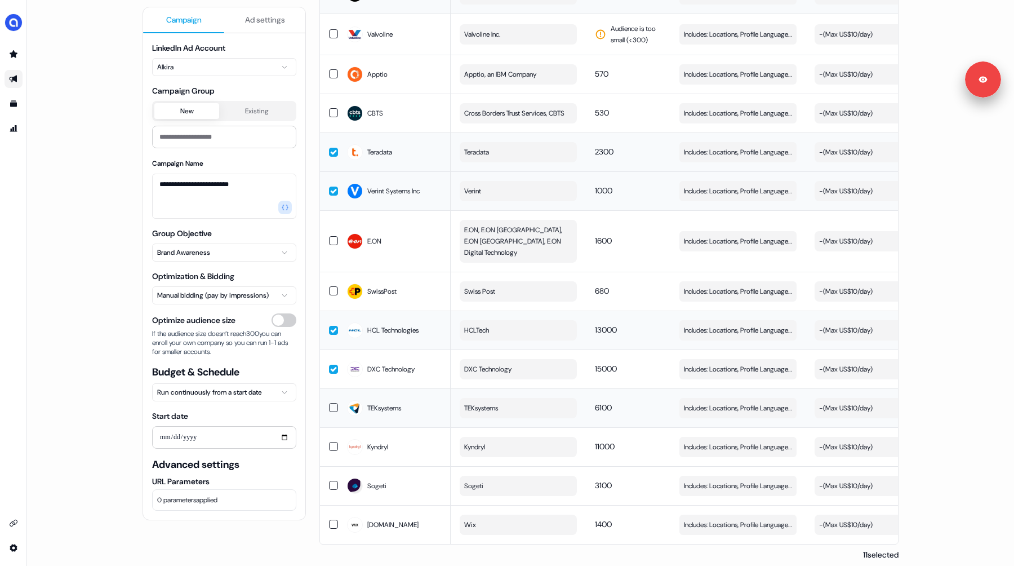
click at [329, 390] on td at bounding box center [329, 407] width 18 height 39
click at [328, 427] on td at bounding box center [329, 446] width 18 height 39
click at [331, 481] on button "button" at bounding box center [333, 485] width 9 height 9
click at [330, 519] on button "button" at bounding box center [333, 523] width 9 height 9
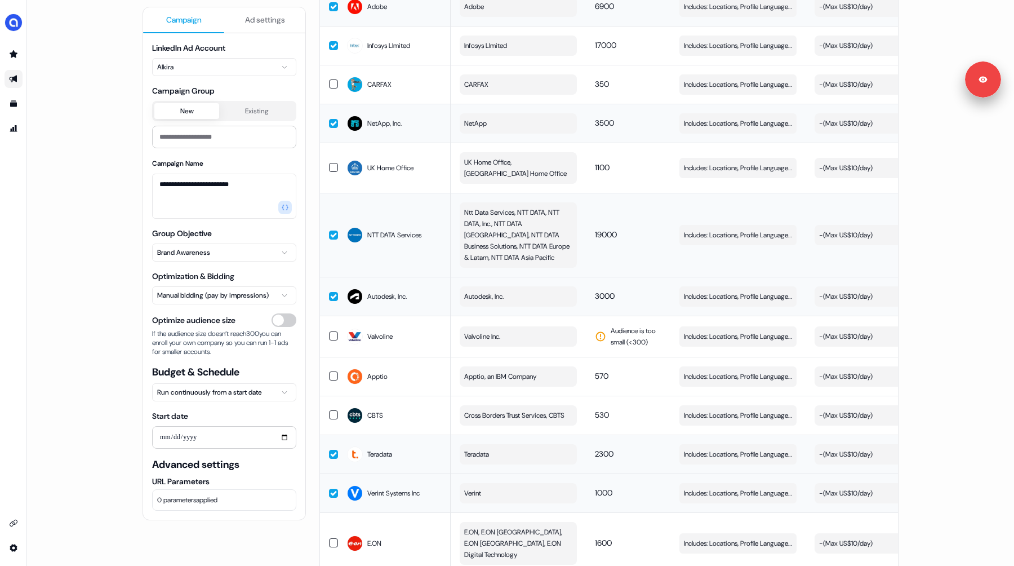
scroll to position [0, 0]
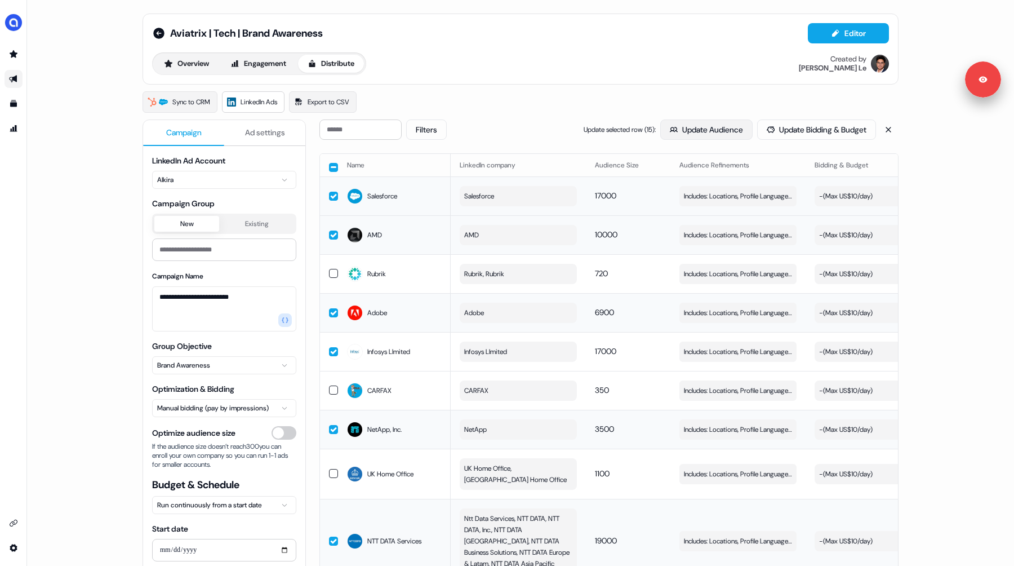
click at [688, 126] on button "Update Audience" at bounding box center [706, 129] width 92 height 20
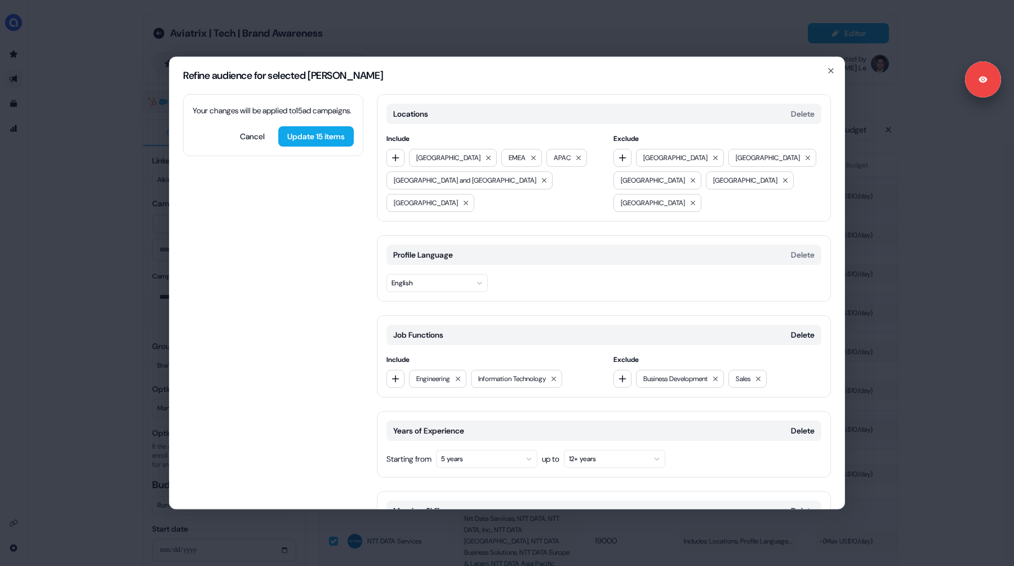
scroll to position [202, 0]
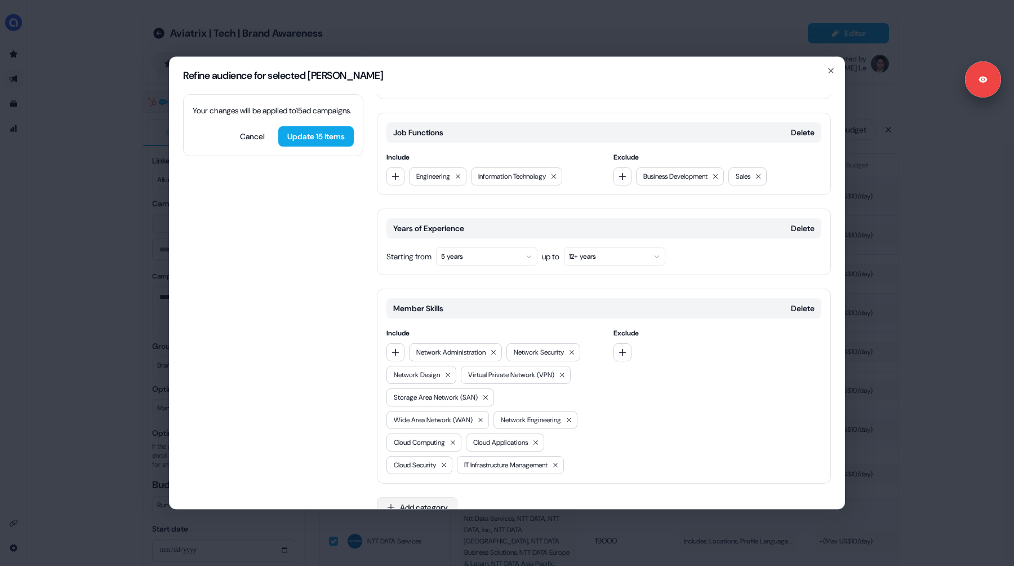
click at [415, 497] on button "Add category" at bounding box center [417, 507] width 81 height 20
type input "*****"
click at [415, 530] on div "Job Levels" at bounding box center [457, 530] width 161 height 18
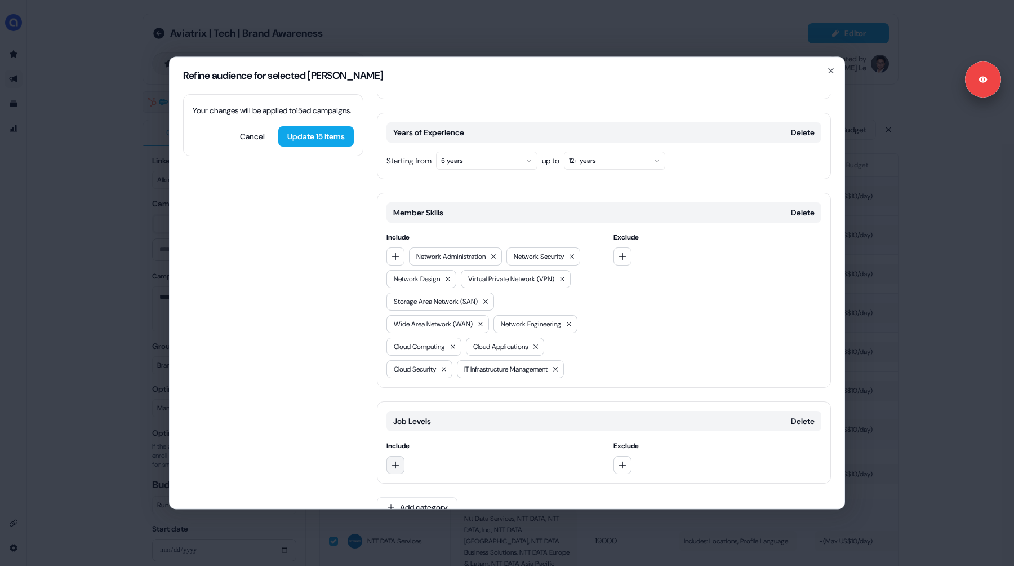
click at [401, 456] on button "button" at bounding box center [395, 465] width 18 height 18
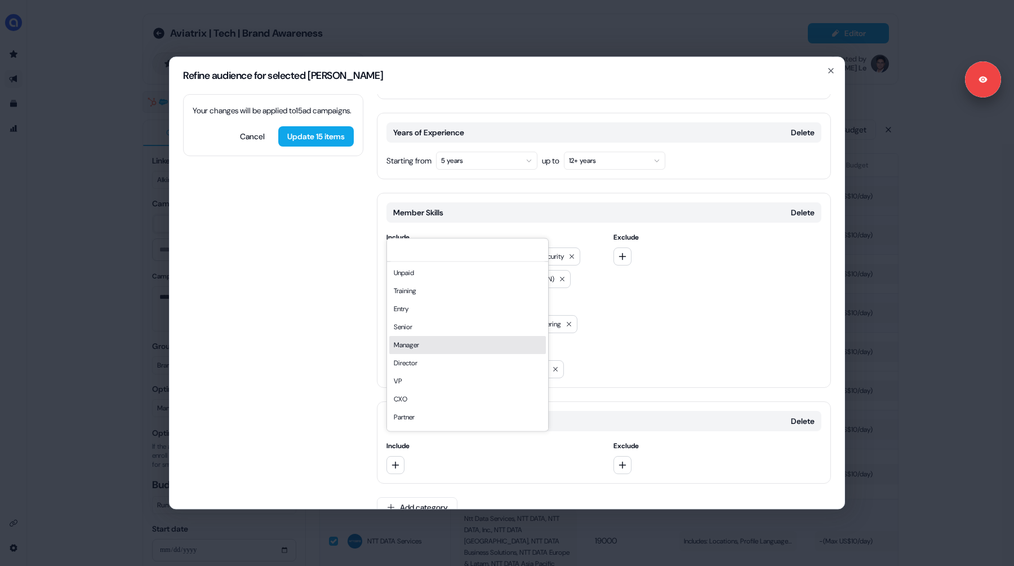
click at [426, 348] on div "Manager" at bounding box center [467, 345] width 157 height 18
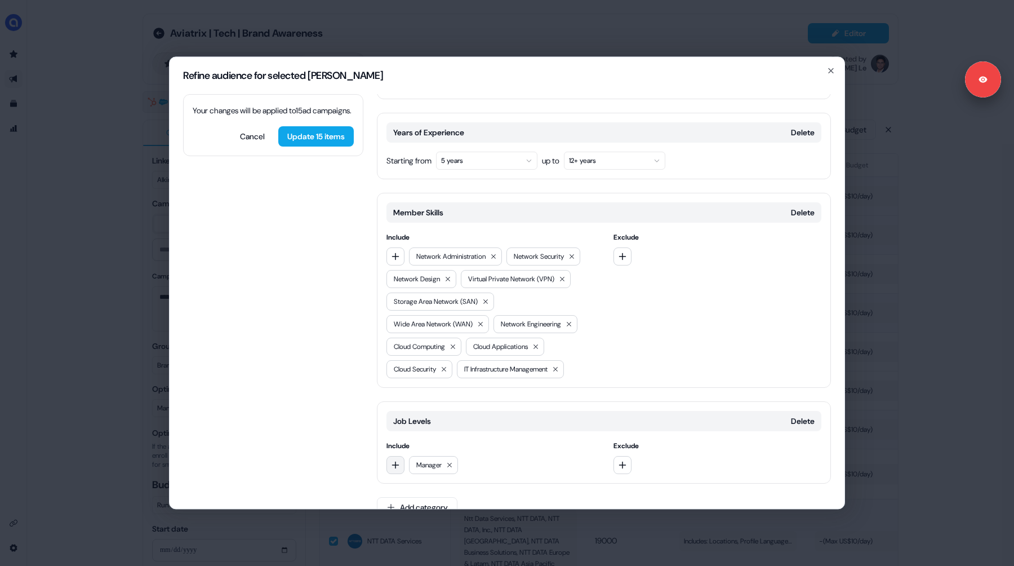
click at [392, 460] on icon "button" at bounding box center [395, 464] width 9 height 9
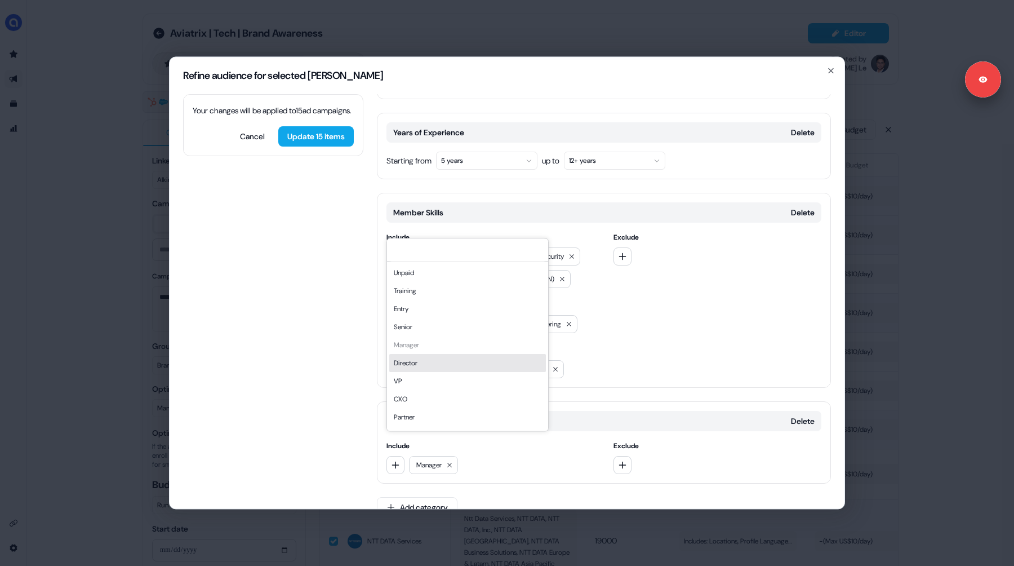
click at [420, 367] on div "Director" at bounding box center [467, 363] width 157 height 18
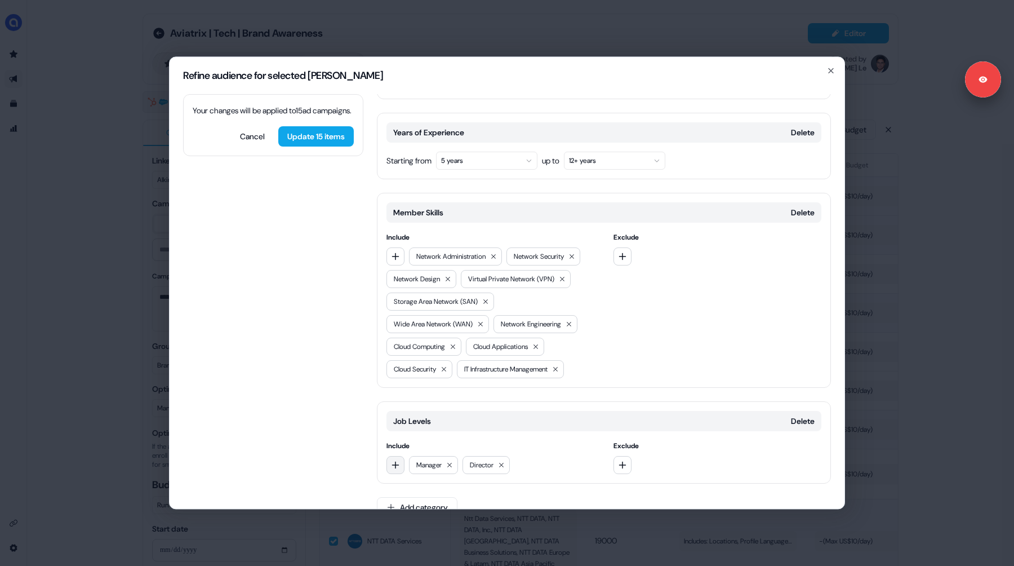
click at [400, 456] on button "button" at bounding box center [395, 465] width 18 height 18
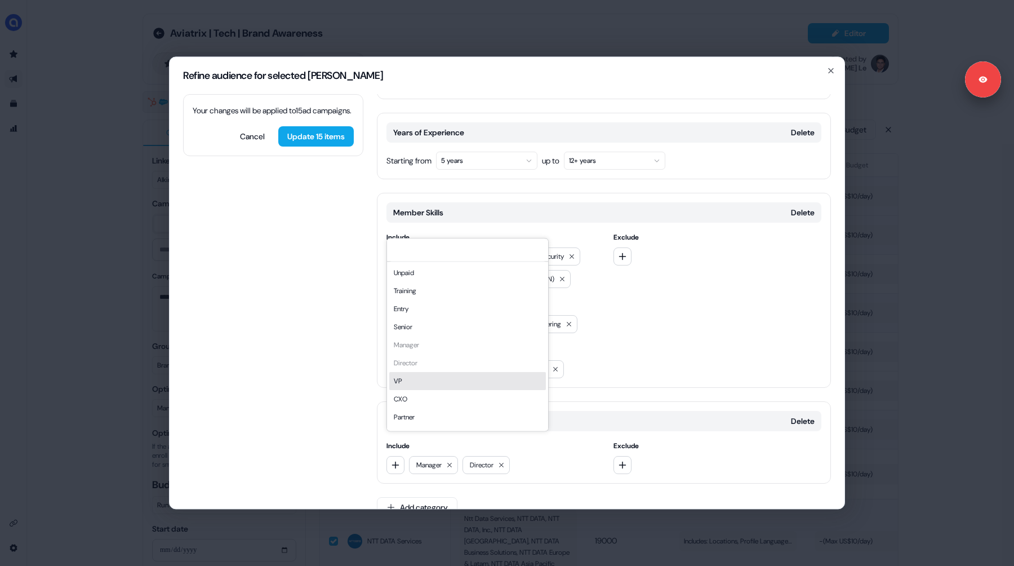
click at [411, 377] on div "VP" at bounding box center [467, 381] width 157 height 18
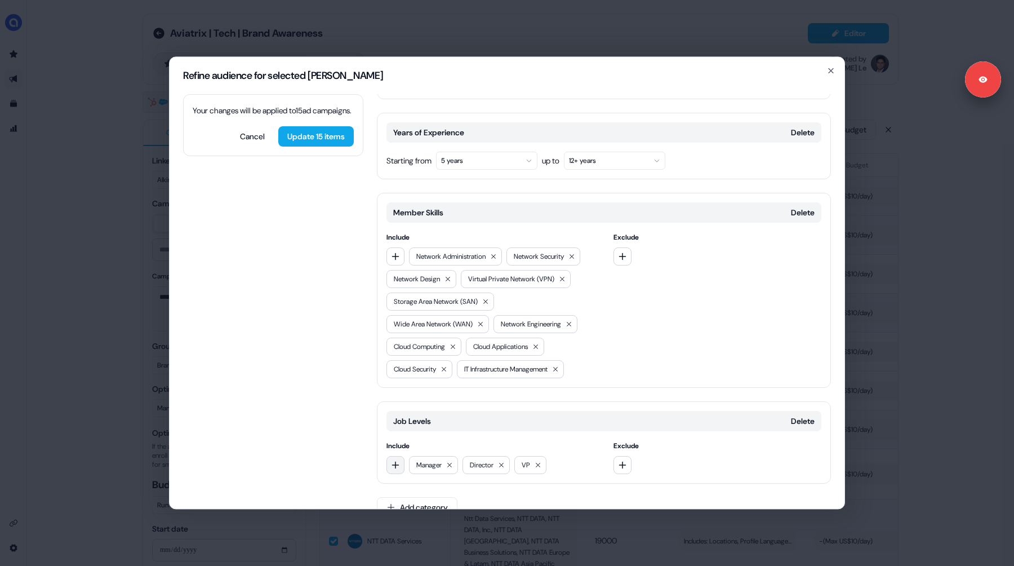
click at [395, 461] on icon "button" at bounding box center [395, 464] width 7 height 7
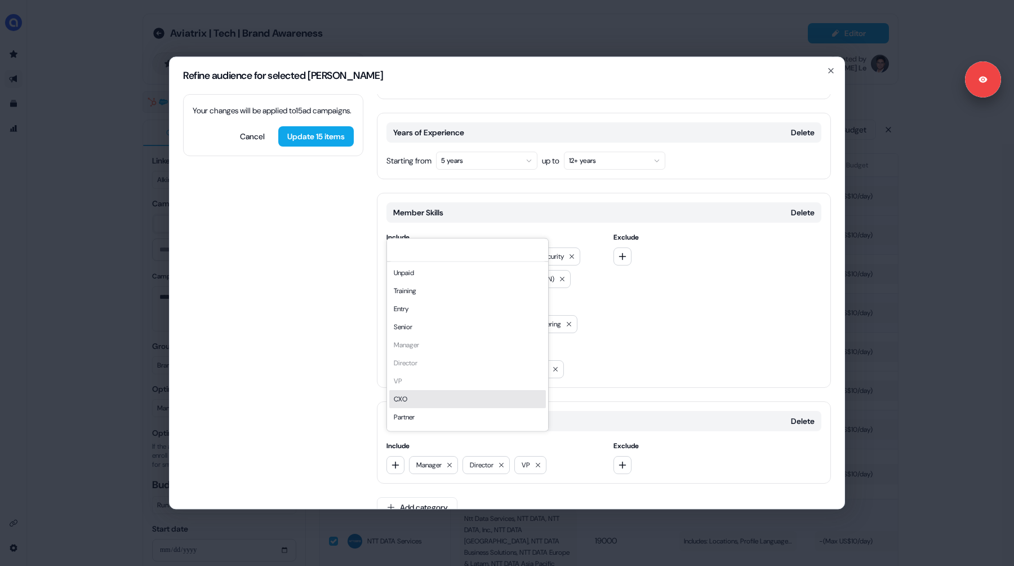
click at [410, 393] on div "CXO" at bounding box center [467, 399] width 157 height 18
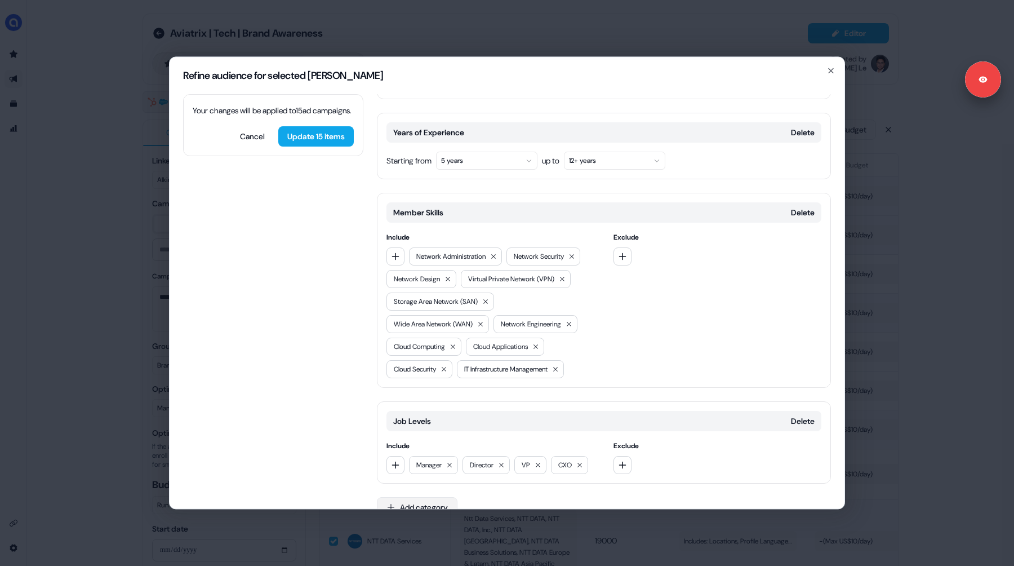
click at [401, 497] on button "Add category" at bounding box center [417, 507] width 81 height 20
click at [355, 410] on div "Your changes will be applied to 15 ad campaigns . Cancel Update 15 items Locati…" at bounding box center [507, 301] width 675 height 414
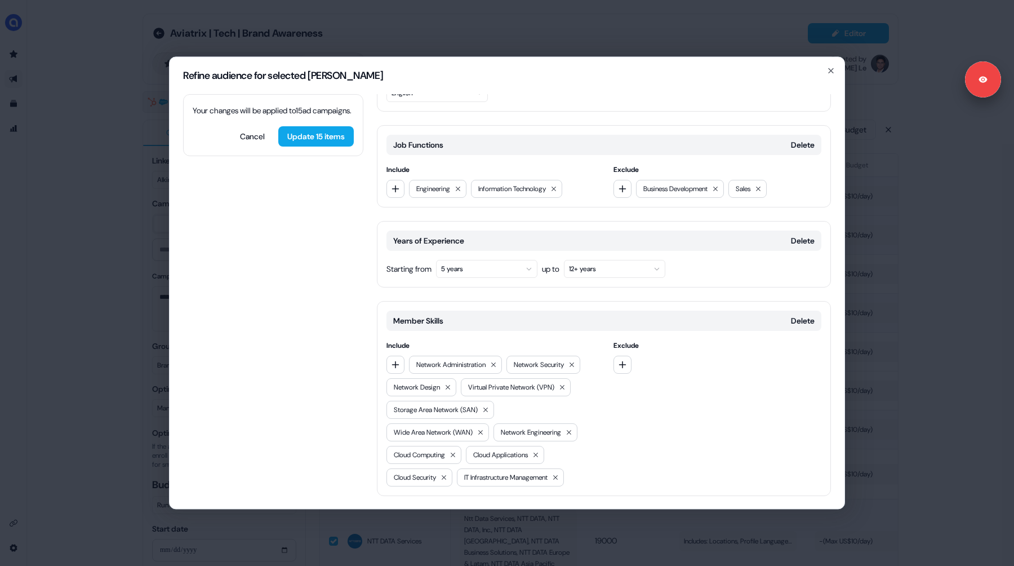
scroll to position [185, 0]
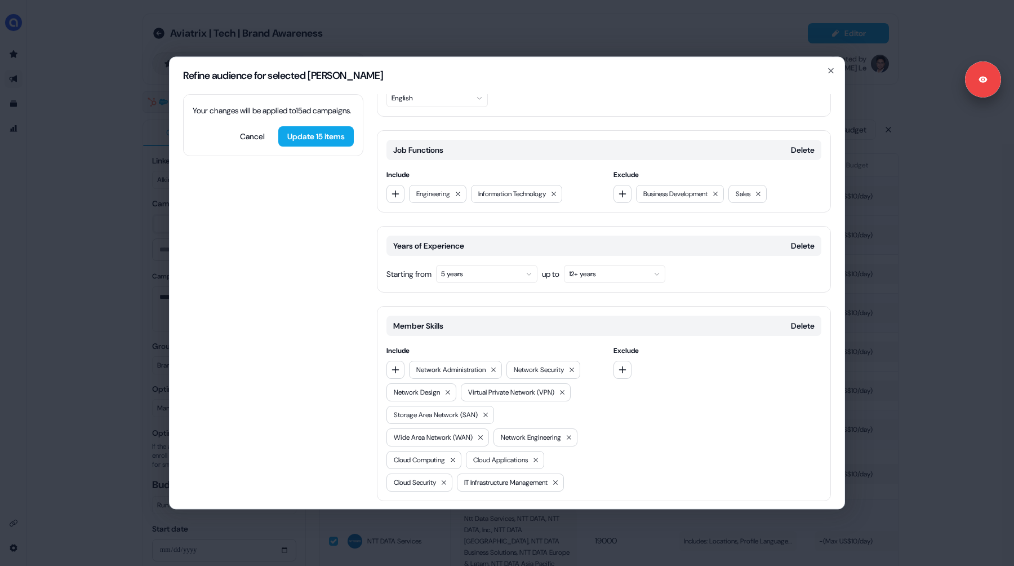
click at [484, 265] on button "5 years" at bounding box center [486, 274] width 101 height 18
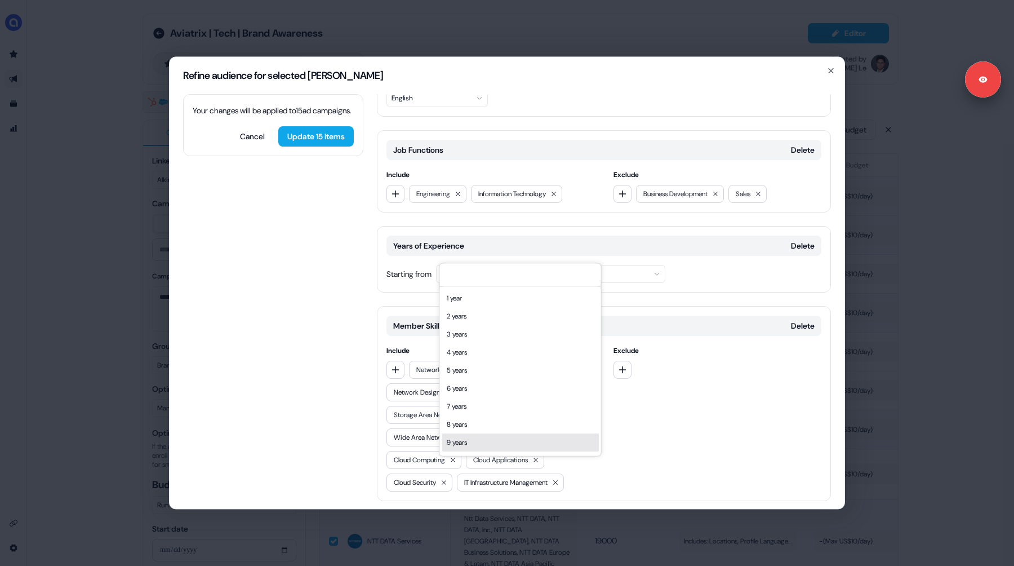
scroll to position [46, 0]
click at [474, 413] on div "10 years" at bounding box center [520, 415] width 157 height 18
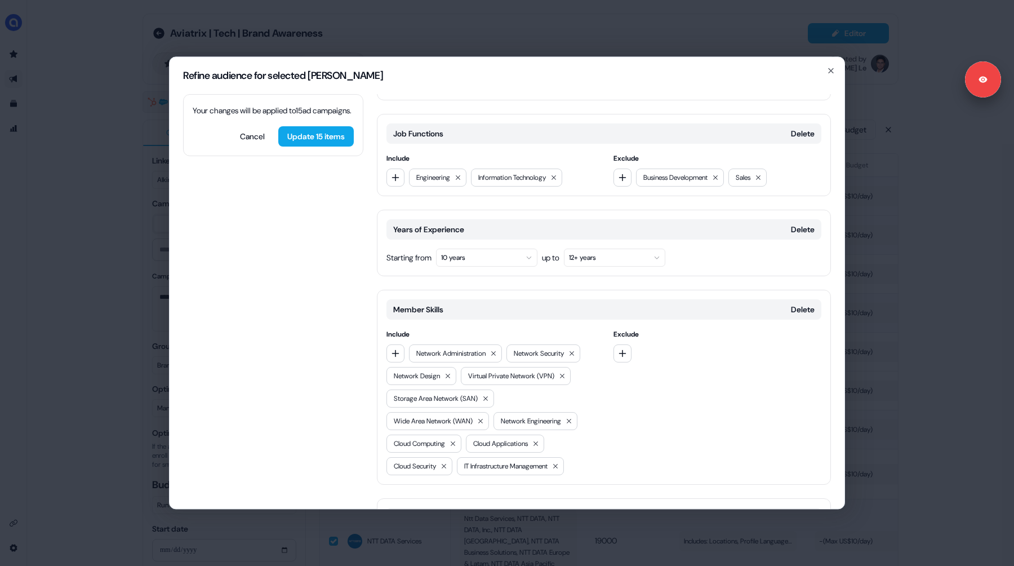
scroll to position [298, 0]
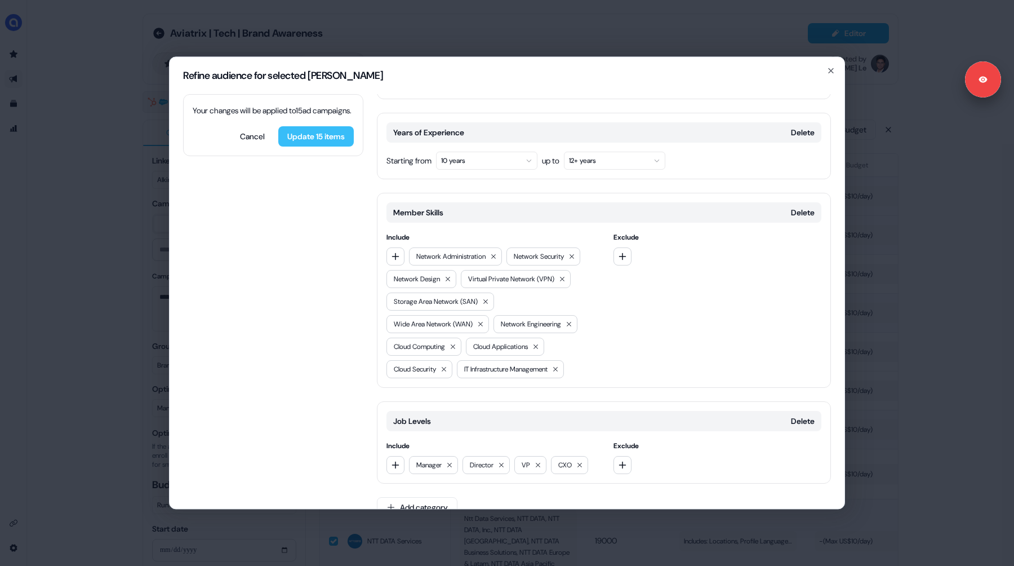
click at [327, 146] on button "Update 15 items" at bounding box center [315, 136] width 75 height 20
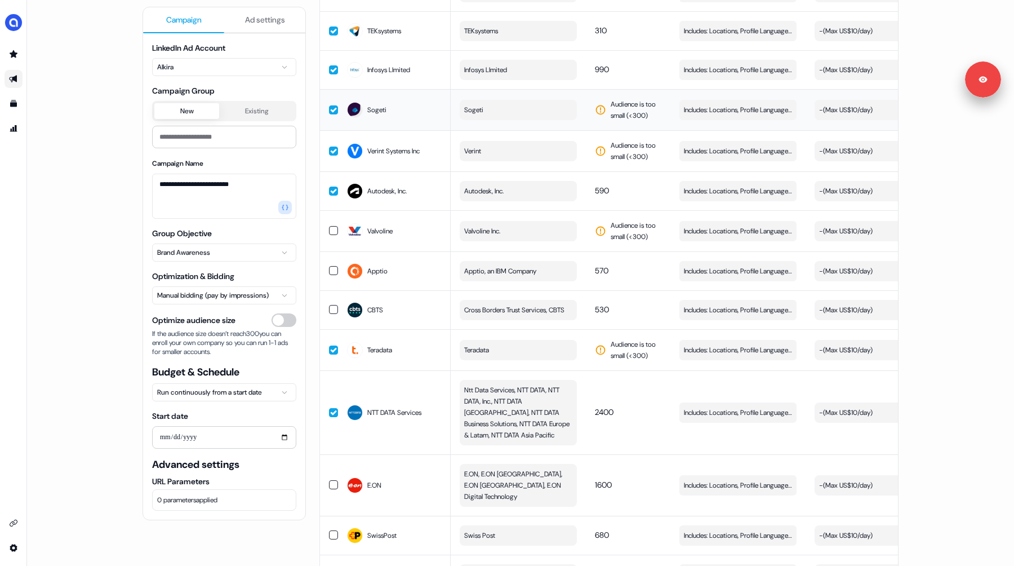
scroll to position [617, 0]
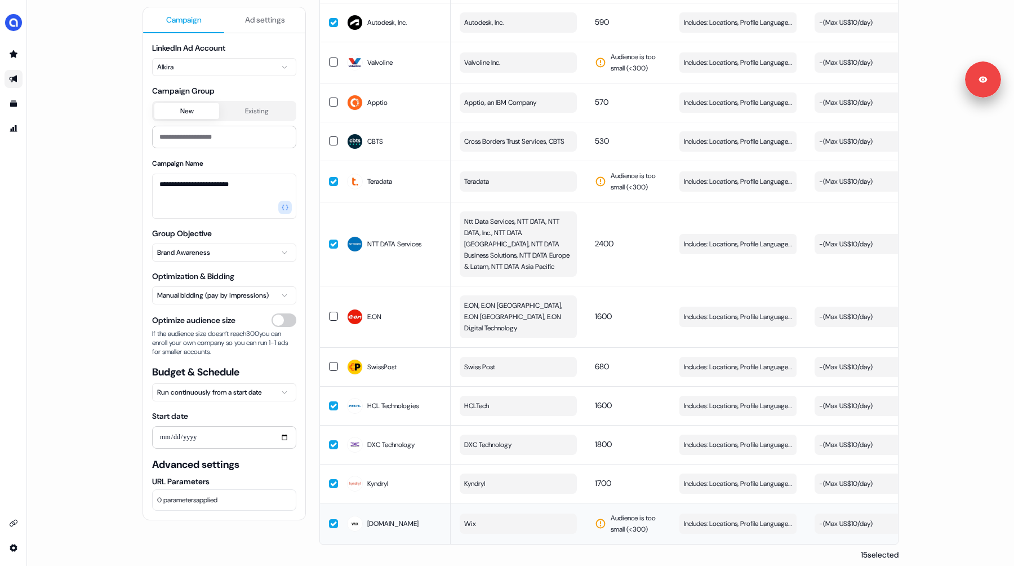
click at [656, 517] on span "Audience is too small (< 300 )" at bounding box center [636, 523] width 51 height 23
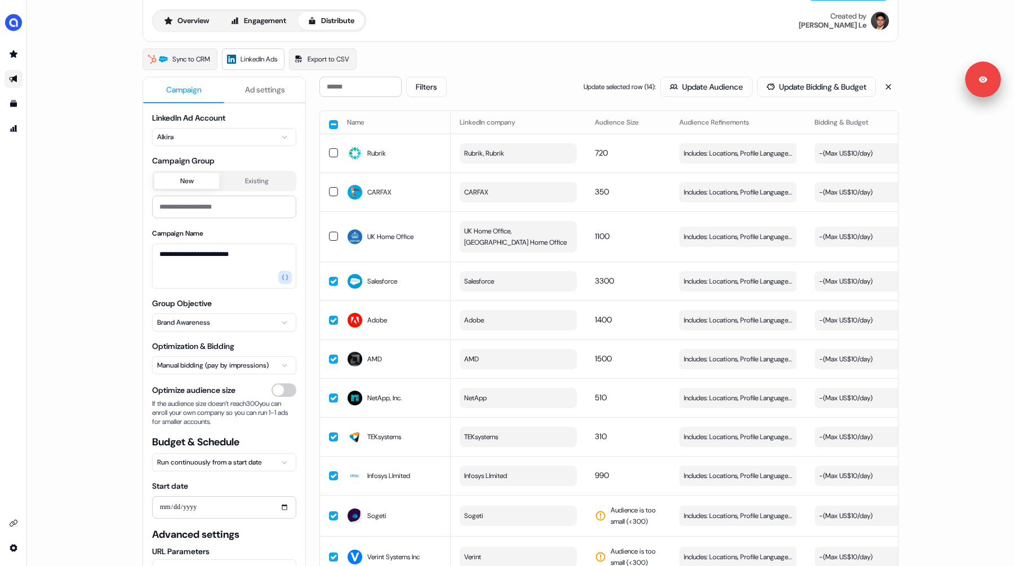
scroll to position [0, 0]
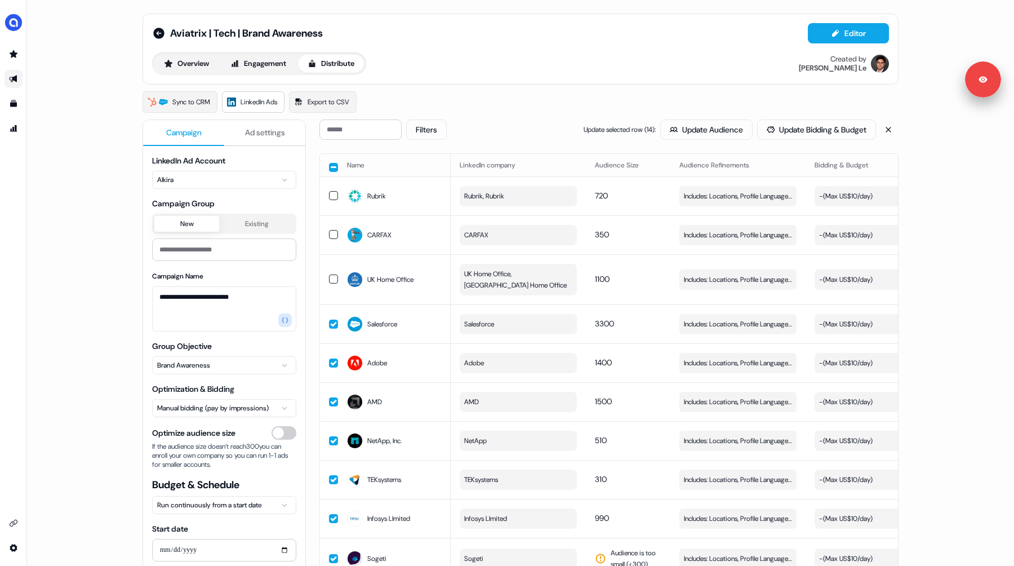
click at [331, 169] on button "button" at bounding box center [333, 167] width 9 height 9
click at [330, 167] on button "button" at bounding box center [333, 166] width 9 height 9
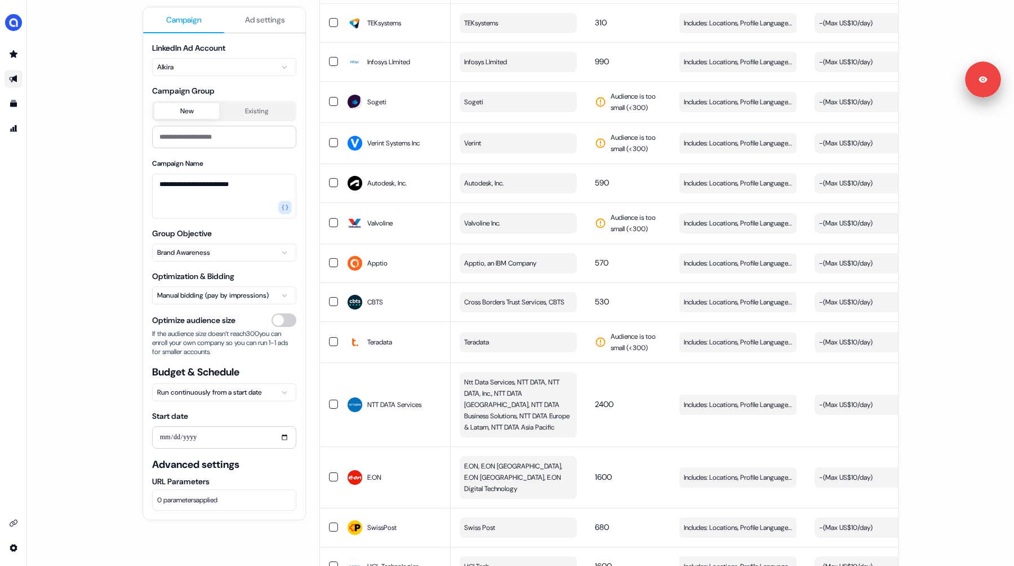
scroll to position [617, 0]
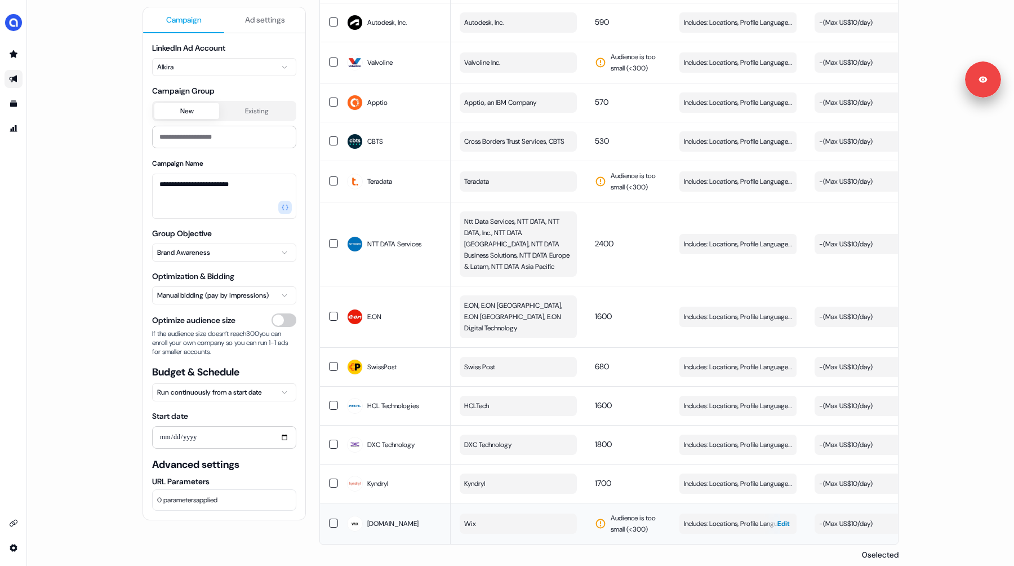
click at [782, 518] on span "Edit" at bounding box center [783, 523] width 12 height 11
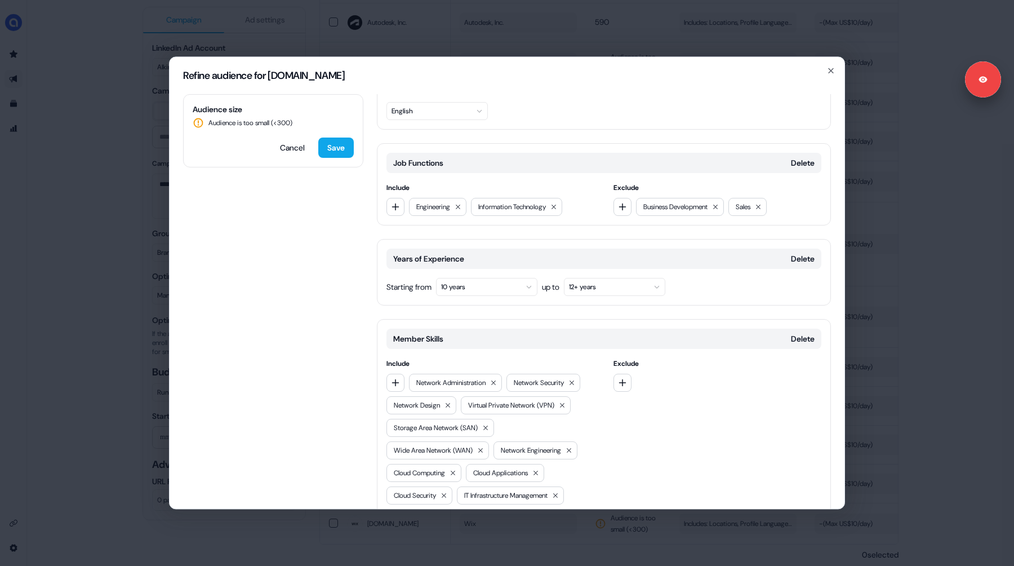
scroll to position [194, 0]
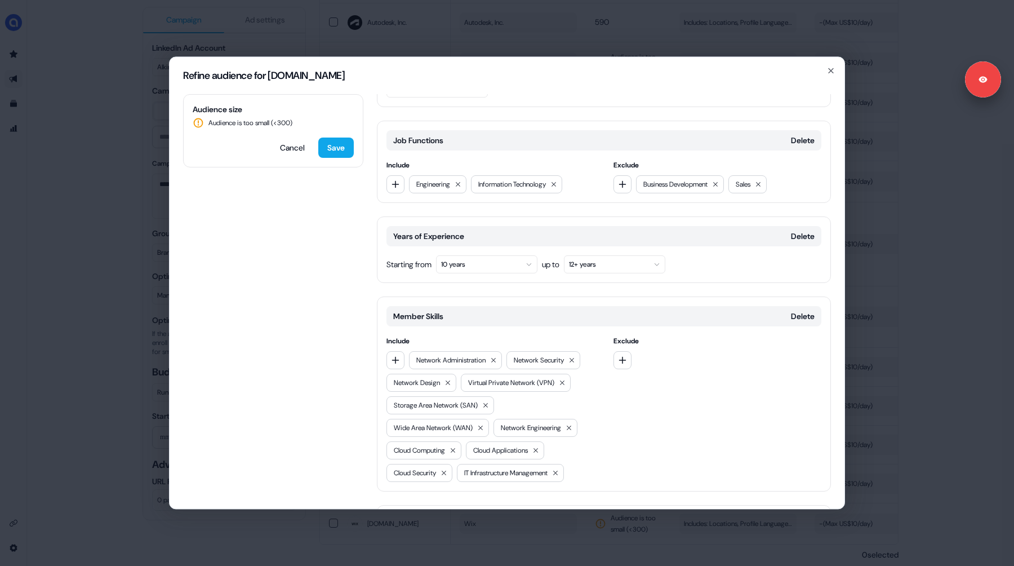
click at [496, 255] on button "10 years" at bounding box center [486, 264] width 101 height 18
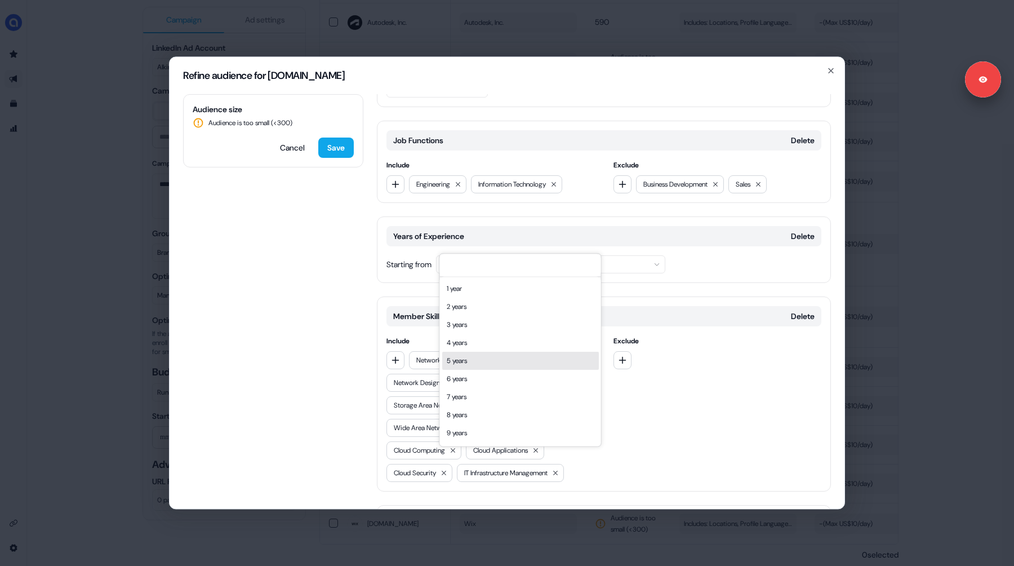
click at [482, 357] on div "5 years" at bounding box center [520, 361] width 157 height 18
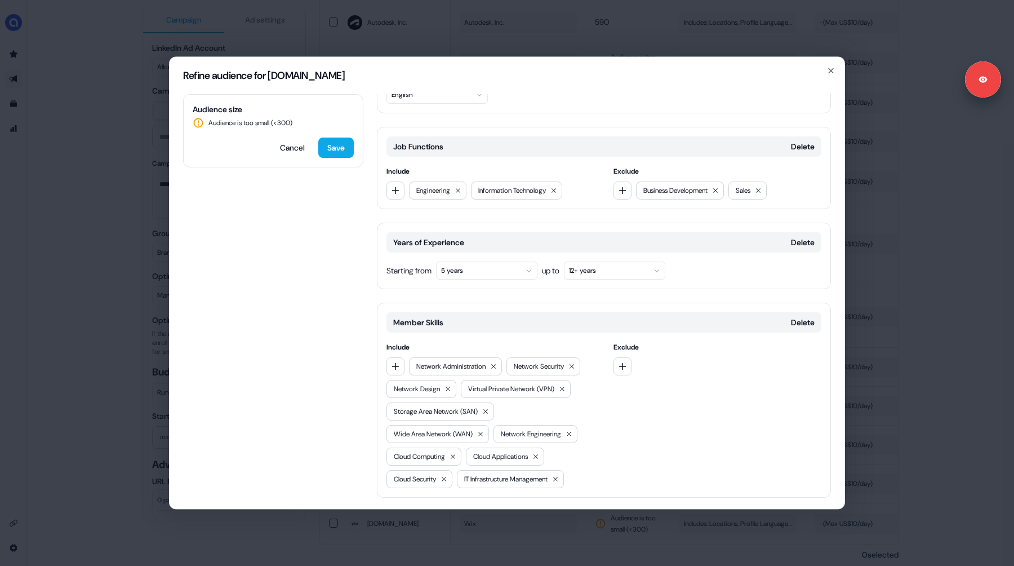
scroll to position [298, 0]
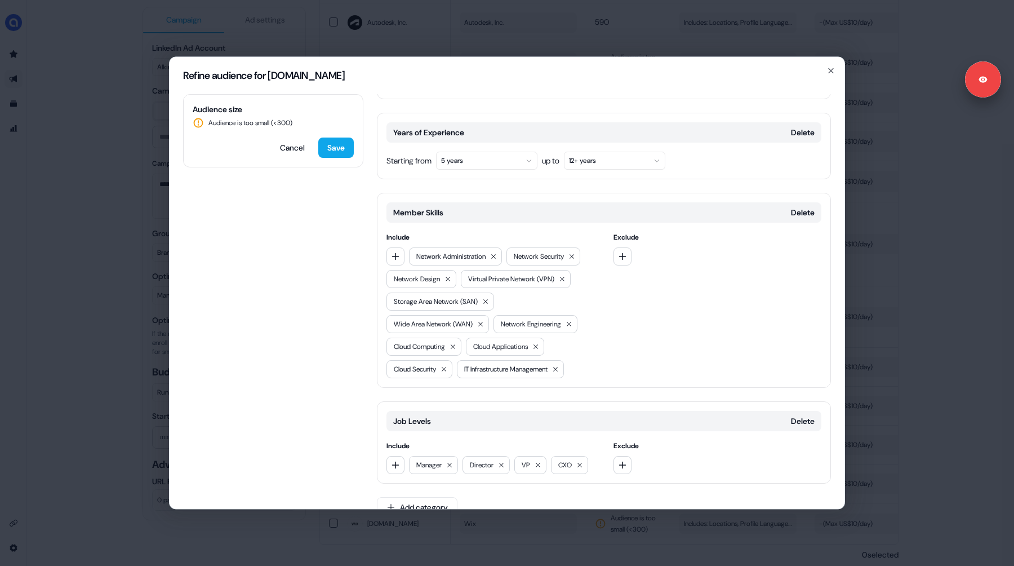
click at [492, 152] on button "5 years" at bounding box center [486, 161] width 101 height 18
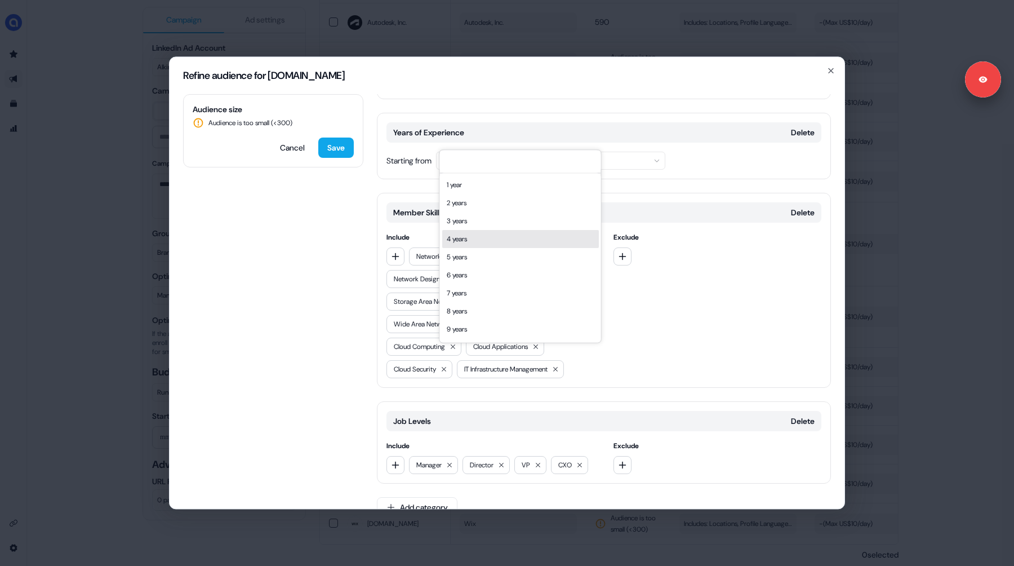
click at [483, 234] on div "4 years" at bounding box center [520, 239] width 157 height 18
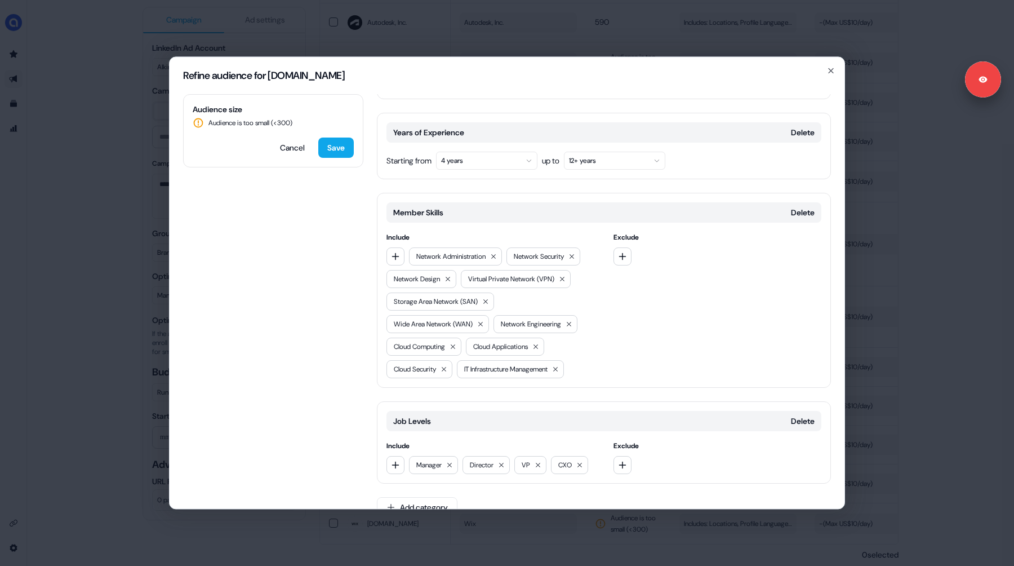
click at [482, 152] on button "4 years" at bounding box center [486, 161] width 101 height 18
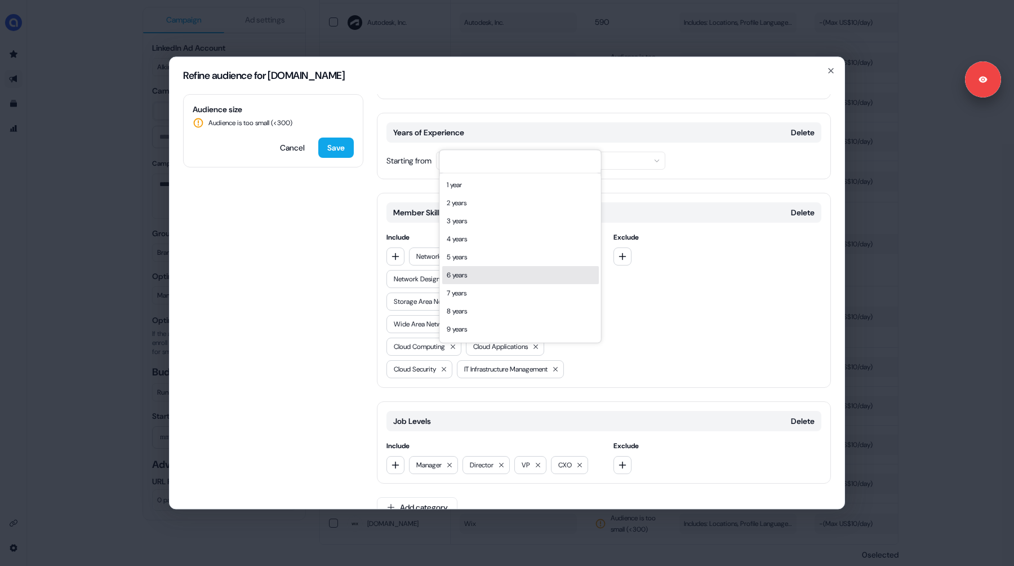
click at [342, 296] on div "Audience size Audience is too small (< 300 ) Cancel Save Locations Delete Inclu…" at bounding box center [507, 301] width 675 height 414
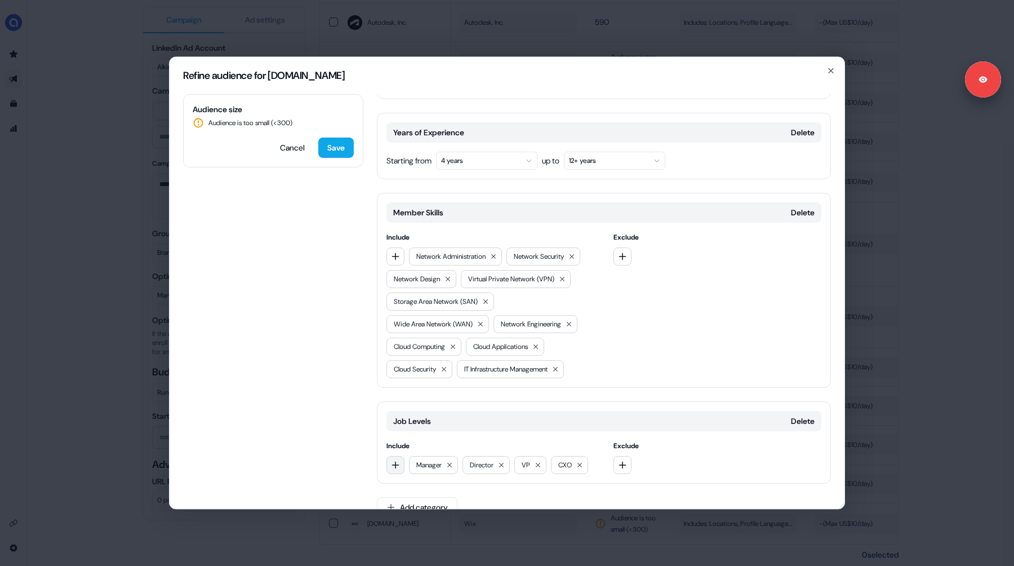
click at [397, 456] on button "button" at bounding box center [395, 465] width 18 height 18
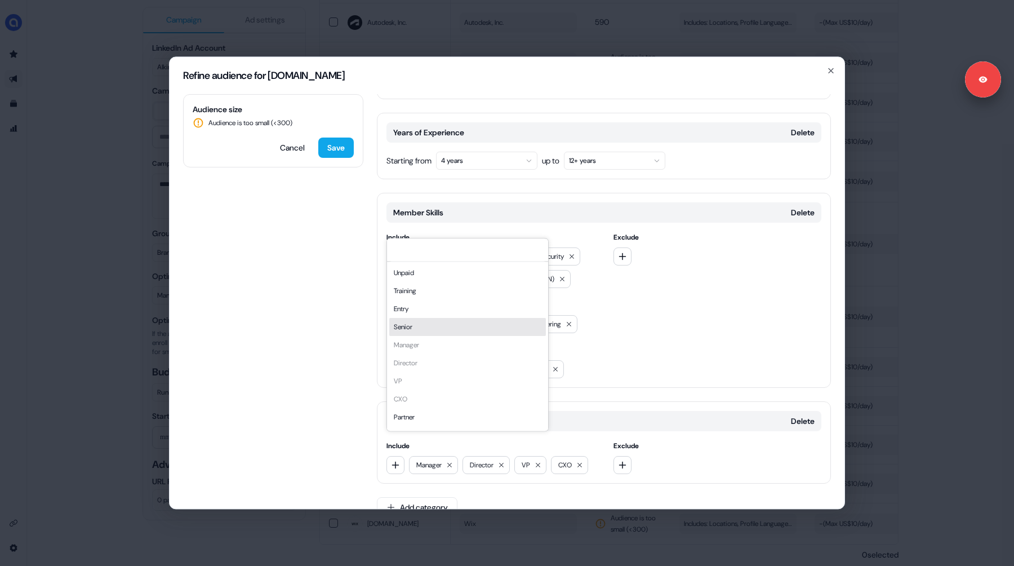
click at [426, 332] on div "Senior" at bounding box center [467, 327] width 157 height 18
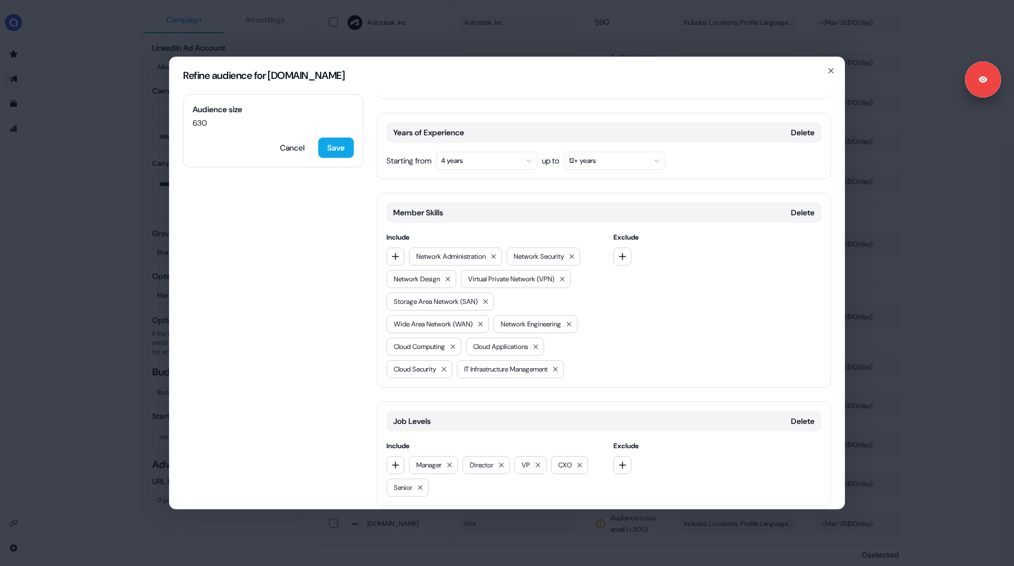
click at [477, 152] on button "4 years" at bounding box center [486, 161] width 101 height 18
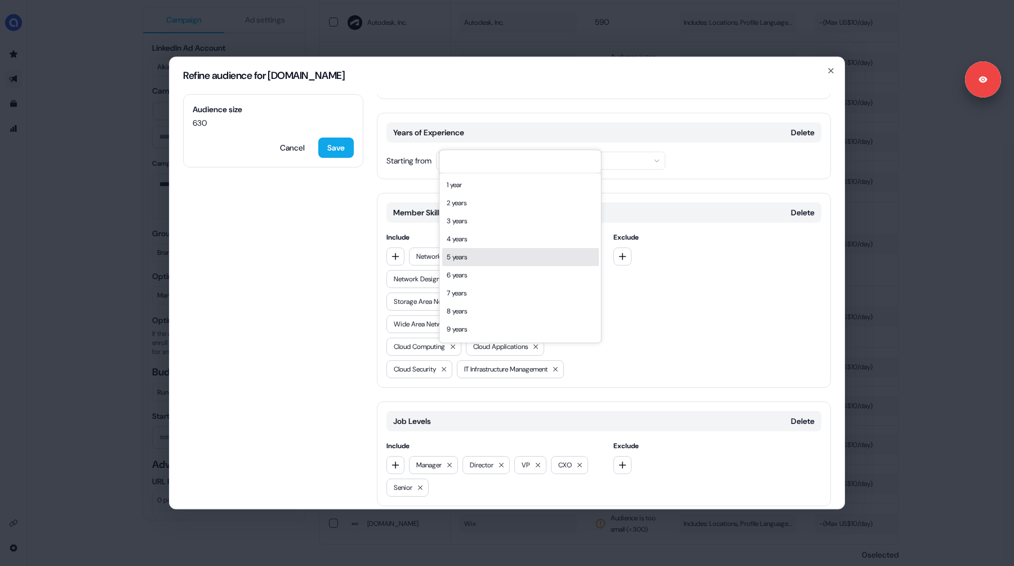
click at [481, 259] on div "5 years" at bounding box center [520, 257] width 157 height 18
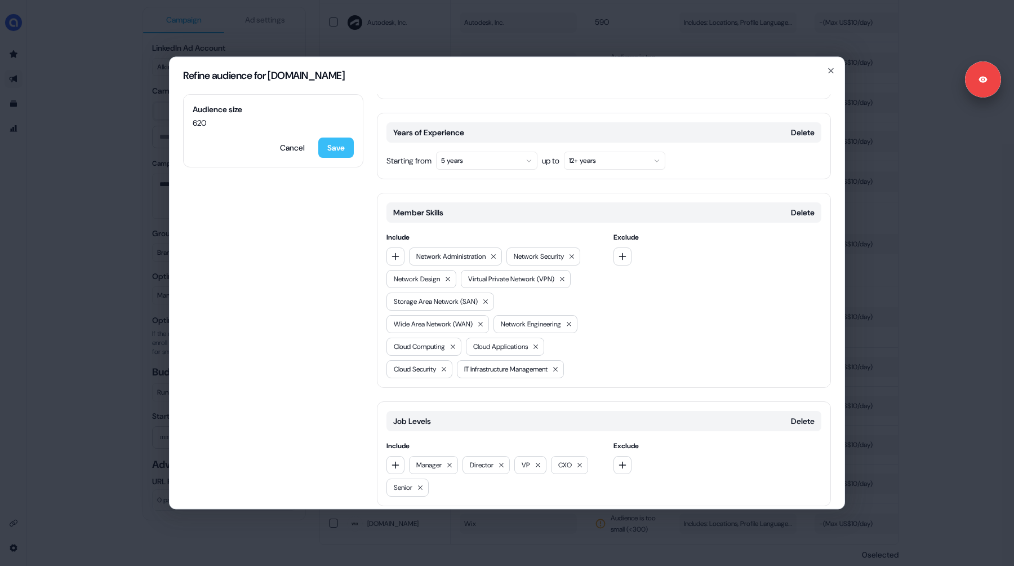
click at [333, 148] on button "Save" at bounding box center [335, 147] width 35 height 20
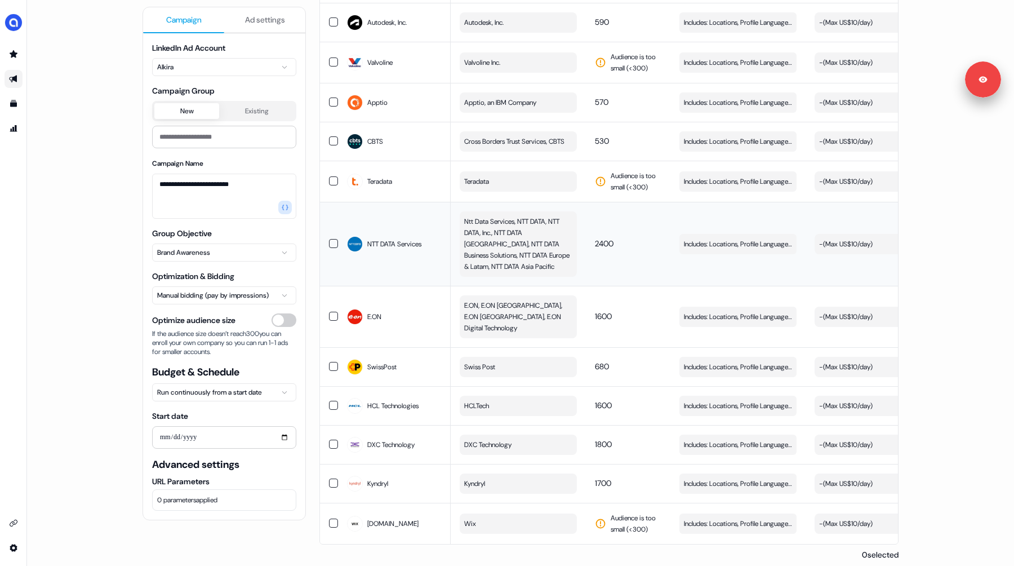
scroll to position [615, 0]
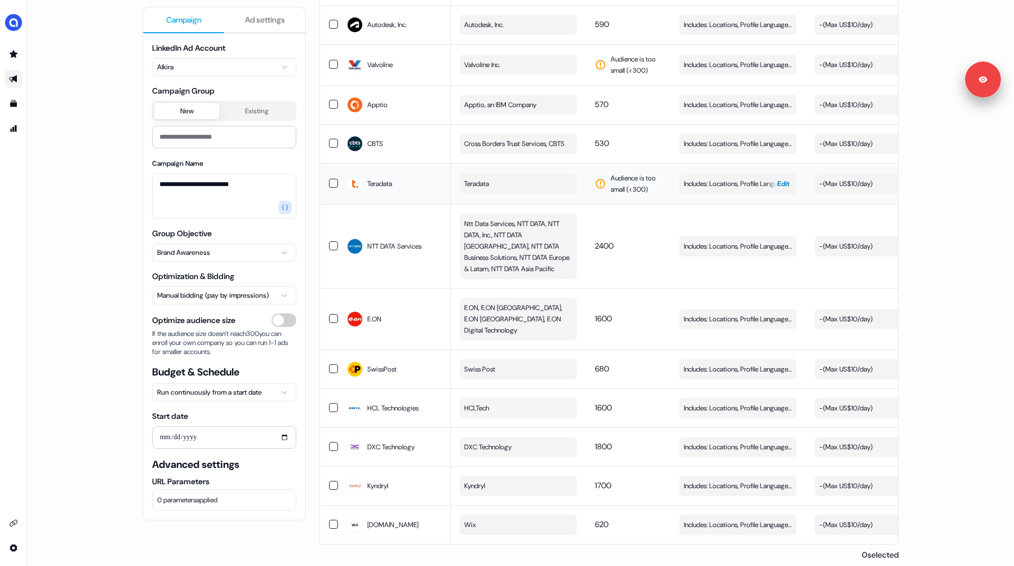
click at [777, 182] on span "Edit" at bounding box center [783, 183] width 12 height 11
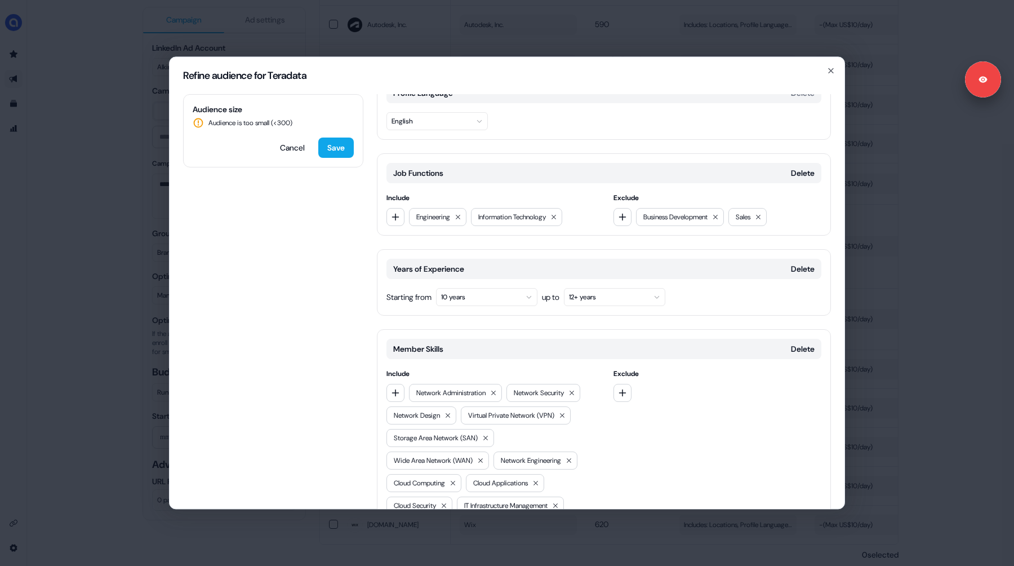
scroll to position [87, 0]
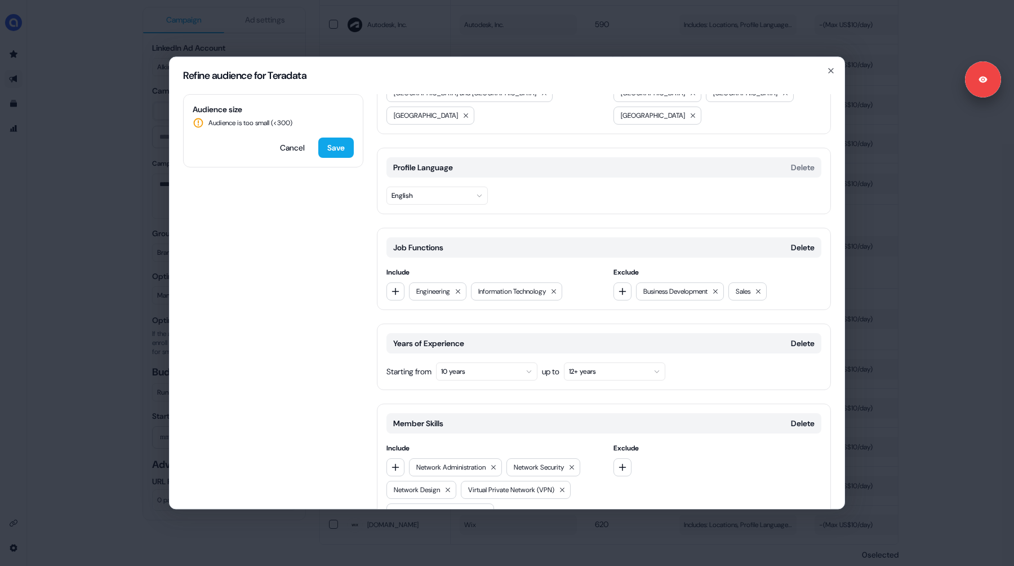
click at [501, 358] on div "Years of Experience Delete Starting from 10 years up to 12+ years" at bounding box center [604, 356] width 454 height 66
click at [492, 362] on button "10 years" at bounding box center [486, 371] width 101 height 18
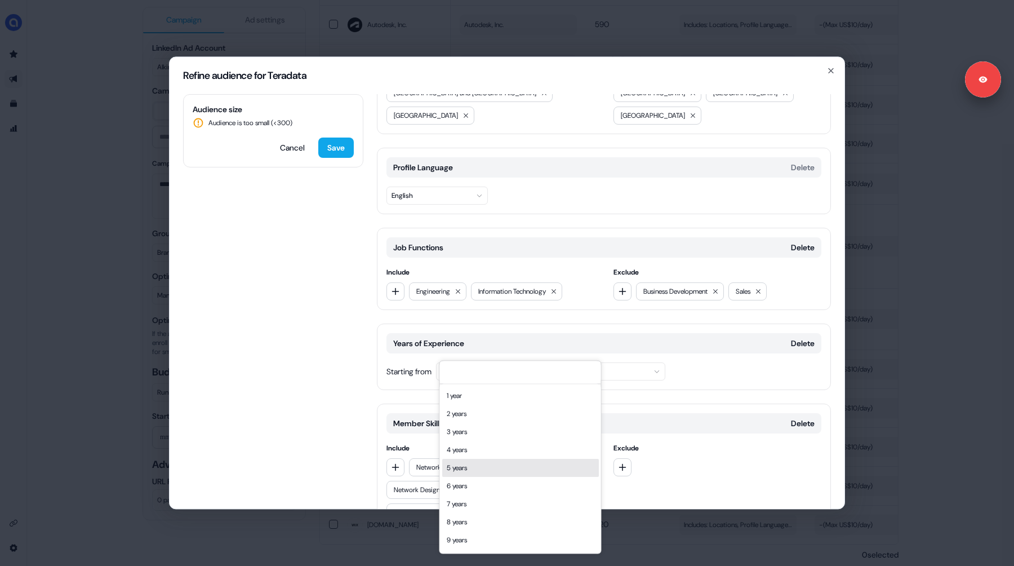
click at [488, 468] on div "5 years" at bounding box center [520, 468] width 157 height 18
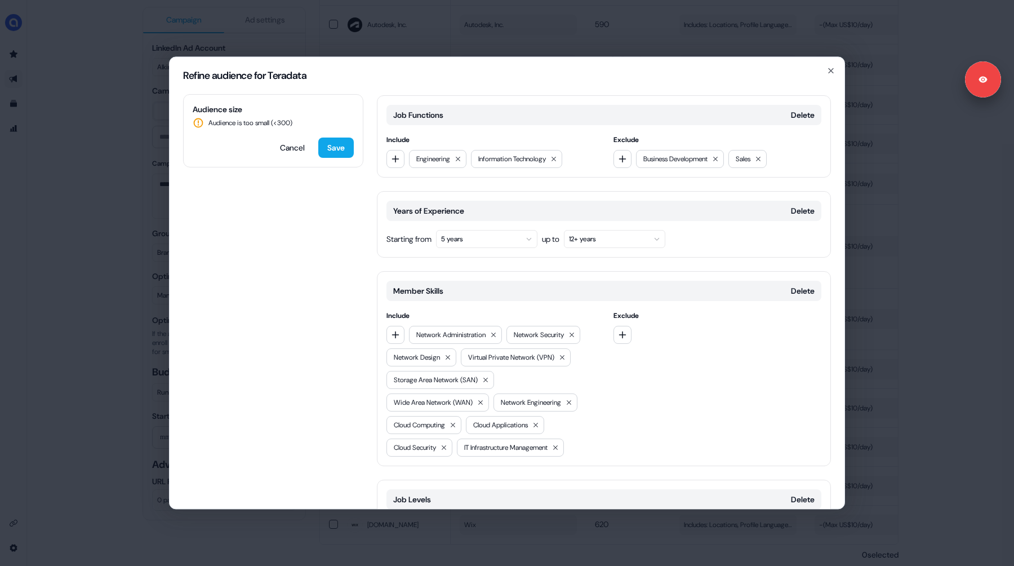
scroll to position [298, 0]
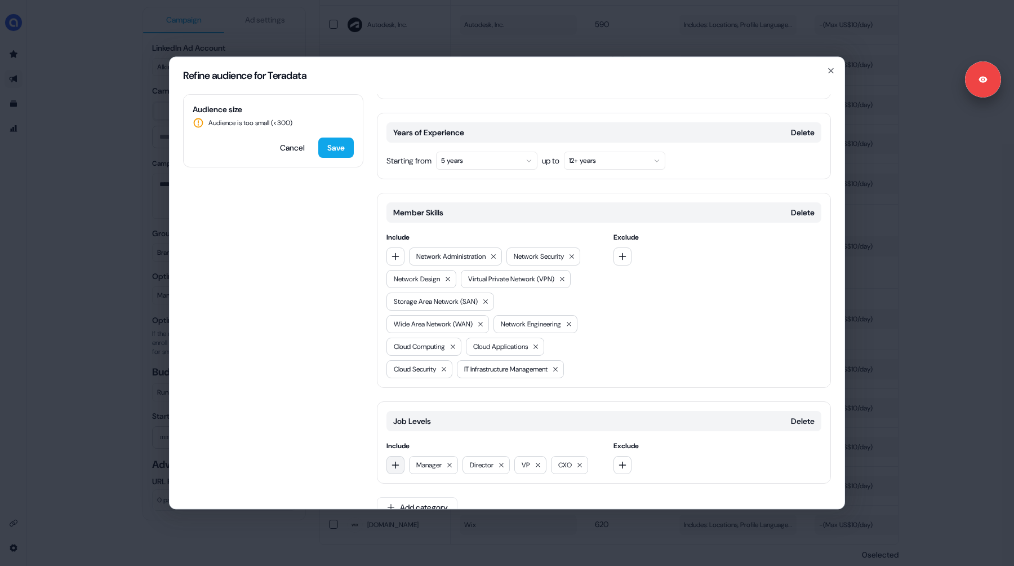
click at [393, 460] on icon "button" at bounding box center [395, 464] width 9 height 9
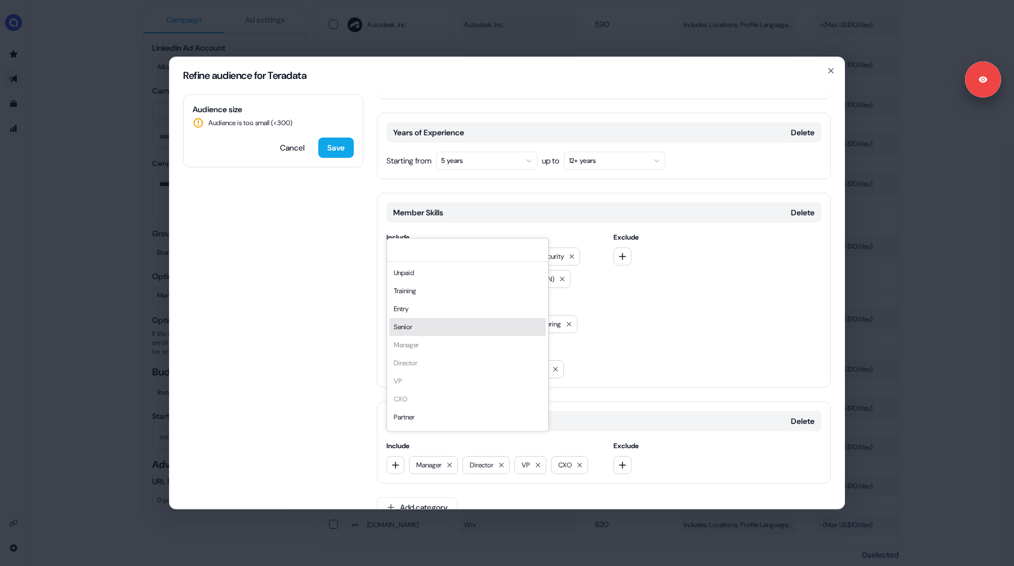
click at [422, 331] on div "Senior" at bounding box center [467, 327] width 157 height 18
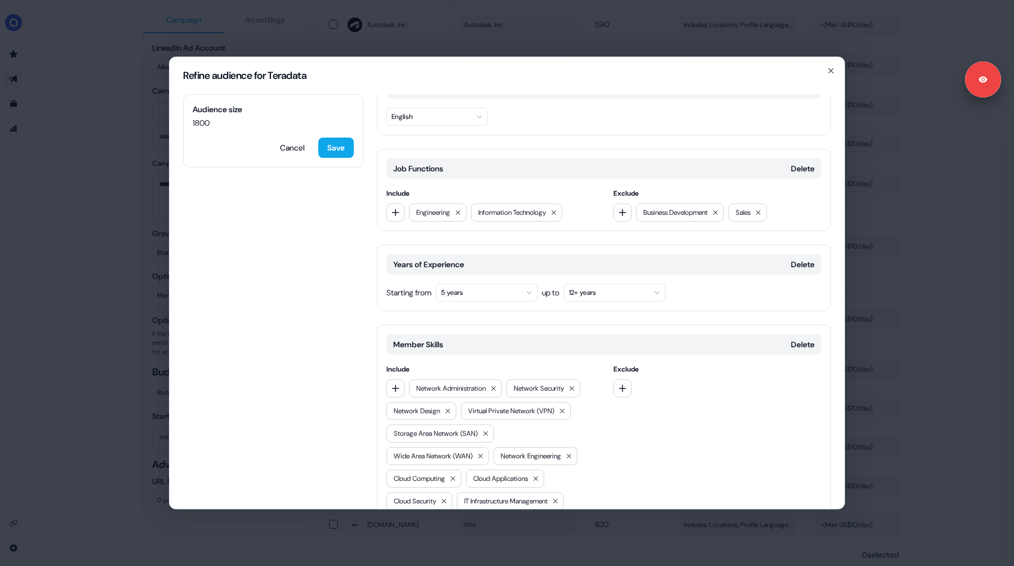
scroll to position [140, 0]
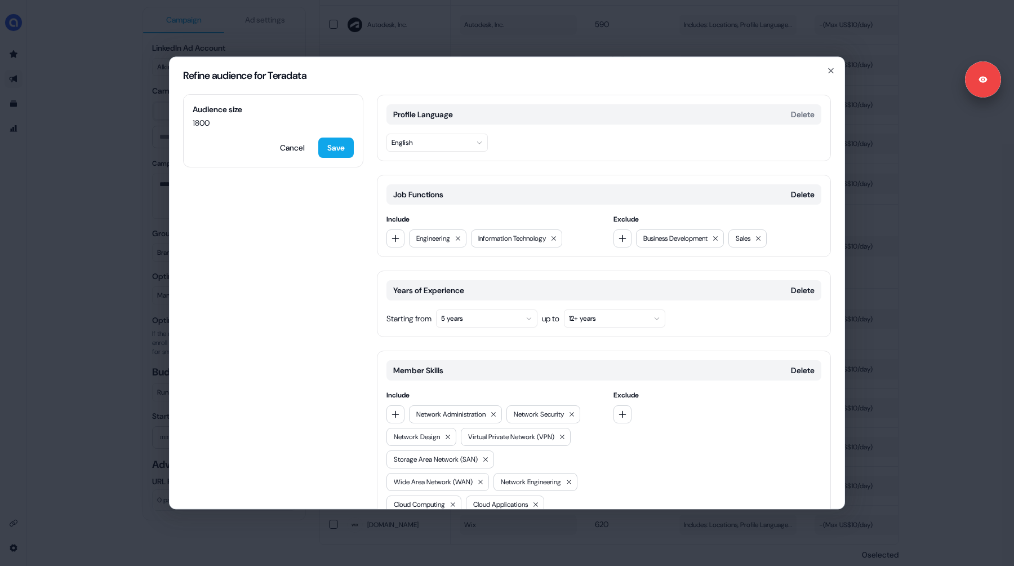
click at [468, 309] on button "5 years" at bounding box center [486, 318] width 101 height 18
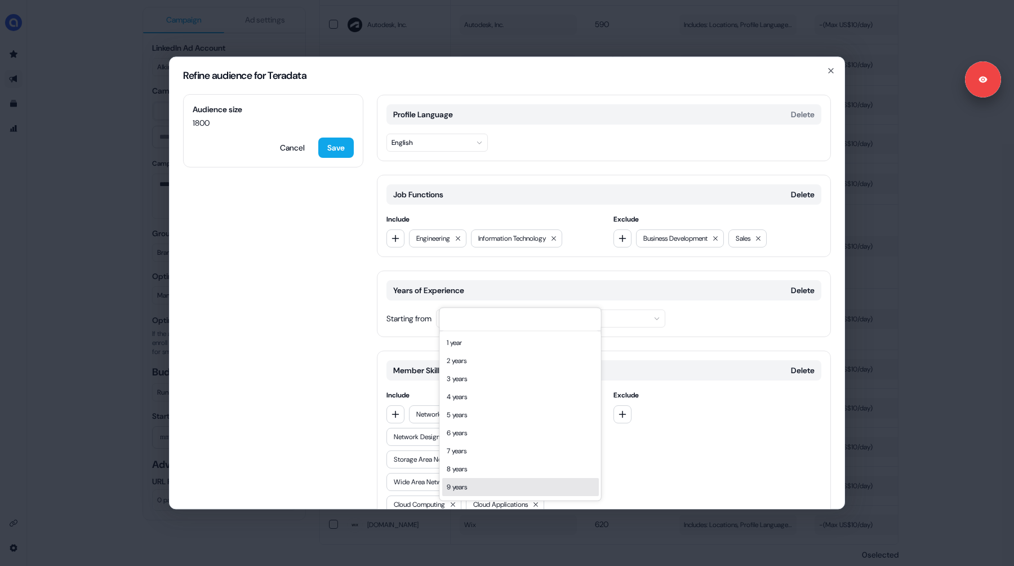
click at [486, 488] on div "9 years" at bounding box center [520, 487] width 157 height 18
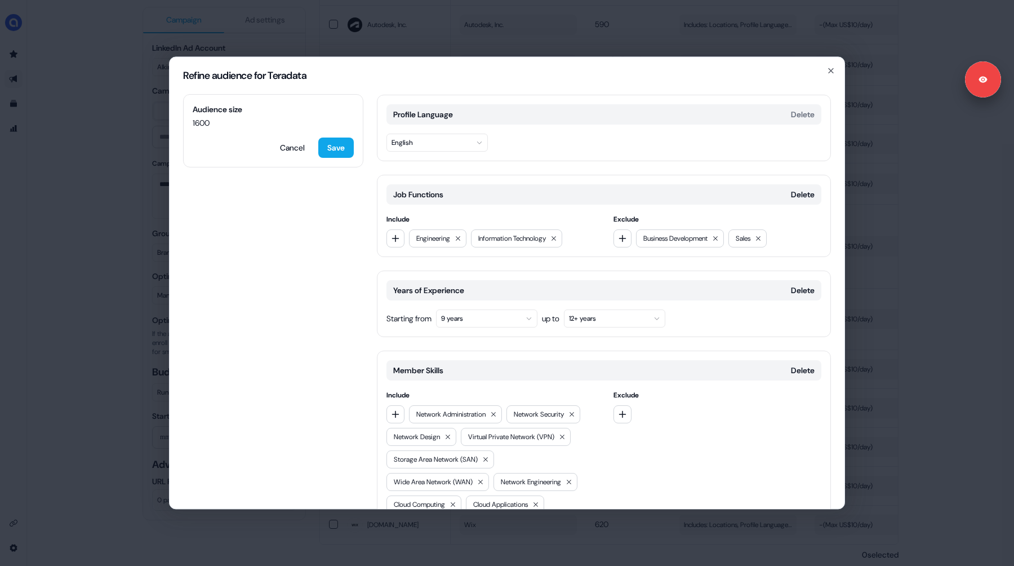
click at [479, 309] on button "9 years" at bounding box center [486, 318] width 101 height 18
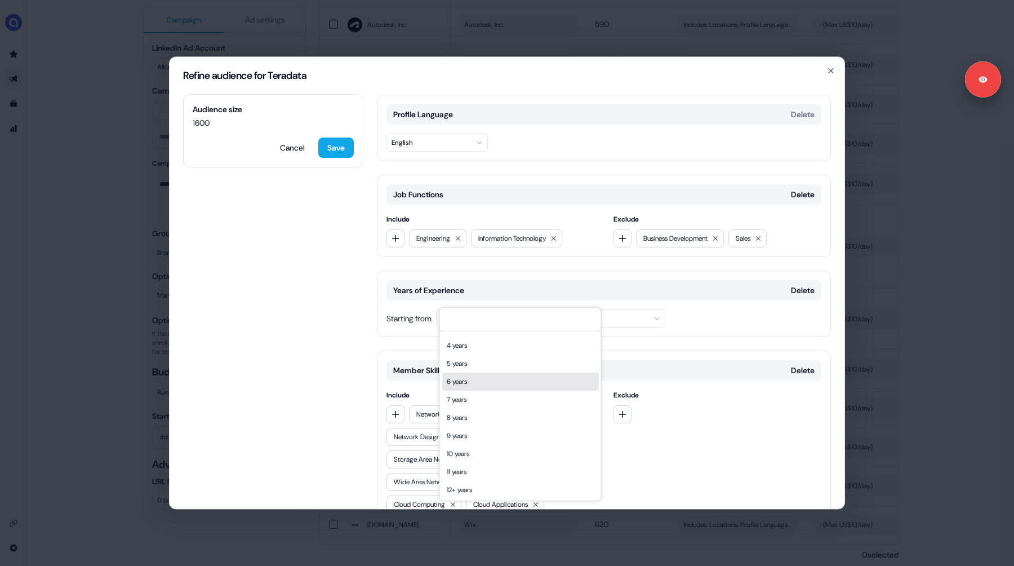
scroll to position [52, 0]
click at [470, 450] on div "10 years" at bounding box center [520, 453] width 157 height 18
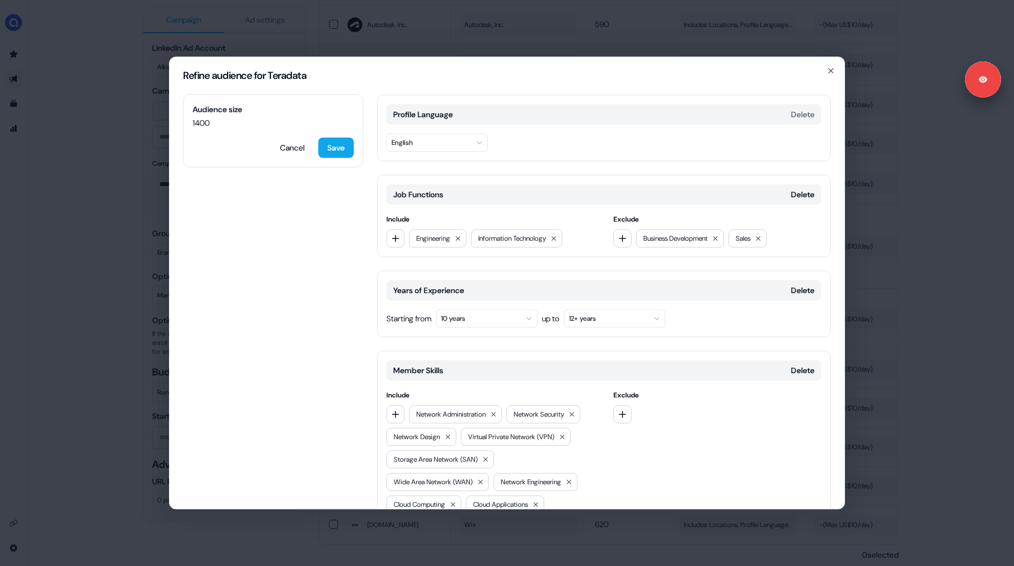
click at [472, 309] on button "10 years" at bounding box center [486, 318] width 101 height 18
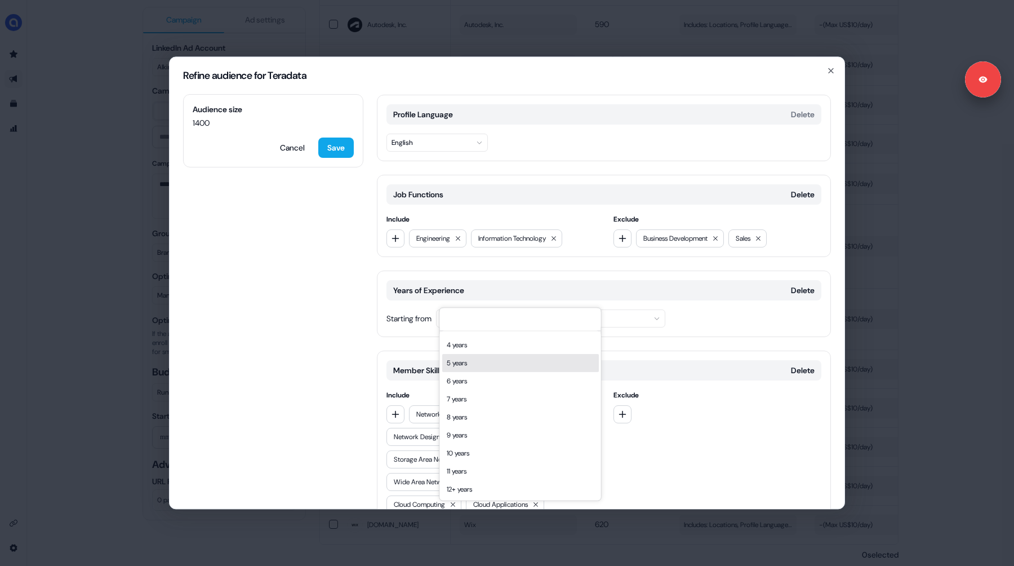
scroll to position [50, 0]
click at [464, 454] on div "10 years" at bounding box center [520, 455] width 157 height 18
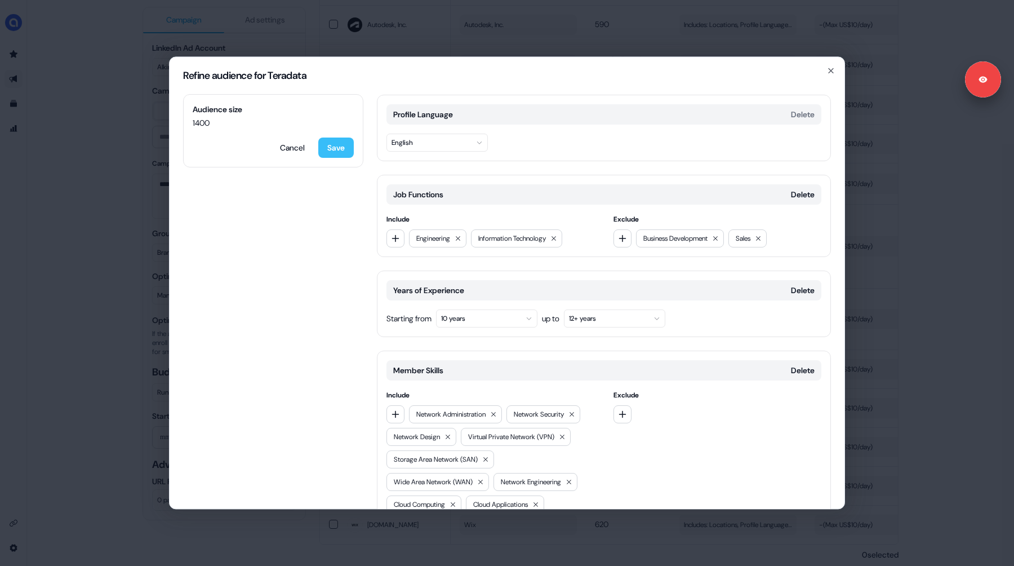
click at [337, 148] on button "Save" at bounding box center [335, 147] width 35 height 20
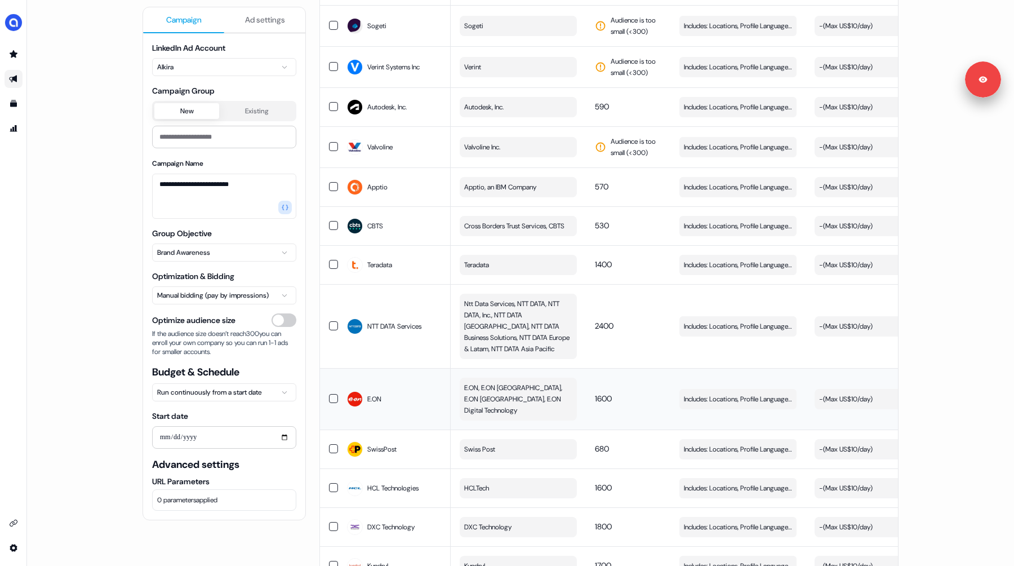
scroll to position [506, 0]
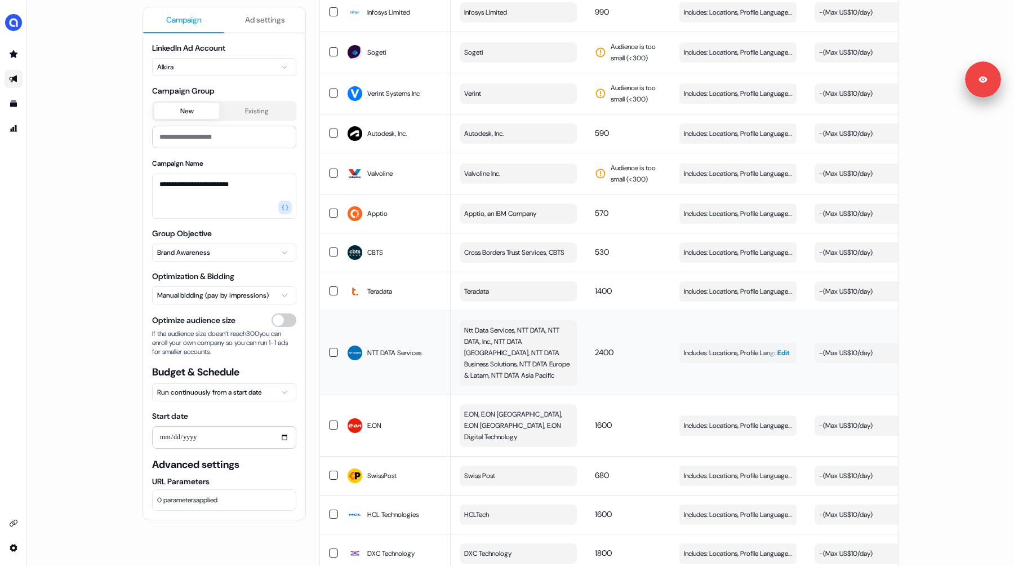
click at [689, 352] on span "Includes: Locations, Profile Language, Job Functions, Years of Experience, Memb…" at bounding box center [738, 352] width 108 height 11
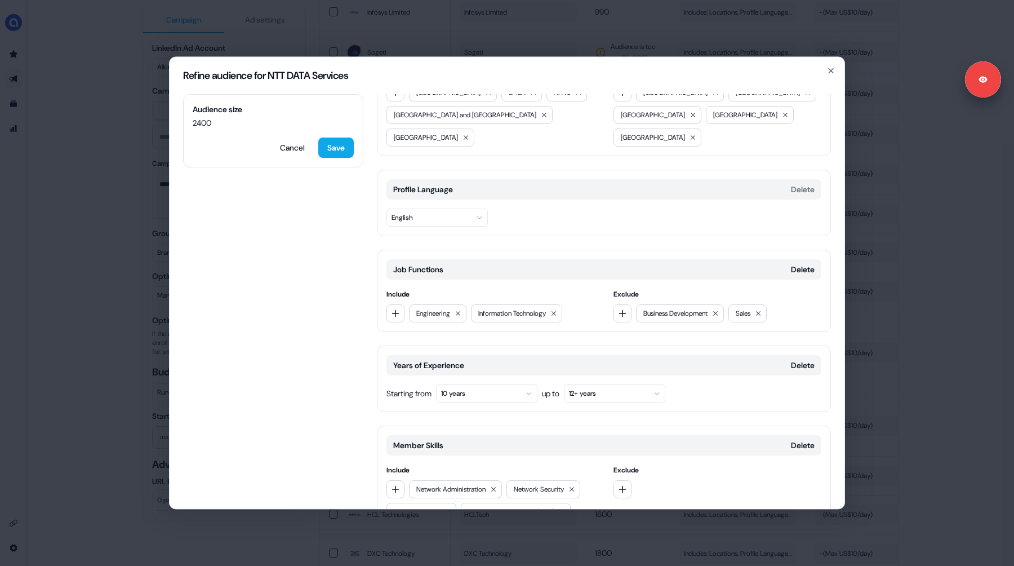
scroll to position [41, 0]
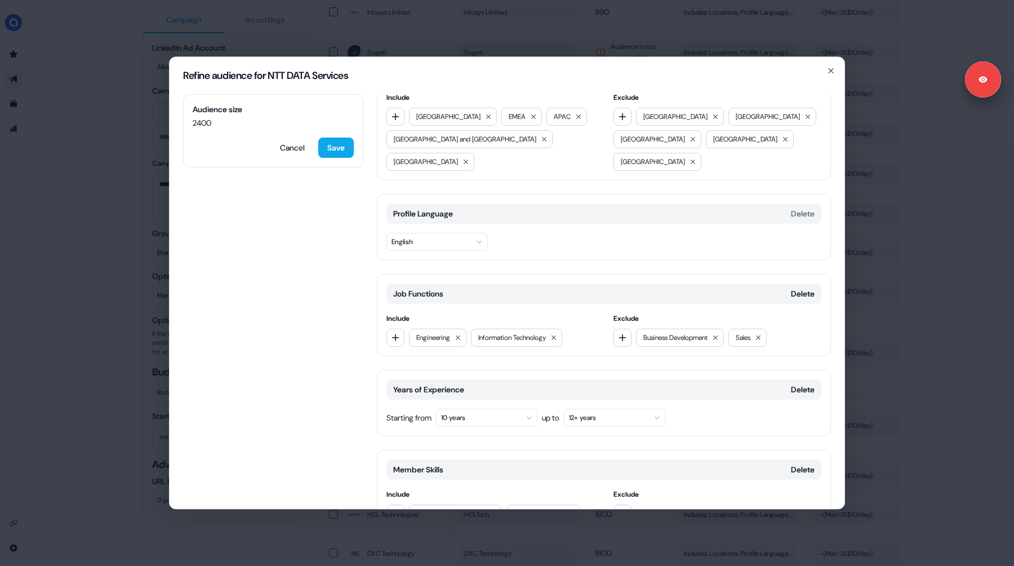
click at [482, 408] on button "10 years" at bounding box center [486, 417] width 101 height 18
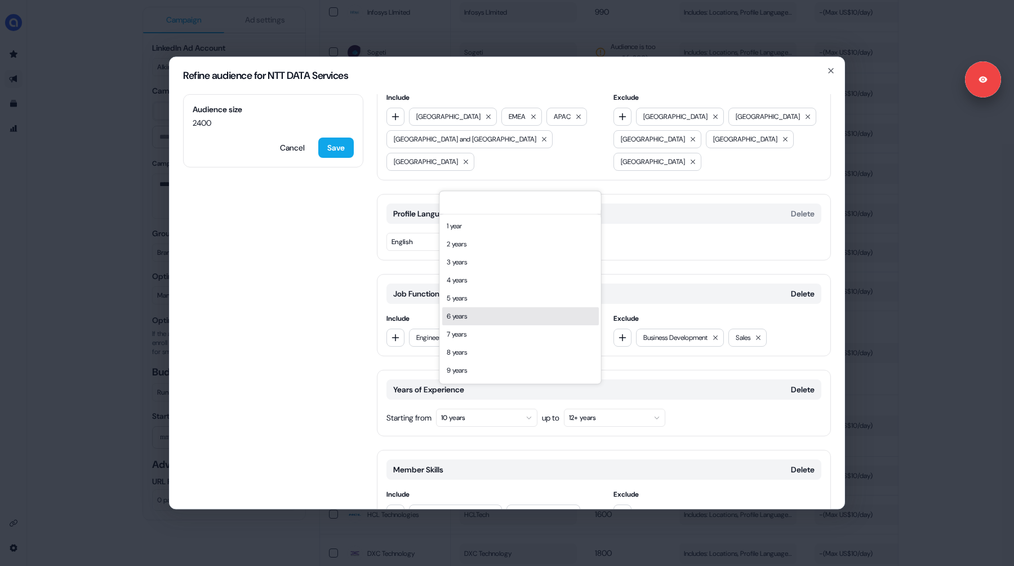
scroll to position [52, 0]
click at [469, 356] on div "11 years" at bounding box center [520, 354] width 157 height 18
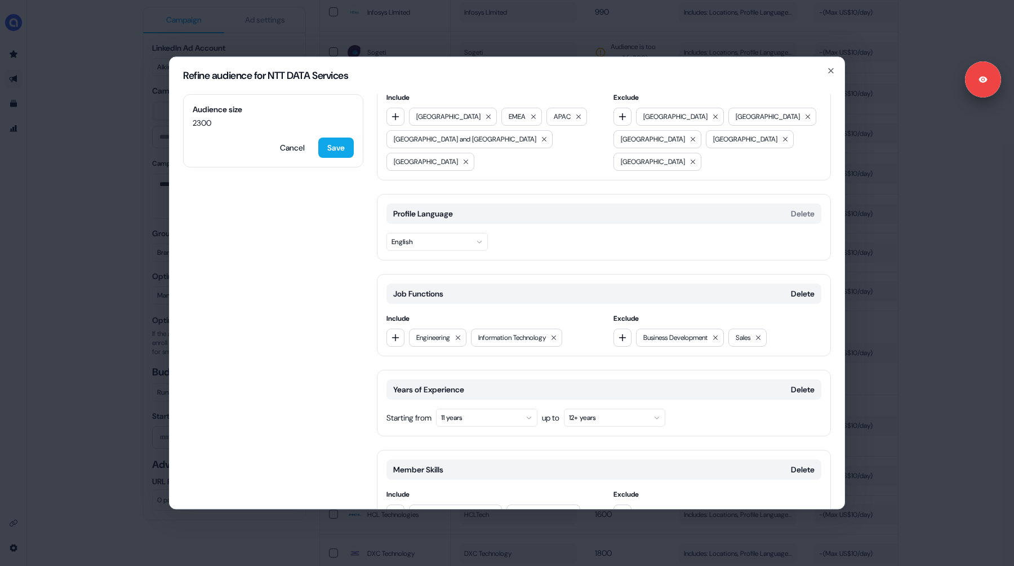
click at [459, 408] on button "11 years" at bounding box center [486, 417] width 101 height 18
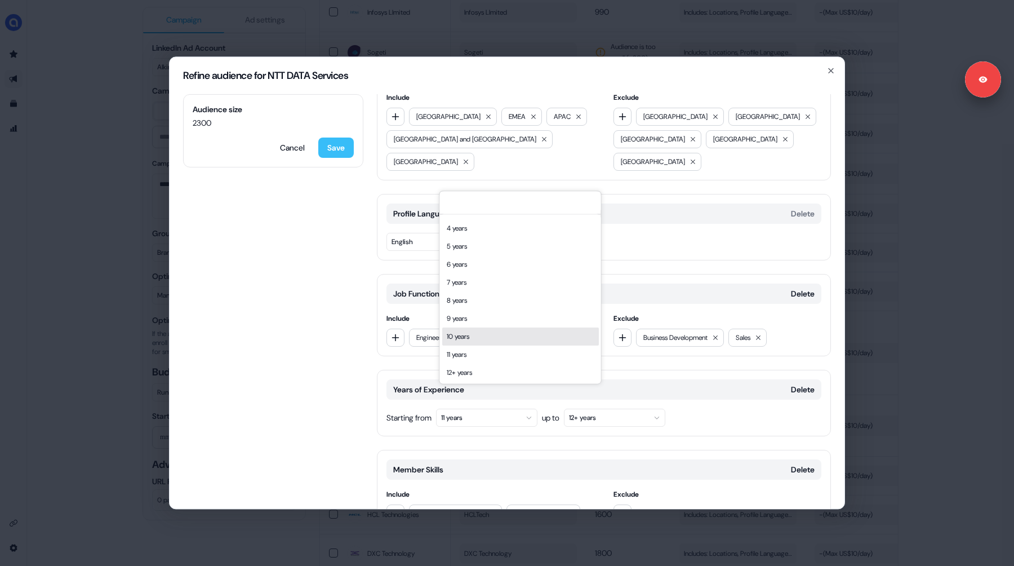
click at [333, 150] on button "Save" at bounding box center [335, 147] width 35 height 20
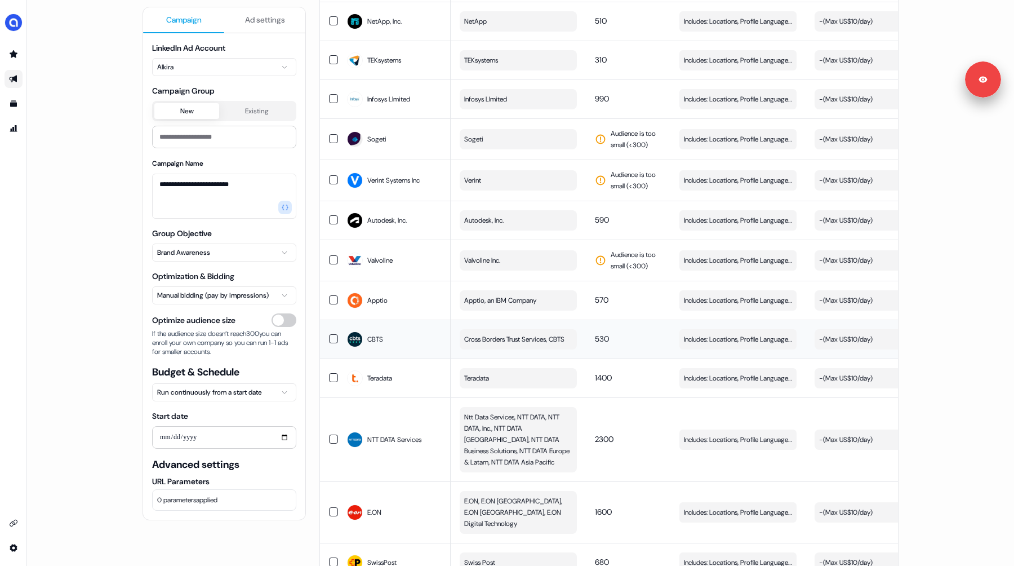
scroll to position [412, 0]
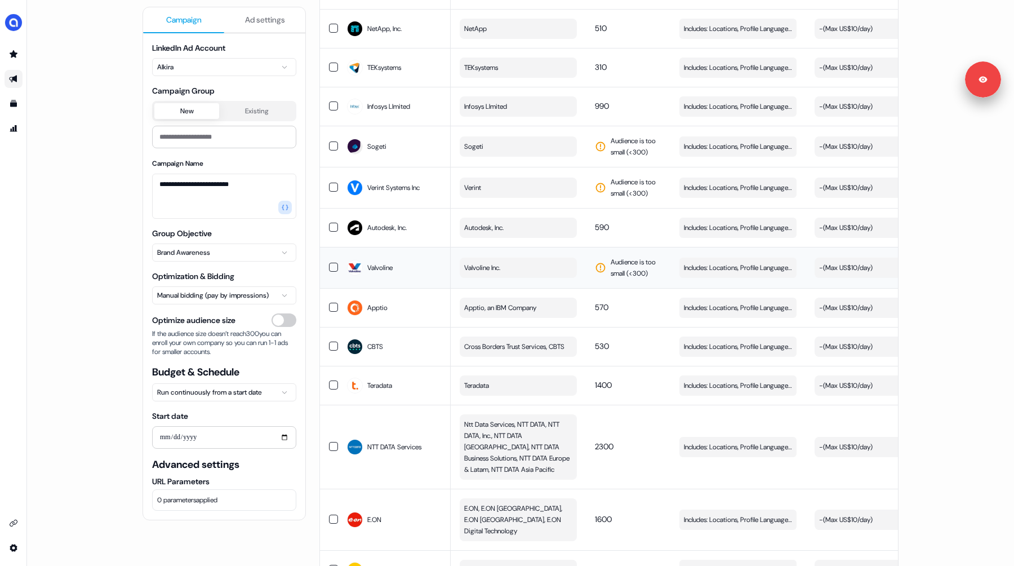
click at [487, 257] on button "Valvoline Inc." at bounding box center [518, 267] width 117 height 20
click at [510, 280] on input at bounding box center [539, 280] width 161 height 23
paste input "**********"
type input "**********"
click at [441, 266] on td "Valvoline" at bounding box center [394, 267] width 113 height 41
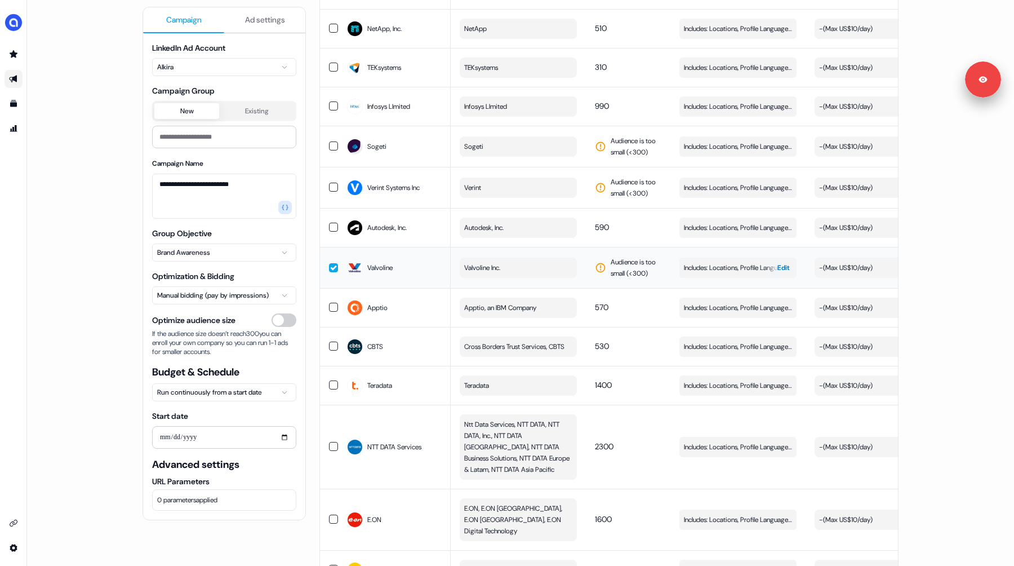
click at [785, 262] on span "Edit" at bounding box center [783, 267] width 12 height 11
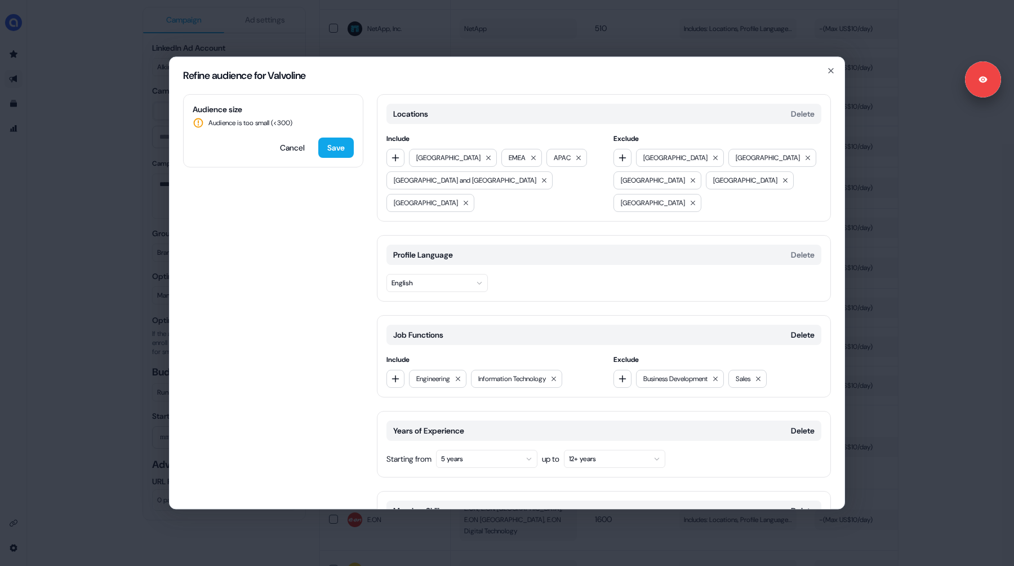
scroll to position [202, 0]
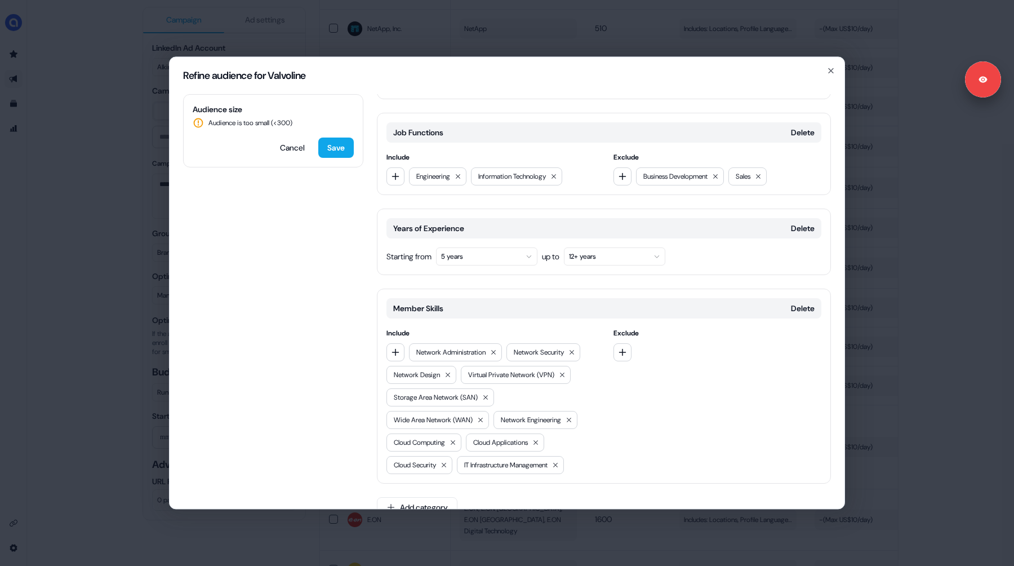
click at [477, 247] on button "5 years" at bounding box center [486, 256] width 101 height 18
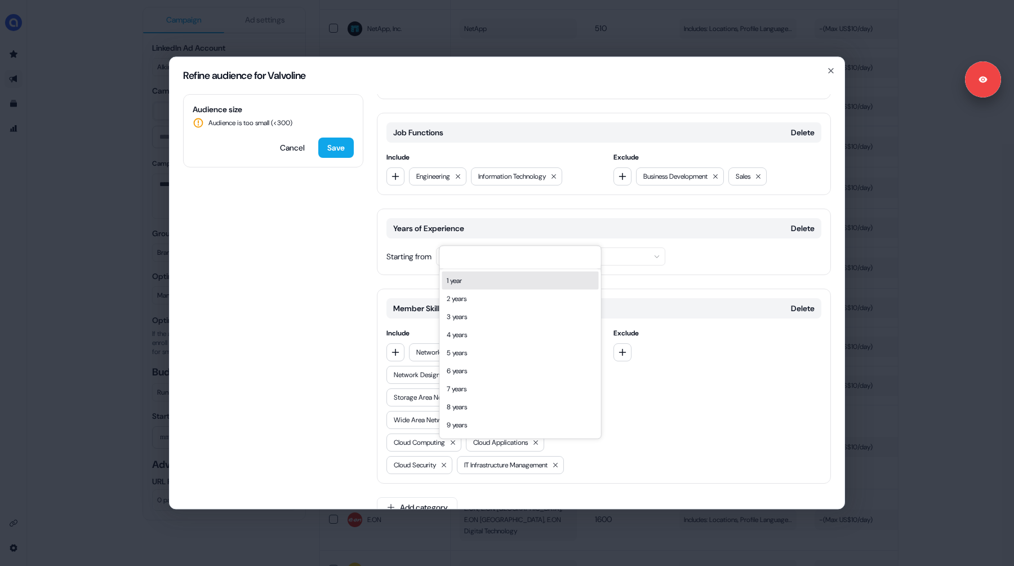
click at [348, 252] on div "Audience size Audience is too small (< 300 ) Cancel Save Locations Delete Inclu…" at bounding box center [507, 301] width 675 height 414
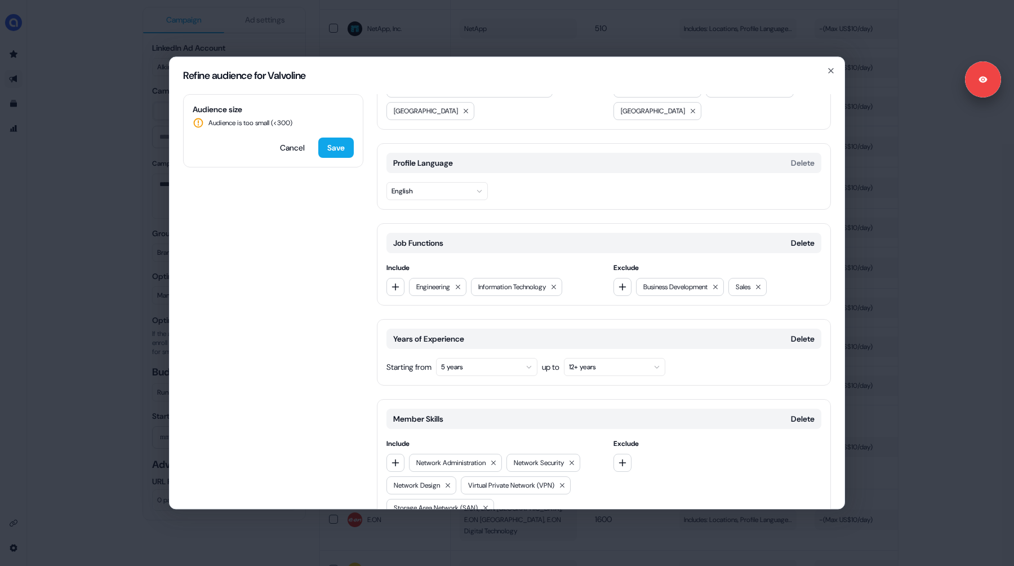
scroll to position [83, 0]
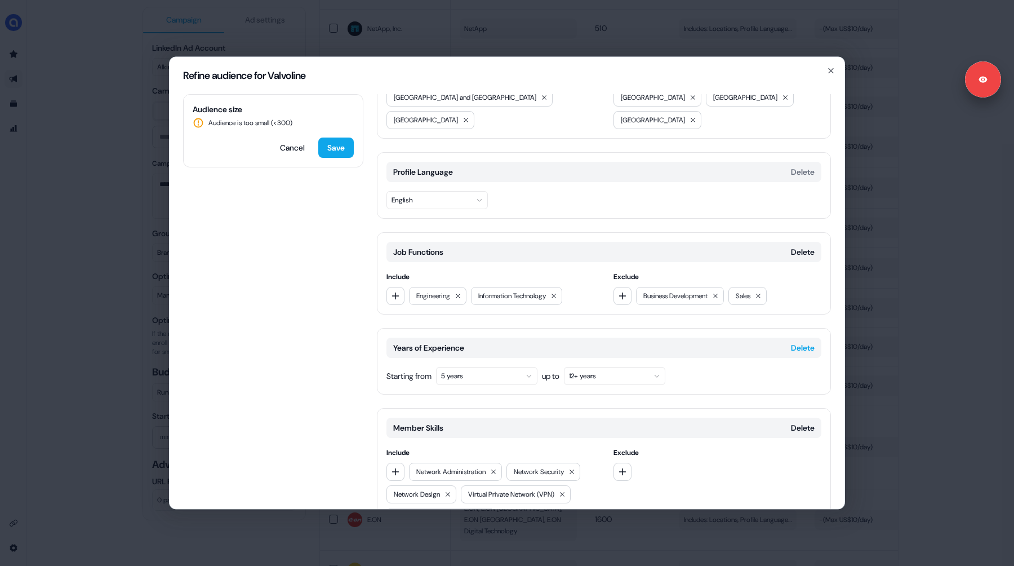
click at [794, 342] on button "Delete" at bounding box center [803, 347] width 24 height 11
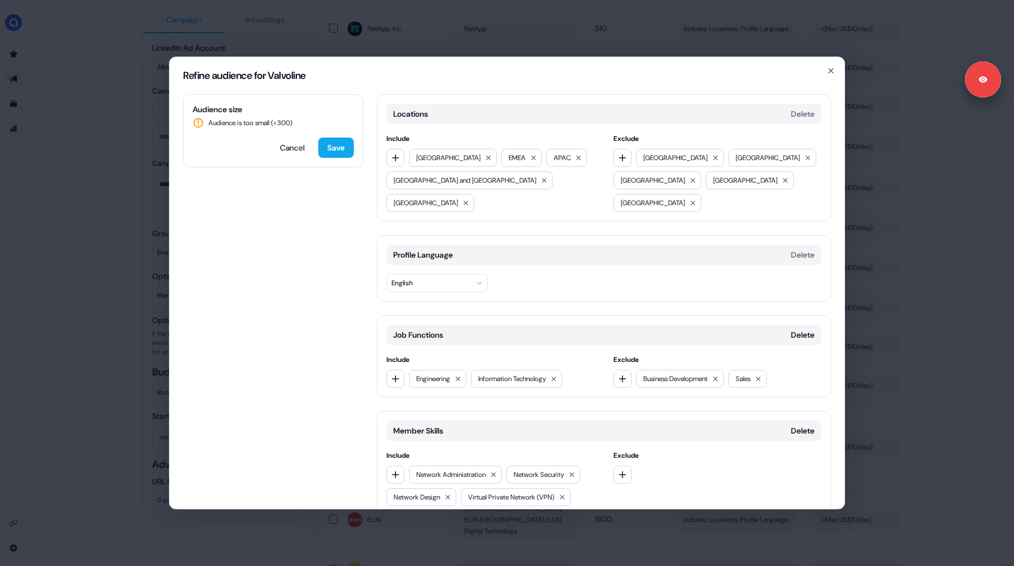
scroll to position [122, 0]
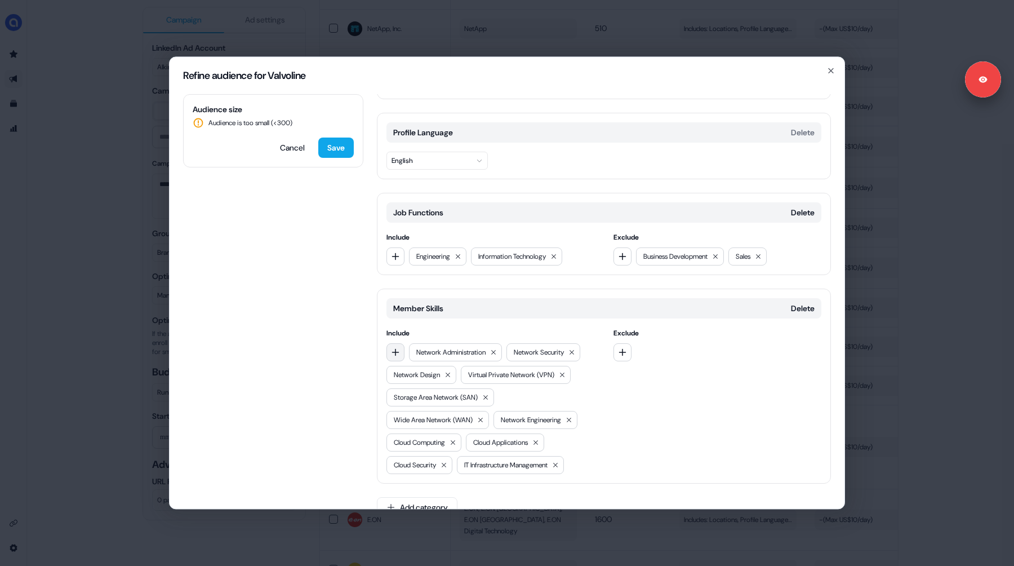
click at [395, 343] on button "button" at bounding box center [395, 352] width 18 height 18
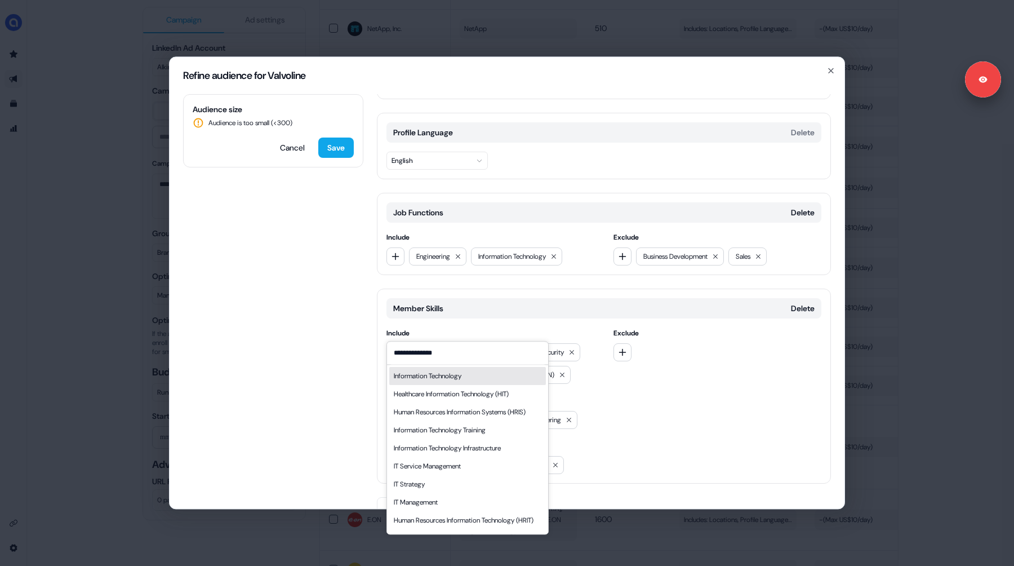
type input "**********"
click at [423, 376] on div "Information Technology" at bounding box center [428, 375] width 68 height 11
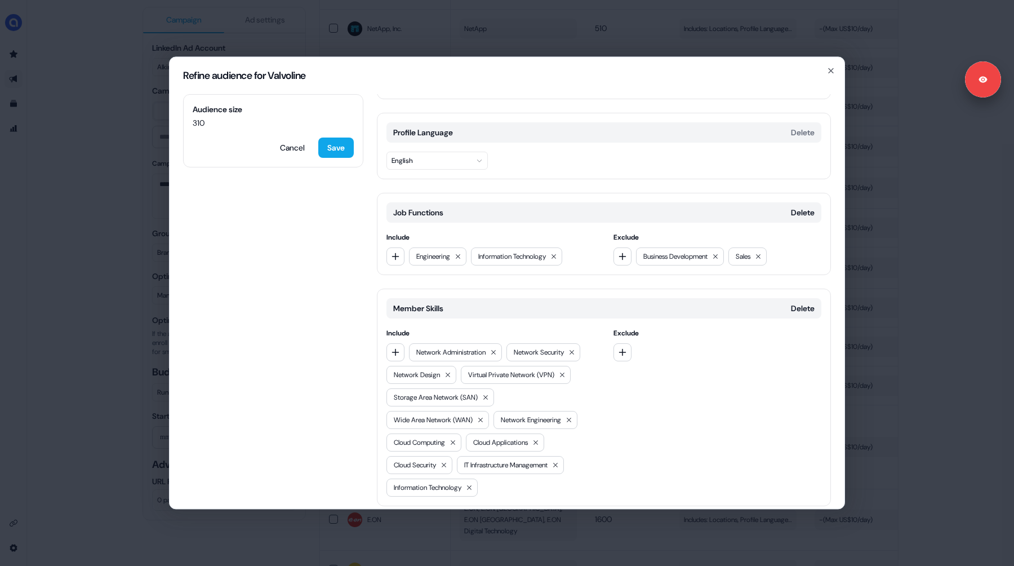
click at [419, 519] on button "Add category" at bounding box center [417, 529] width 81 height 20
type input "***"
click at [416, 484] on div "Years of Experience" at bounding box center [457, 485] width 161 height 18
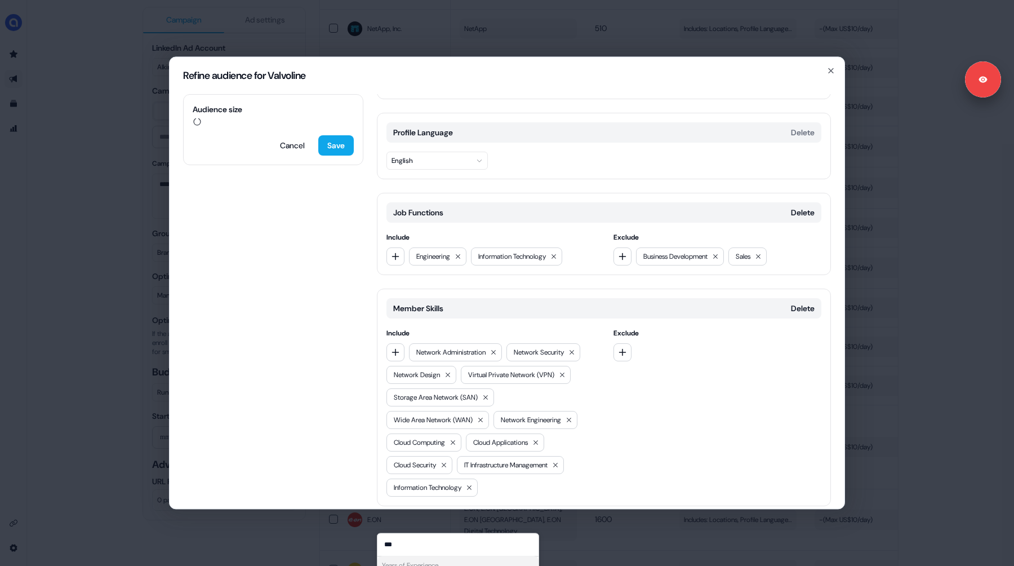
scroll to position [225, 0]
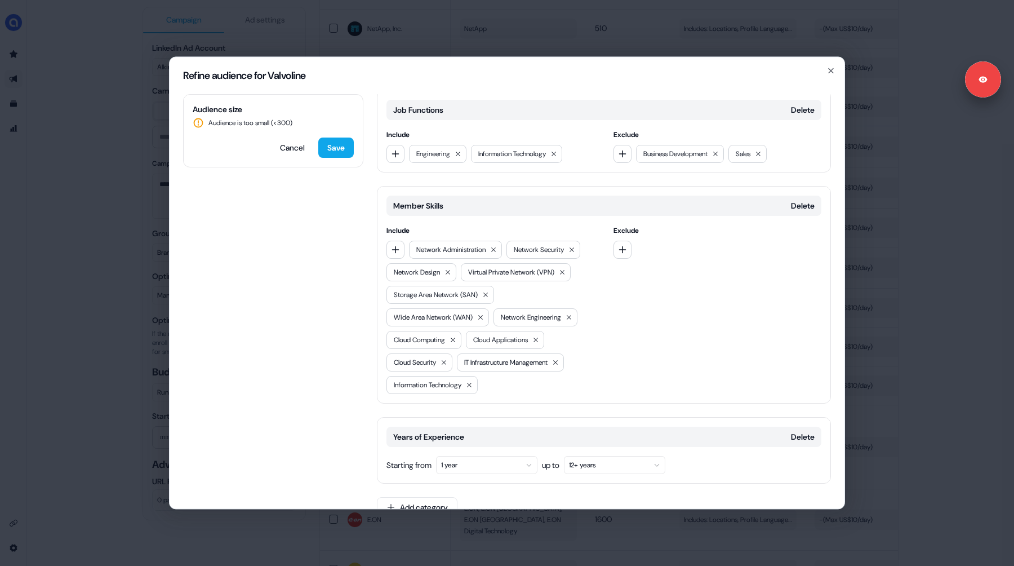
click at [468, 456] on button "1 year" at bounding box center [486, 465] width 101 height 18
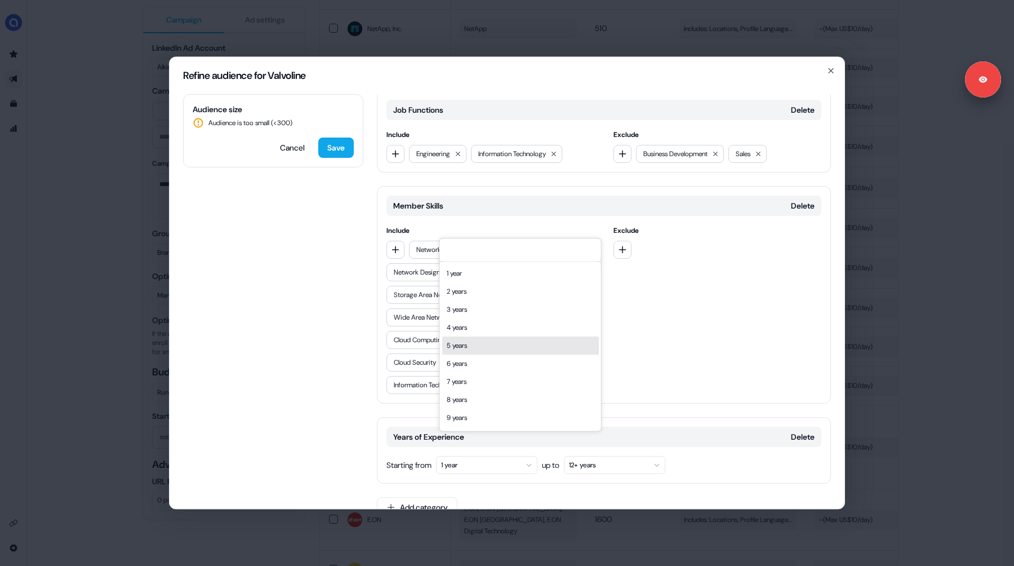
click at [482, 344] on div "5 years" at bounding box center [520, 345] width 157 height 18
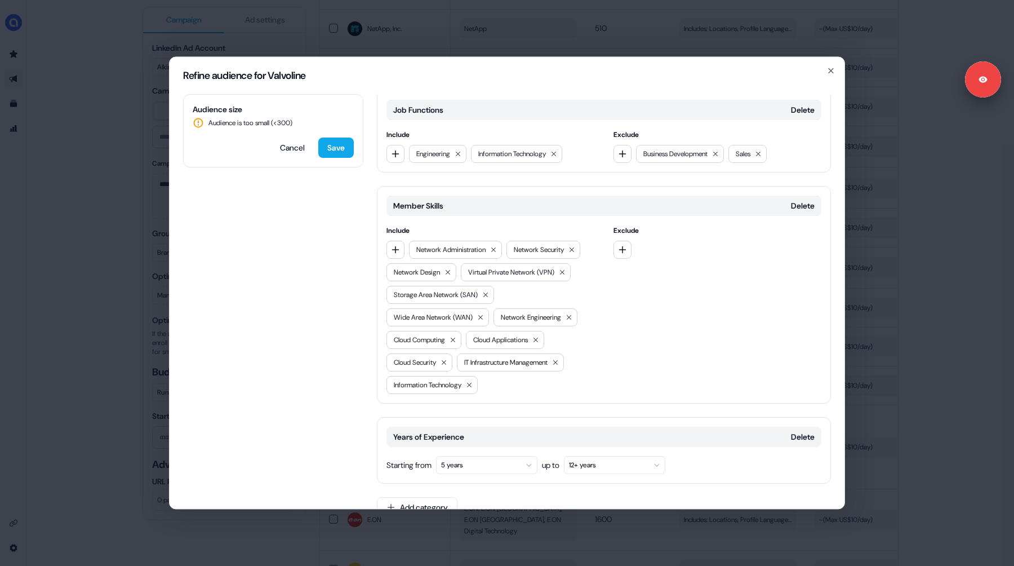
click at [463, 456] on button "5 years" at bounding box center [486, 465] width 101 height 18
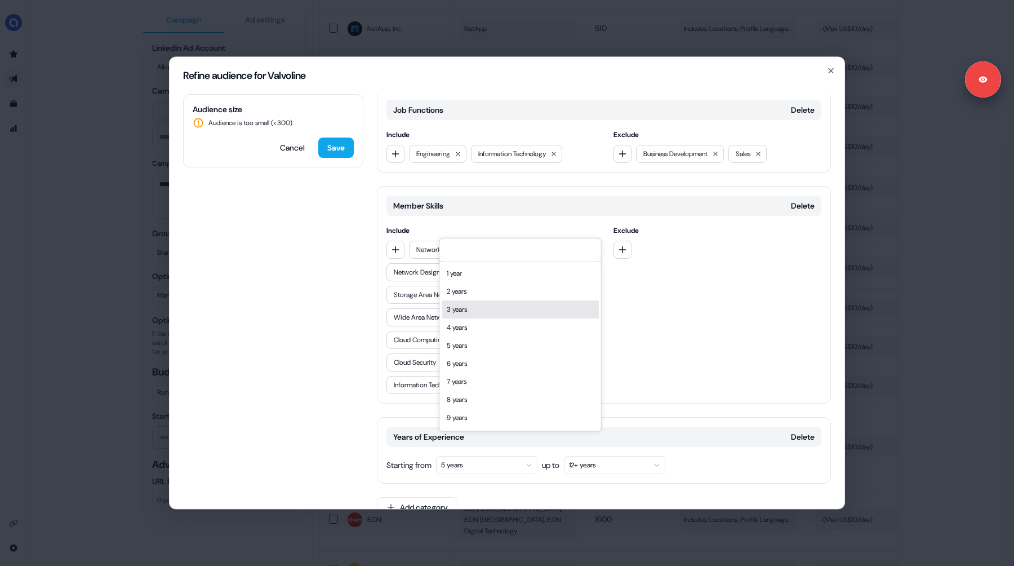
click at [475, 313] on div "3 years" at bounding box center [520, 309] width 157 height 18
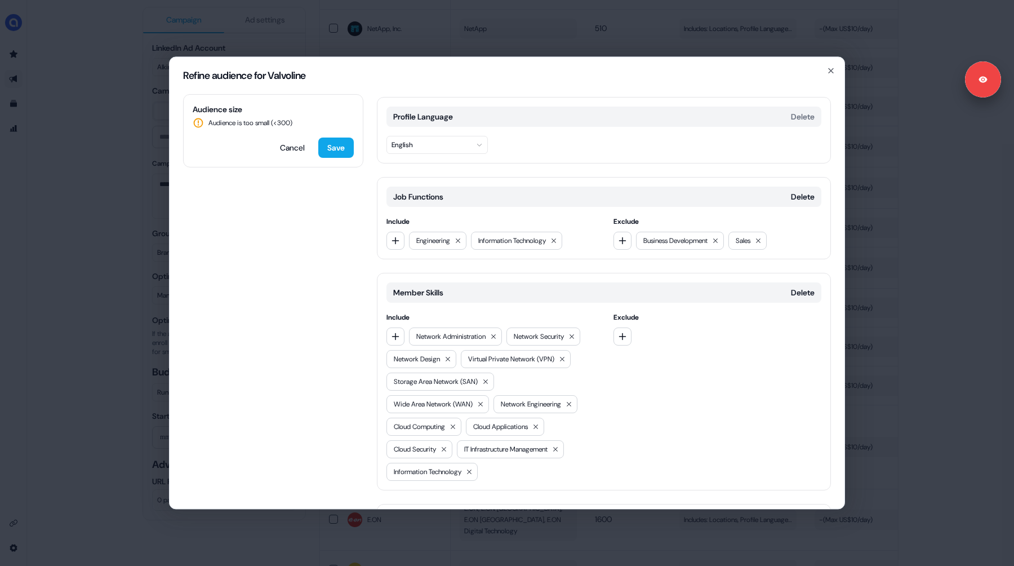
scroll to position [142, 0]
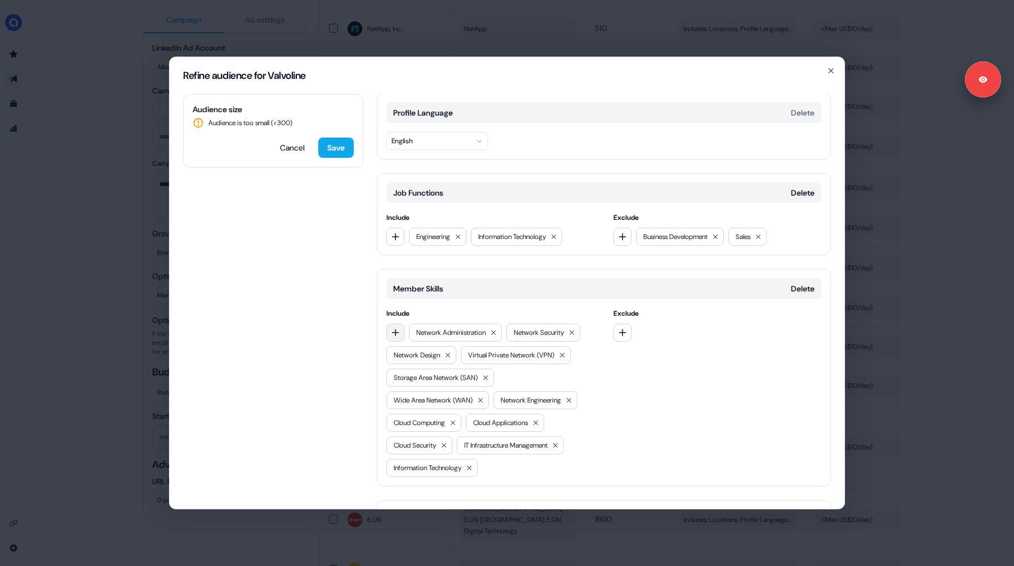
click at [395, 329] on icon "button" at bounding box center [395, 332] width 7 height 7
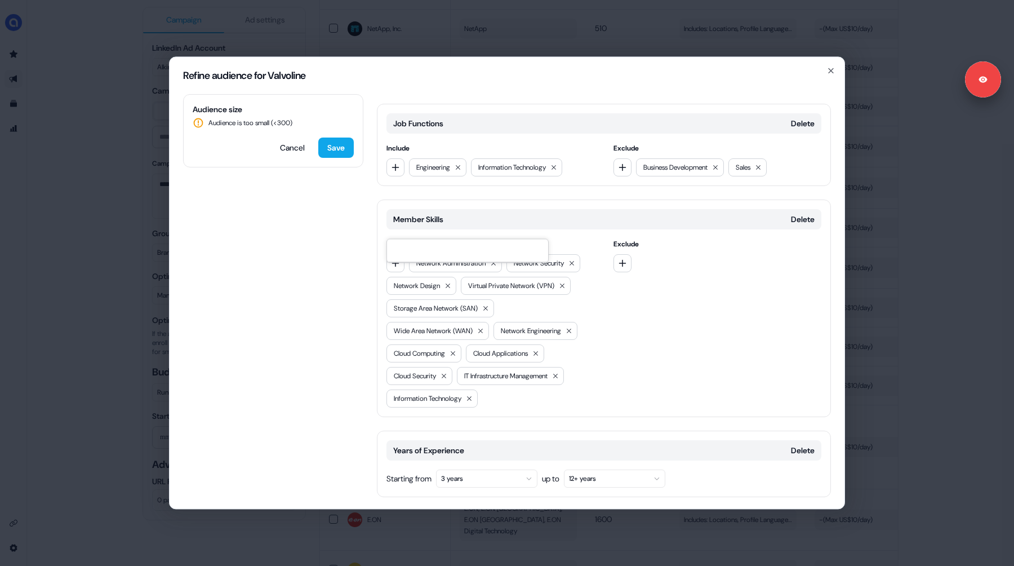
scroll to position [225, 0]
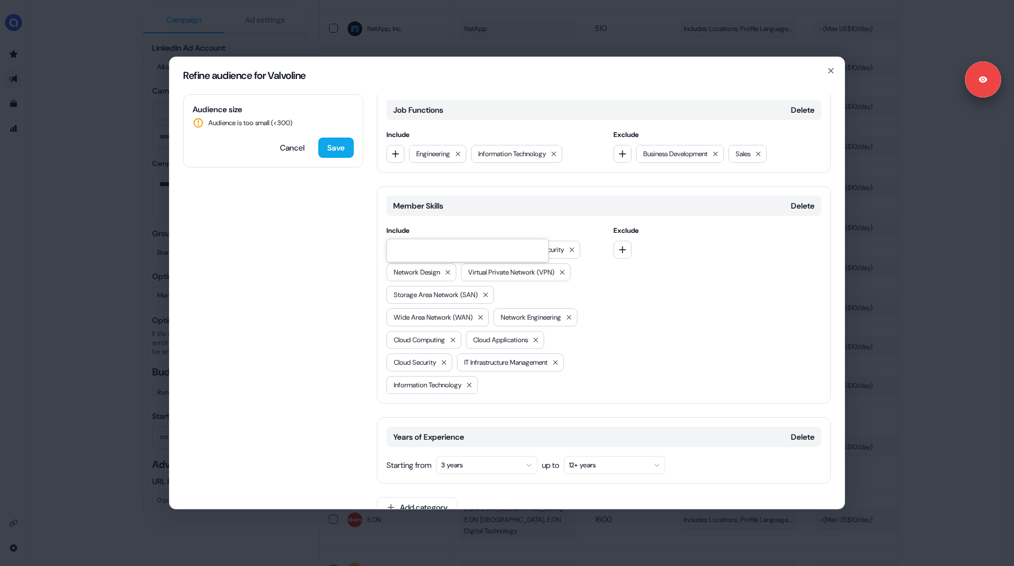
click at [465, 452] on div "Years of Experience Delete Starting from 3 years up to 12+ years" at bounding box center [604, 450] width 454 height 66
click at [468, 456] on button "3 years" at bounding box center [486, 465] width 101 height 18
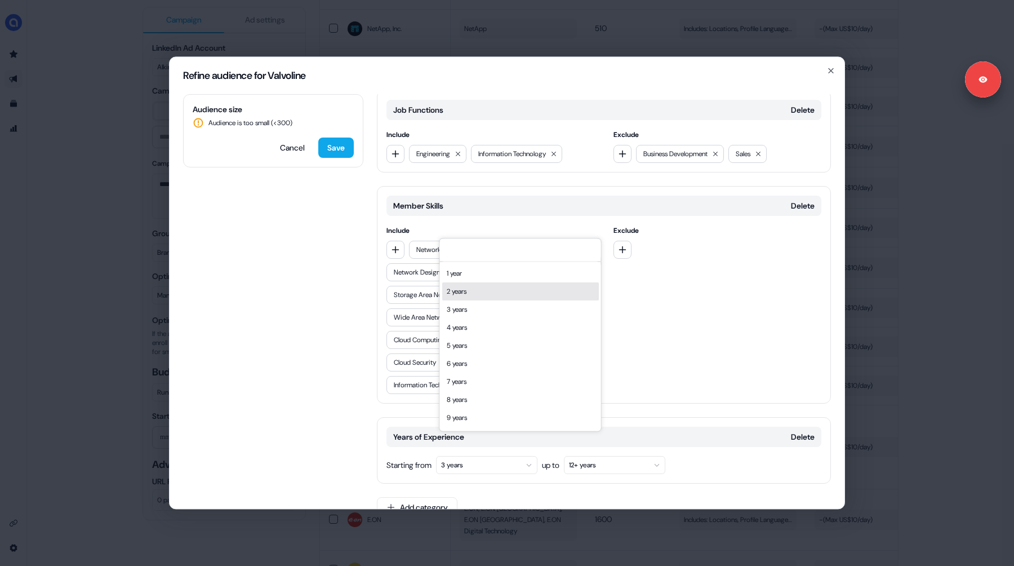
click at [472, 297] on div "2 years" at bounding box center [520, 291] width 157 height 18
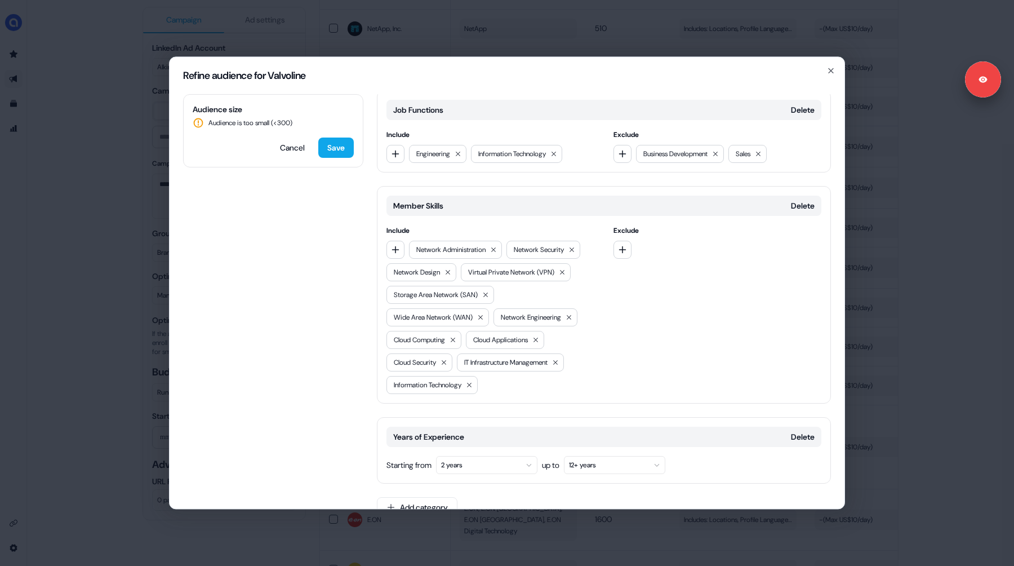
click at [487, 456] on button "2 years" at bounding box center [486, 465] width 101 height 18
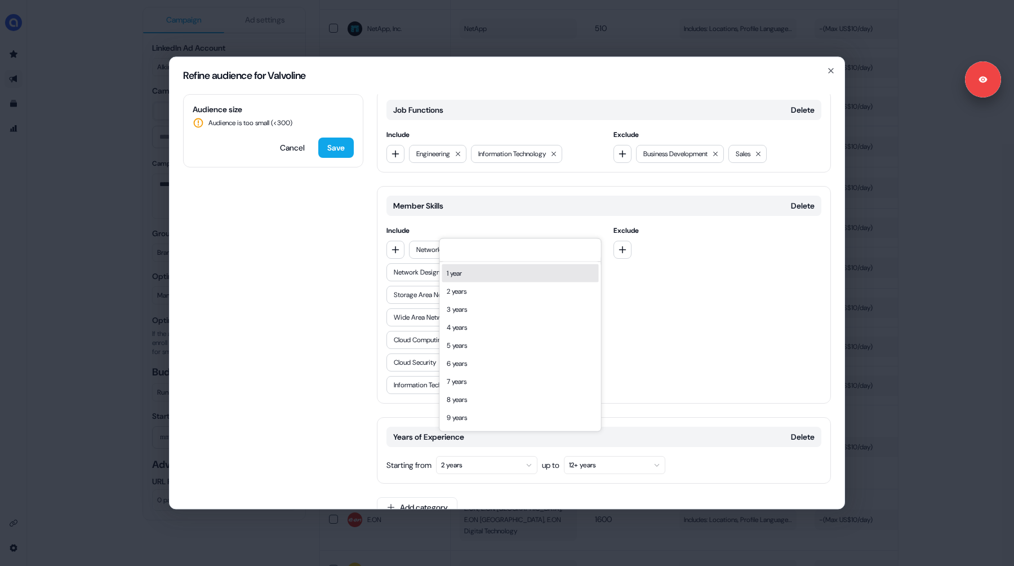
click at [477, 277] on div "1 year" at bounding box center [520, 273] width 157 height 18
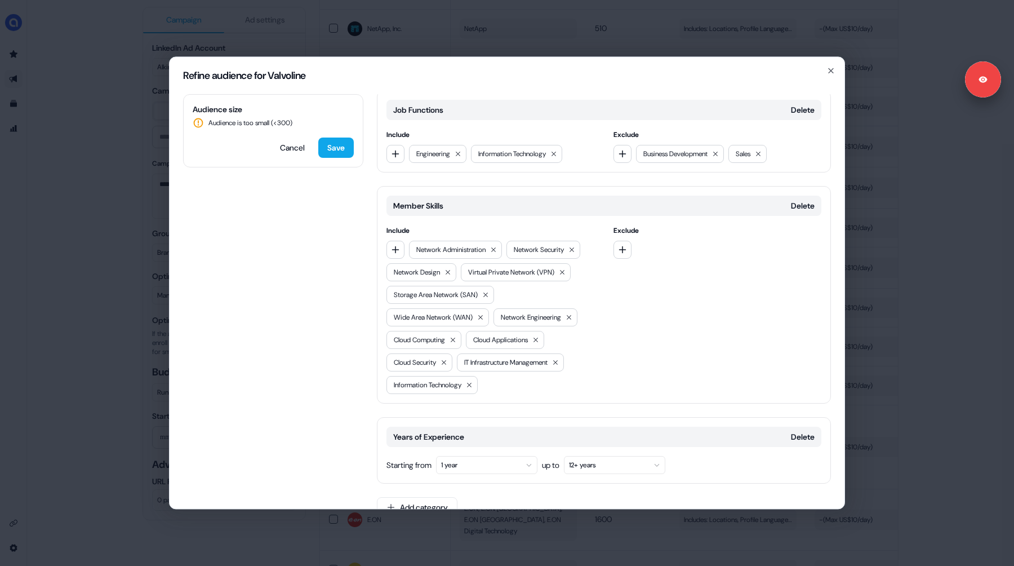
click at [501, 456] on button "1 year" at bounding box center [486, 465] width 101 height 18
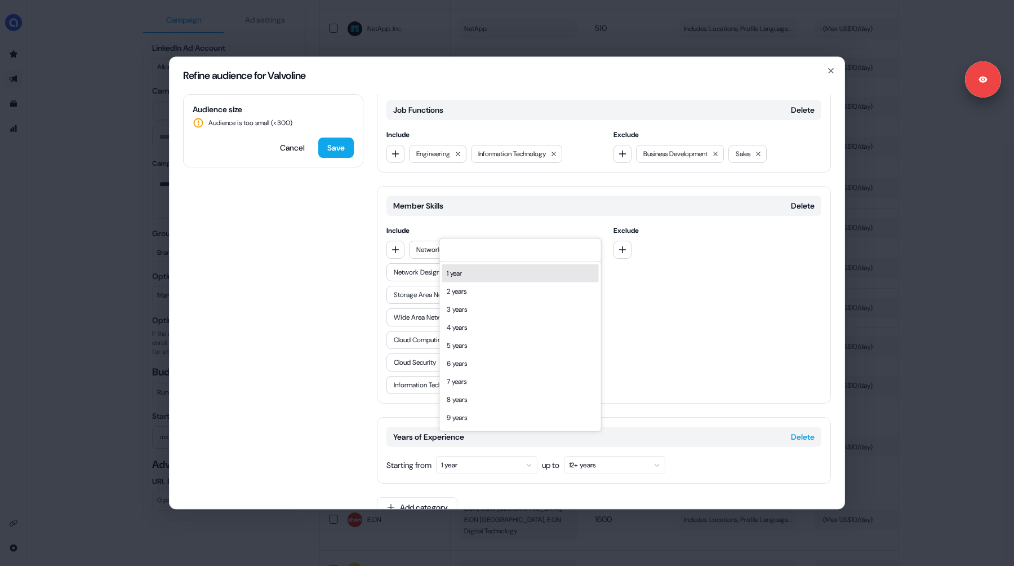
click at [794, 431] on button "Delete" at bounding box center [803, 436] width 24 height 11
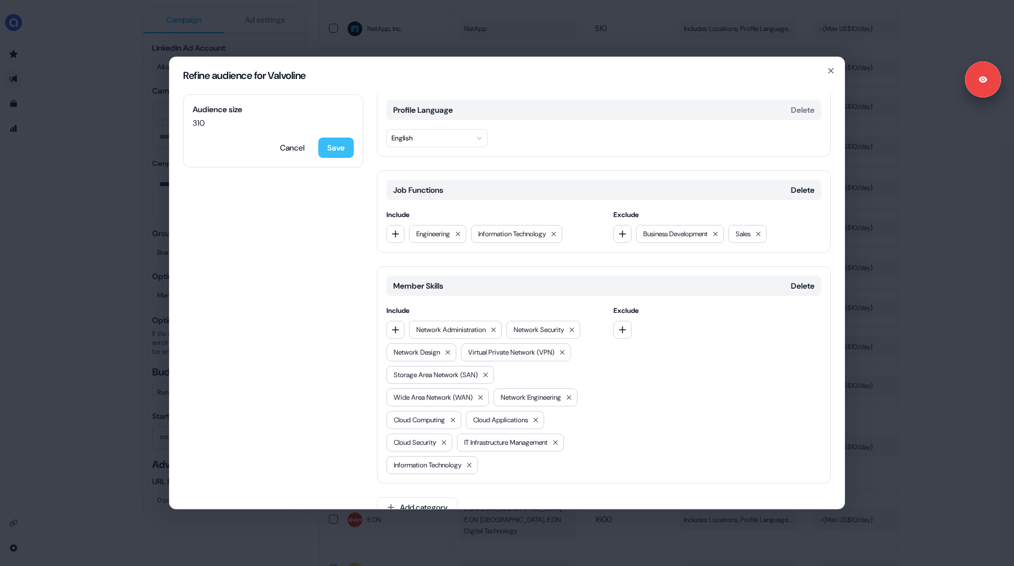
click at [332, 149] on button "Save" at bounding box center [335, 147] width 35 height 20
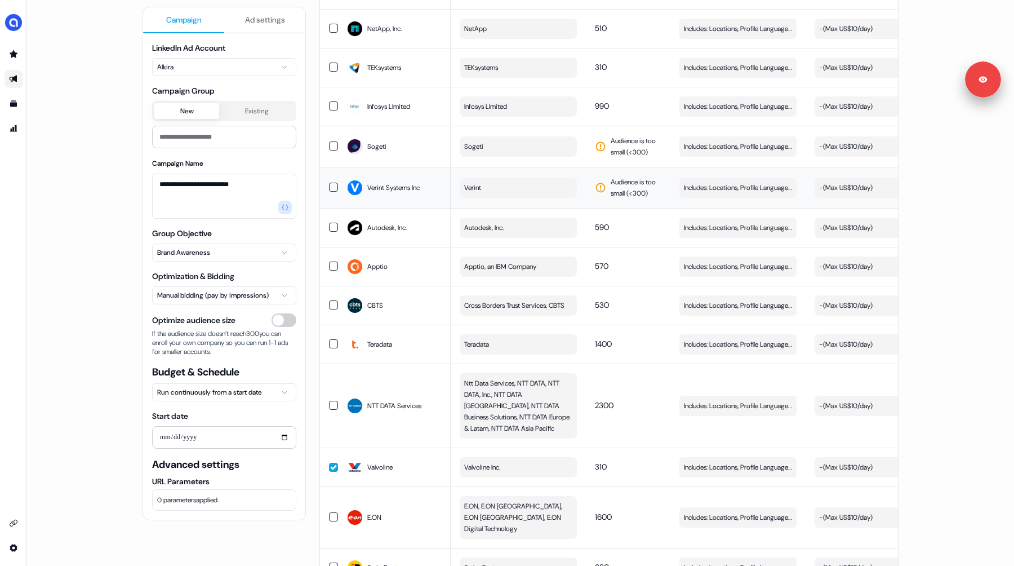
click at [476, 182] on span "Verint" at bounding box center [472, 187] width 17 height 11
click at [617, 176] on span "Audience is too small (< 300 )" at bounding box center [636, 187] width 51 height 23
click at [768, 178] on div "button" at bounding box center [772, 187] width 16 height 20
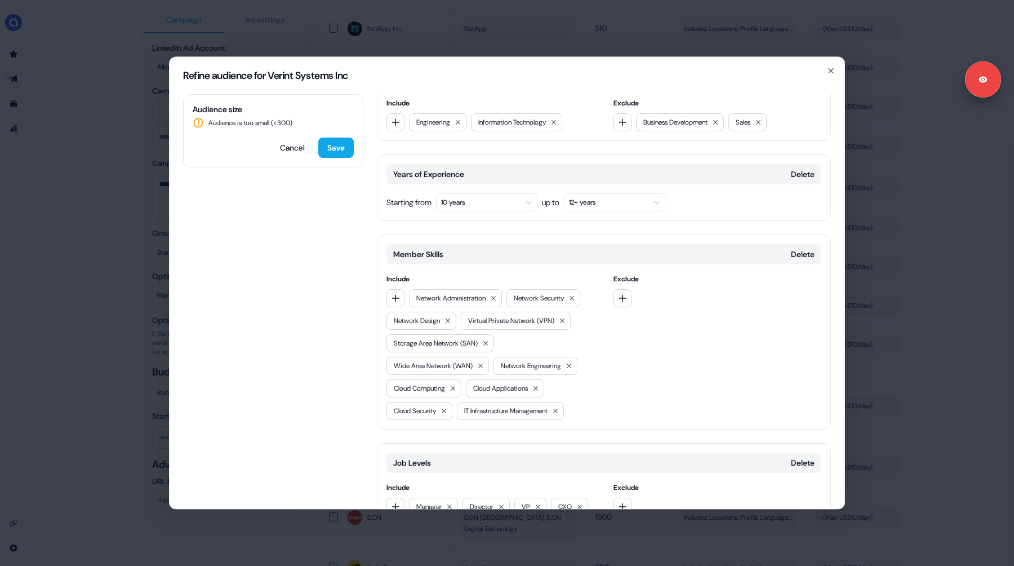
scroll to position [241, 0]
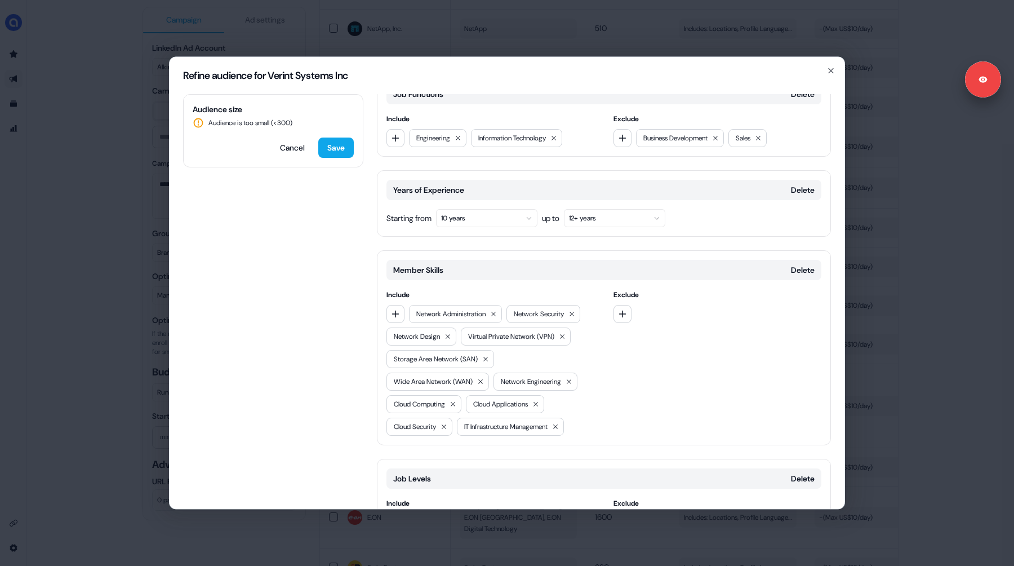
click at [477, 209] on button "10 years" at bounding box center [486, 218] width 101 height 18
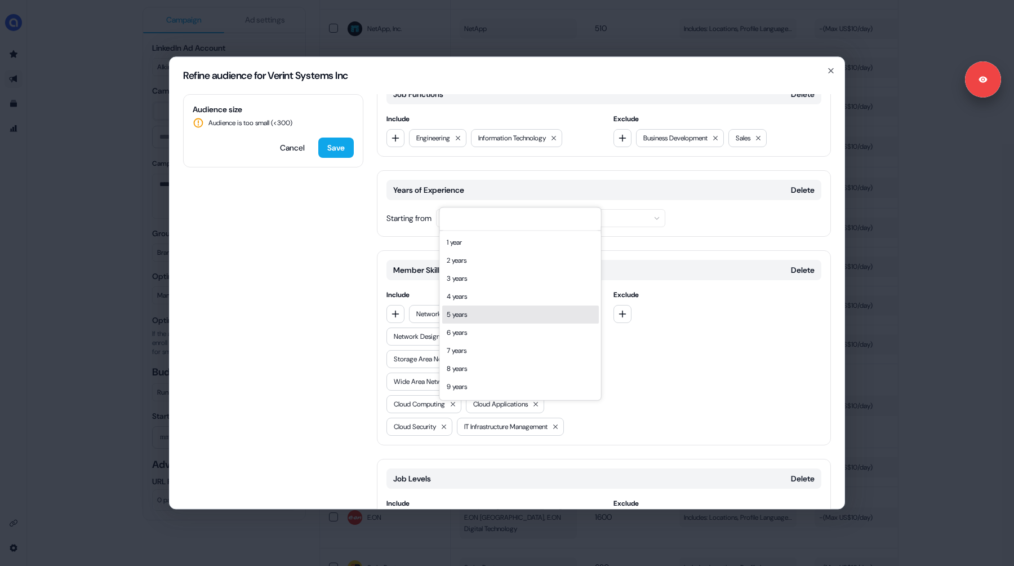
click at [464, 319] on div "5 years" at bounding box center [520, 314] width 157 height 18
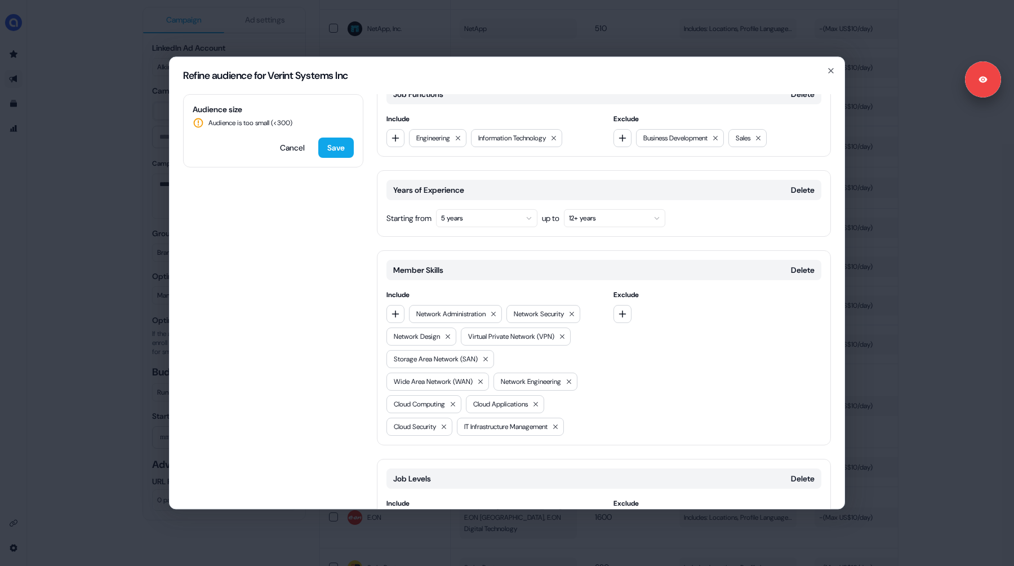
scroll to position [298, 0]
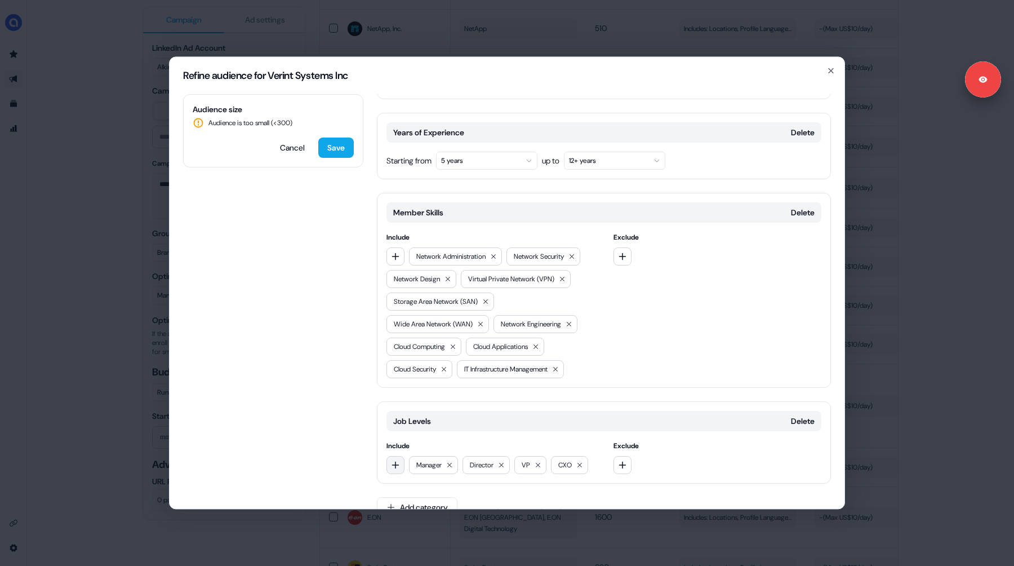
click at [392, 460] on icon "button" at bounding box center [395, 464] width 9 height 9
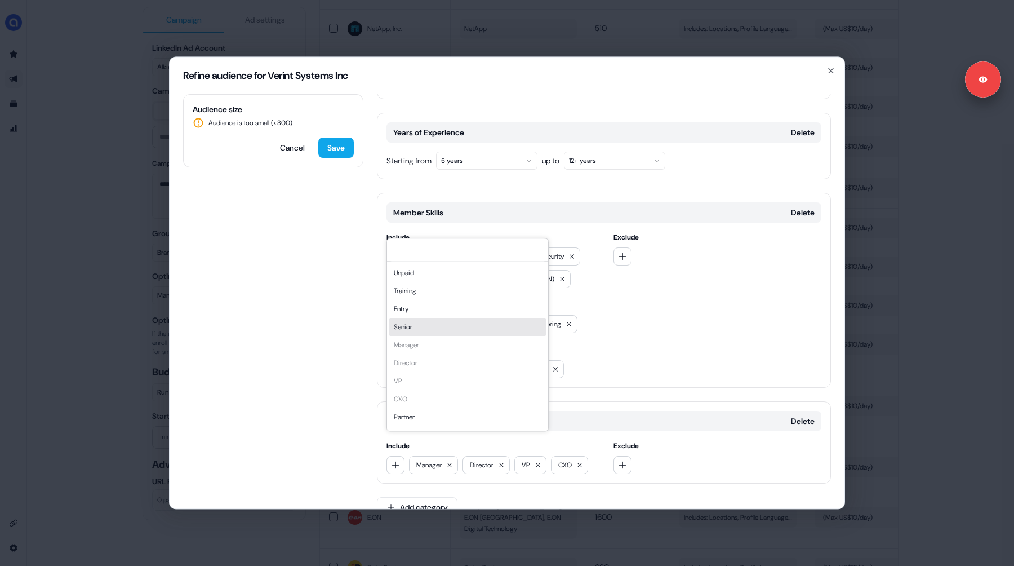
click at [410, 326] on div "Senior" at bounding box center [467, 327] width 157 height 18
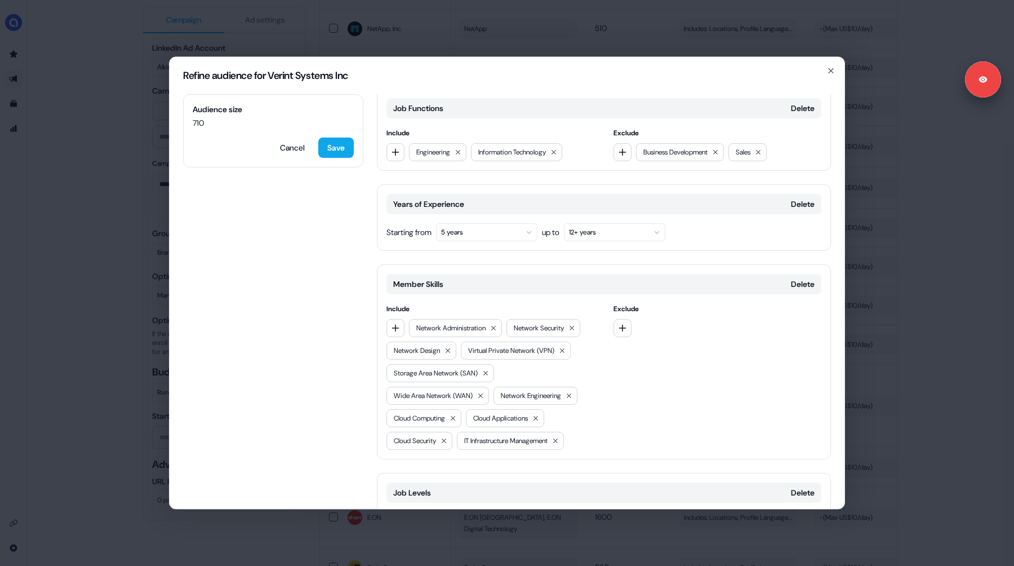
scroll to position [228, 0]
click at [490, 222] on button "5 years" at bounding box center [486, 231] width 101 height 18
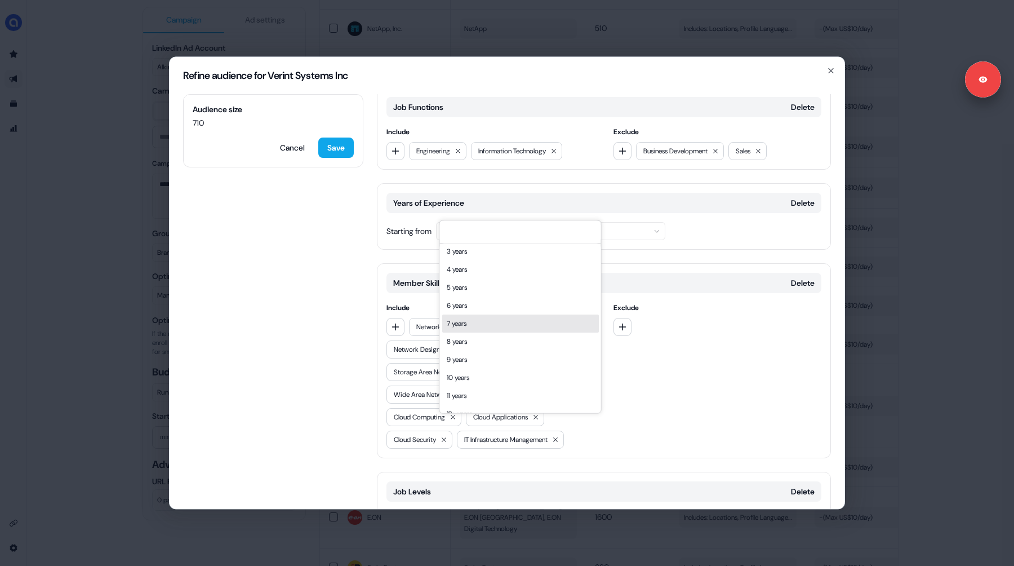
scroll to position [52, 0]
click at [468, 366] on div "10 years" at bounding box center [520, 366] width 157 height 18
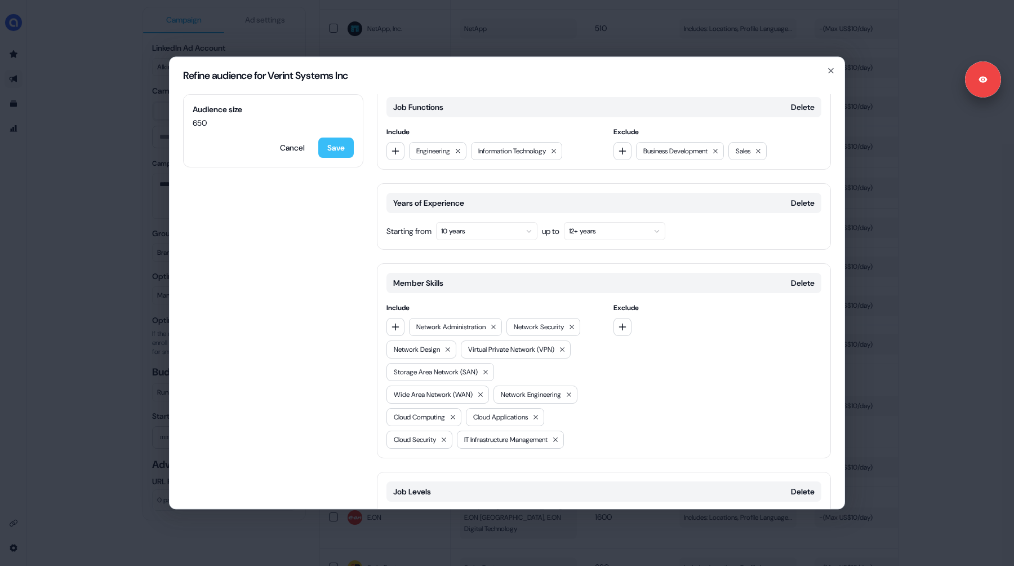
click at [332, 148] on button "Save" at bounding box center [335, 147] width 35 height 20
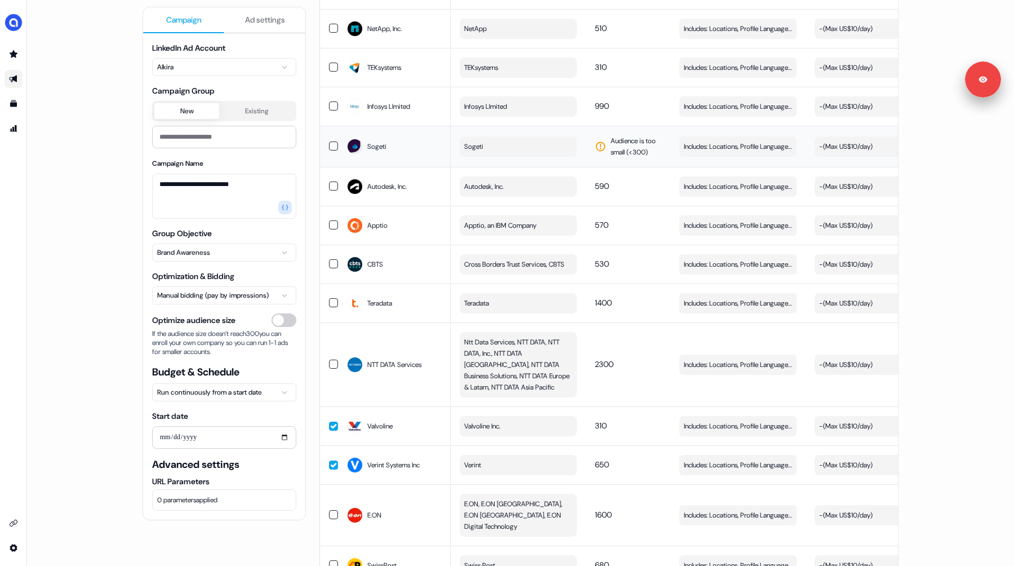
click at [486, 138] on button "Sogeti" at bounding box center [518, 146] width 117 height 20
click at [612, 135] on span "Audience is too small (< 300 )" at bounding box center [636, 146] width 51 height 23
click at [740, 141] on span "Includes: Locations, Profile Language, Job Functions, Years of Experience, Memb…" at bounding box center [738, 146] width 108 height 11
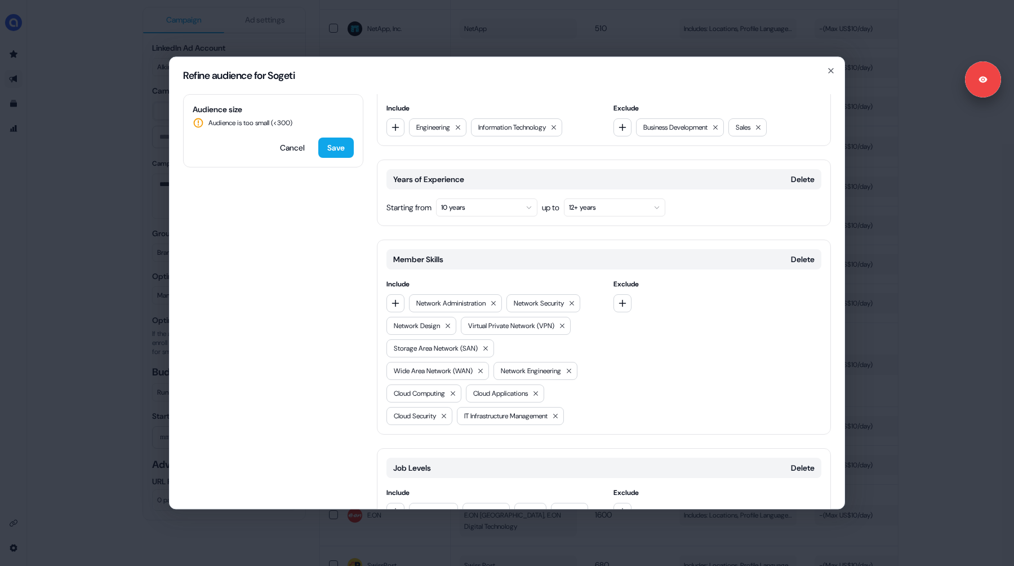
scroll to position [298, 0]
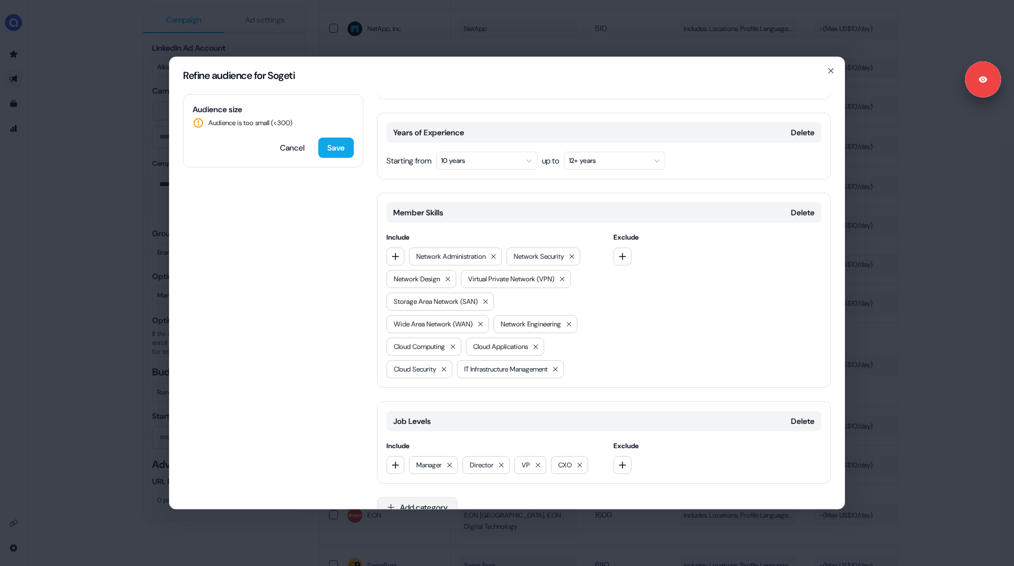
click at [419, 497] on button "Add category" at bounding box center [417, 507] width 81 height 20
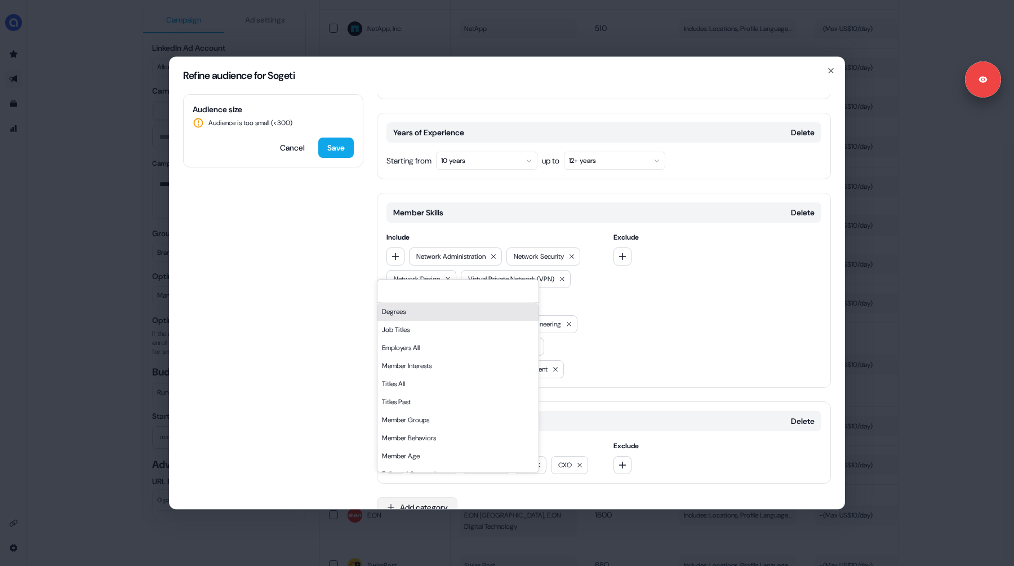
click at [419, 497] on button "Add category" at bounding box center [417, 507] width 81 height 20
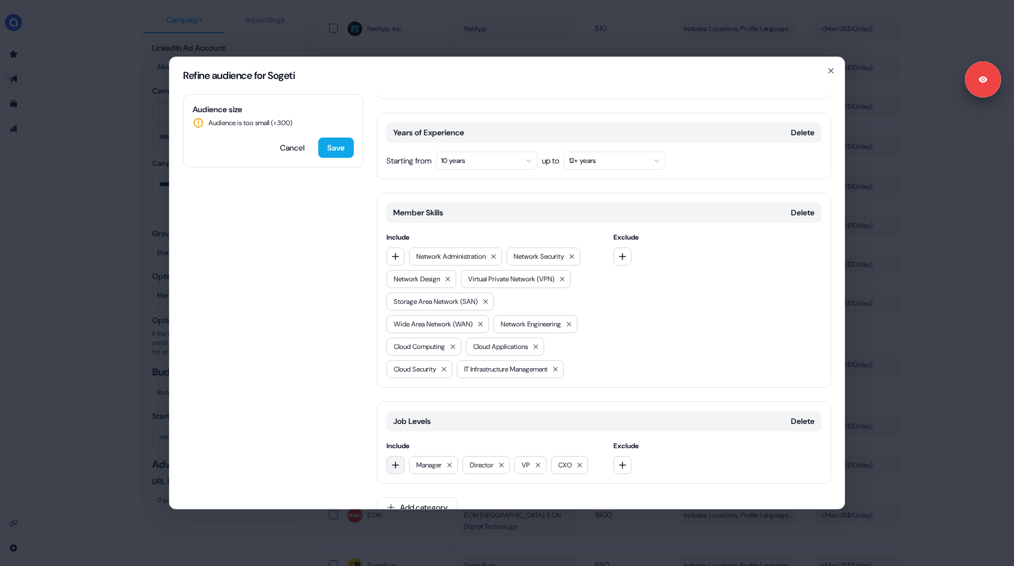
click at [399, 456] on button "button" at bounding box center [395, 465] width 18 height 18
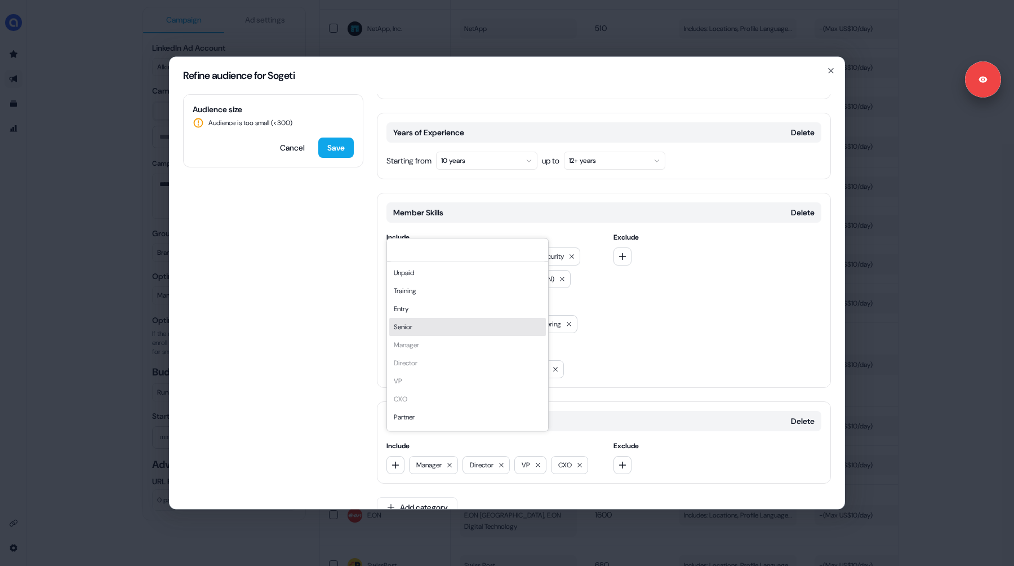
click at [432, 327] on div "Senior" at bounding box center [467, 327] width 157 height 18
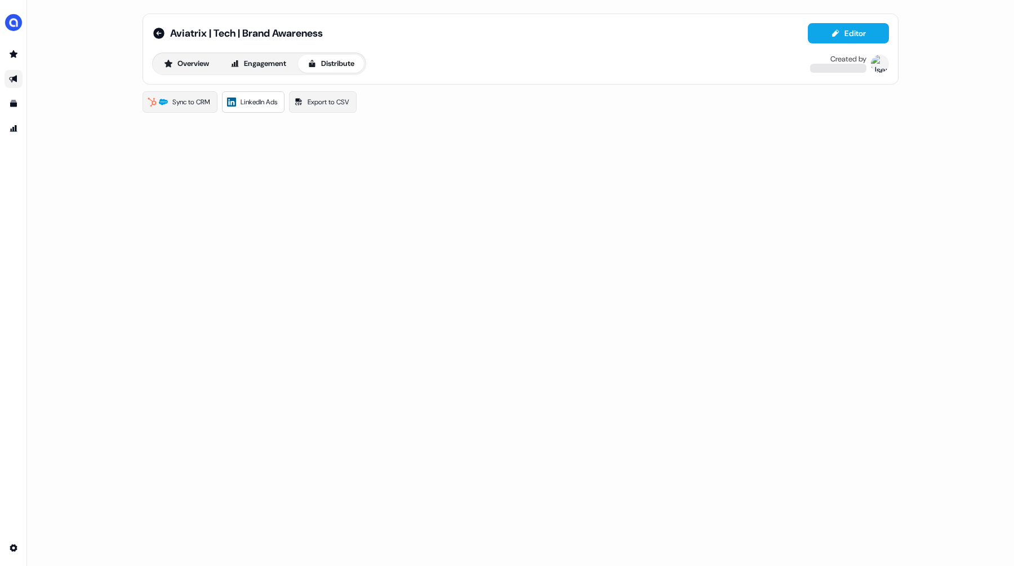
scroll to position [0, 0]
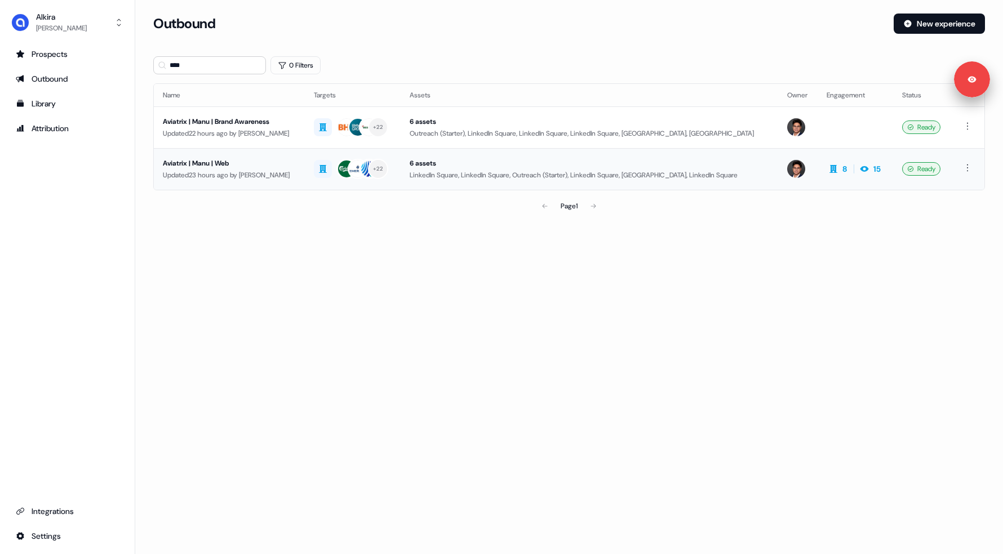
click at [284, 167] on div "Aviatrix | Manu | Web" at bounding box center [229, 163] width 133 height 11
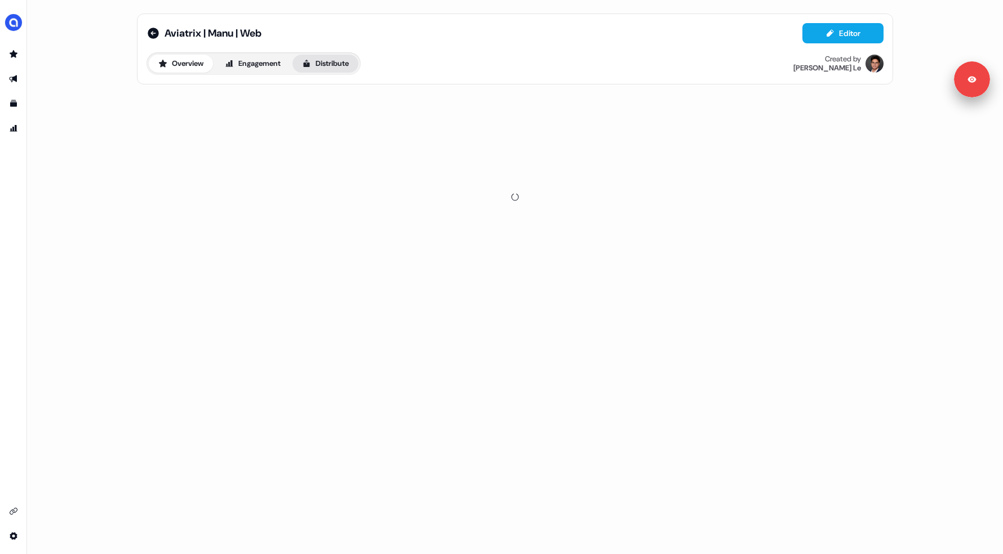
click at [310, 68] on button "Distribute" at bounding box center [325, 64] width 66 height 18
click at [260, 102] on span "LinkedIn Ads" at bounding box center [253, 101] width 37 height 11
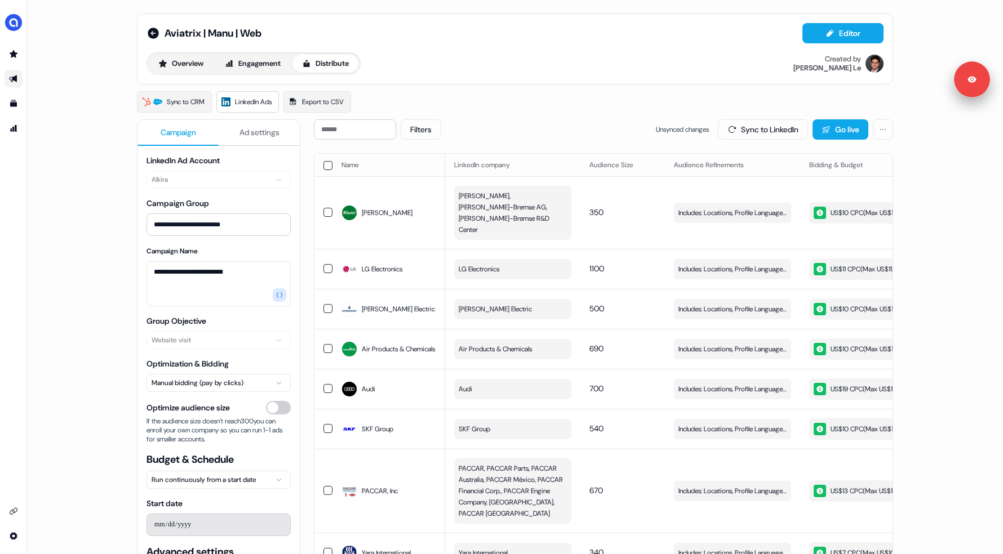
click at [495, 125] on div "Filters Unsynced changes Sync to LinkedIn Go live" at bounding box center [603, 129] width 579 height 20
click at [776, 207] on span "Edit" at bounding box center [778, 212] width 12 height 11
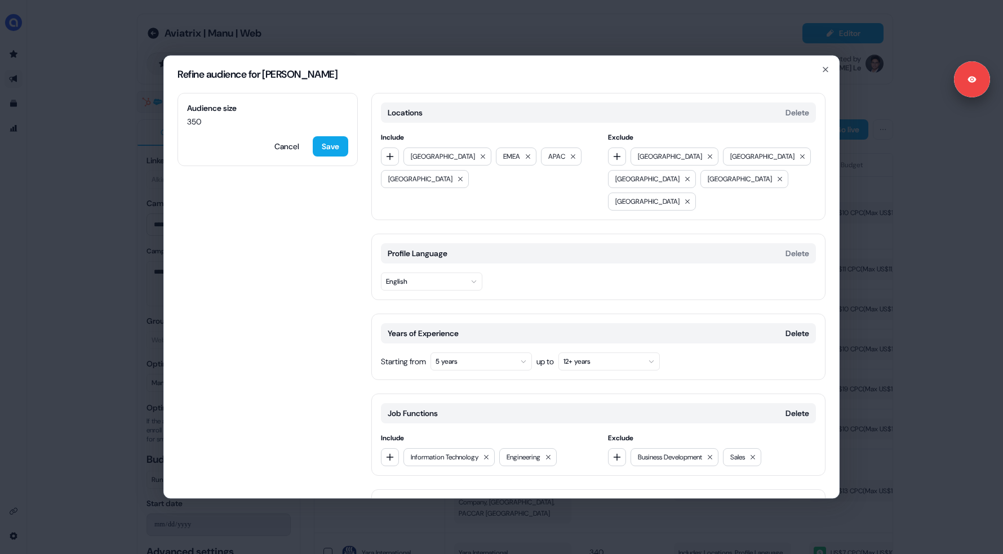
click at [80, 263] on div "Refine audience for Knorr Audience size 350 Cancel Save Locations Delete Includ…" at bounding box center [501, 277] width 1003 height 554
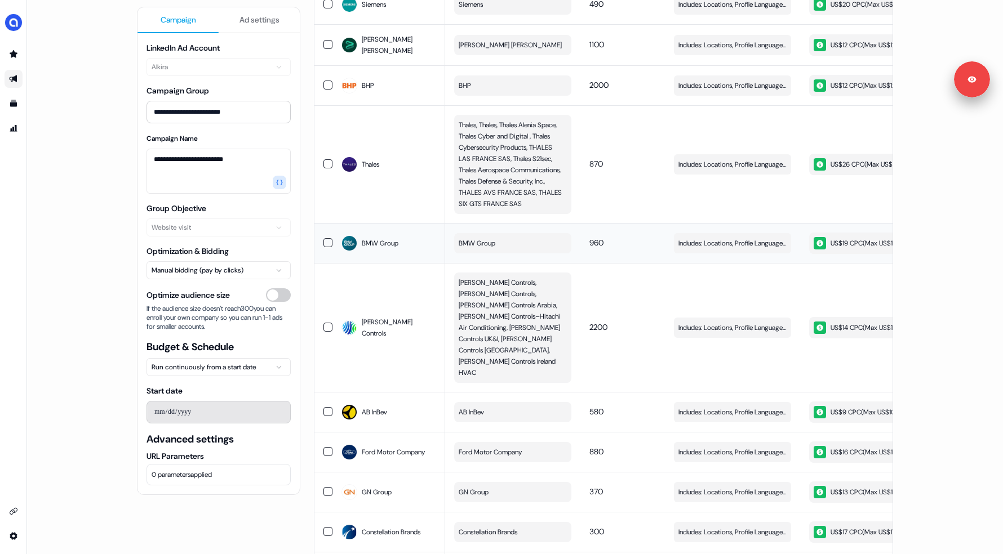
scroll to position [921, 0]
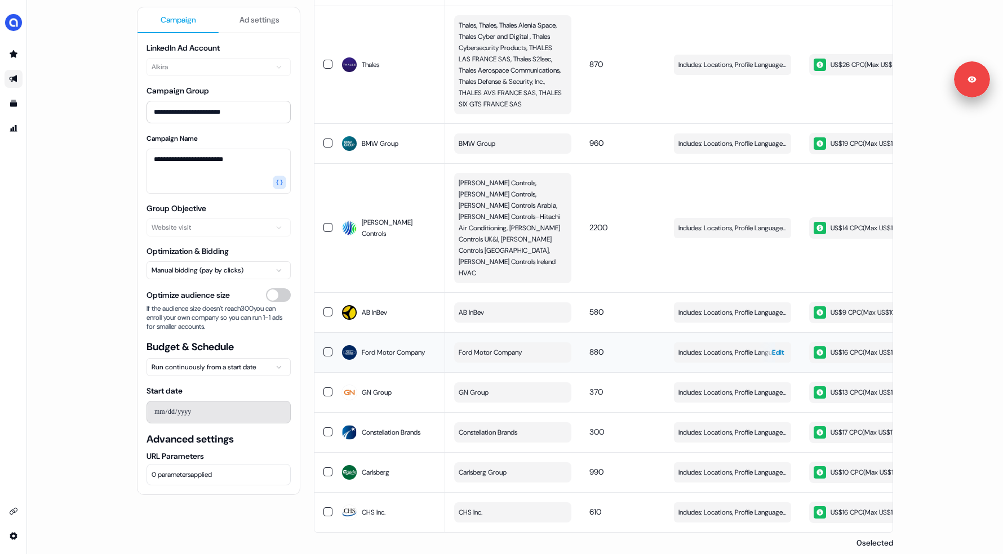
click at [772, 347] on span "Edit" at bounding box center [778, 352] width 12 height 11
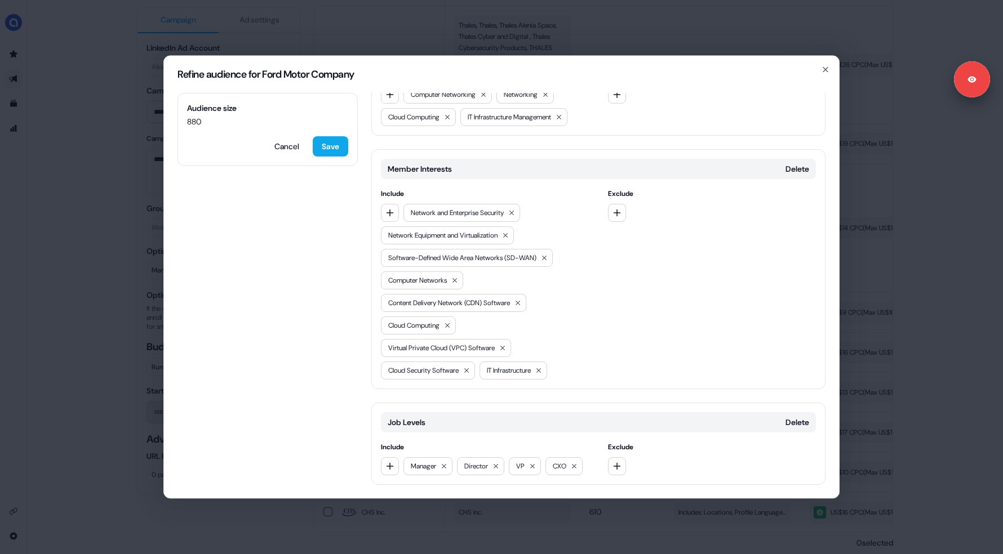
scroll to position [470, 0]
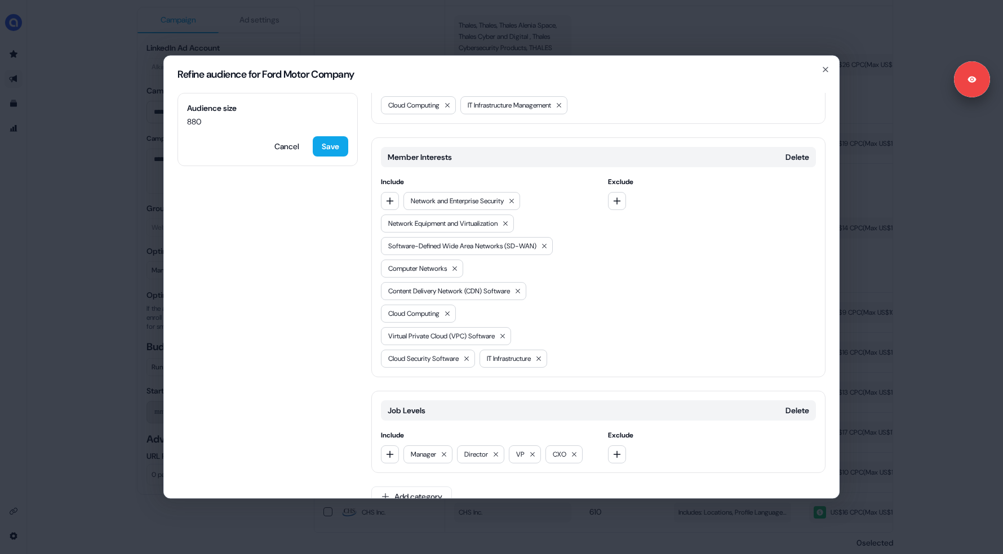
click at [68, 280] on div "Refine audience for Ford Motor Company Audience size 880 Cancel Save Locations …" at bounding box center [501, 277] width 1003 height 554
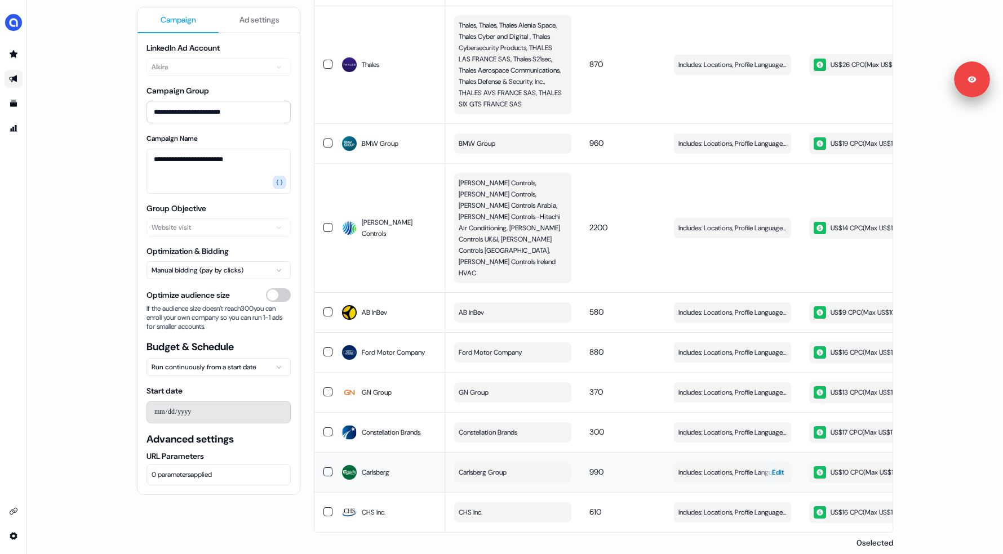
click at [768, 463] on div "button" at bounding box center [766, 473] width 16 height 20
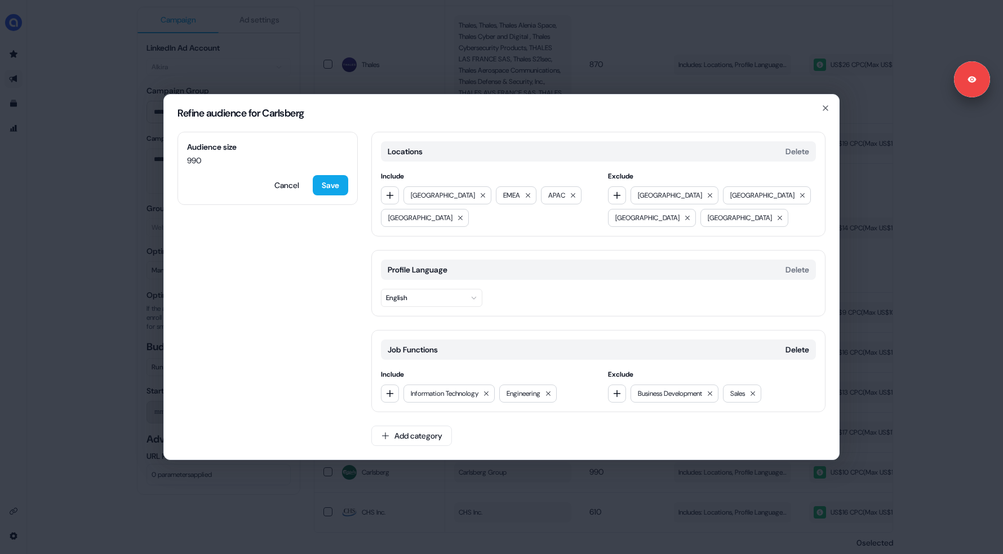
click at [99, 167] on div "Refine audience for Carlsberg Audience size 990 Cancel Save Locations Delete In…" at bounding box center [501, 277] width 1003 height 554
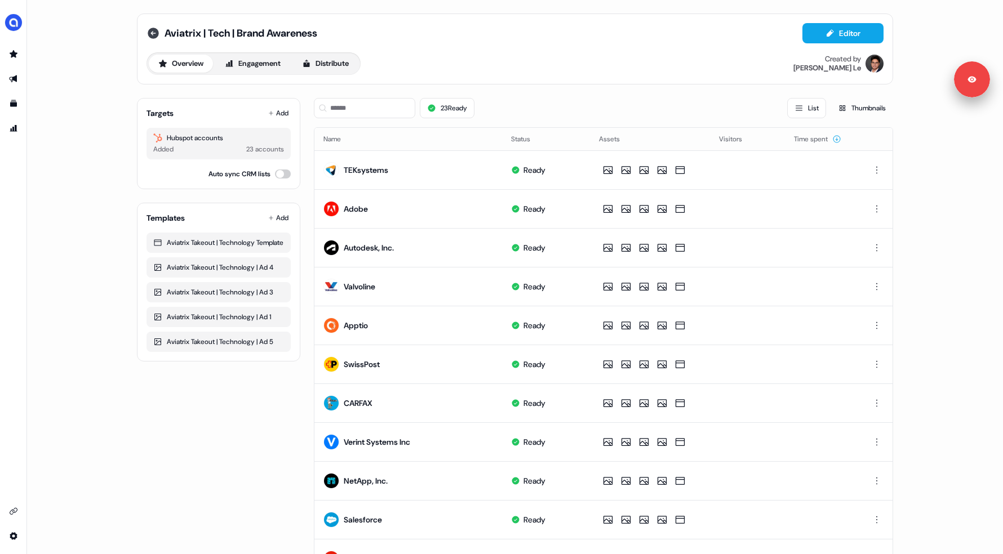
click at [154, 32] on icon at bounding box center [153, 33] width 11 height 11
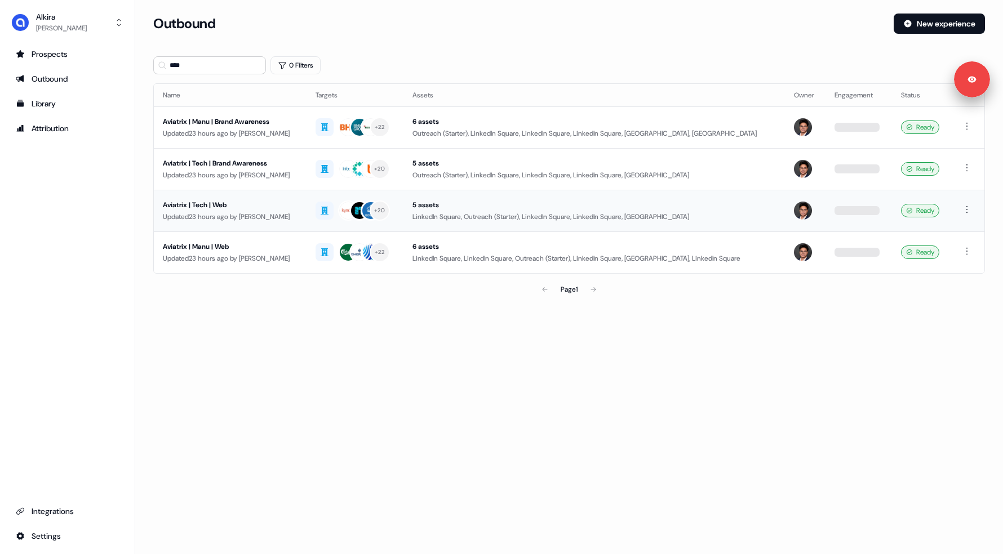
click at [241, 221] on div "Updated 23 hours ago by Hugh Le" at bounding box center [230, 216] width 135 height 11
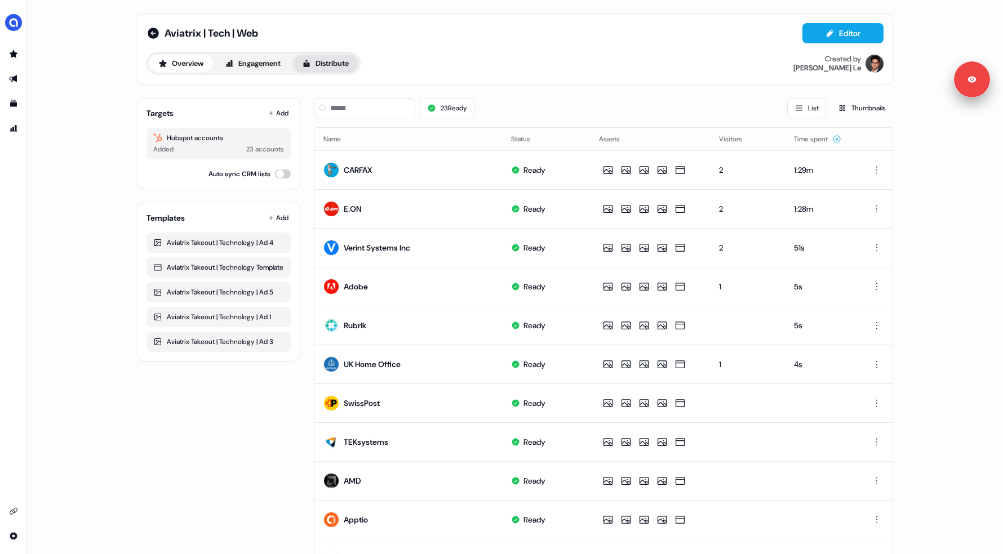
click at [320, 58] on button "Distribute" at bounding box center [325, 64] width 66 height 18
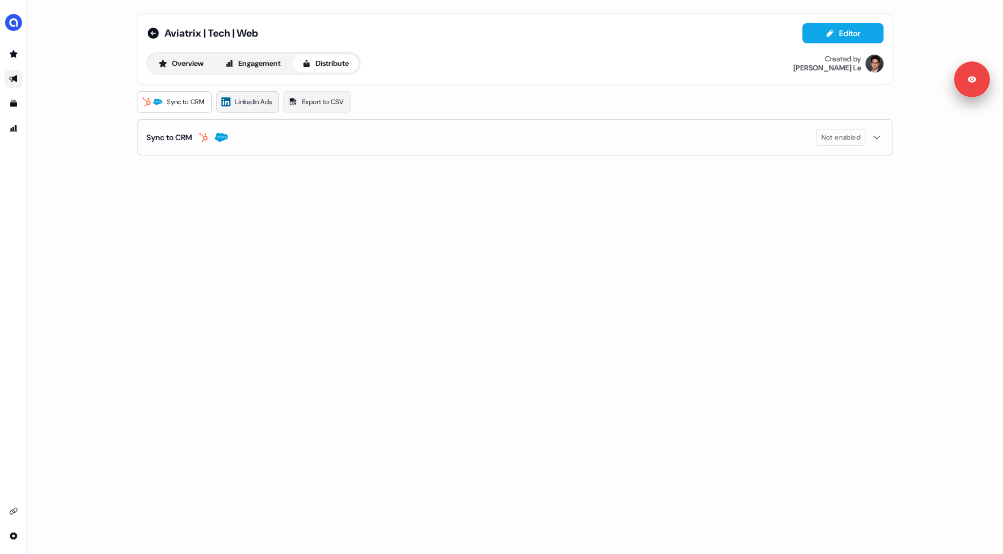
click at [251, 103] on span "LinkedIn Ads" at bounding box center [253, 101] width 37 height 11
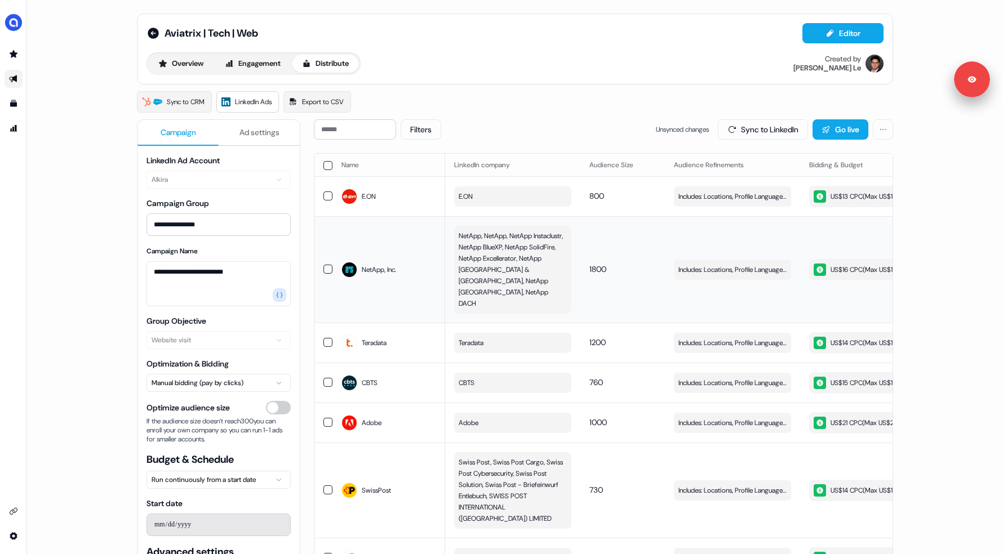
click at [500, 264] on span "NetApp, NetApp, NetApp Instaclustr, NetApp BlueXP, NetApp SolidFire, NetApp Exc…" at bounding box center [512, 269] width 106 height 79
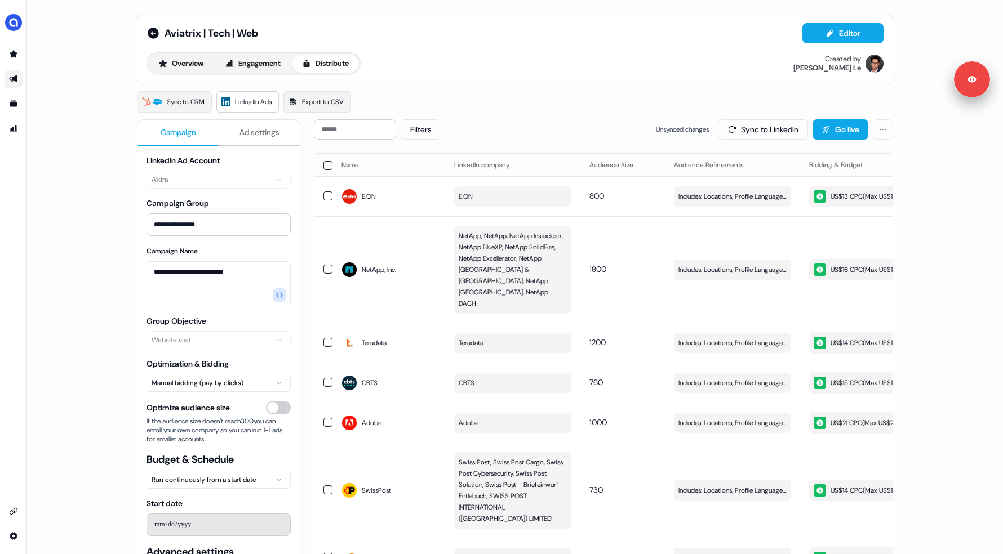
click at [324, 166] on button "button" at bounding box center [327, 165] width 9 height 9
click at [680, 129] on button "Update Audience" at bounding box center [701, 129] width 92 height 20
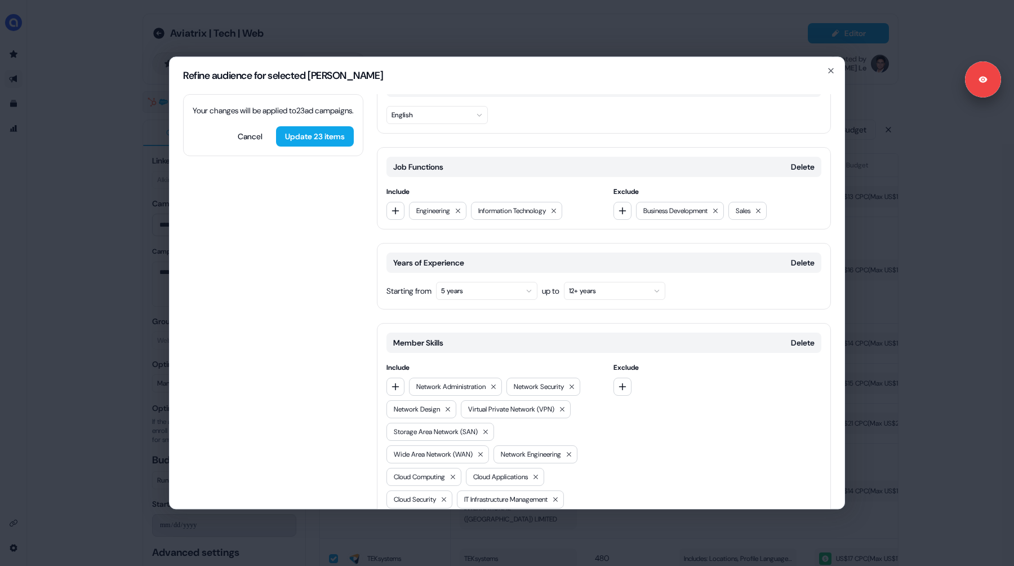
scroll to position [202, 0]
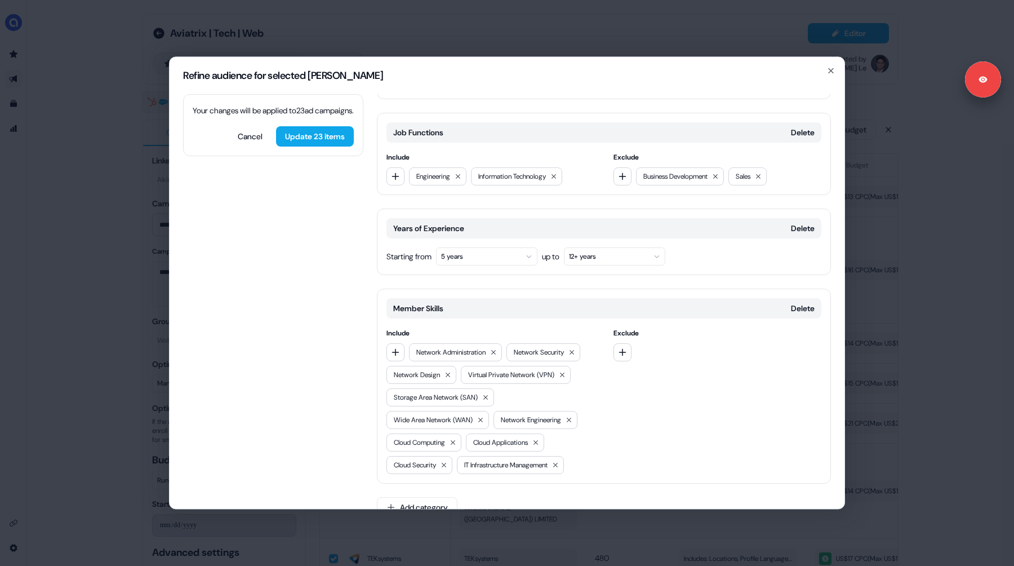
click at [88, 309] on div "Refine audience for selected ad campaigns Your changes will be applied to 23 ad…" at bounding box center [507, 283] width 1014 height 566
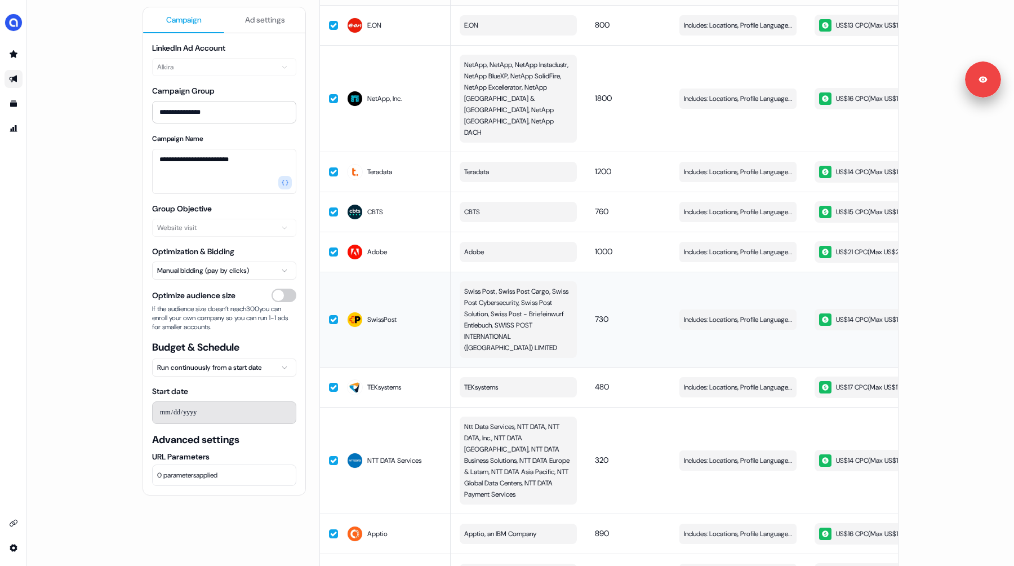
scroll to position [183, 0]
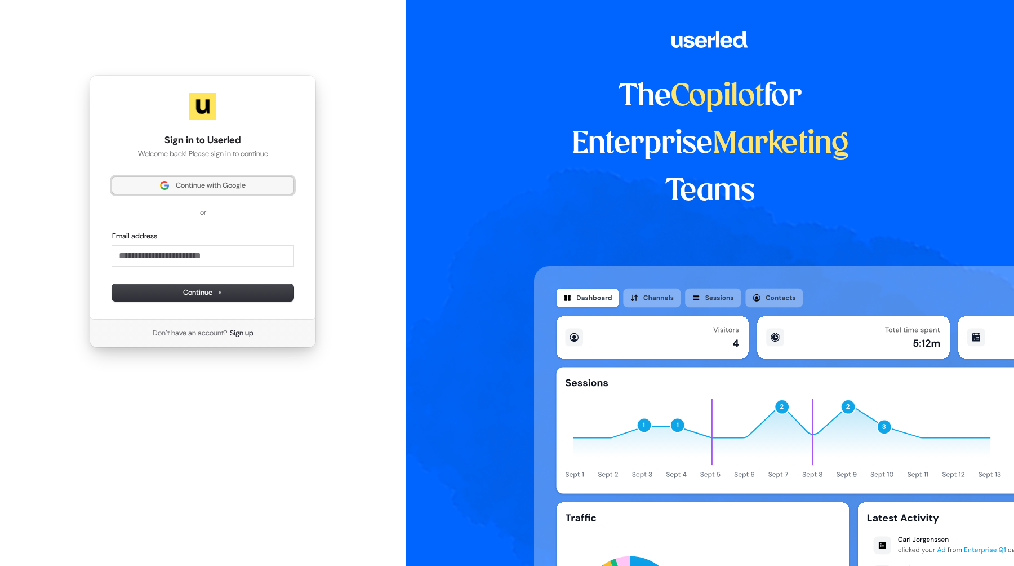
click at [210, 187] on span "Continue with Google" at bounding box center [211, 185] width 70 height 10
